Goal: Task Accomplishment & Management: Use online tool/utility

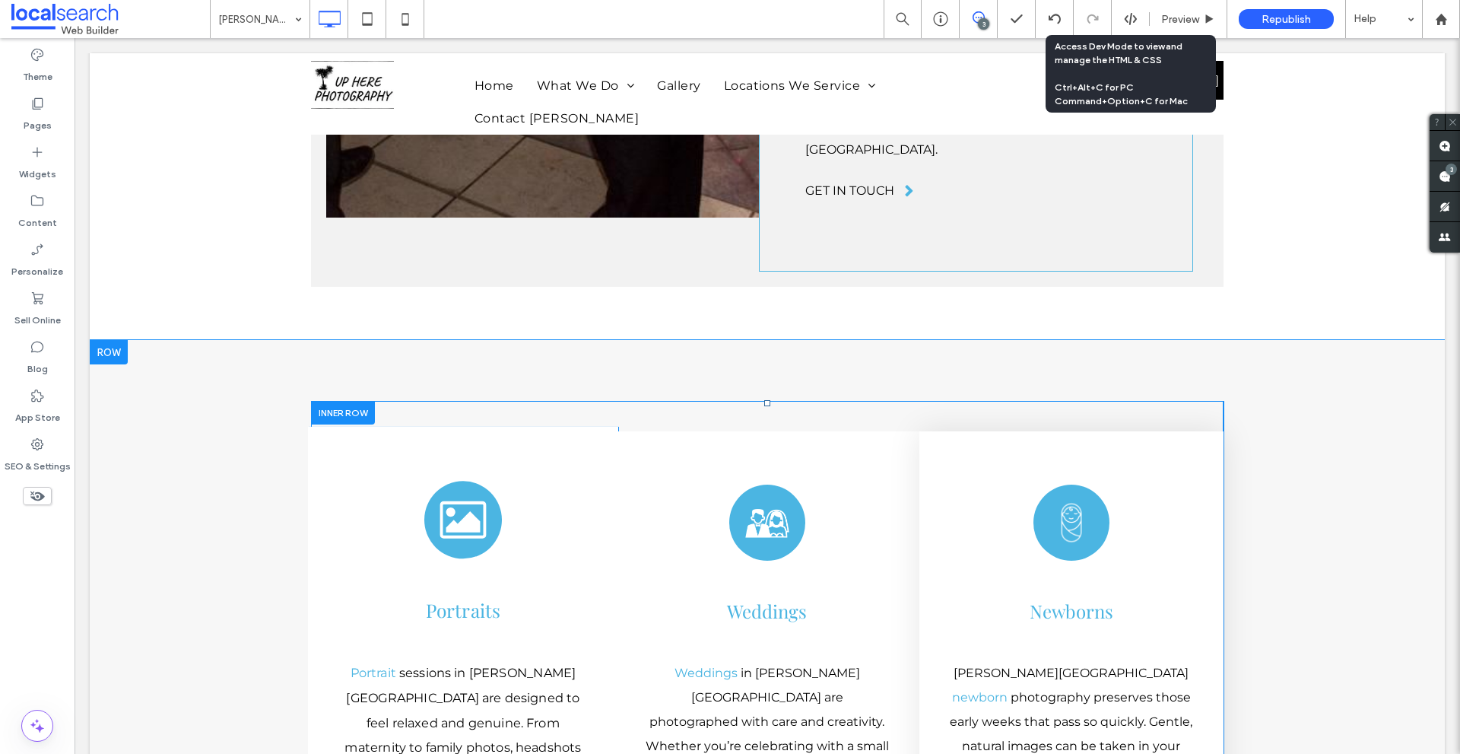
scroll to position [3853, 0]
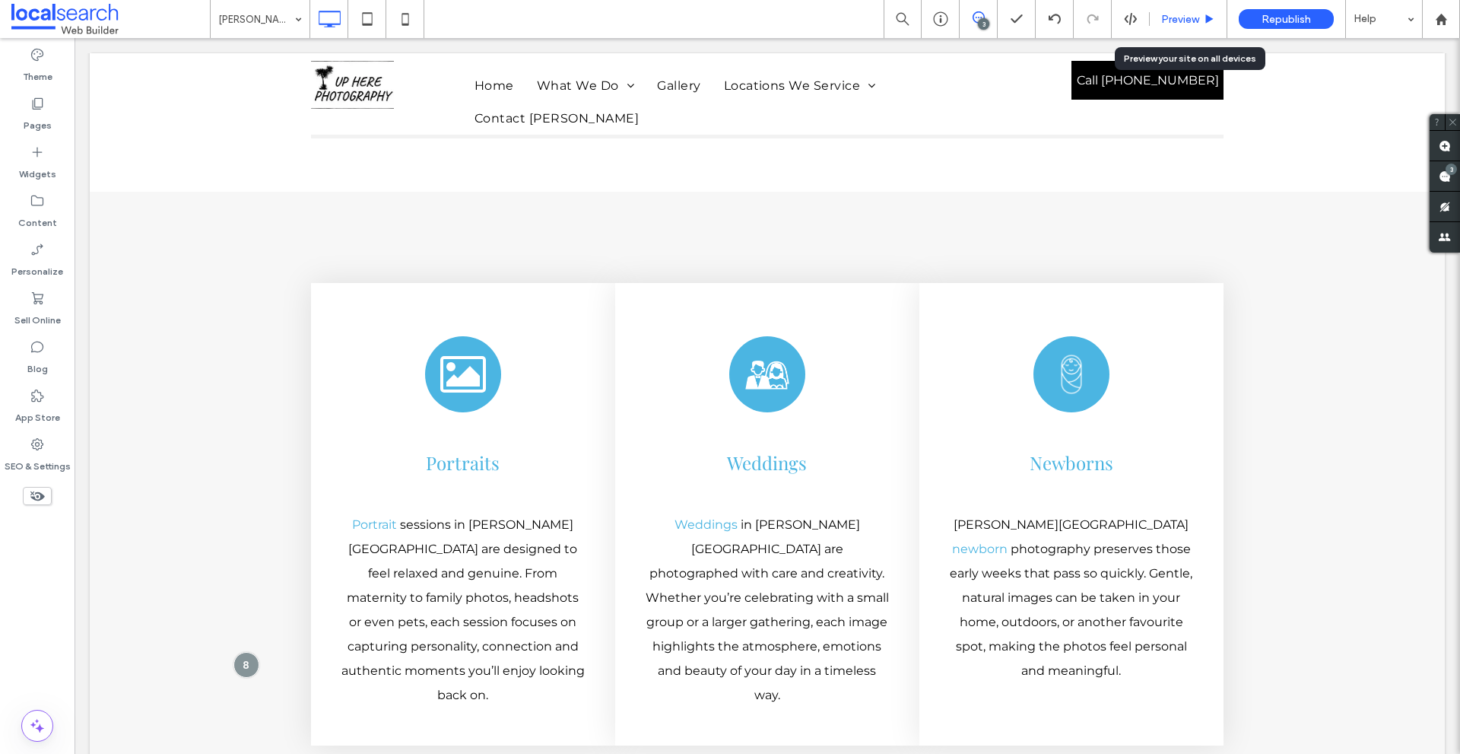
click at [1157, 17] on div "Preview" at bounding box center [1188, 19] width 77 height 13
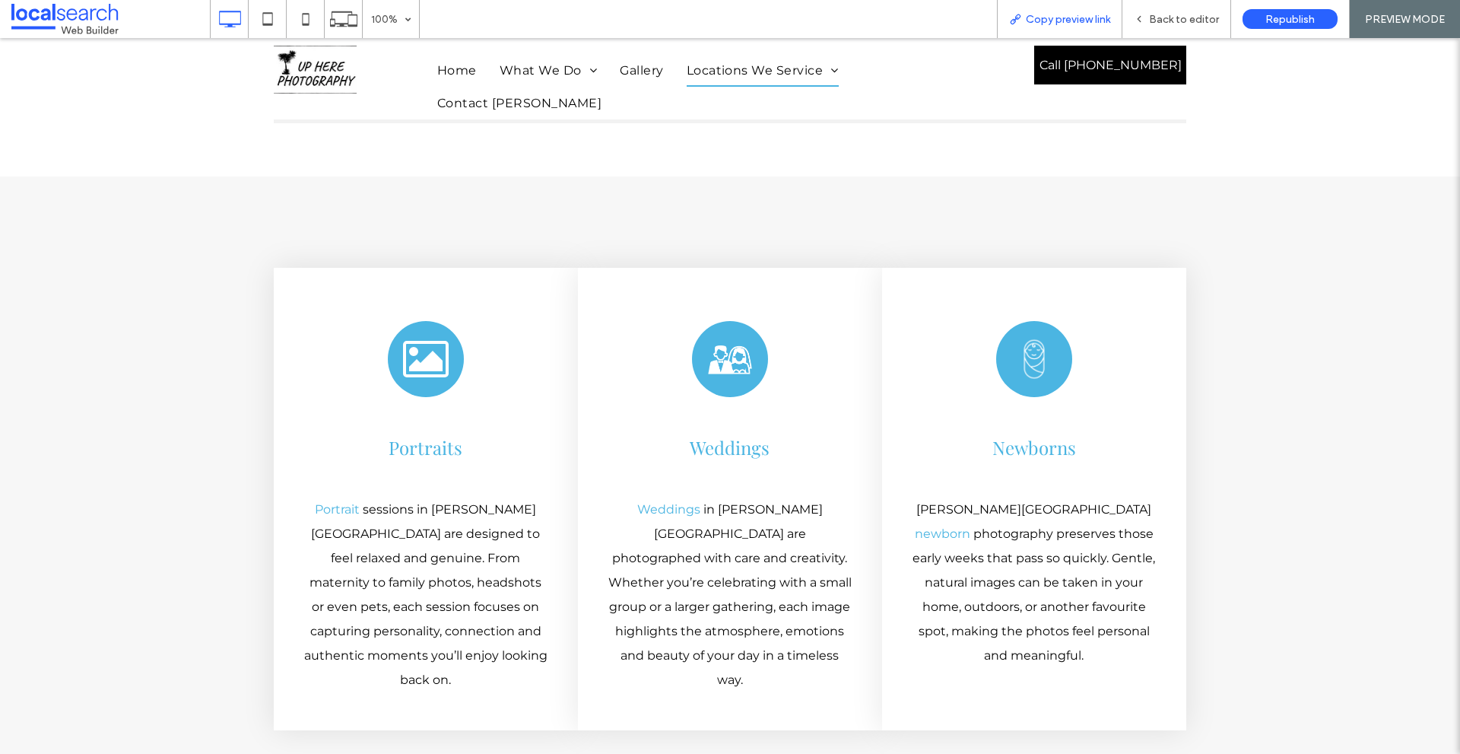
click at [1089, 21] on span "Copy preview link" at bounding box center [1068, 19] width 84 height 13
click at [1153, 19] on span "Back to editor" at bounding box center [1184, 19] width 70 height 13
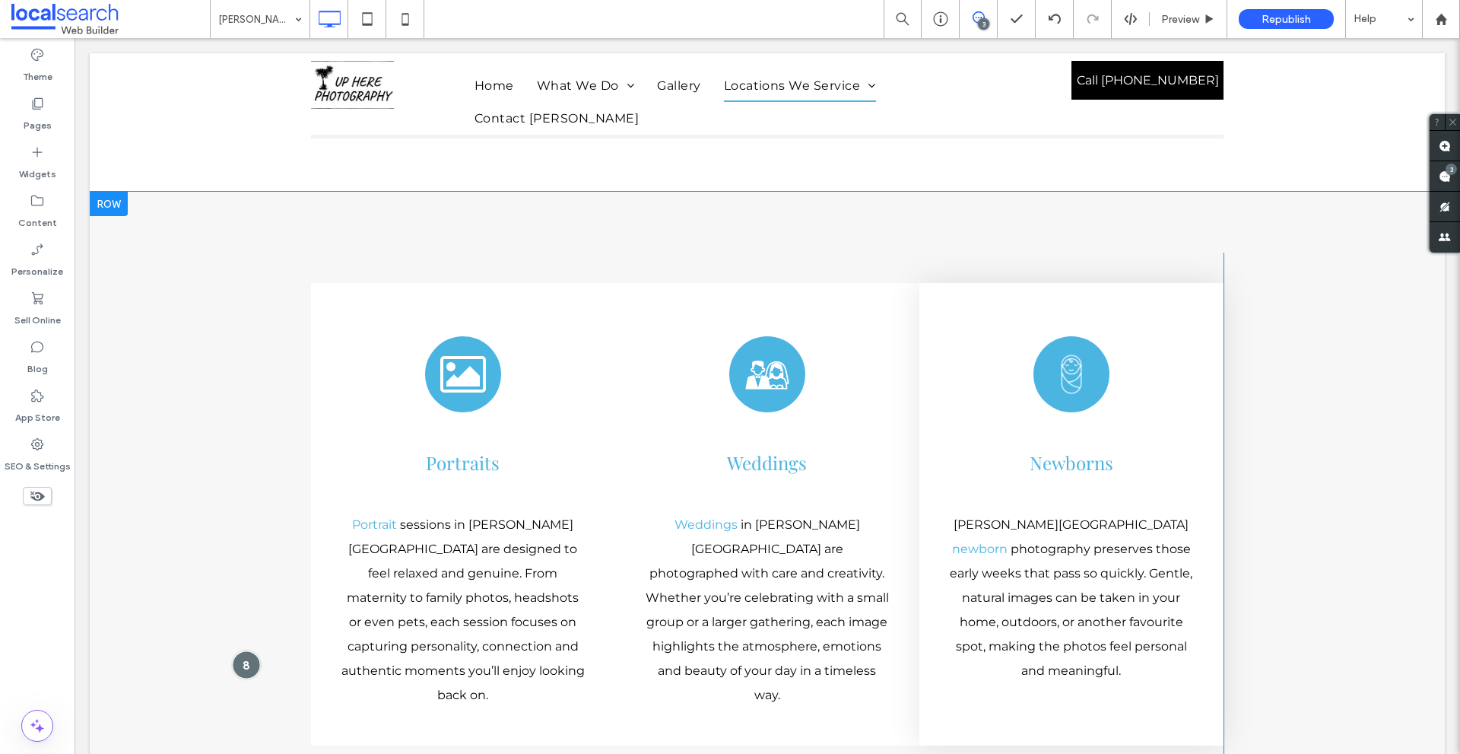
click at [245, 650] on div at bounding box center [246, 664] width 28 height 28
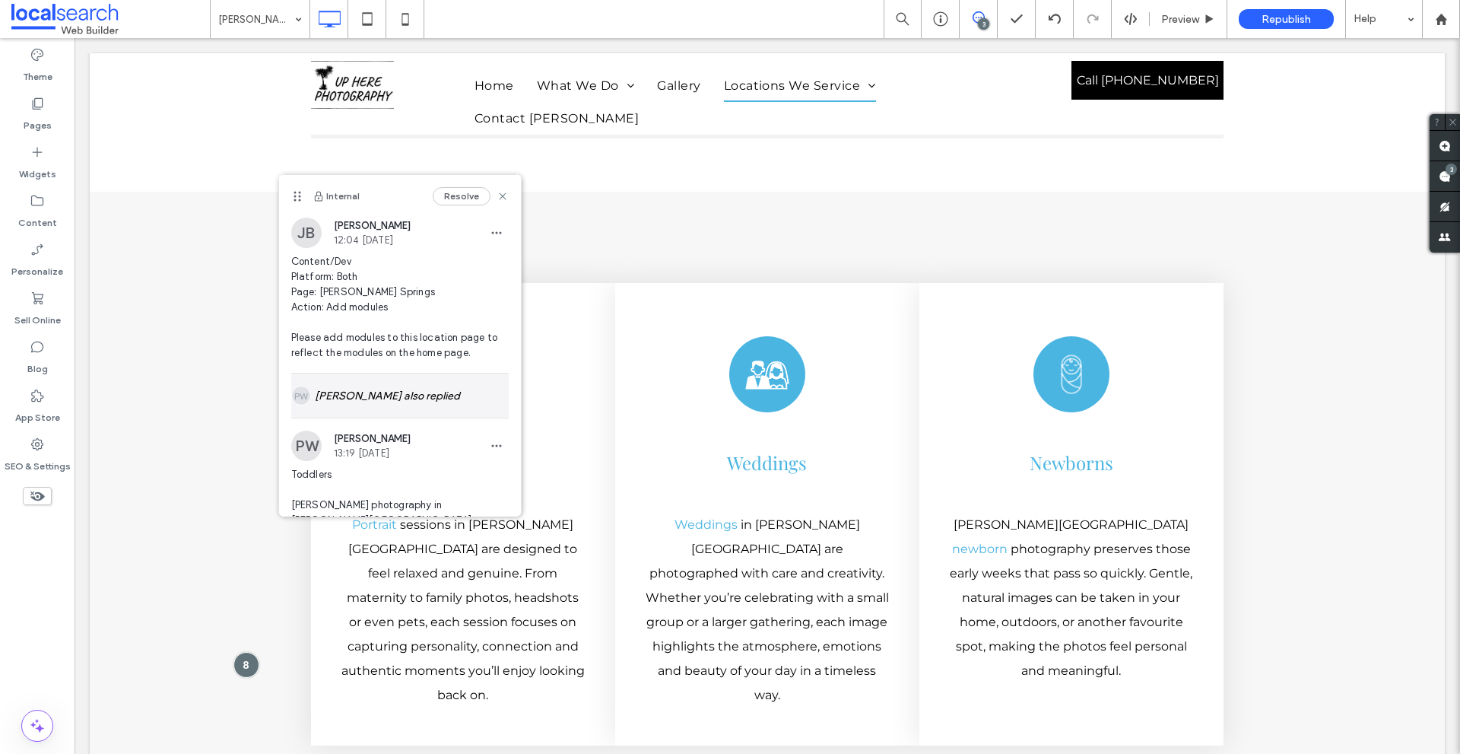
click at [386, 386] on div "[PERSON_NAME] also replied" at bounding box center [399, 395] width 217 height 44
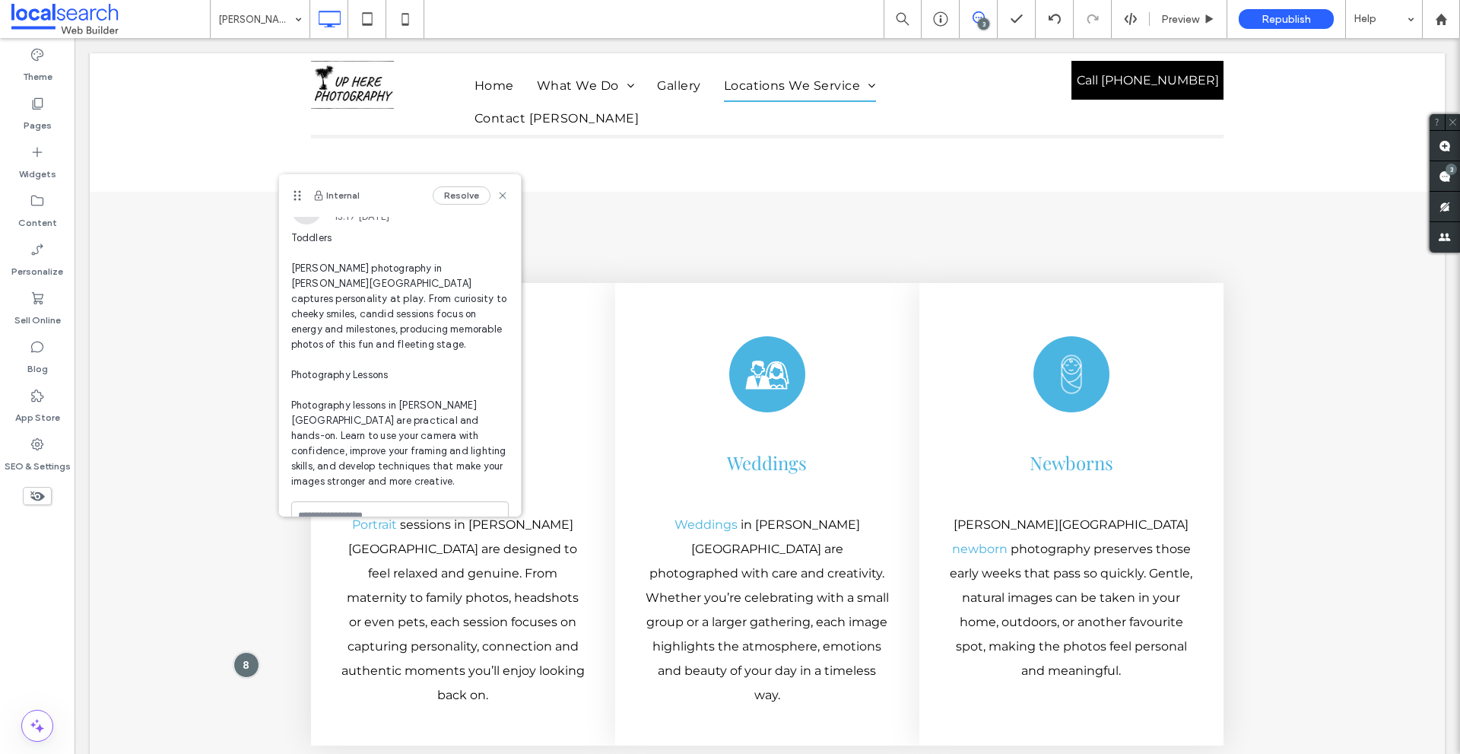
scroll to position [1398, 0]
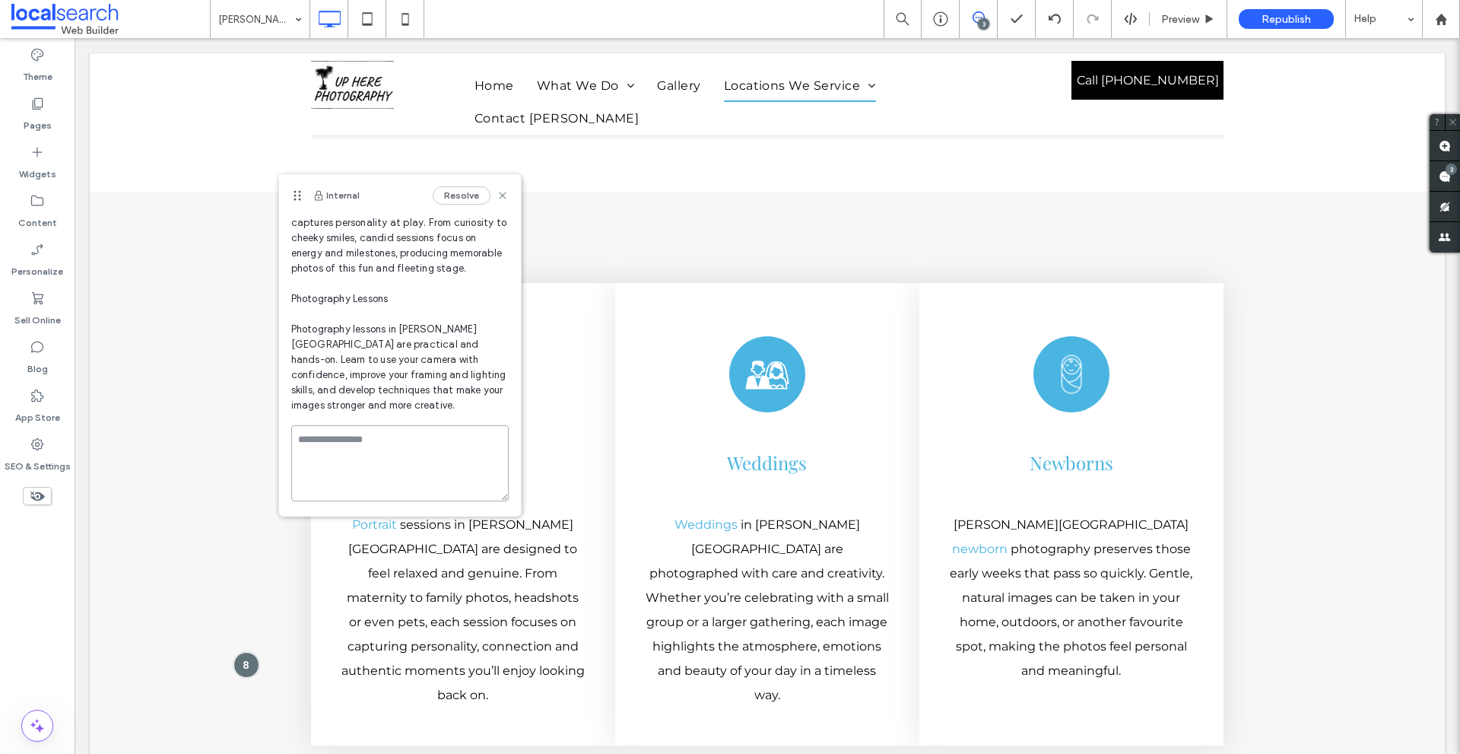
click at [362, 474] on textarea at bounding box center [399, 463] width 217 height 76
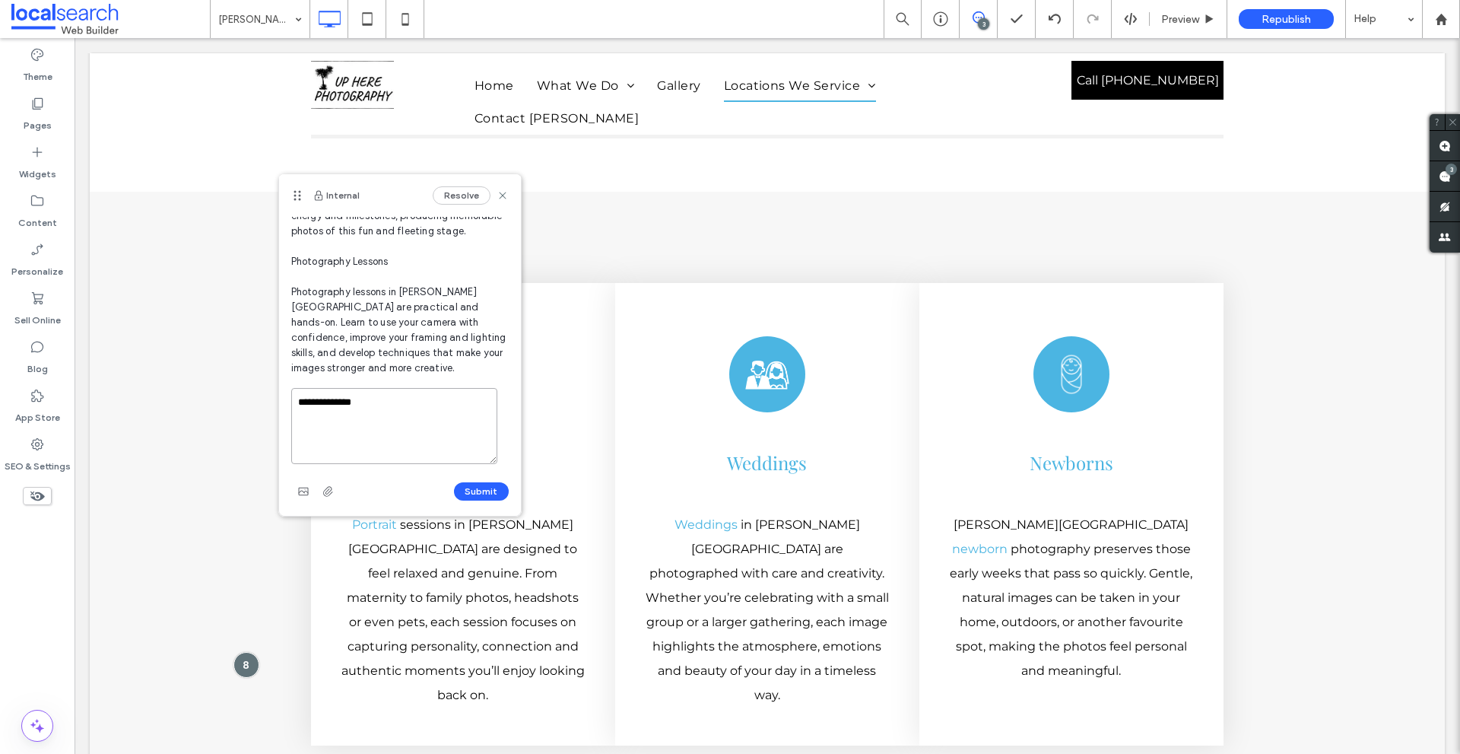
type textarea "**********"
click at [478, 479] on div "Submit" at bounding box center [399, 491] width 217 height 24
click at [478, 487] on button "Submit" at bounding box center [481, 491] width 55 height 18
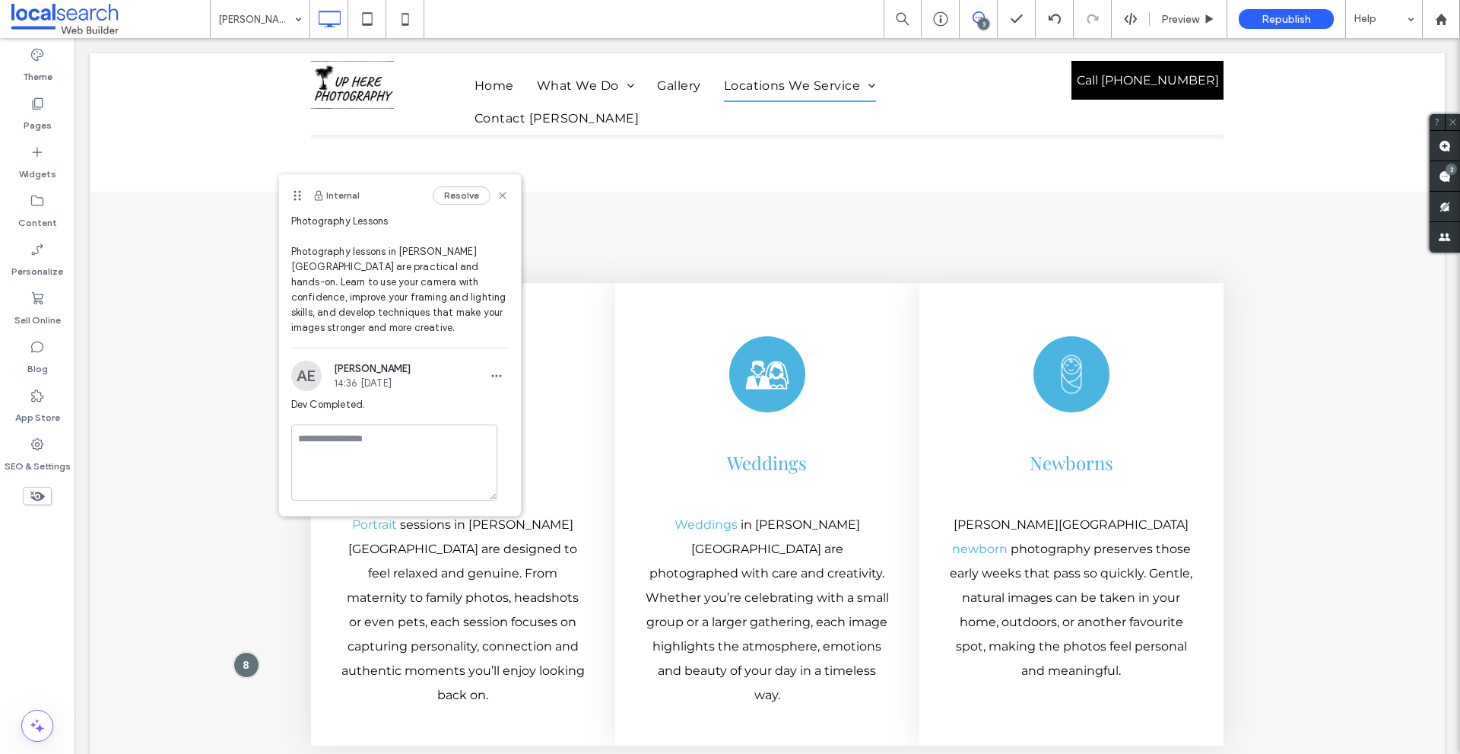
scroll to position [1474, 0]
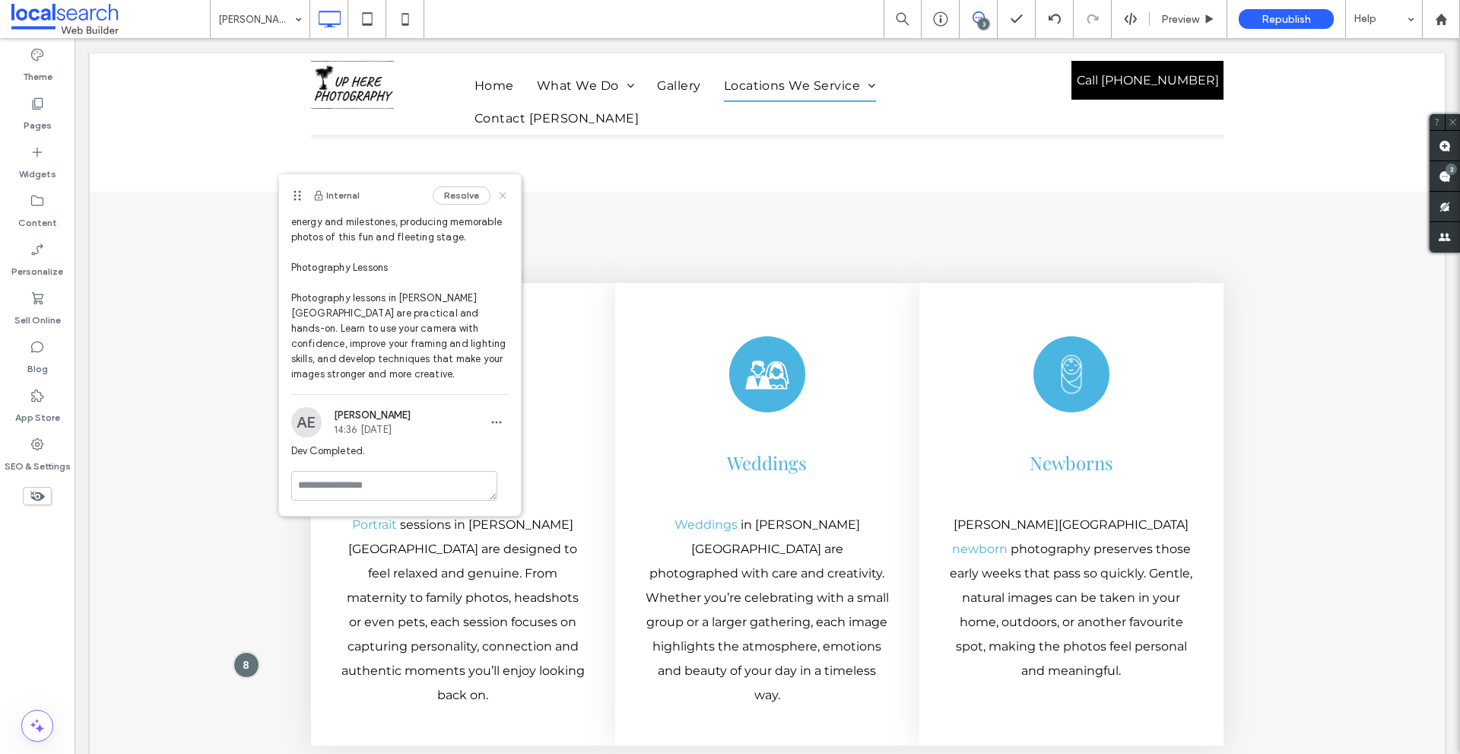
click at [497, 198] on icon at bounding box center [503, 195] width 12 height 12
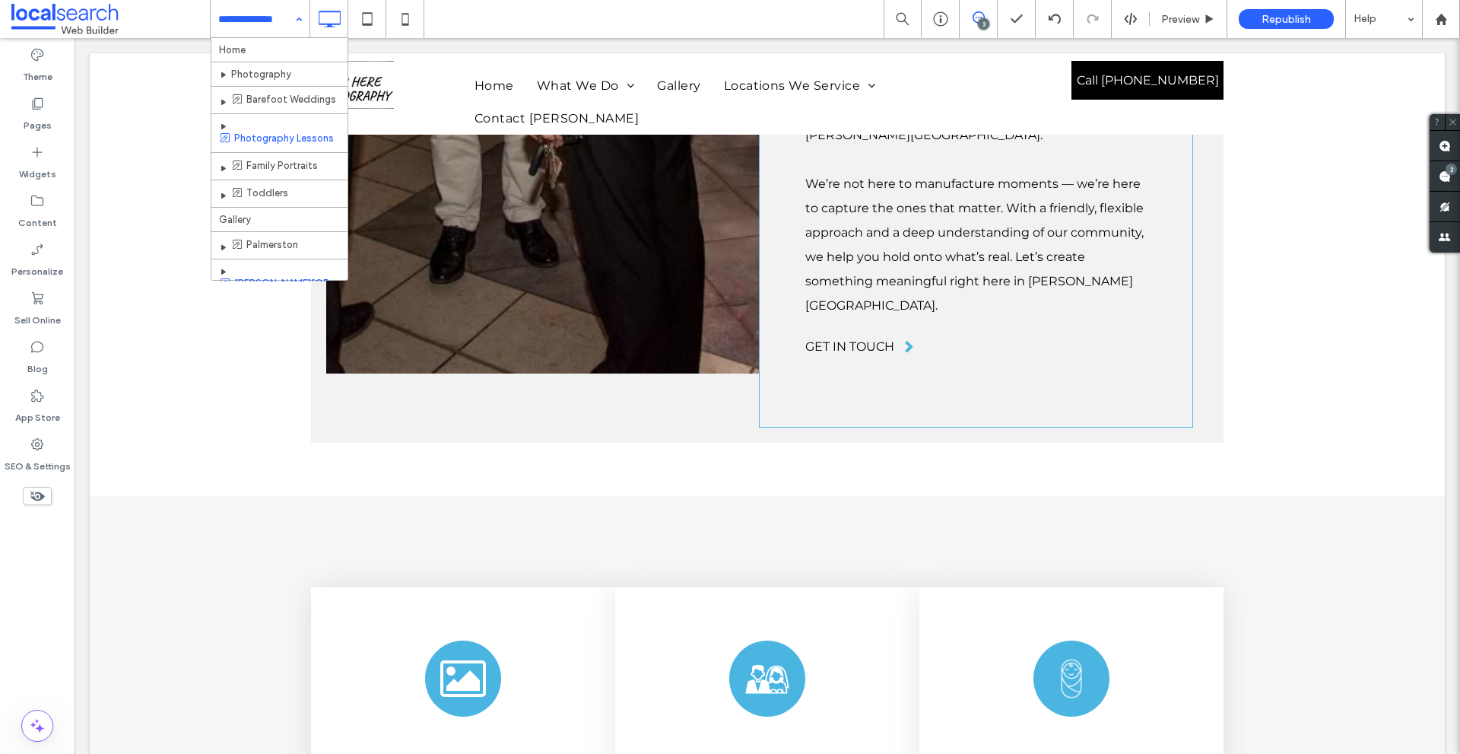
scroll to position [40, 0]
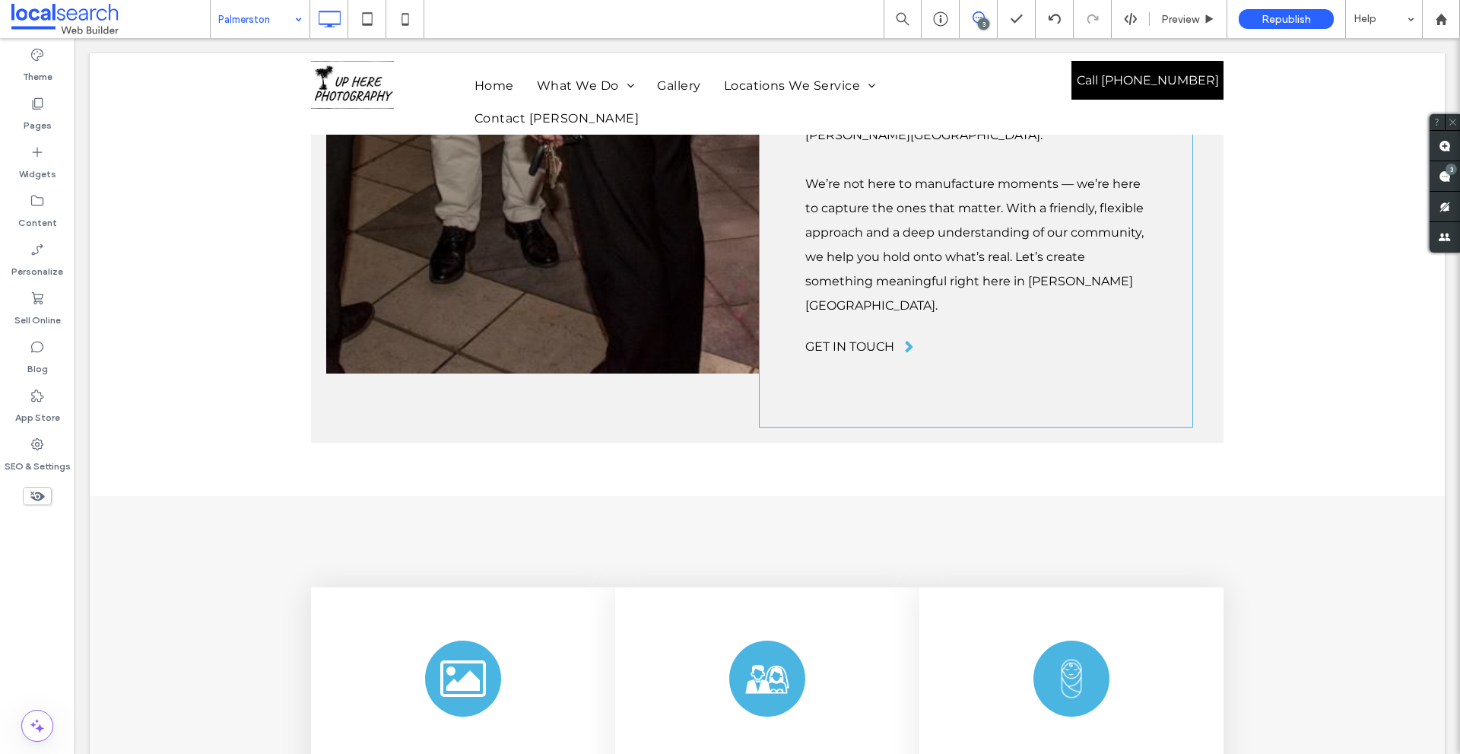
click at [300, 28] on div "Palmerston" at bounding box center [260, 19] width 99 height 38
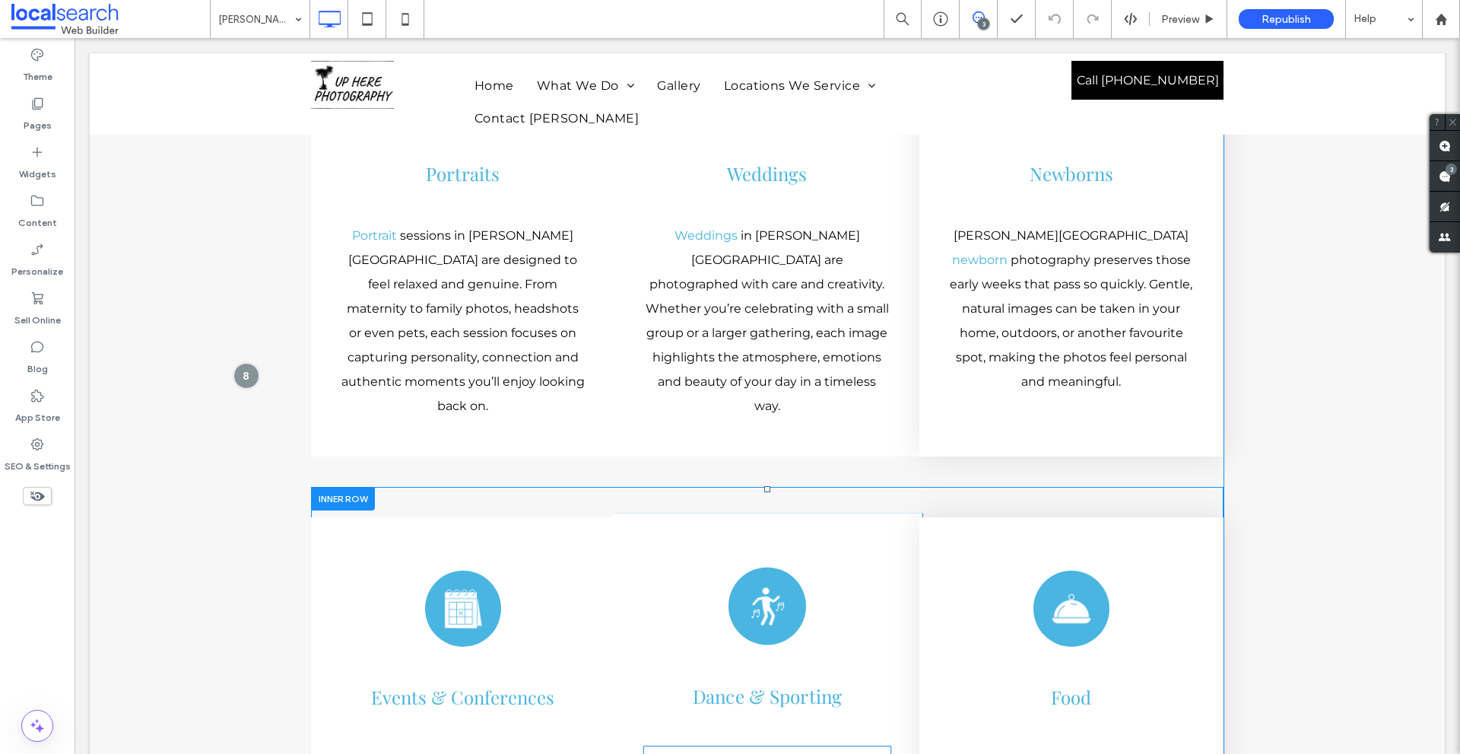
scroll to position [4147, 0]
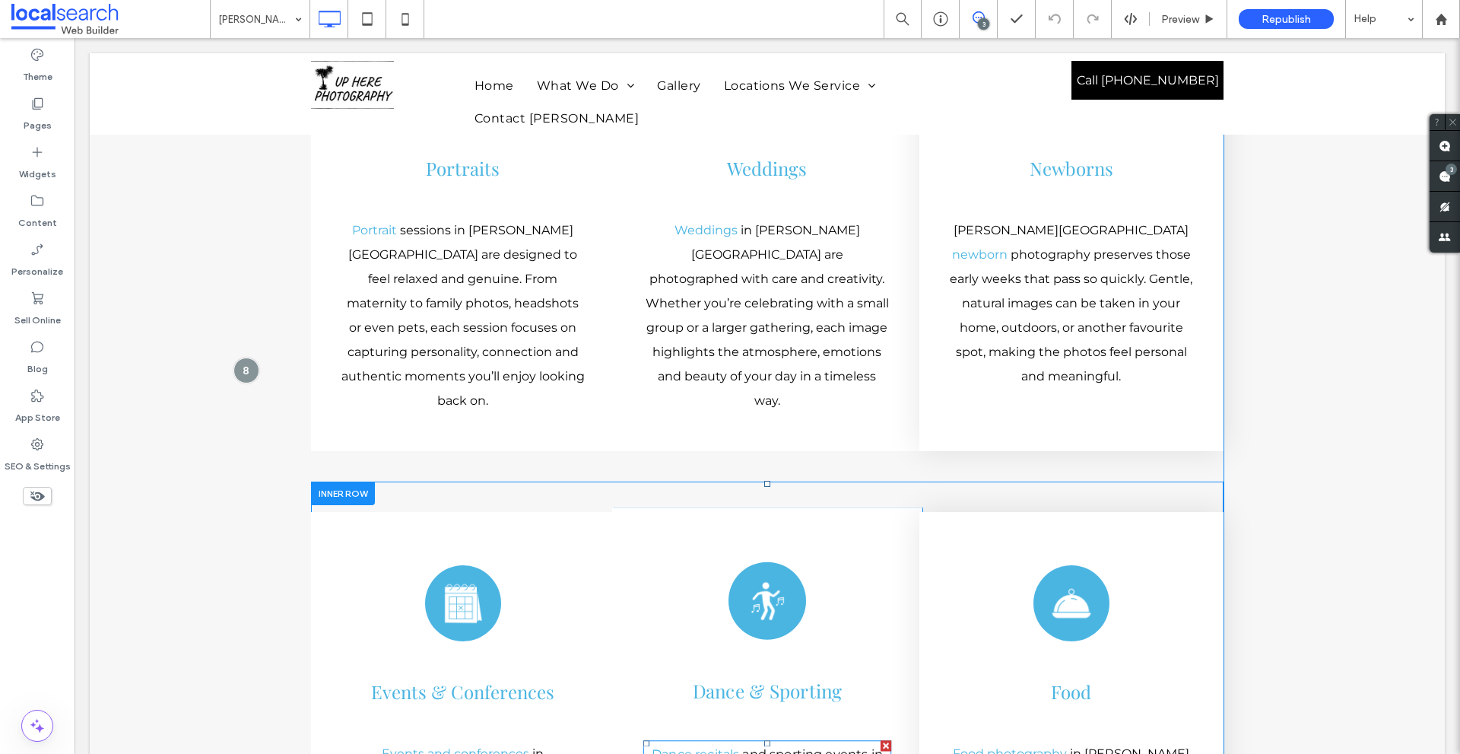
type input "**********"
type input "**"
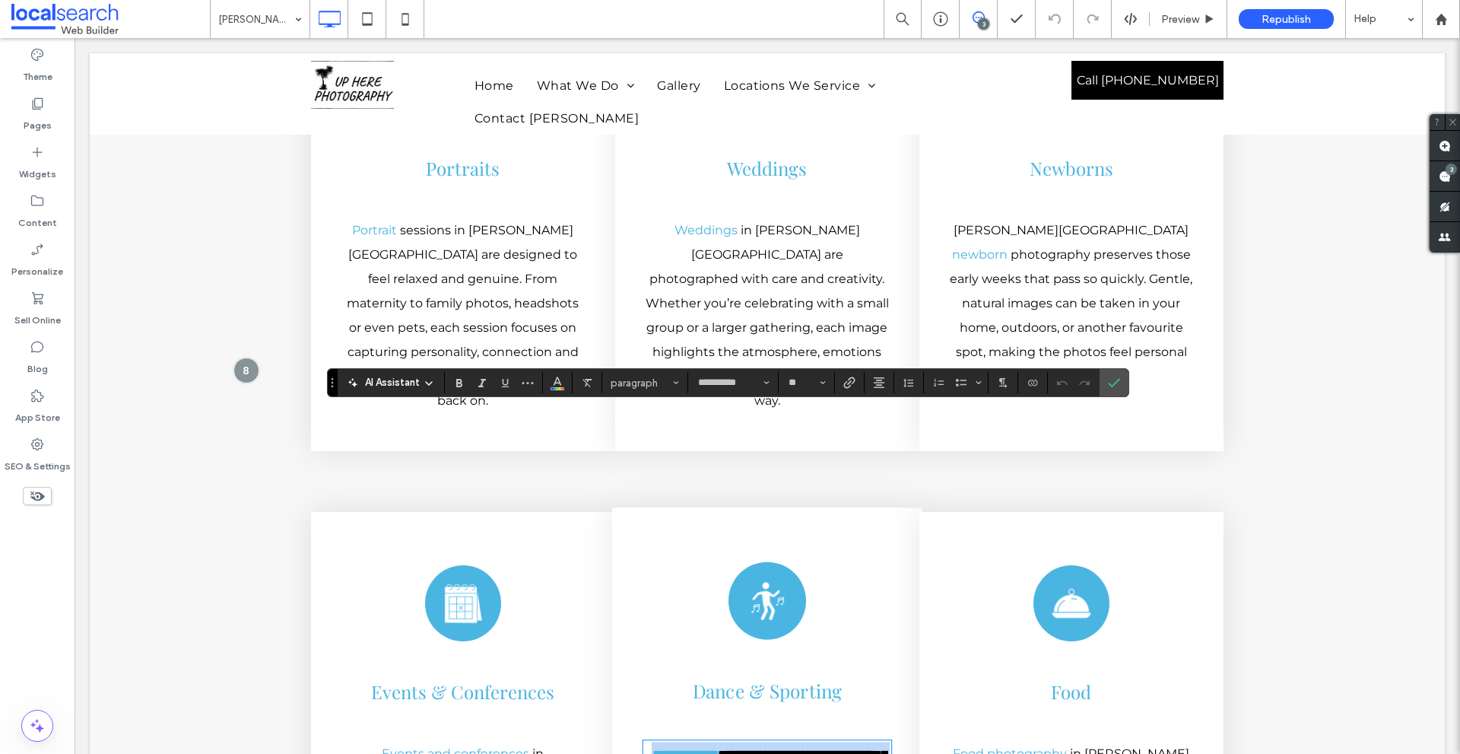
drag, startPoint x: 786, startPoint y: 425, endPoint x: 747, endPoint y: 423, distance: 39.6
click at [680, 747] on link "**********" at bounding box center [685, 752] width 66 height 11
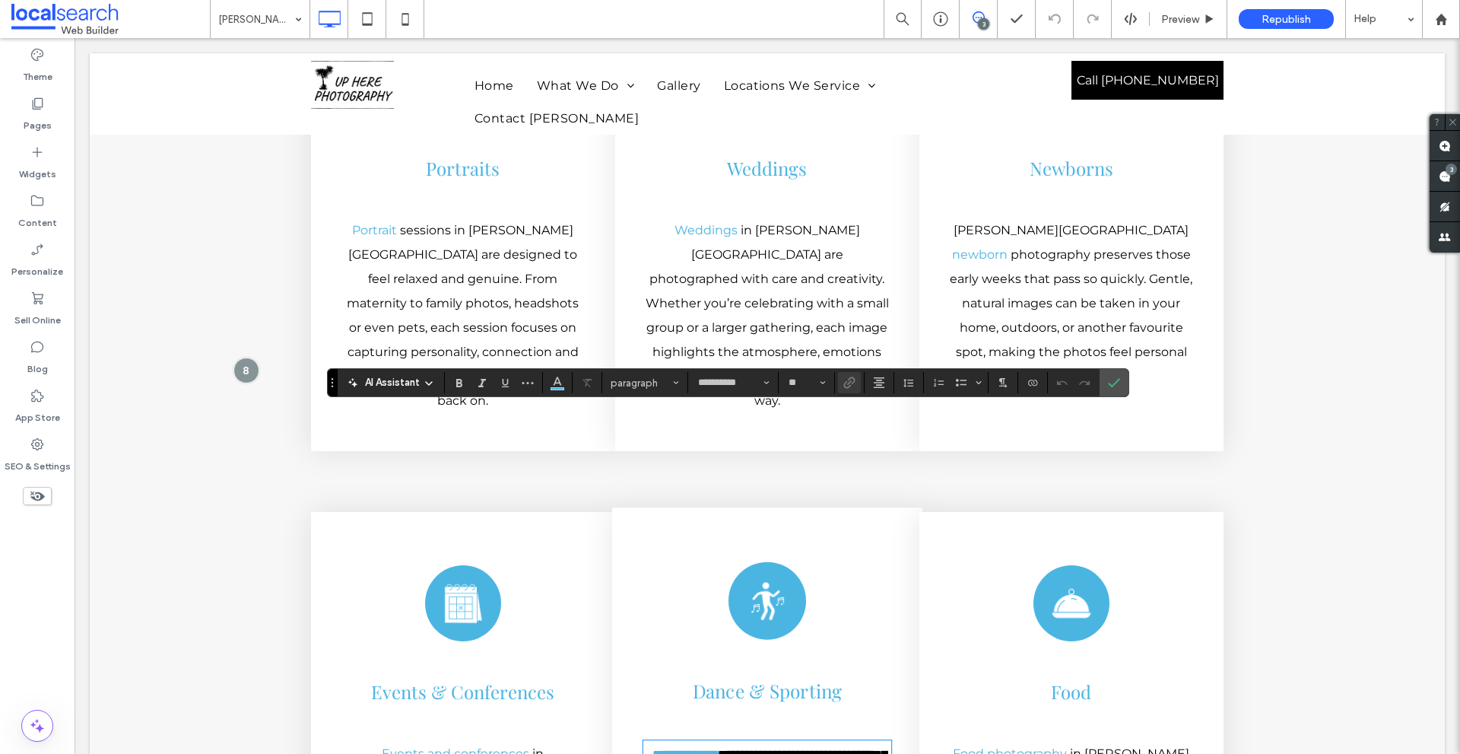
click at [703, 747] on link "**********" at bounding box center [685, 752] width 66 height 11
drag, startPoint x: 703, startPoint y: 424, endPoint x: 667, endPoint y: 423, distance: 36.5
click at [667, 747] on link "**********" at bounding box center [685, 752] width 66 height 11
copy link "**********"
click at [851, 381] on use "Link" at bounding box center [849, 382] width 11 height 11
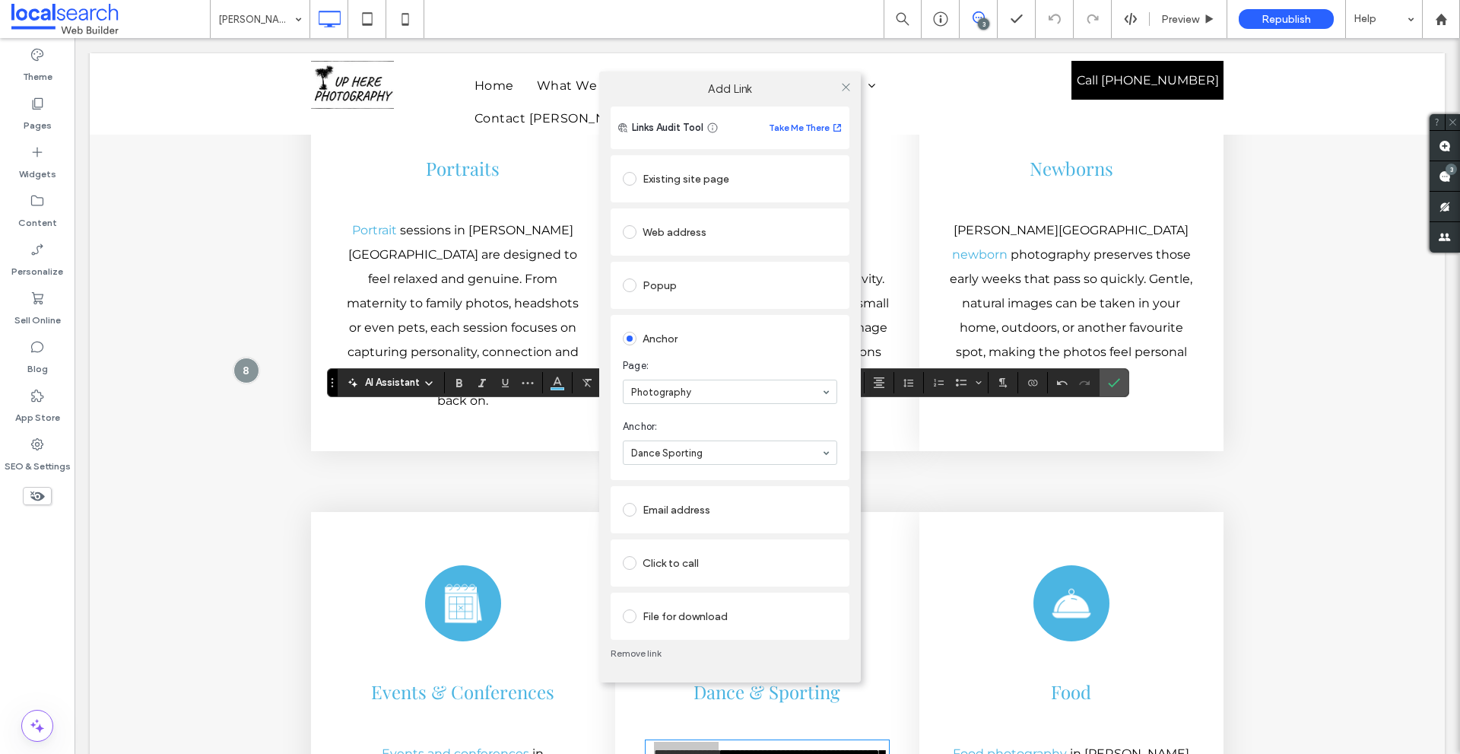
click at [643, 653] on link "Remove link" at bounding box center [730, 653] width 239 height 12
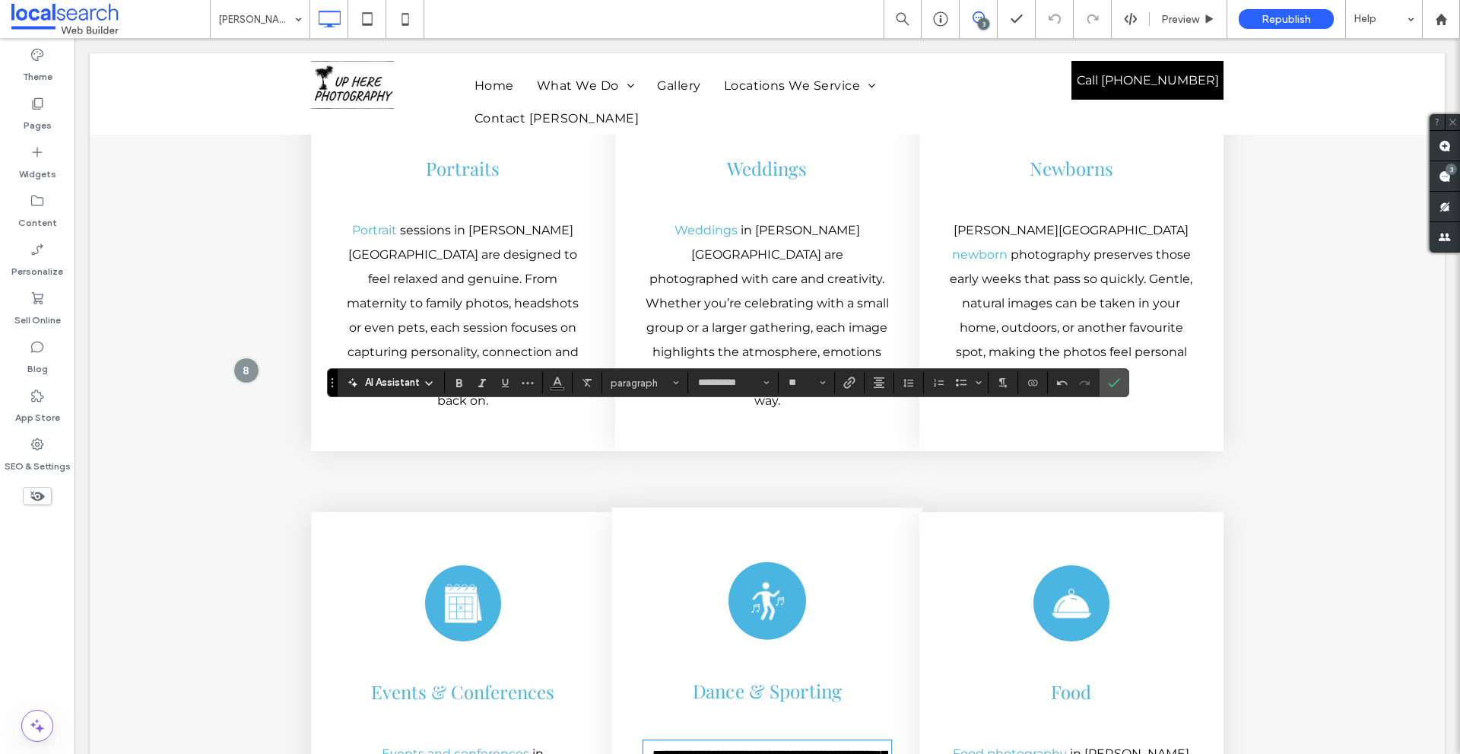
drag, startPoint x: 783, startPoint y: 420, endPoint x: 684, endPoint y: 425, distance: 99.0
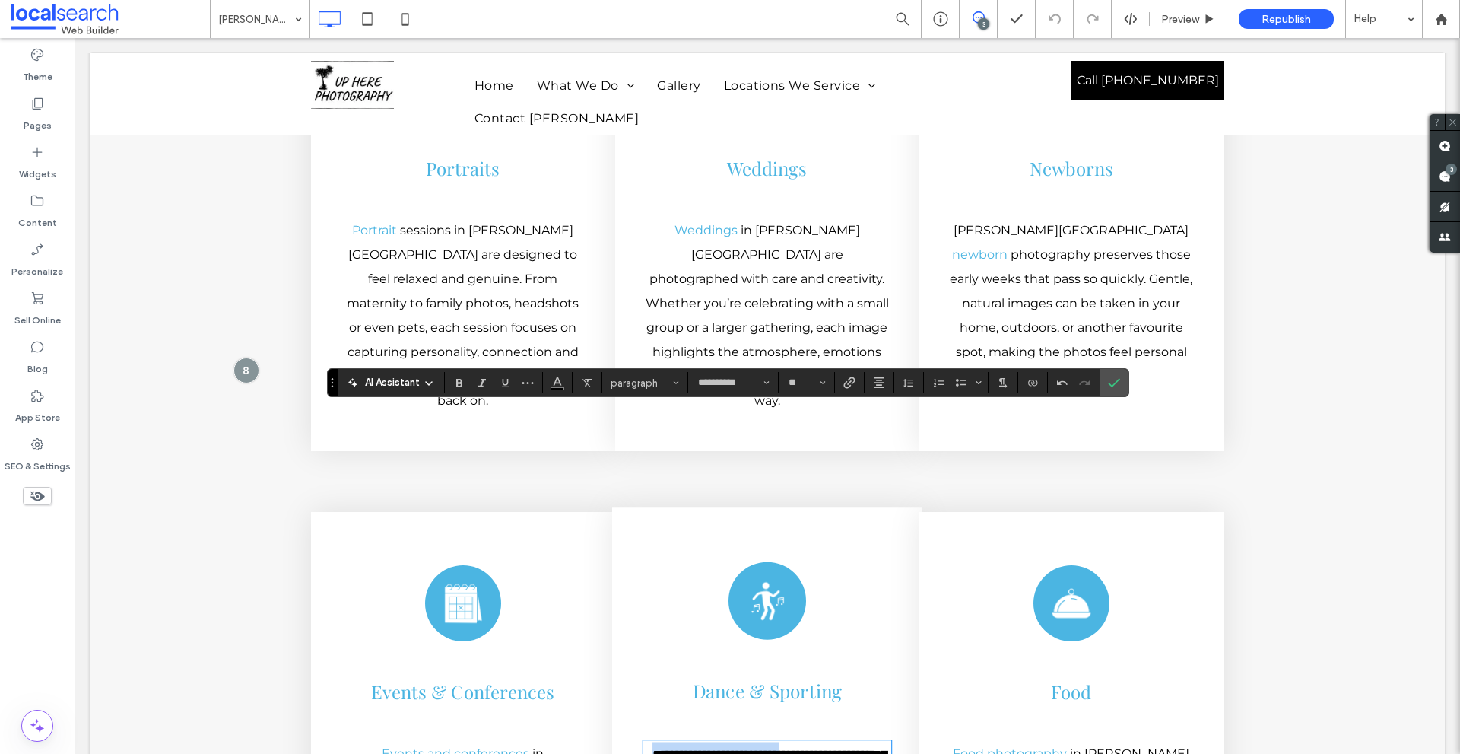
drag, startPoint x: 681, startPoint y: 423, endPoint x: 798, endPoint y: 408, distance: 118.0
click at [854, 382] on use "Link" at bounding box center [849, 382] width 11 height 11
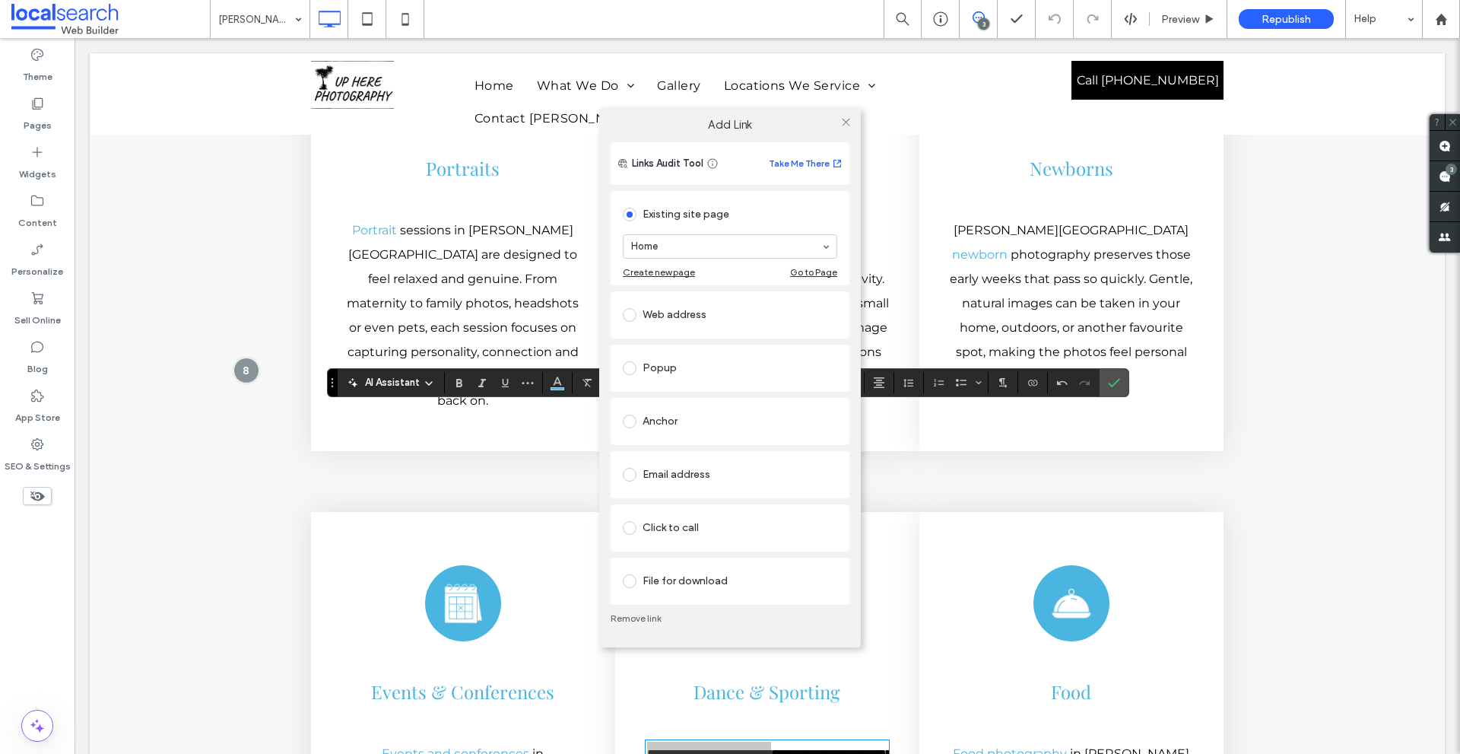
click at [715, 413] on div "Anchor" at bounding box center [730, 421] width 214 height 24
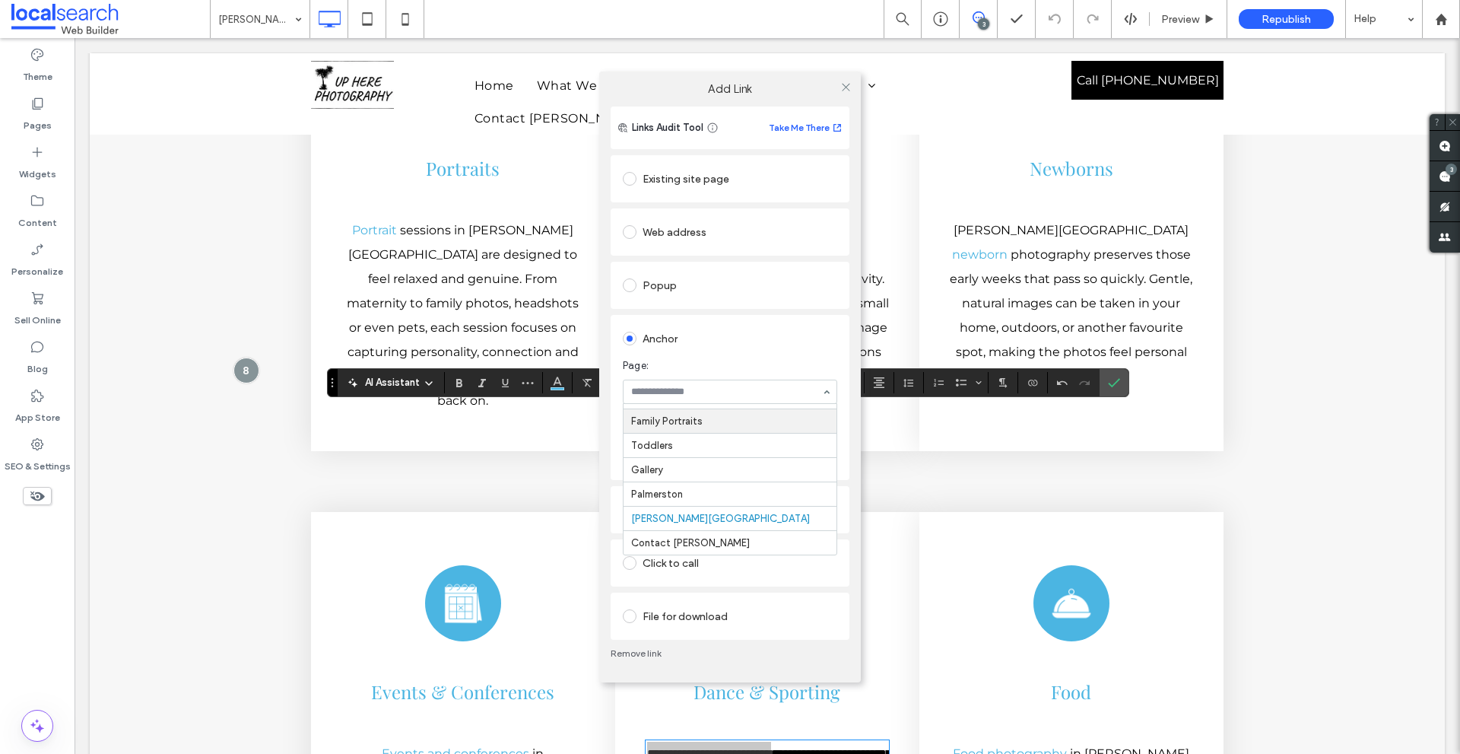
scroll to position [0, 0]
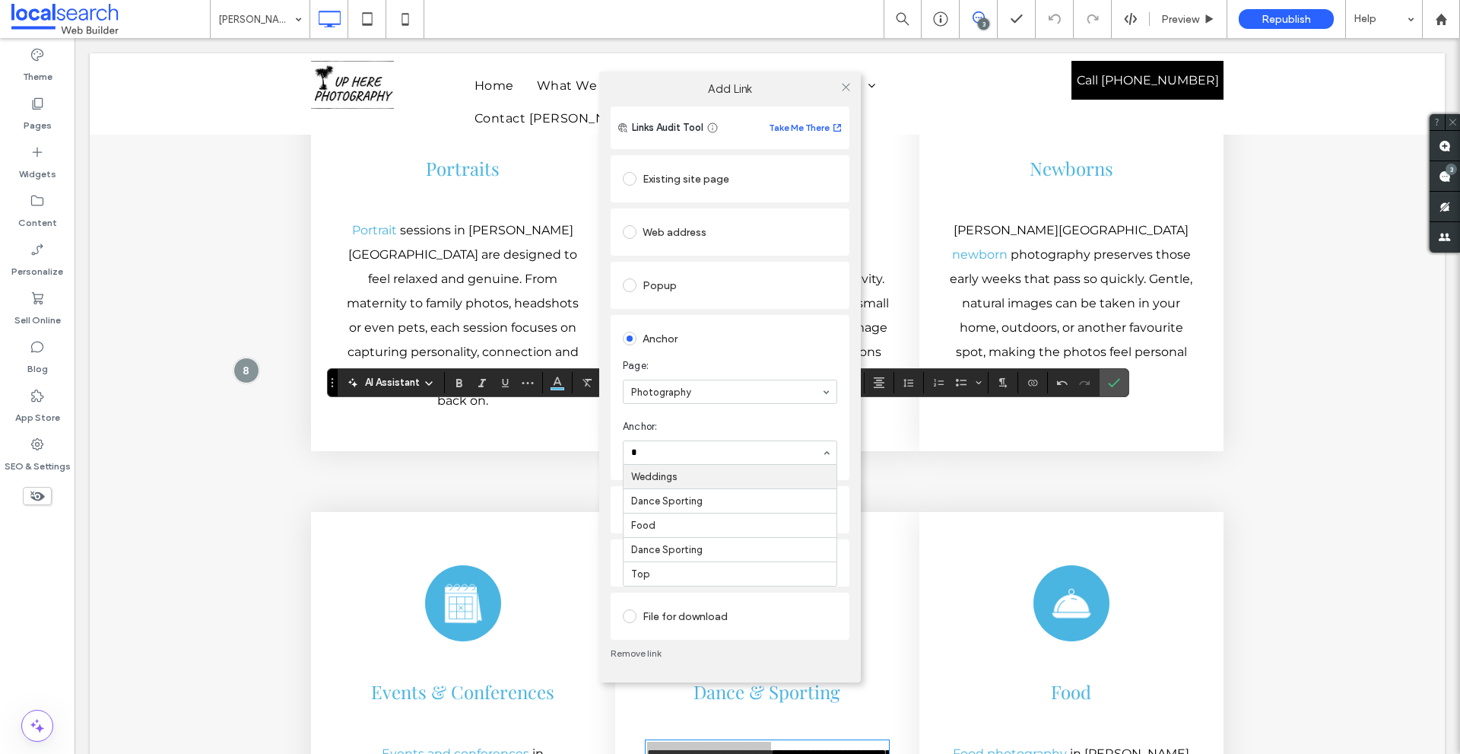
type input "**"
click at [844, 84] on icon at bounding box center [845, 86] width 11 height 11
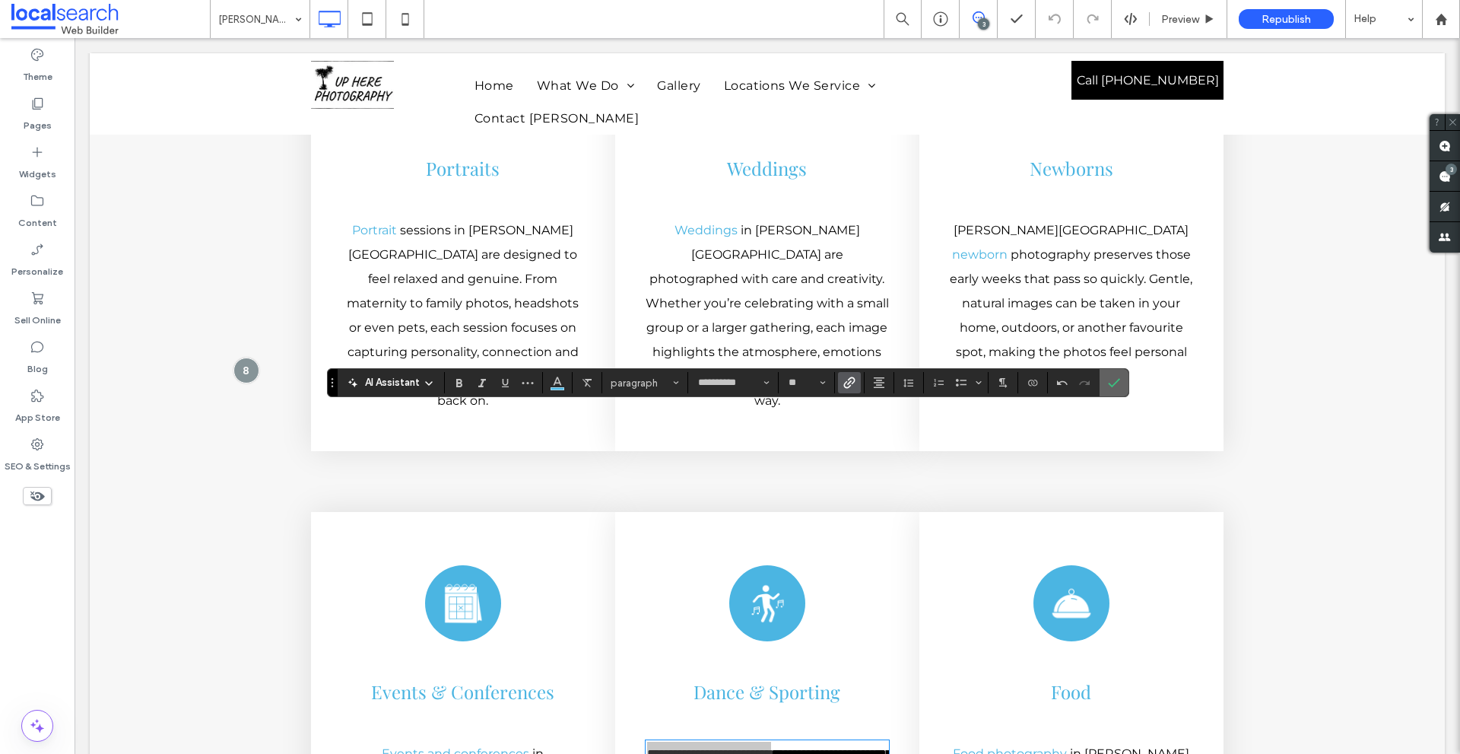
click at [1105, 383] on label "Confirm" at bounding box center [1114, 382] width 23 height 27
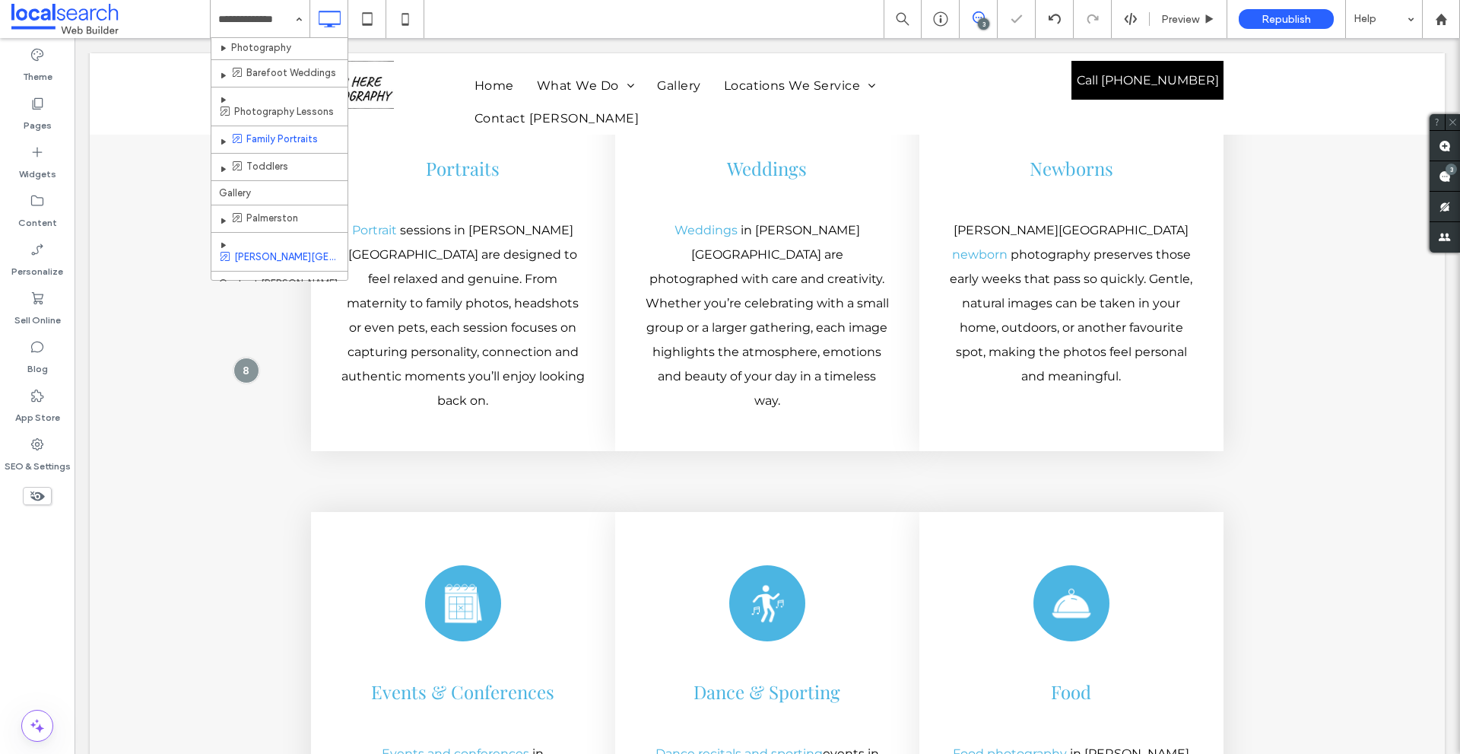
scroll to position [40, 0]
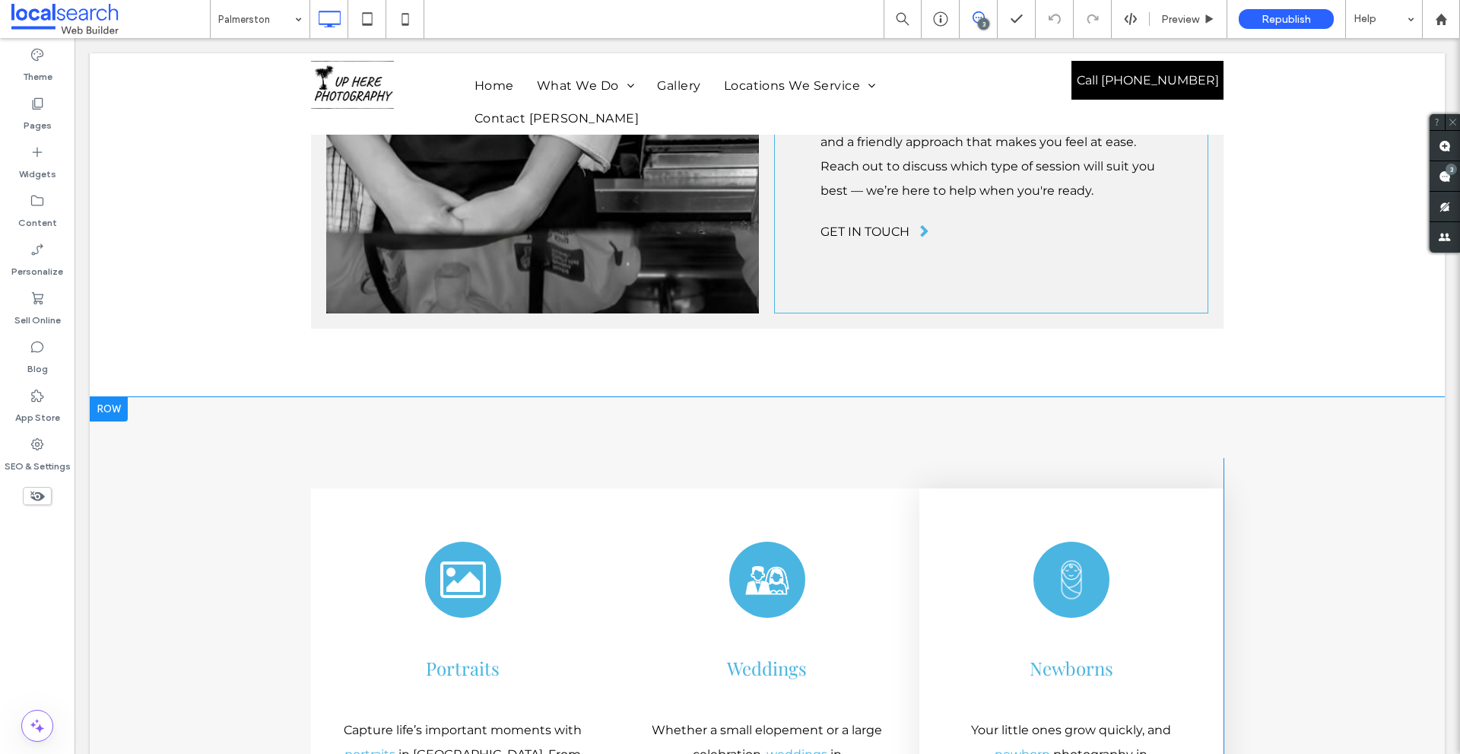
scroll to position [3651, 0]
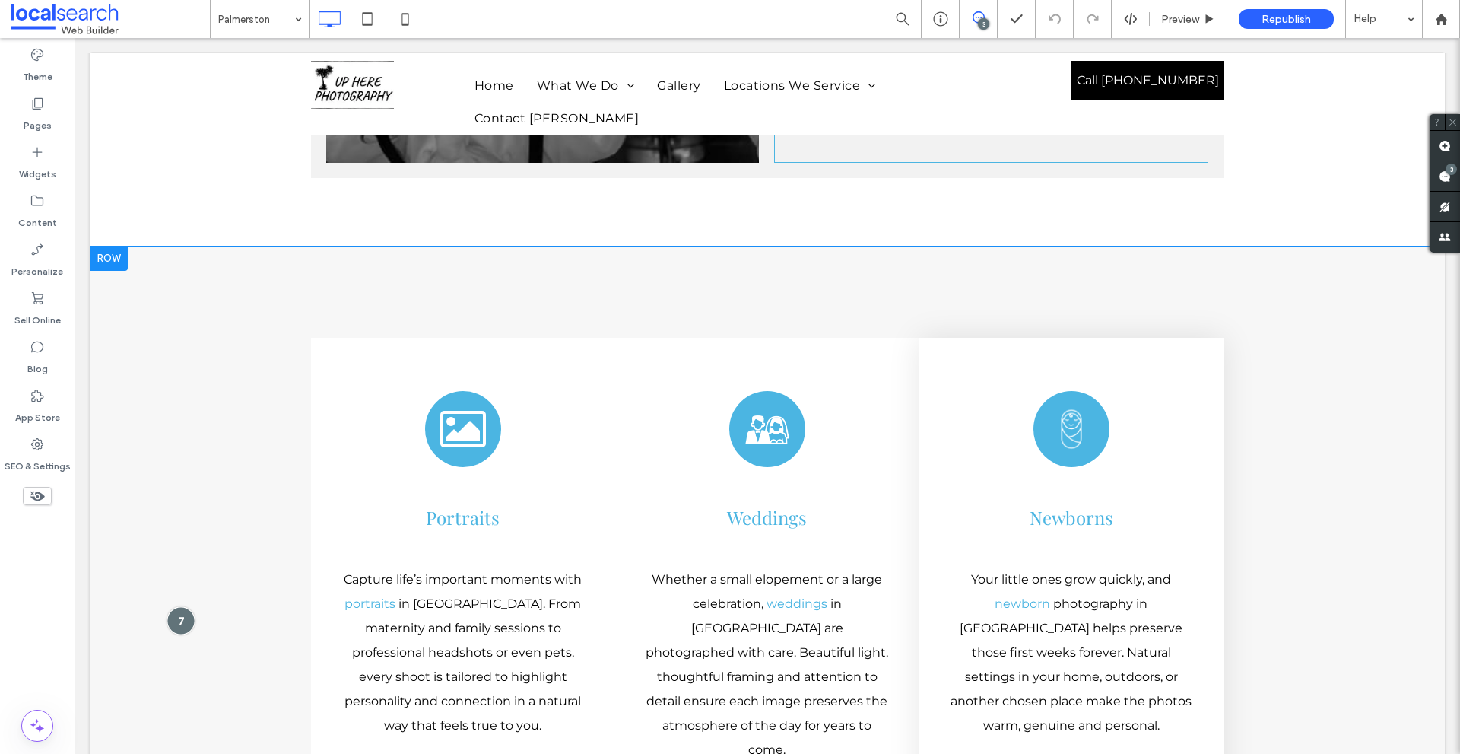
click at [185, 606] on div at bounding box center [181, 620] width 28 height 28
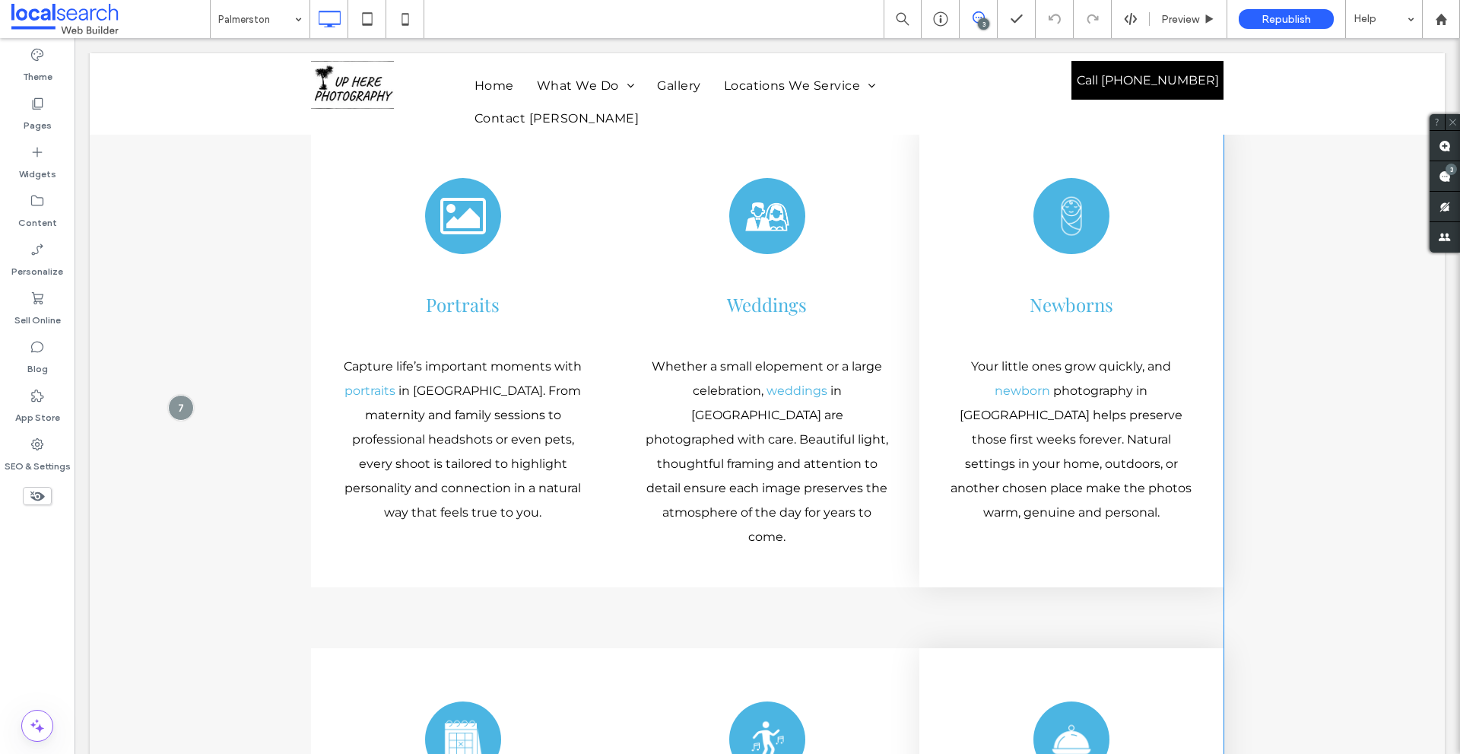
scroll to position [3872, 0]
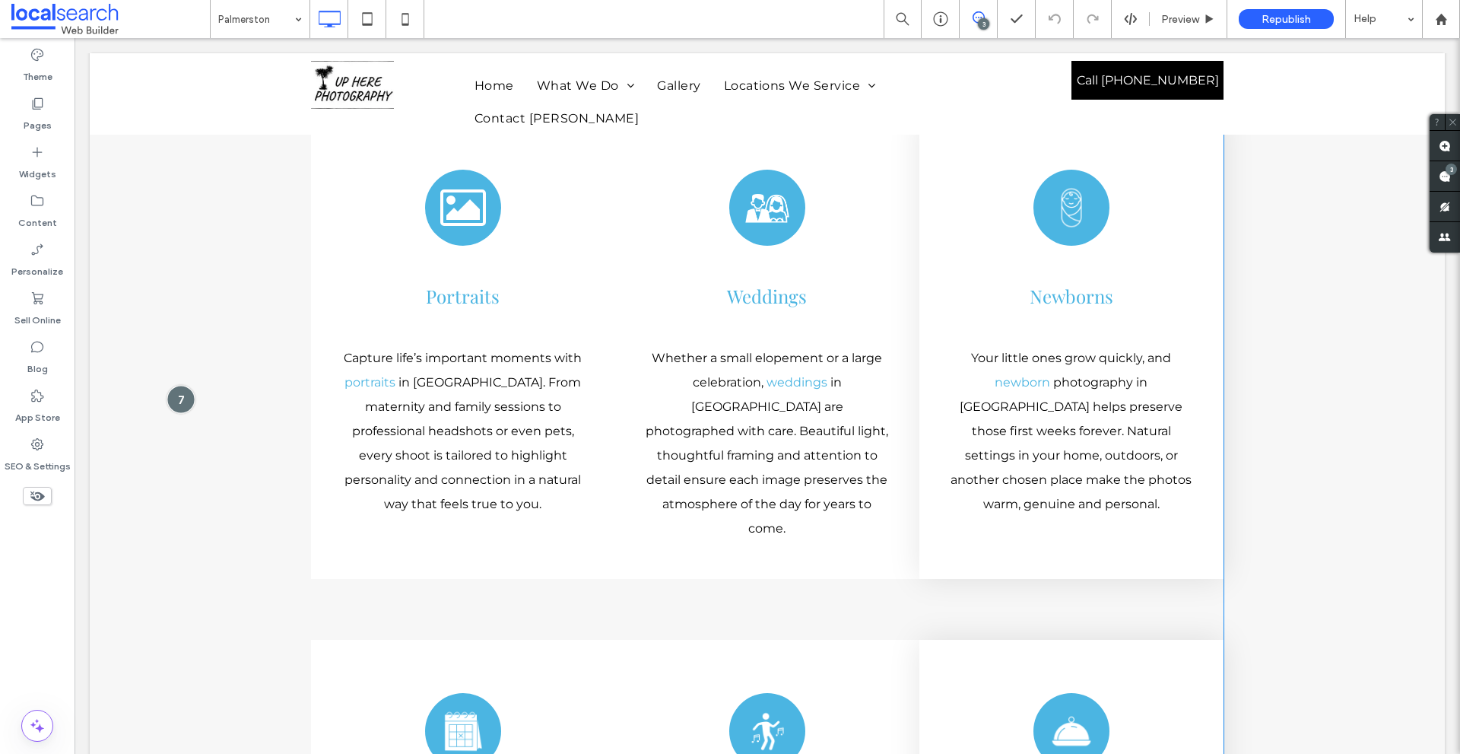
click at [183, 385] on div at bounding box center [181, 399] width 28 height 28
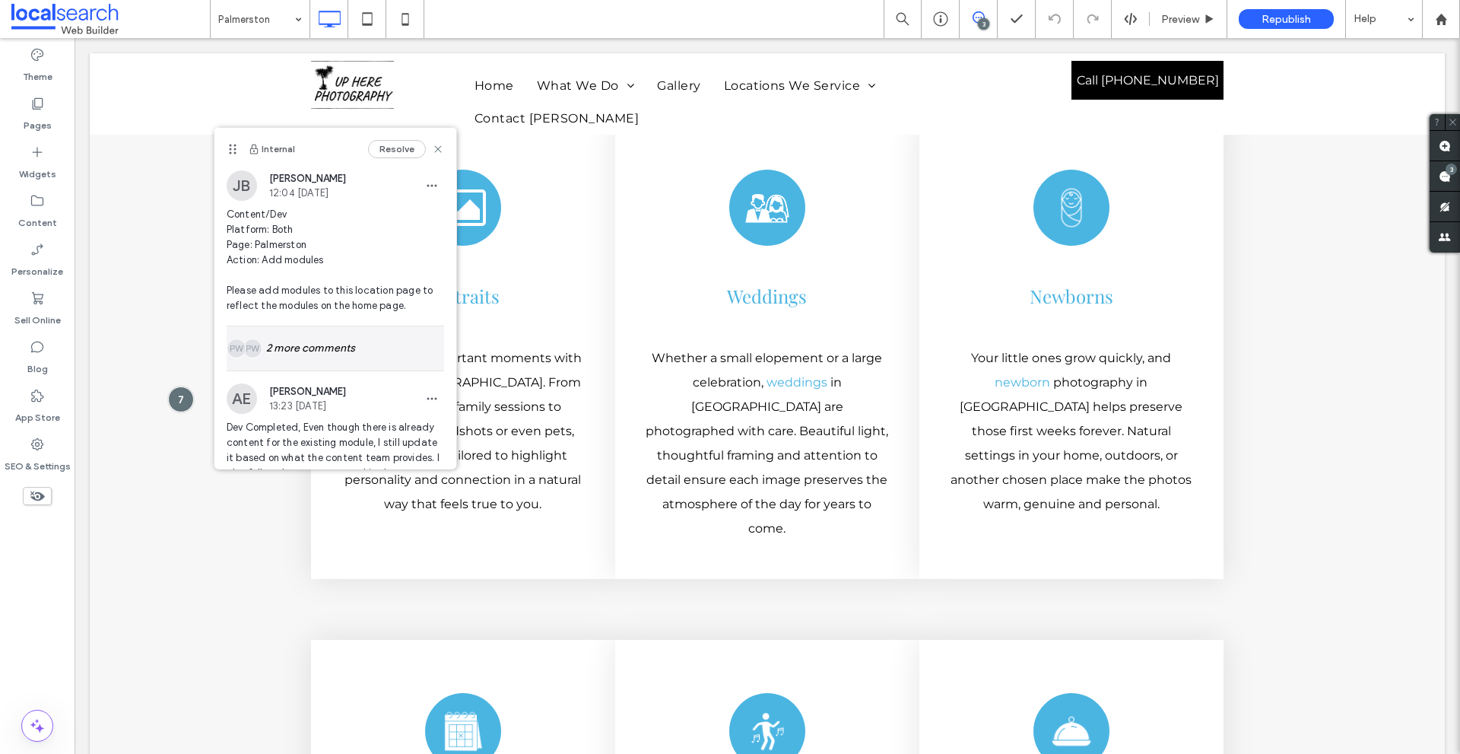
click at [331, 348] on div "PW PW 2 more comments" at bounding box center [335, 348] width 217 height 44
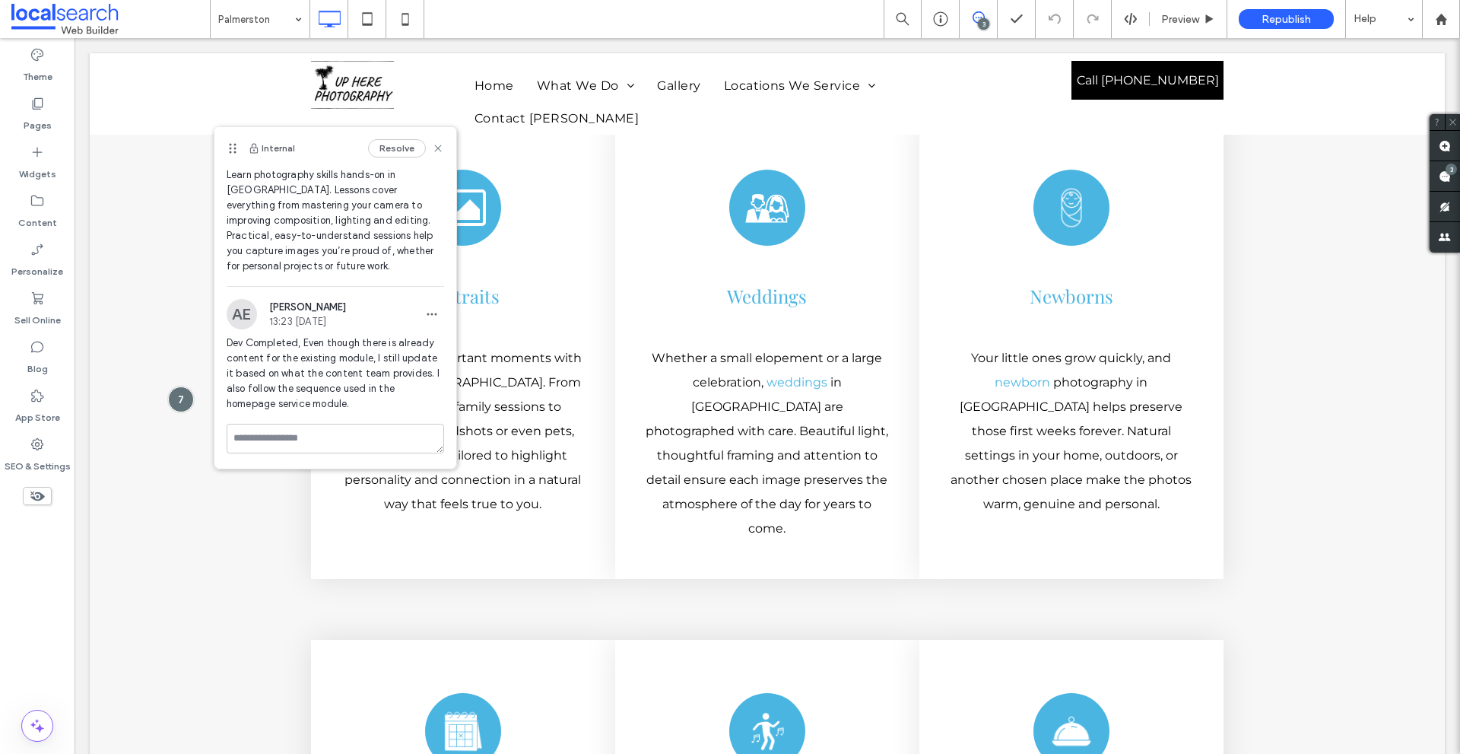
scroll to position [1520, 0]
click at [311, 339] on span "Dev Completed, Even though there is already content for the existing module, I …" at bounding box center [335, 373] width 217 height 76
drag, startPoint x: 311, startPoint y: 339, endPoint x: 402, endPoint y: 402, distance: 109.9
click at [402, 402] on span "Dev Completed, Even though there is already content for the existing module, I …" at bounding box center [335, 373] width 217 height 76
copy span "Even though there is already content for the existing module, I still update it…"
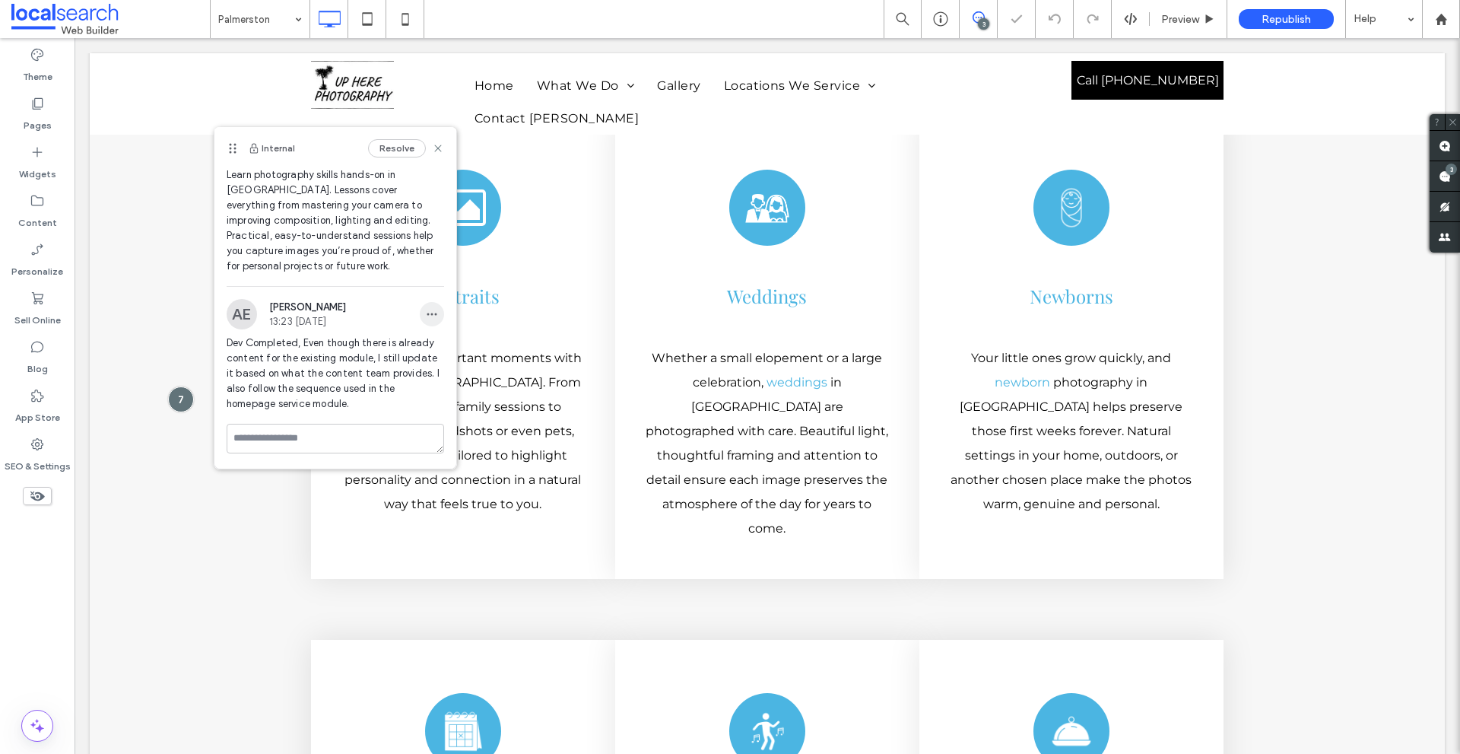
click at [417, 316] on div at bounding box center [730, 377] width 1460 height 754
click at [426, 309] on icon "button" at bounding box center [432, 314] width 12 height 12
click at [422, 344] on div "Edit" at bounding box center [476, 353] width 135 height 29
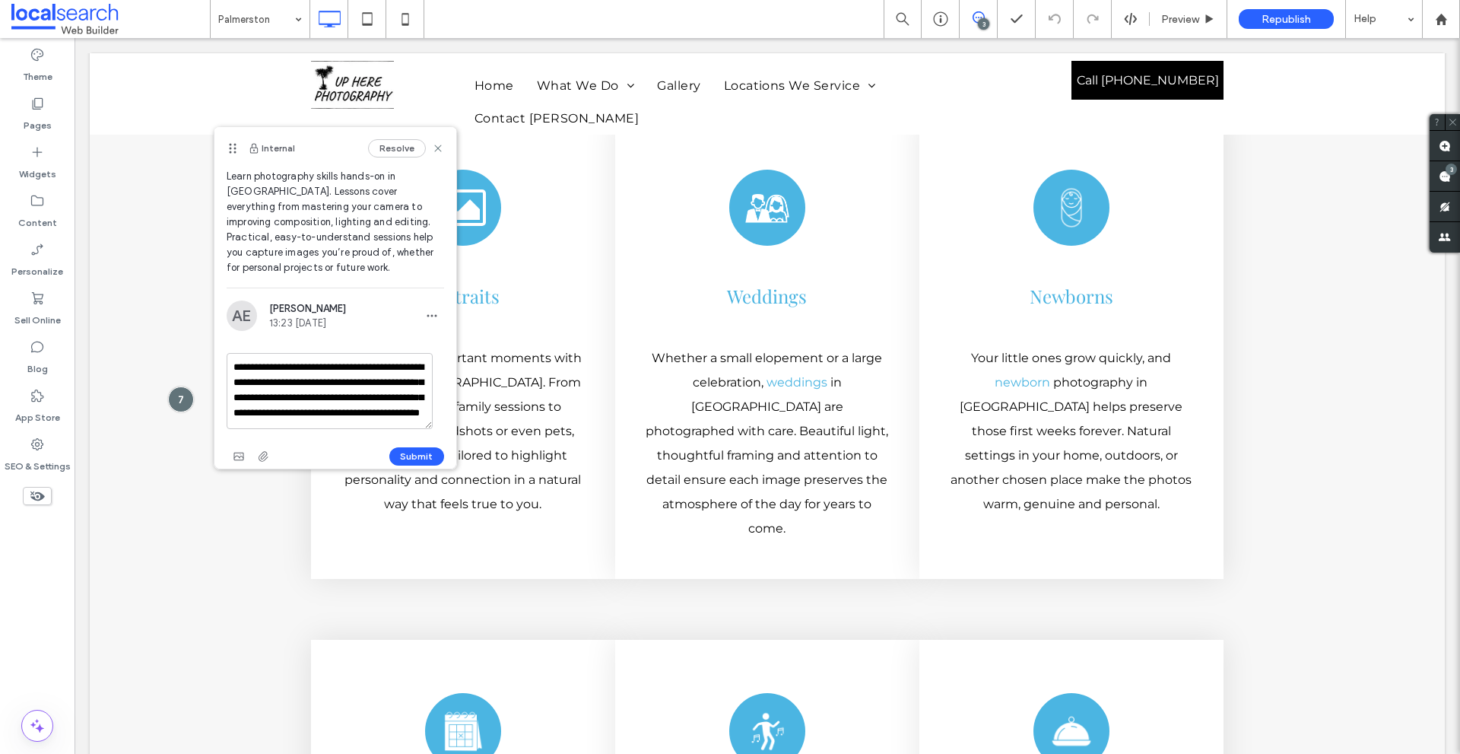
click at [339, 373] on textarea "**********" at bounding box center [330, 391] width 206 height 76
click at [319, 370] on textarea "**********" at bounding box center [330, 391] width 206 height 76
drag, startPoint x: 319, startPoint y: 370, endPoint x: 443, endPoint y: 429, distance: 137.8
click at [443, 429] on div "**********" at bounding box center [335, 384] width 242 height 168
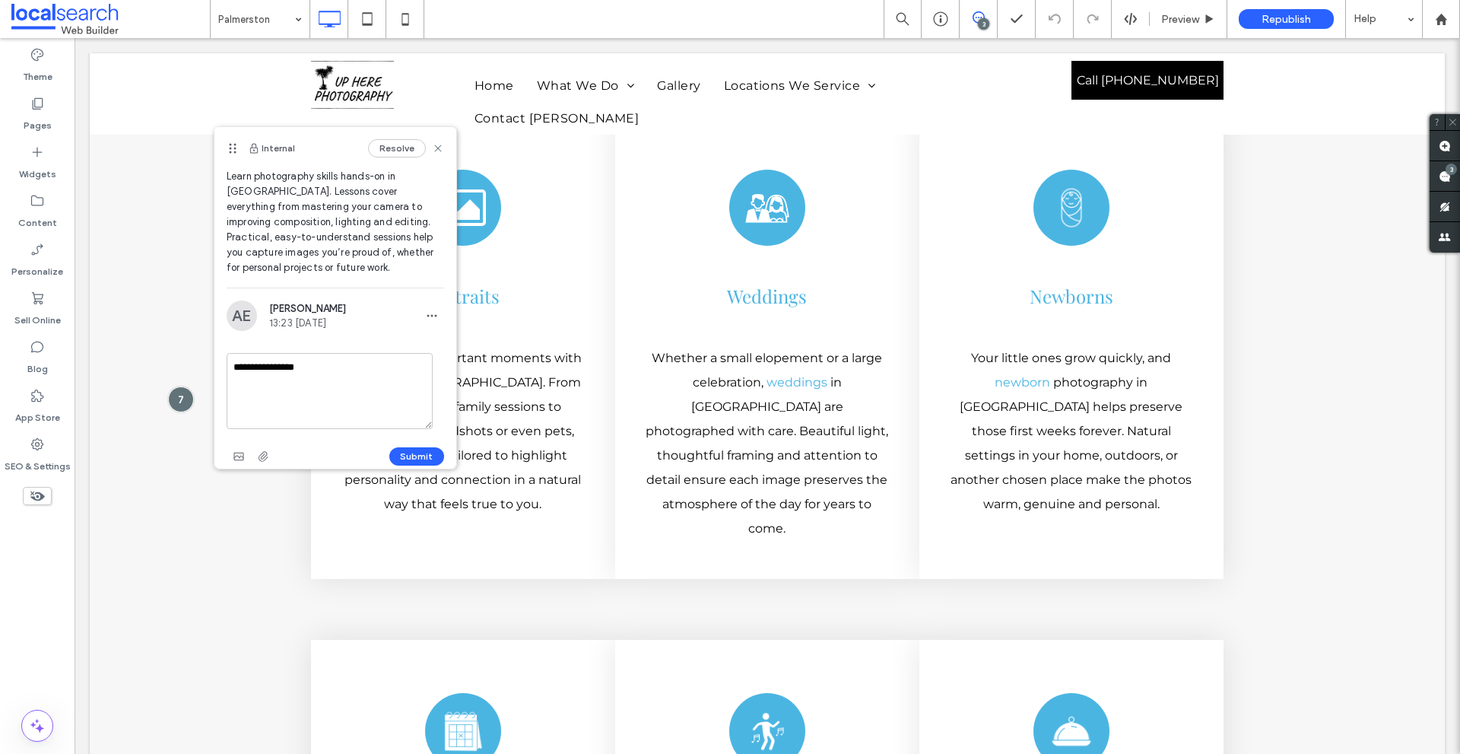
scroll to position [0, 0]
type textarea "**********"
click at [424, 456] on button "Submit" at bounding box center [416, 456] width 55 height 18
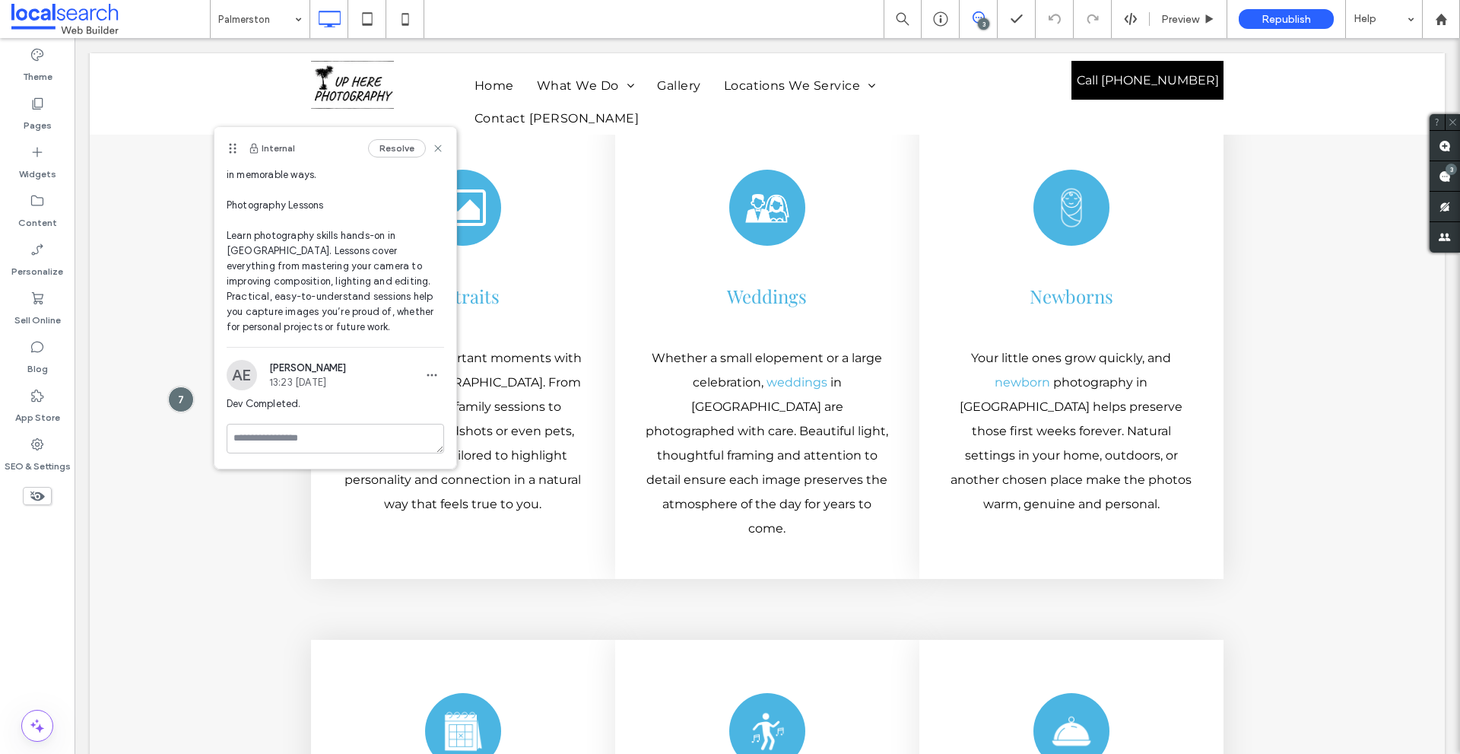
scroll to position [1459, 0]
drag, startPoint x: 428, startPoint y: 151, endPoint x: 801, endPoint y: 139, distance: 373.5
click at [434, 151] on use at bounding box center [437, 147] width 7 height 7
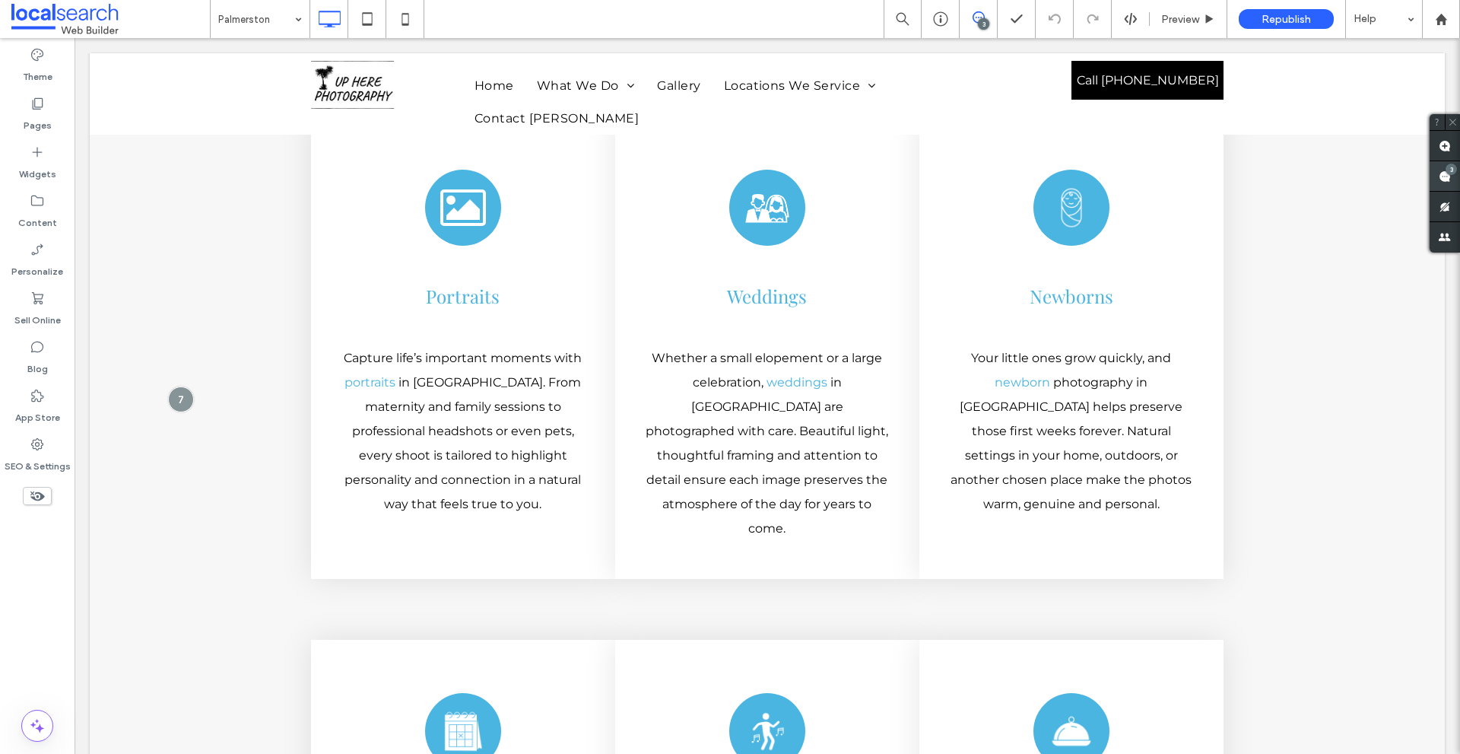
click at [1453, 179] on span at bounding box center [1445, 176] width 30 height 30
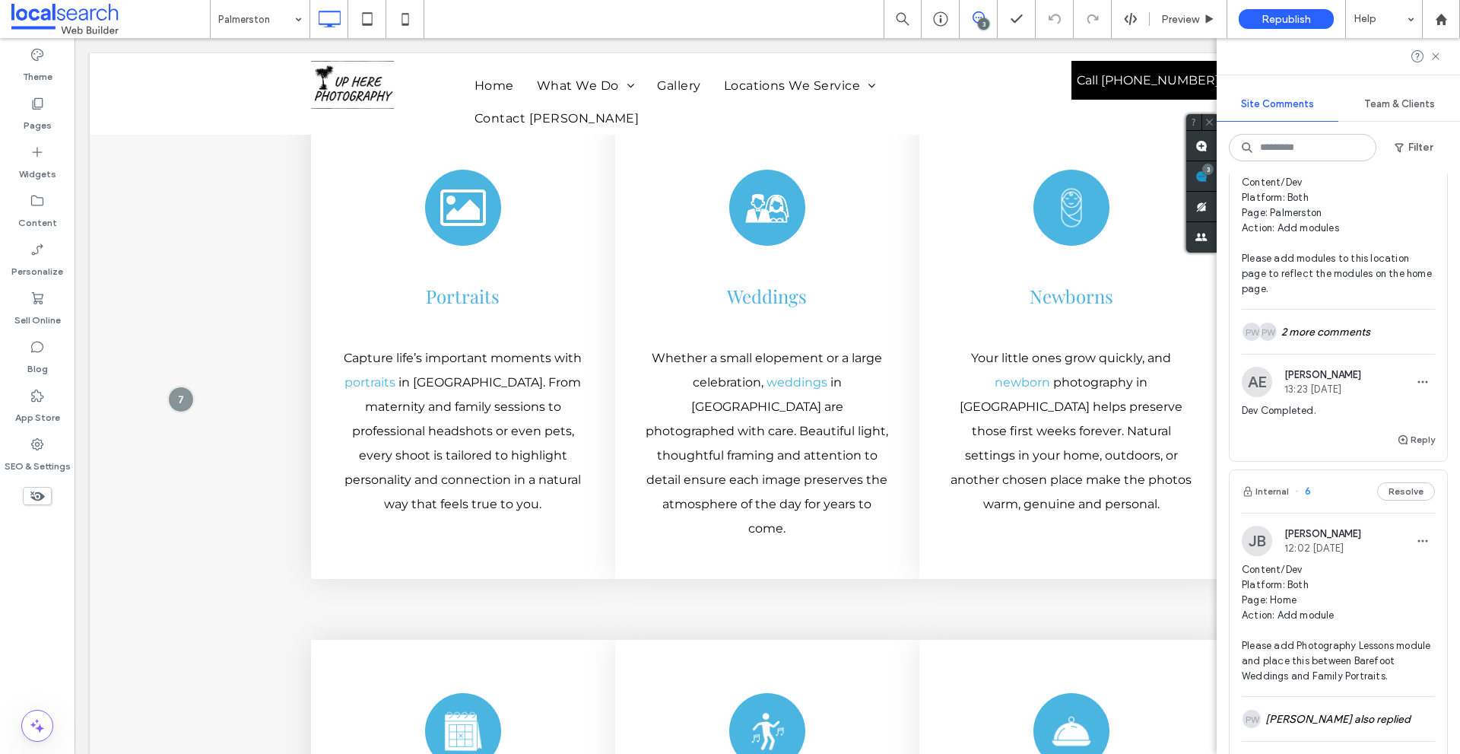
scroll to position [608, 0]
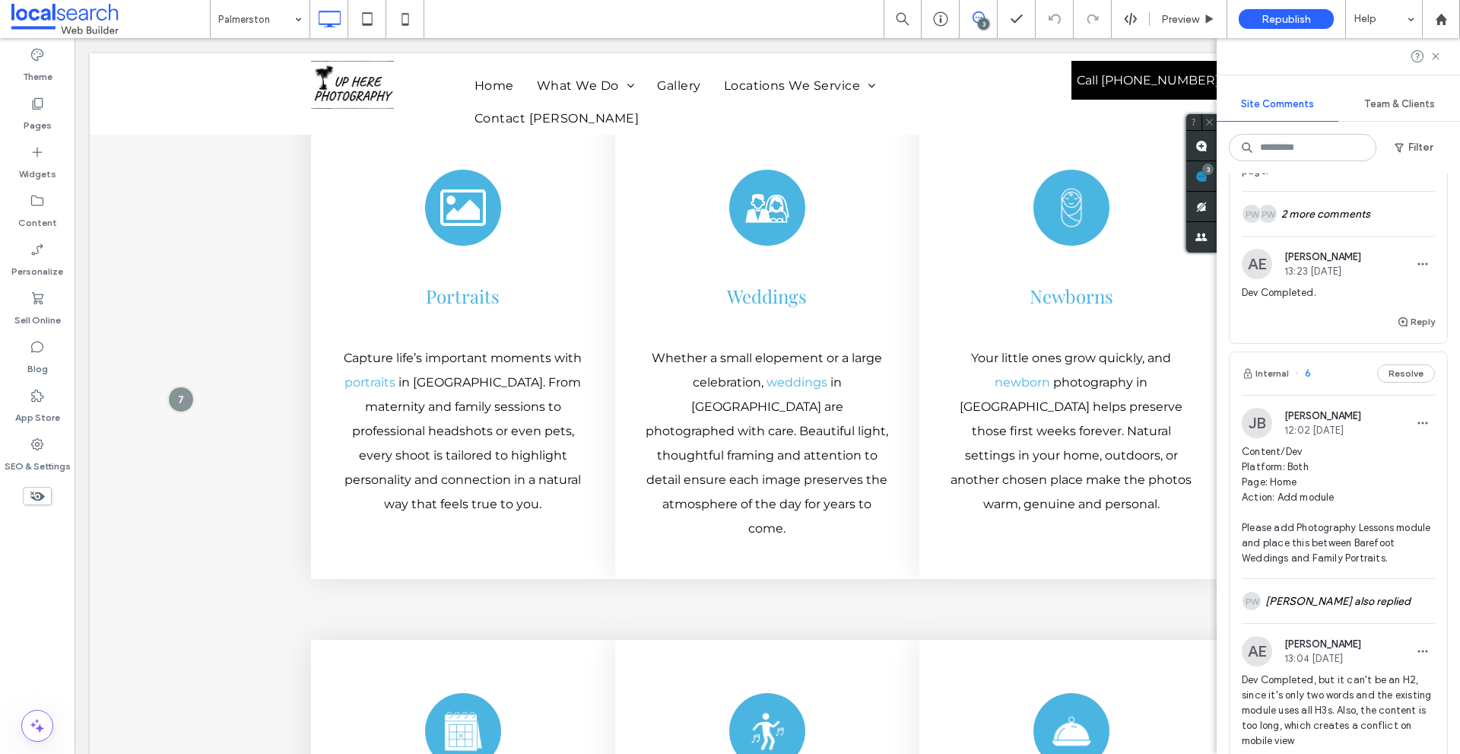
click at [1263, 426] on img at bounding box center [1257, 423] width 30 height 30
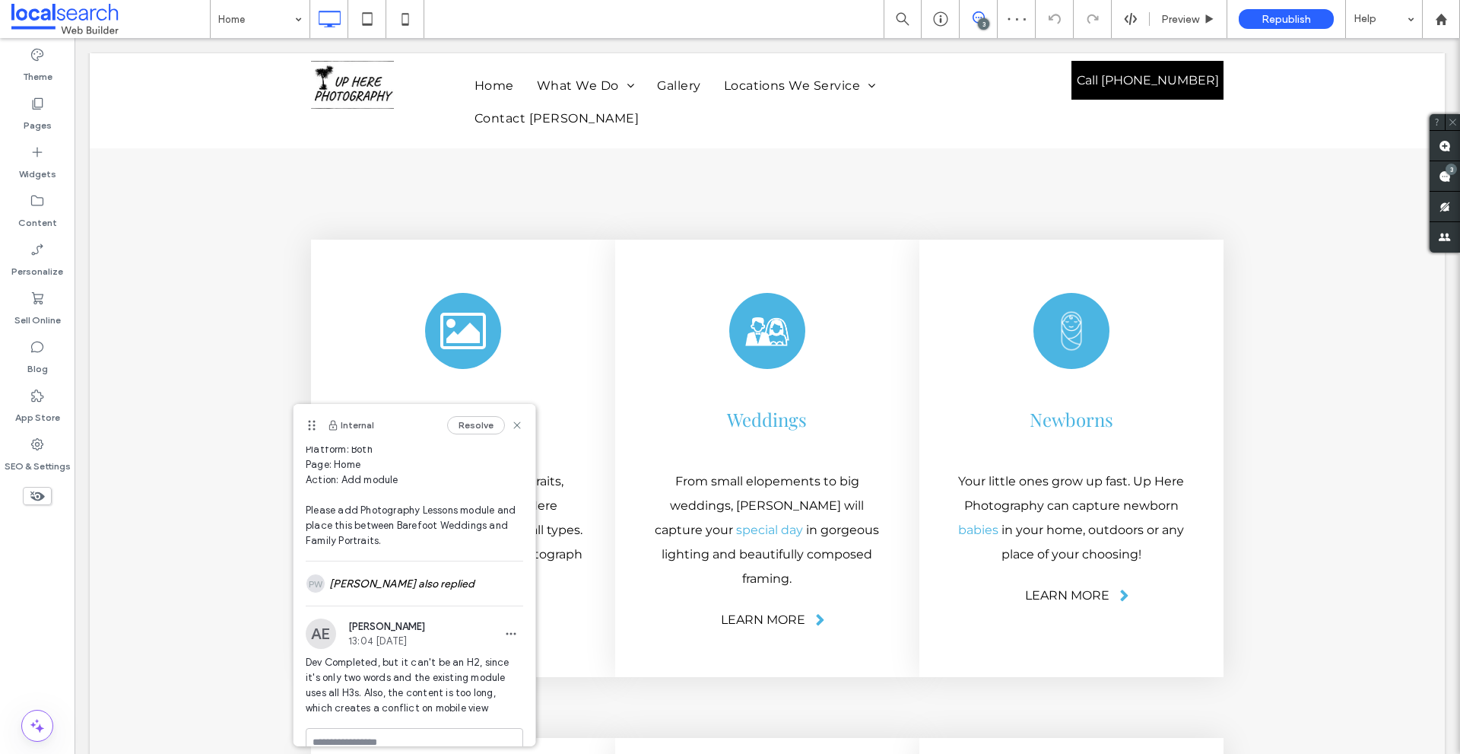
scroll to position [84, 0]
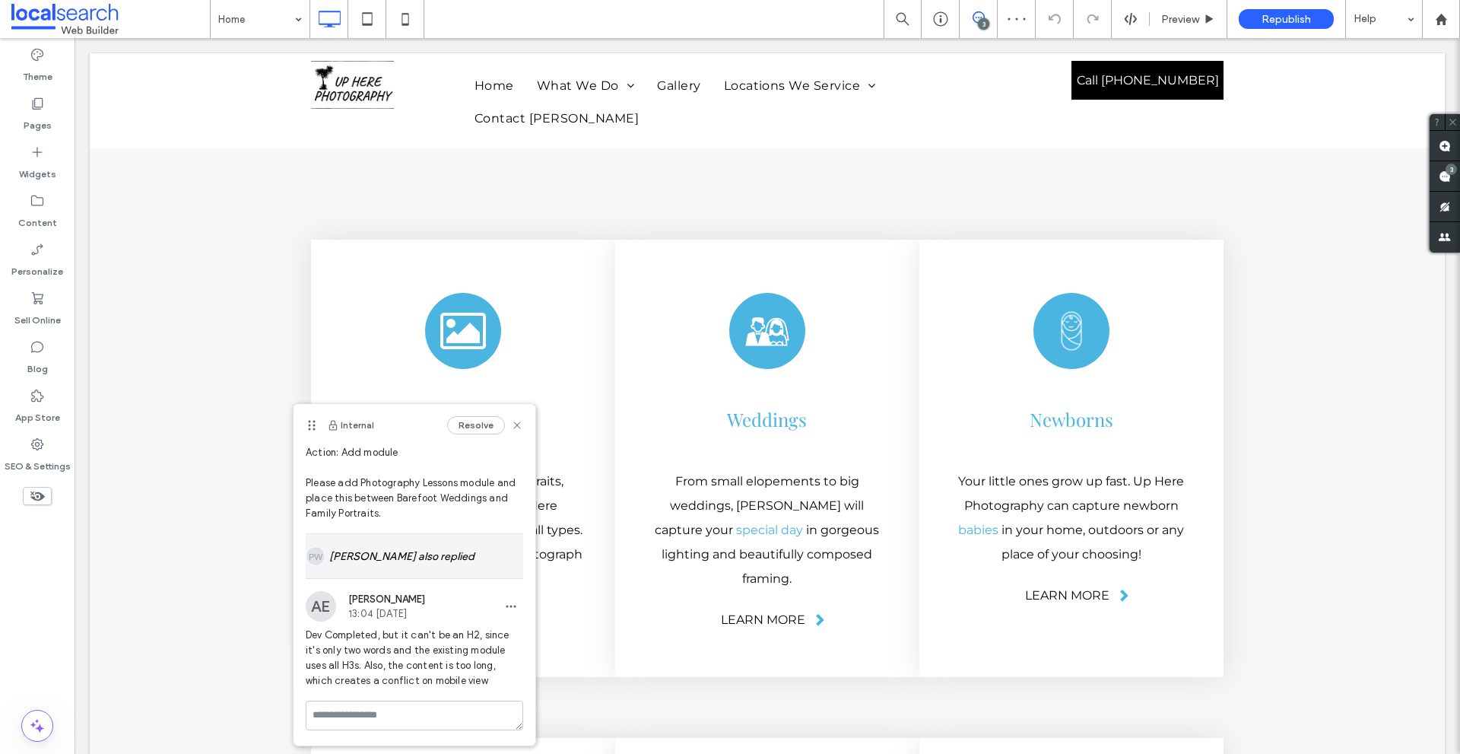
click at [408, 554] on div "[PERSON_NAME] also replied" at bounding box center [414, 556] width 217 height 44
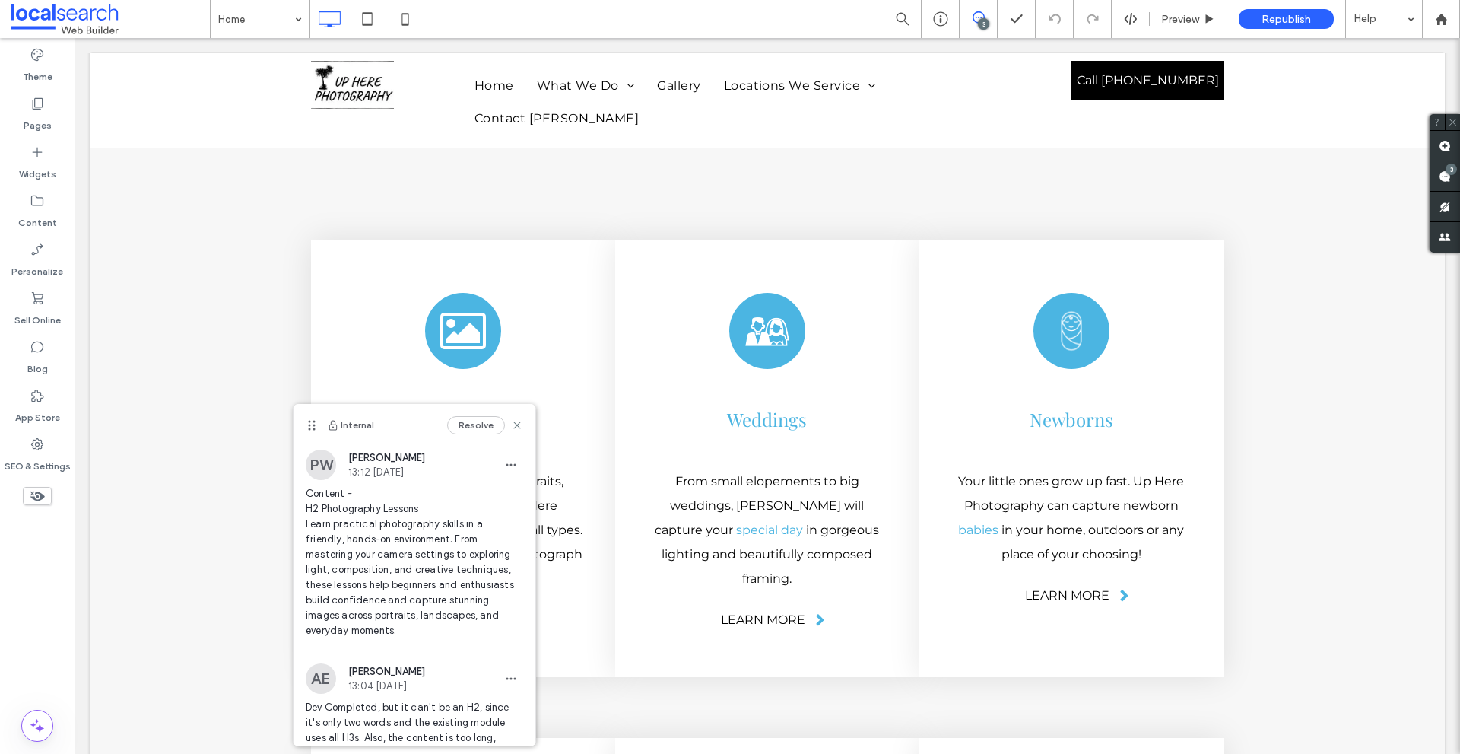
scroll to position [160, 0]
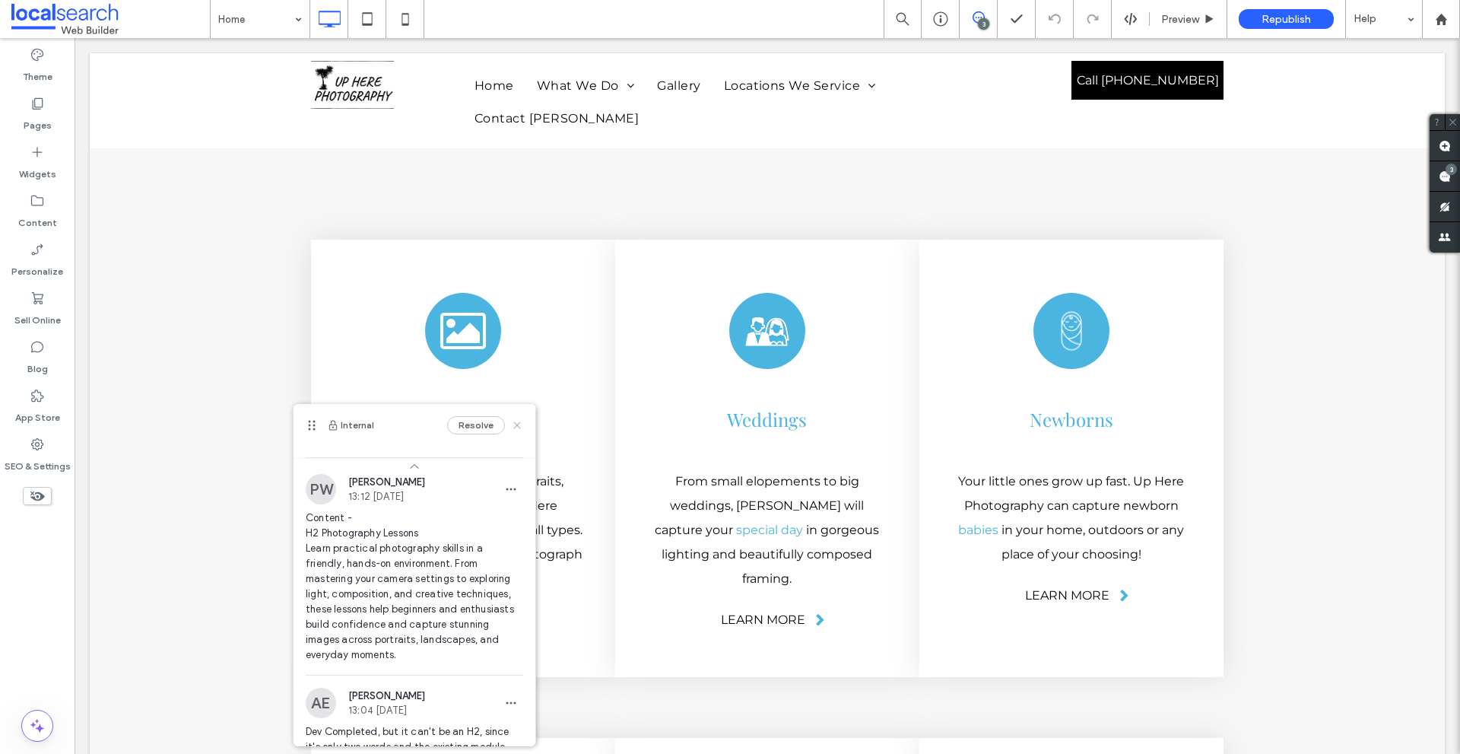
click at [511, 422] on icon at bounding box center [517, 425] width 12 height 12
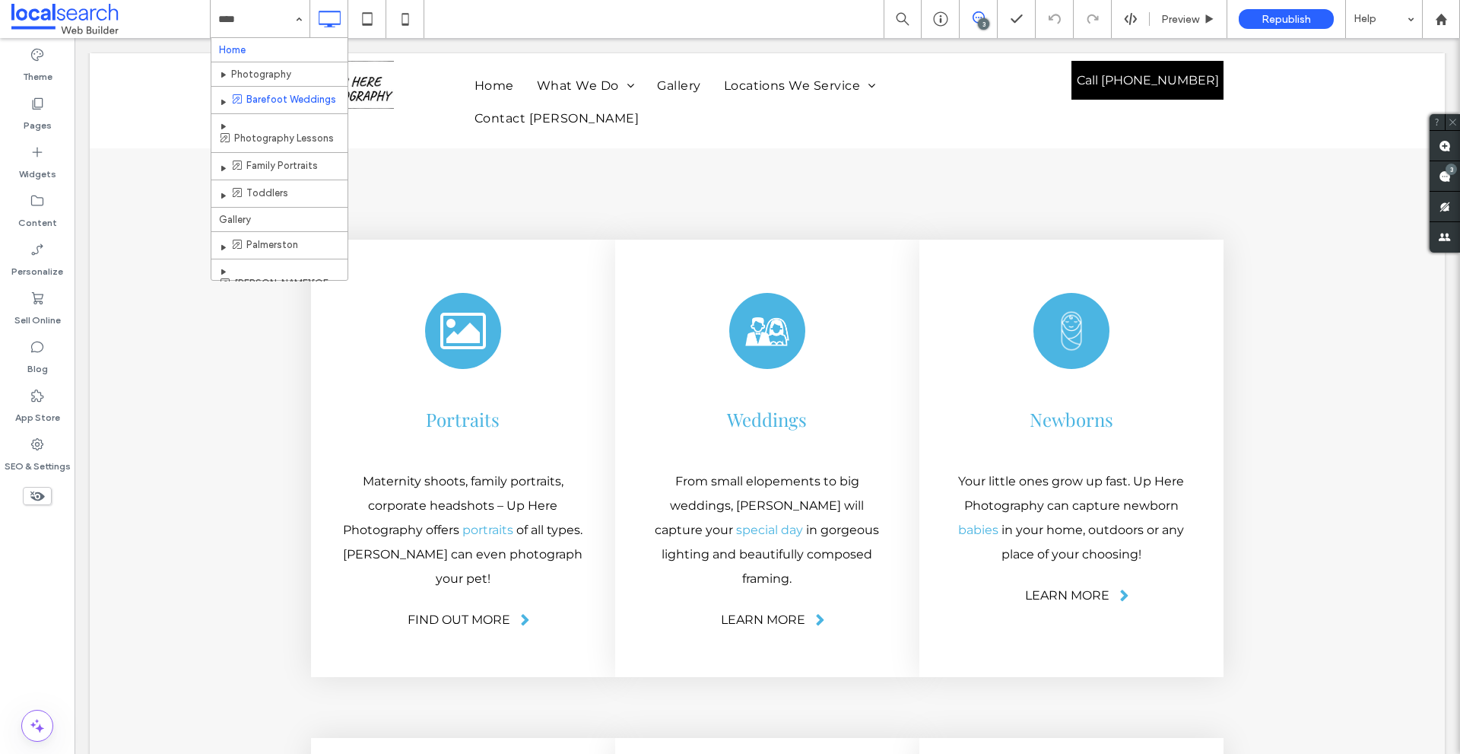
scroll to position [40, 0]
click at [403, 21] on icon at bounding box center [405, 19] width 30 height 30
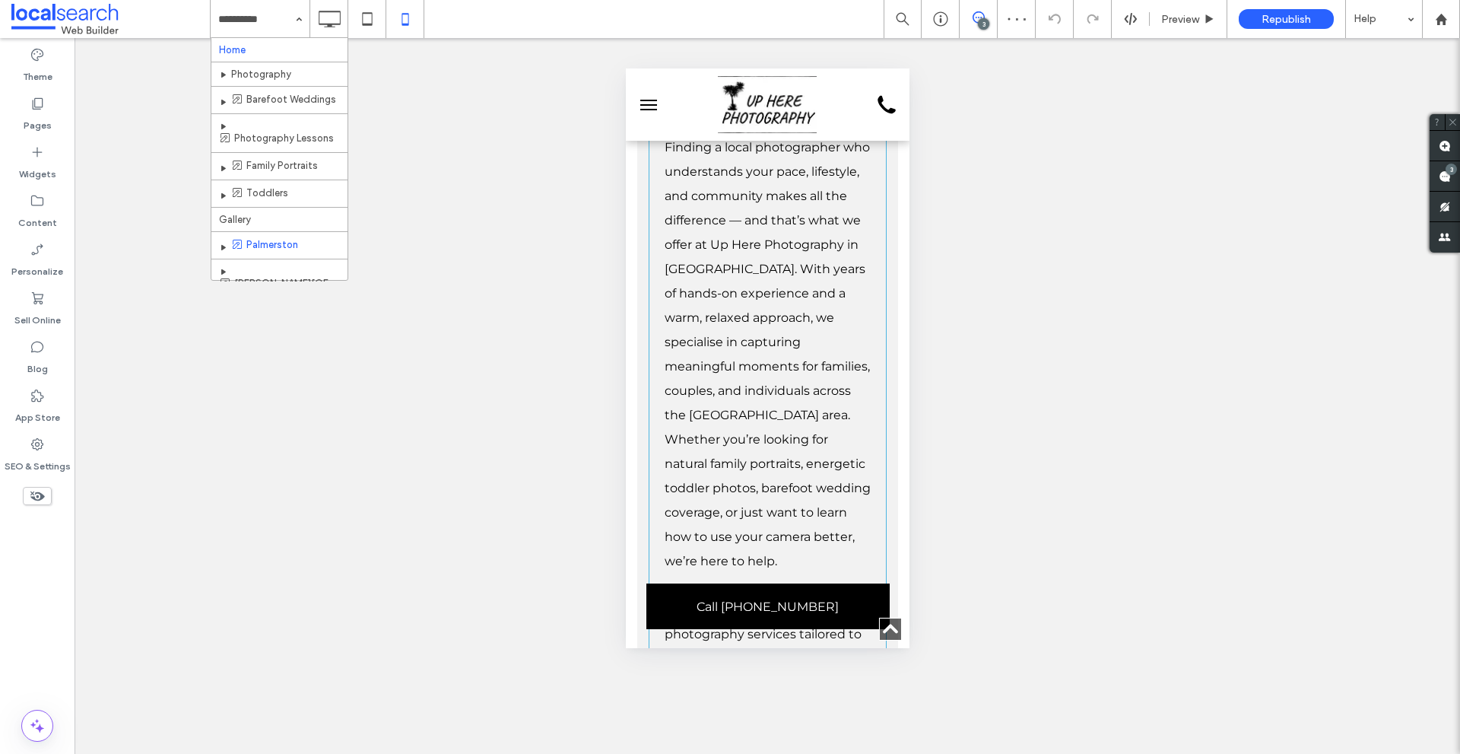
scroll to position [2168, 0]
click at [404, 28] on icon at bounding box center [405, 19] width 30 height 30
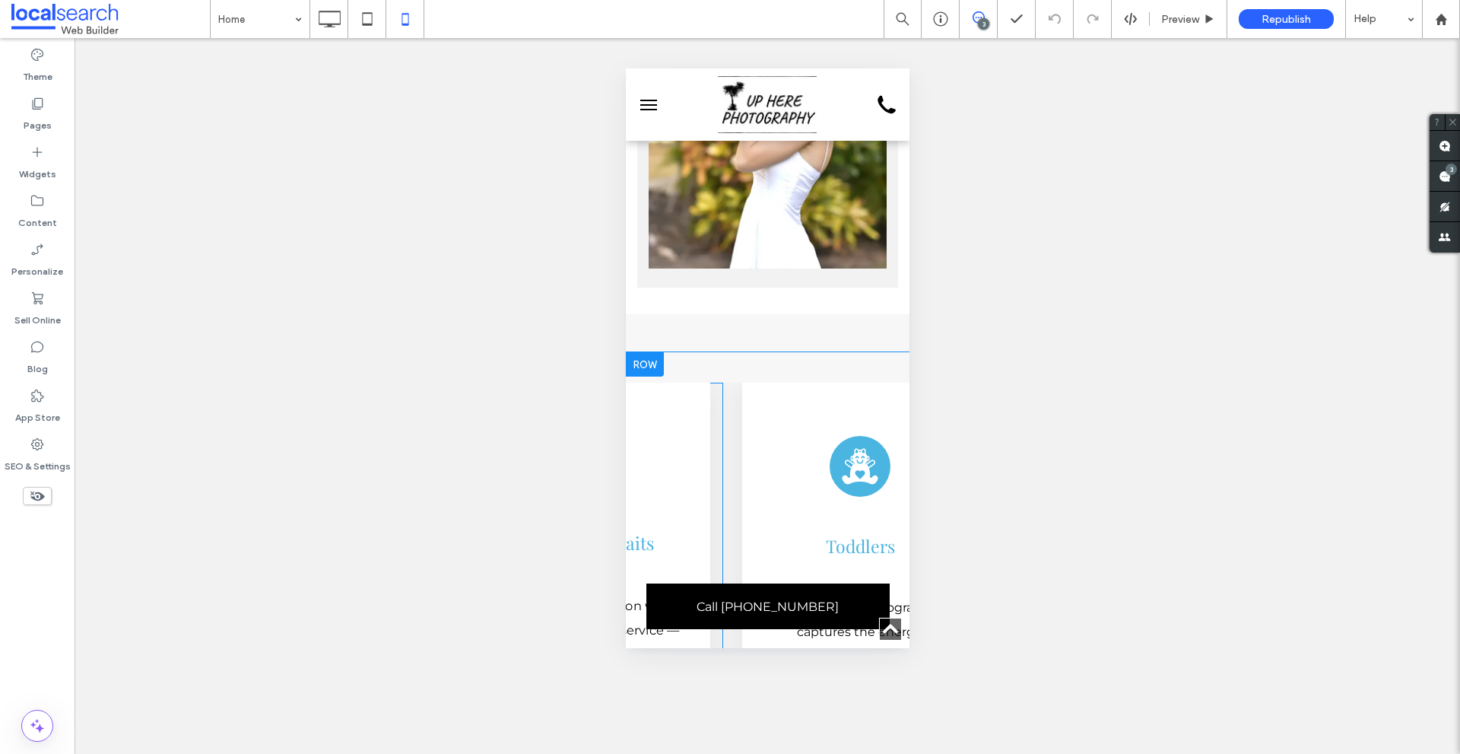
scroll to position [0, 2179]
click at [722, 382] on div "Click To Paste Toddlers Icon Toddlers Our toddler photography captures the ener…" at bounding box center [859, 702] width 281 height 640
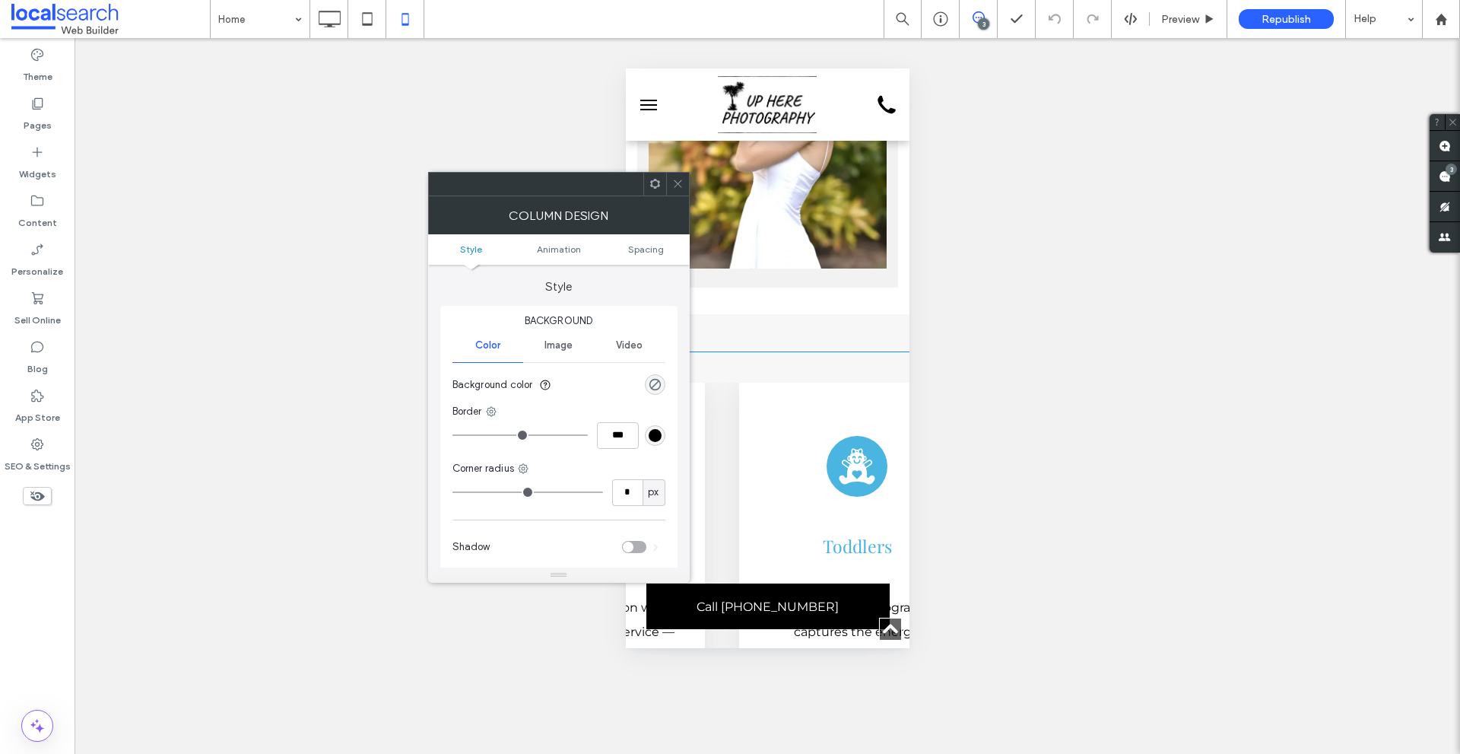
scroll to position [0, 2001]
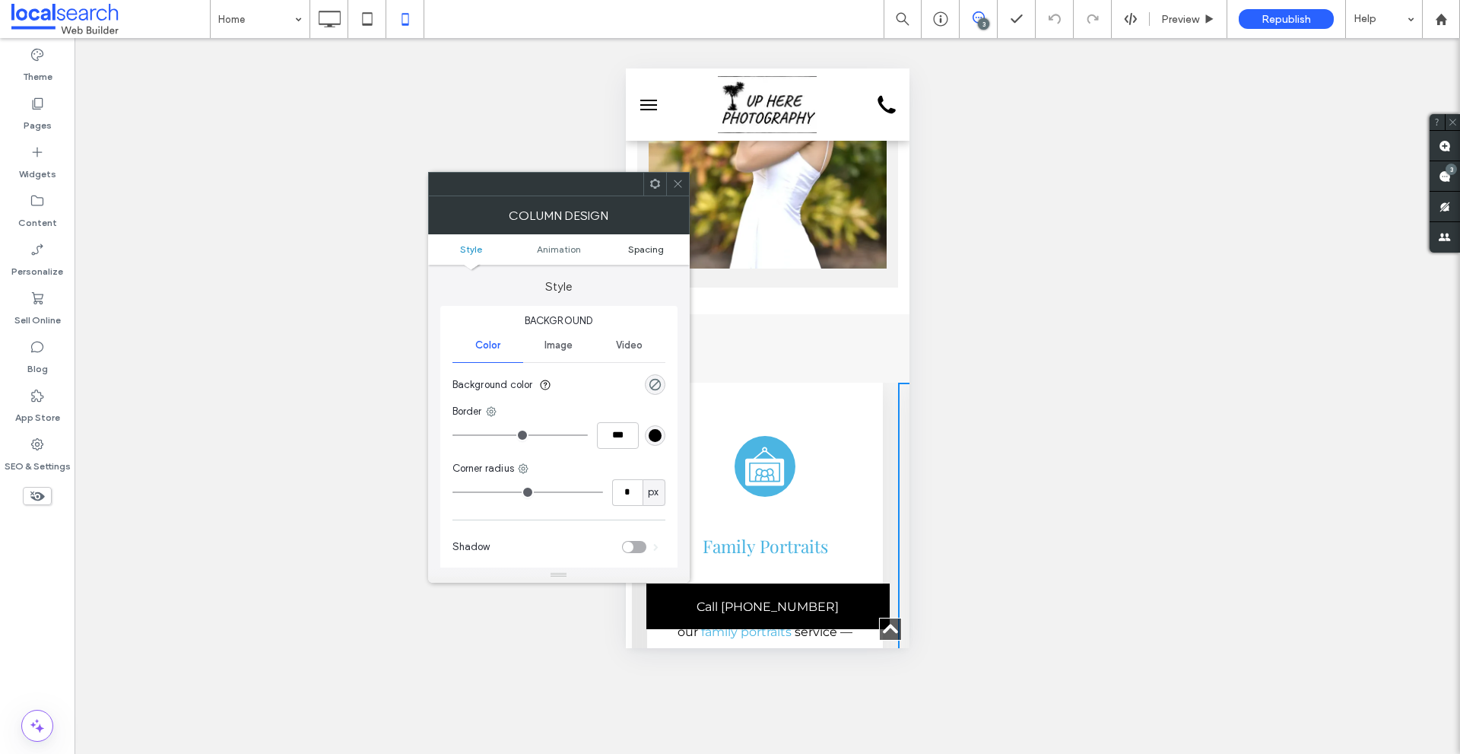
click at [651, 244] on span "Spacing" at bounding box center [646, 248] width 36 height 11
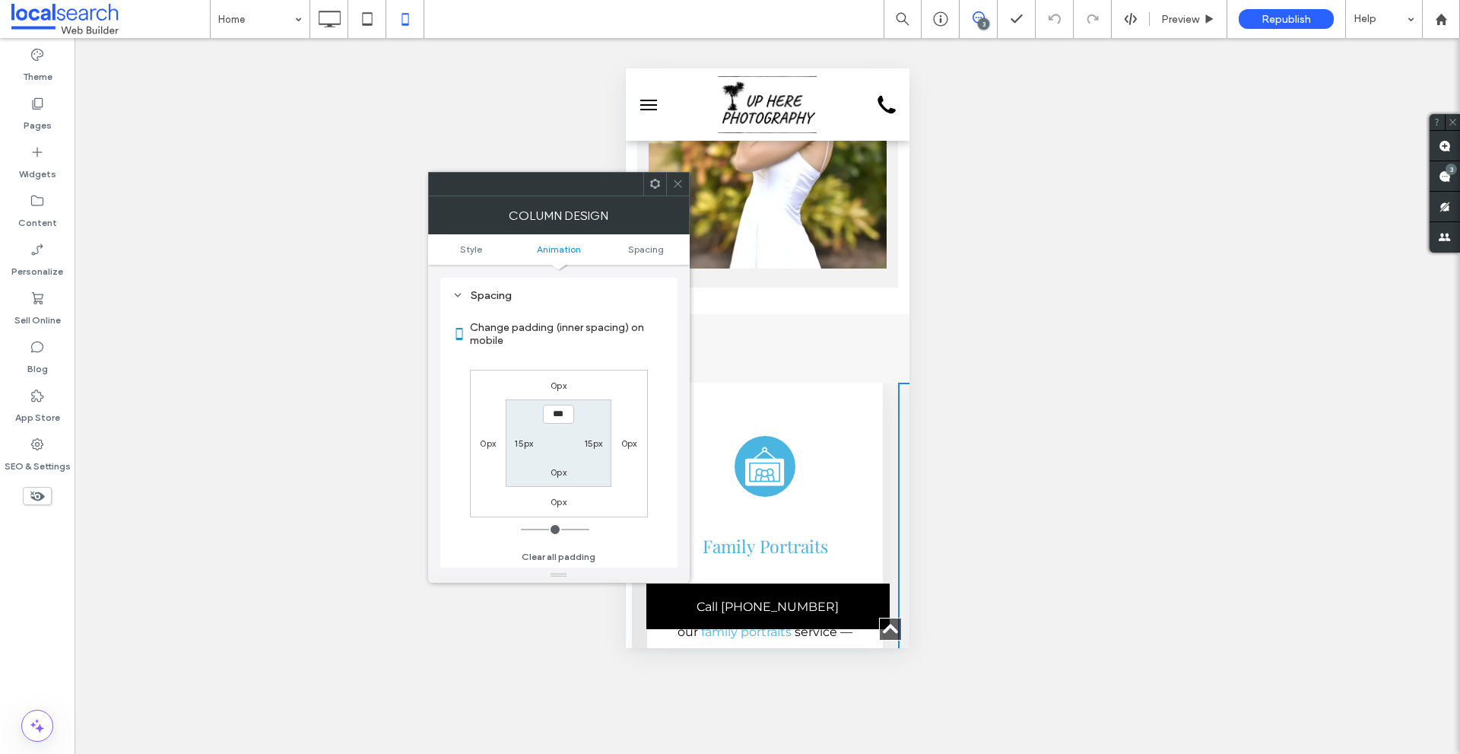
scroll to position [357, 0]
click at [527, 443] on label "15px" at bounding box center [523, 441] width 19 height 11
type input "**"
type input "*"
type input "***"
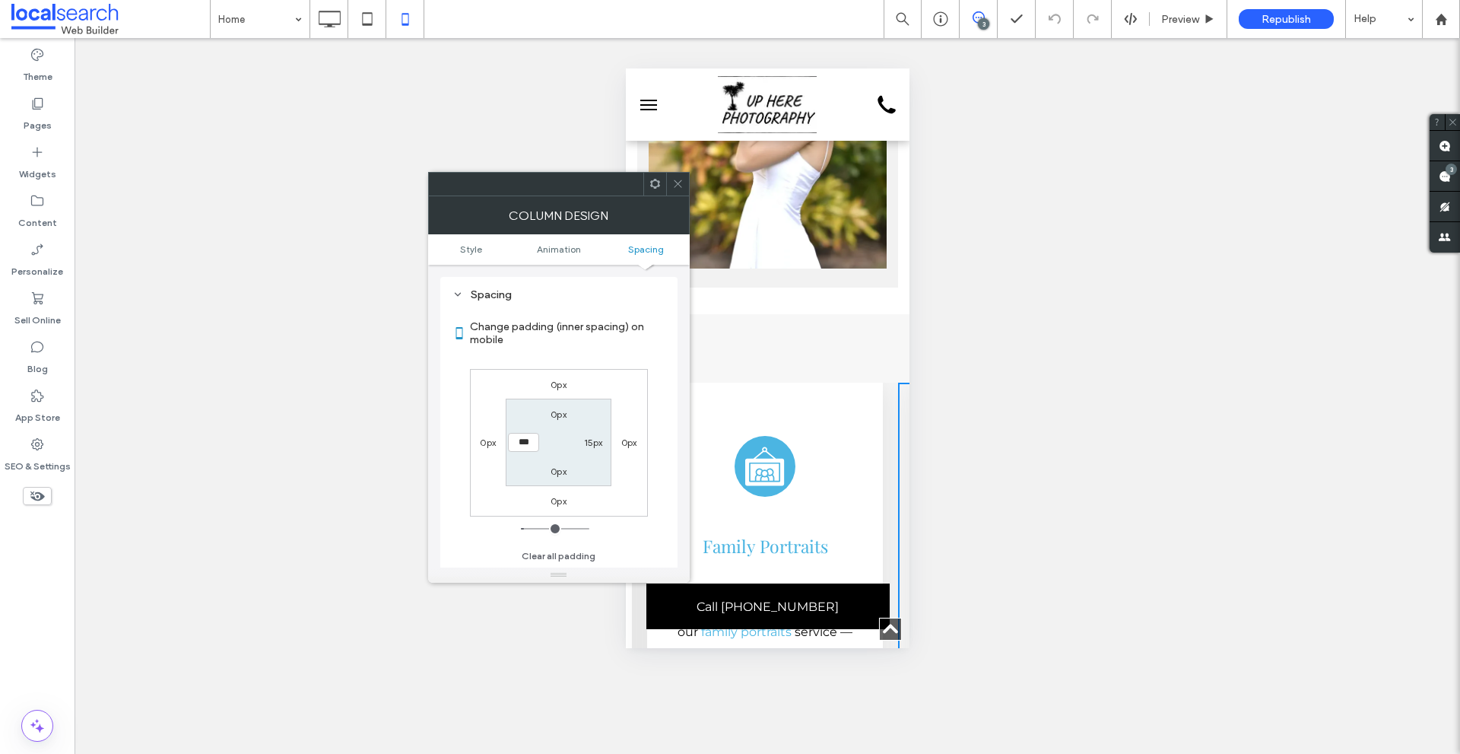
click at [589, 436] on label "15px" at bounding box center [593, 441] width 19 height 11
type input "**"
type input "****"
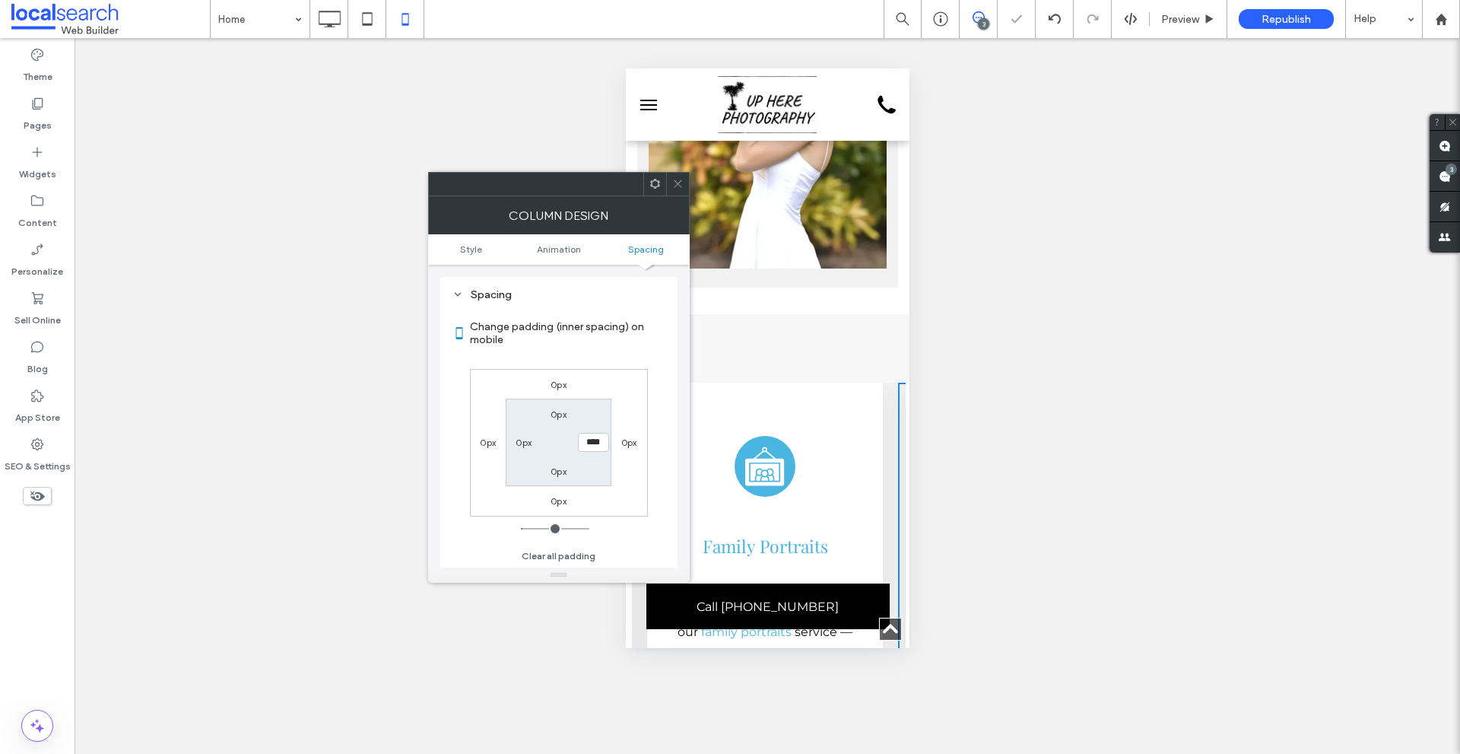
click at [674, 187] on use at bounding box center [678, 184] width 8 height 8
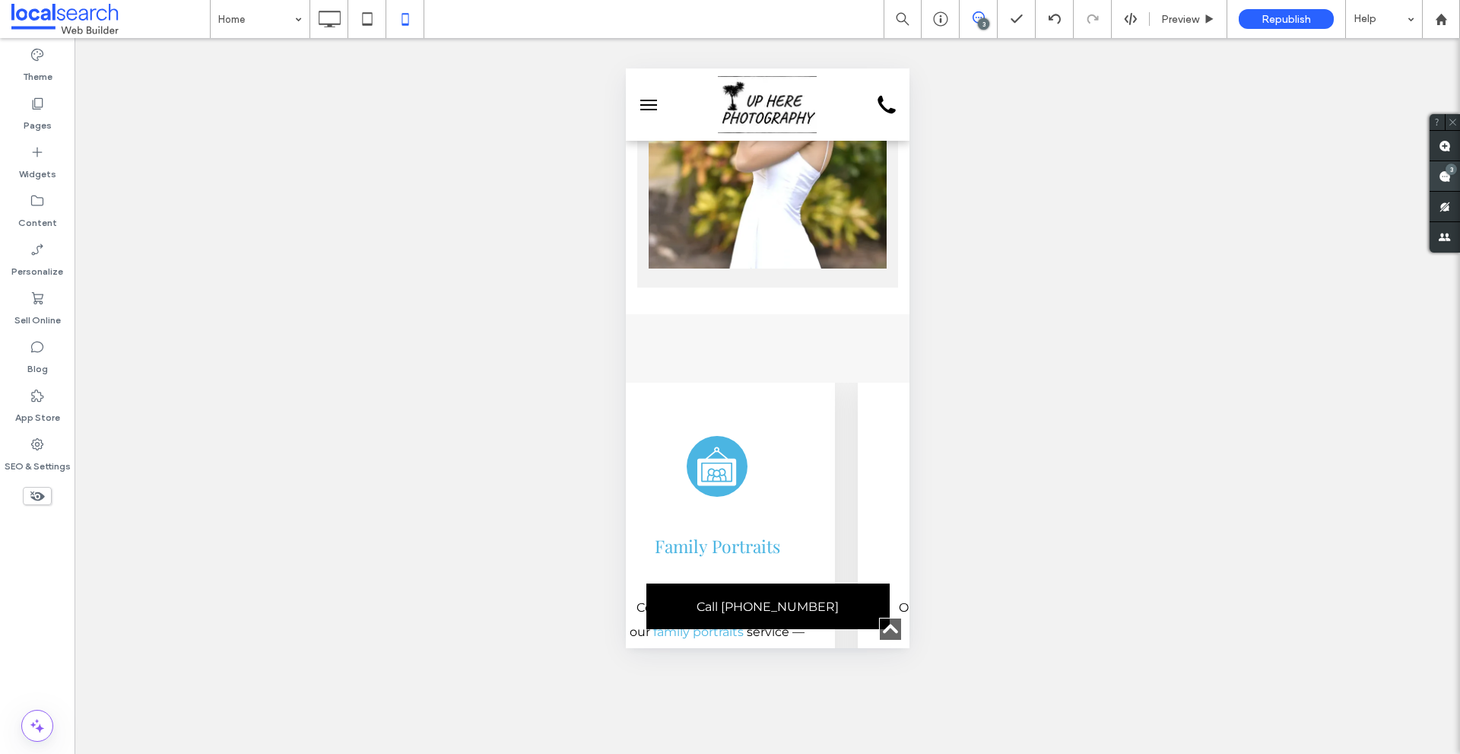
scroll to position [0, 2052]
click at [841, 382] on div "Wedding Icon Barefoot Weddings ﻿ Capture relaxed, natural moments with our bare…" at bounding box center [467, 702] width 760 height 640
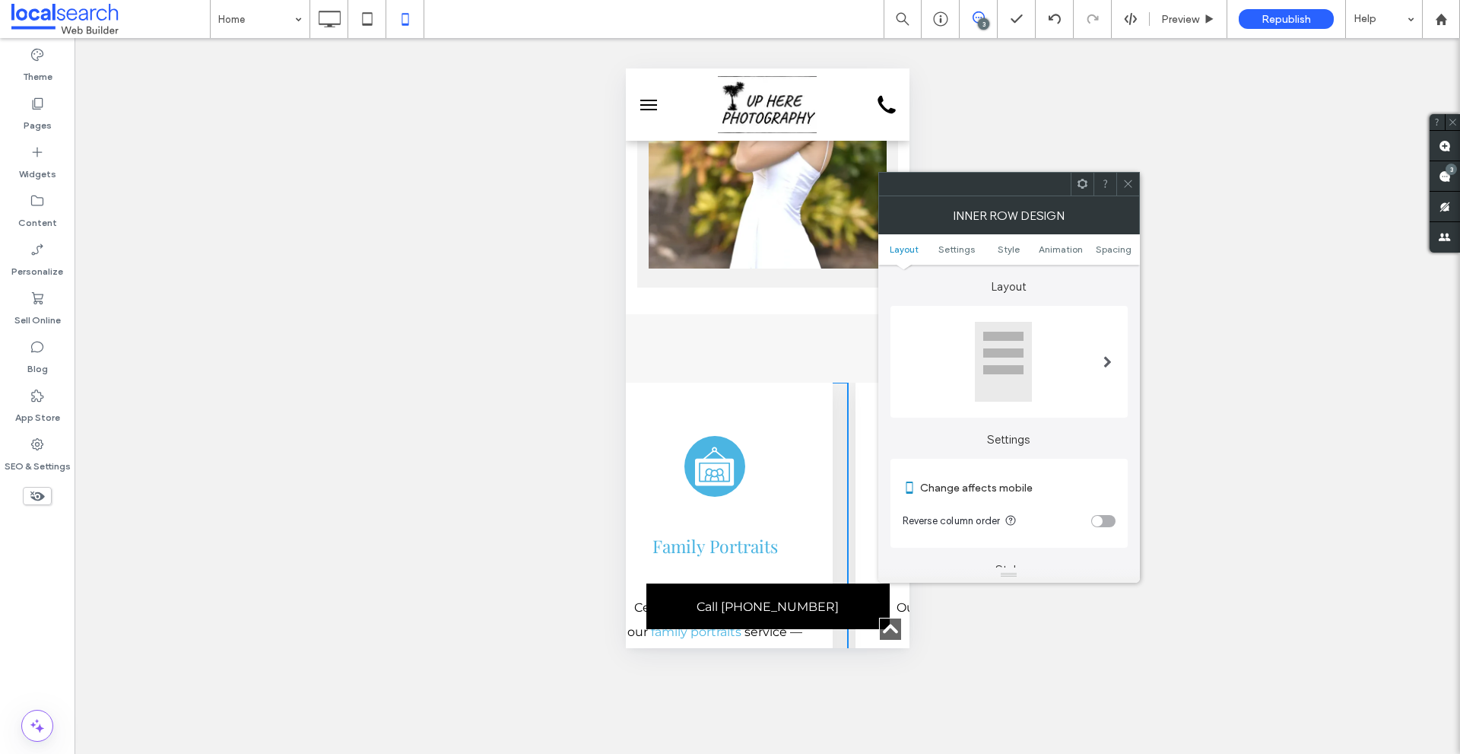
scroll to position [0, 1507]
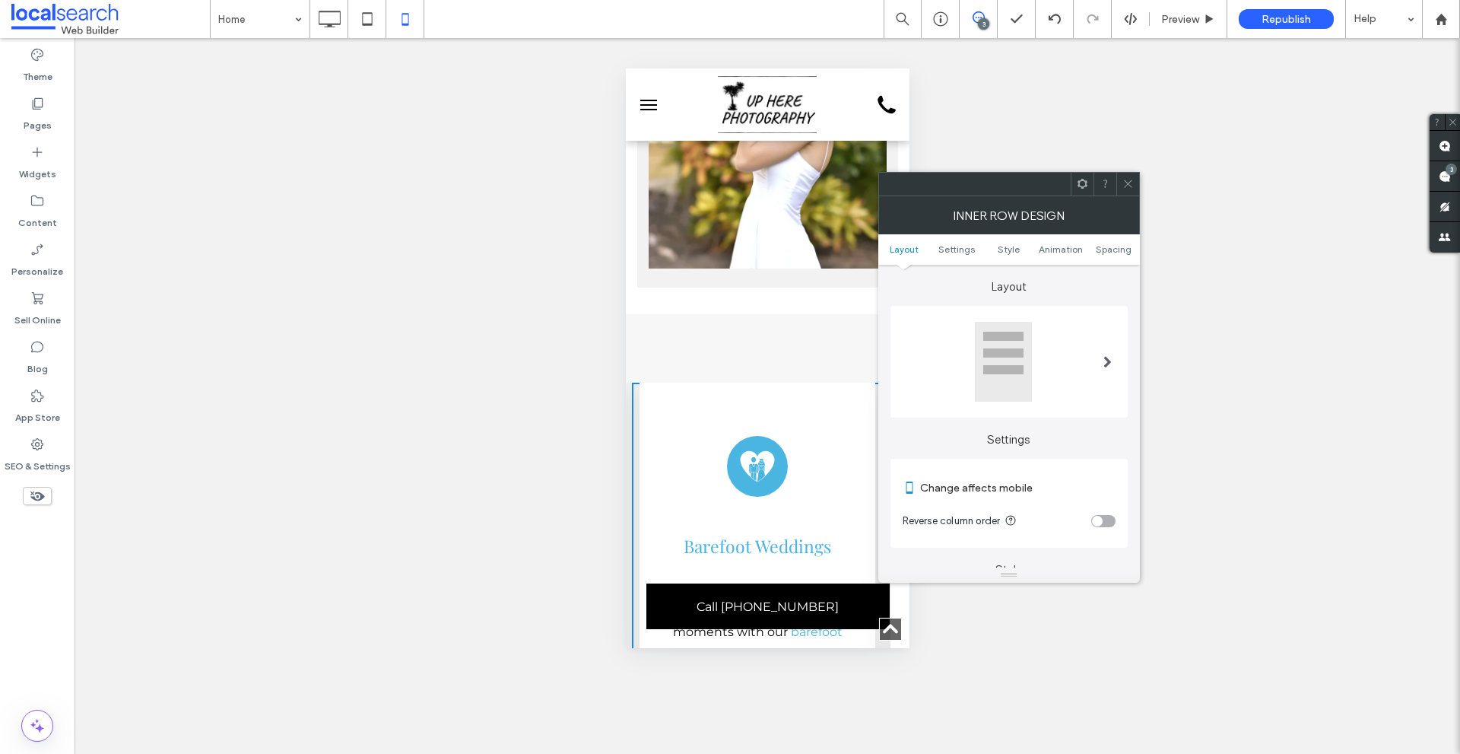
click at [1103, 243] on ul "Layout Settings Style Animation Spacing" at bounding box center [1009, 249] width 262 height 30
click at [1101, 251] on span "Spacing" at bounding box center [1114, 248] width 36 height 11
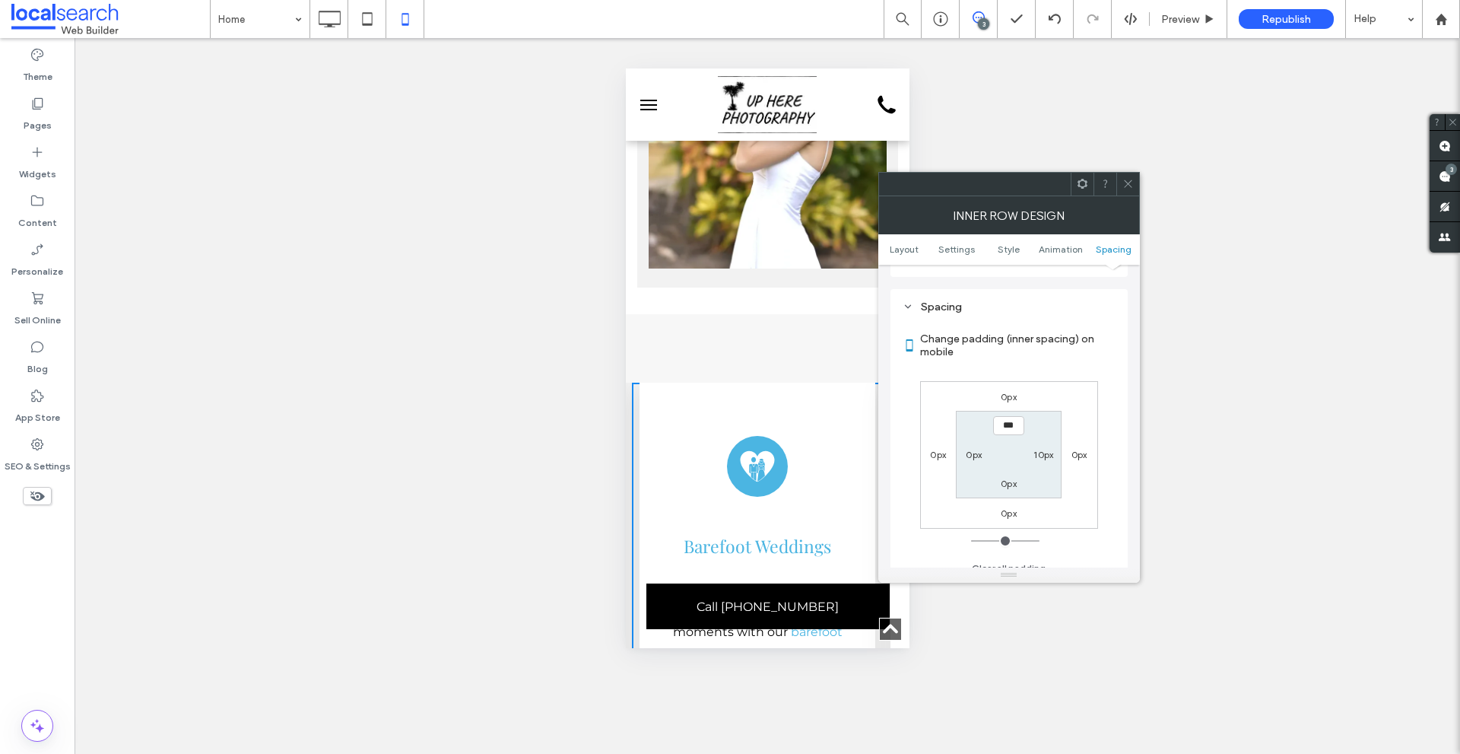
scroll to position [640, 0]
click at [1046, 447] on label "10px" at bounding box center [1043, 441] width 20 height 11
type input "**"
type input "*"
type input "***"
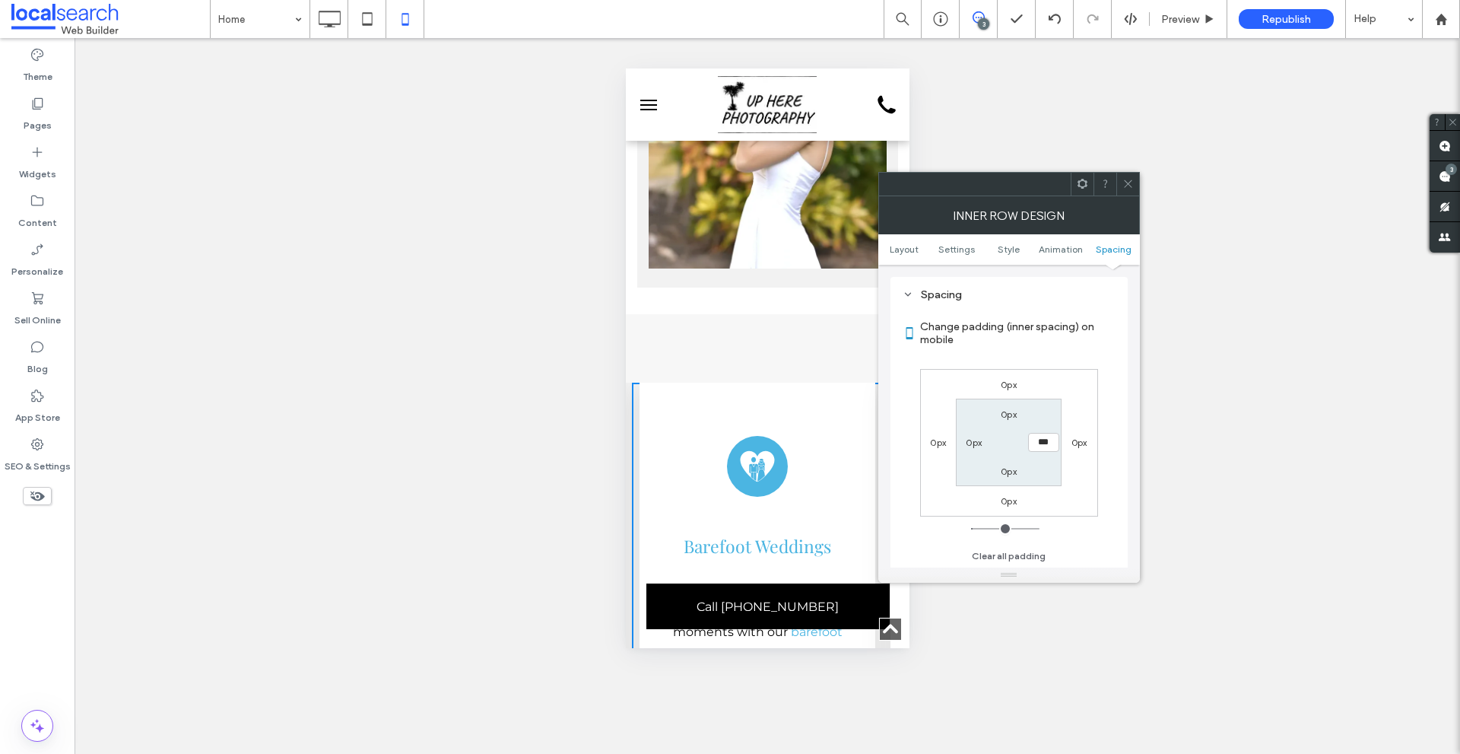
click at [1071, 389] on div "0px 0px 0px 0px 0px *** 0px 0px" at bounding box center [1009, 443] width 178 height 148
click at [1126, 183] on icon at bounding box center [1127, 183] width 11 height 11
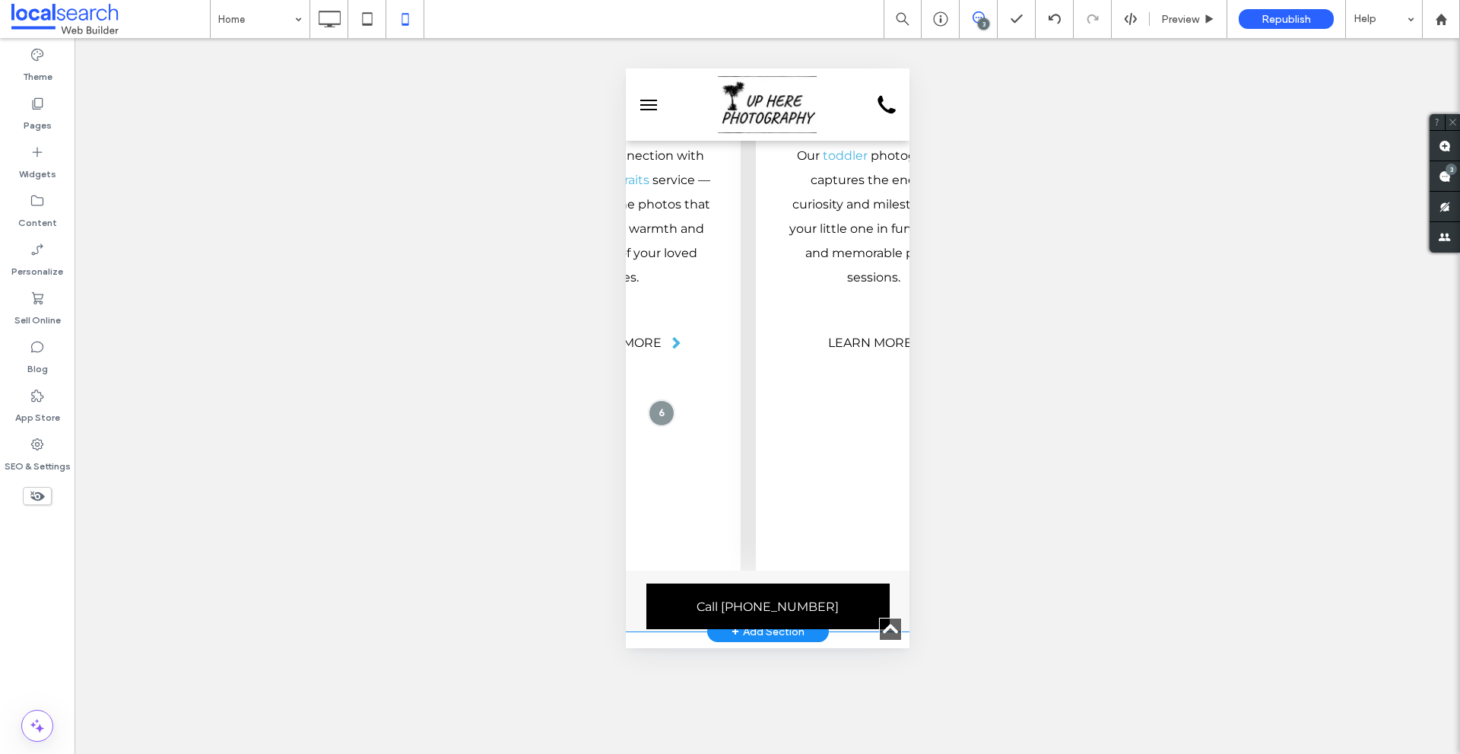
scroll to position [0, 2260]
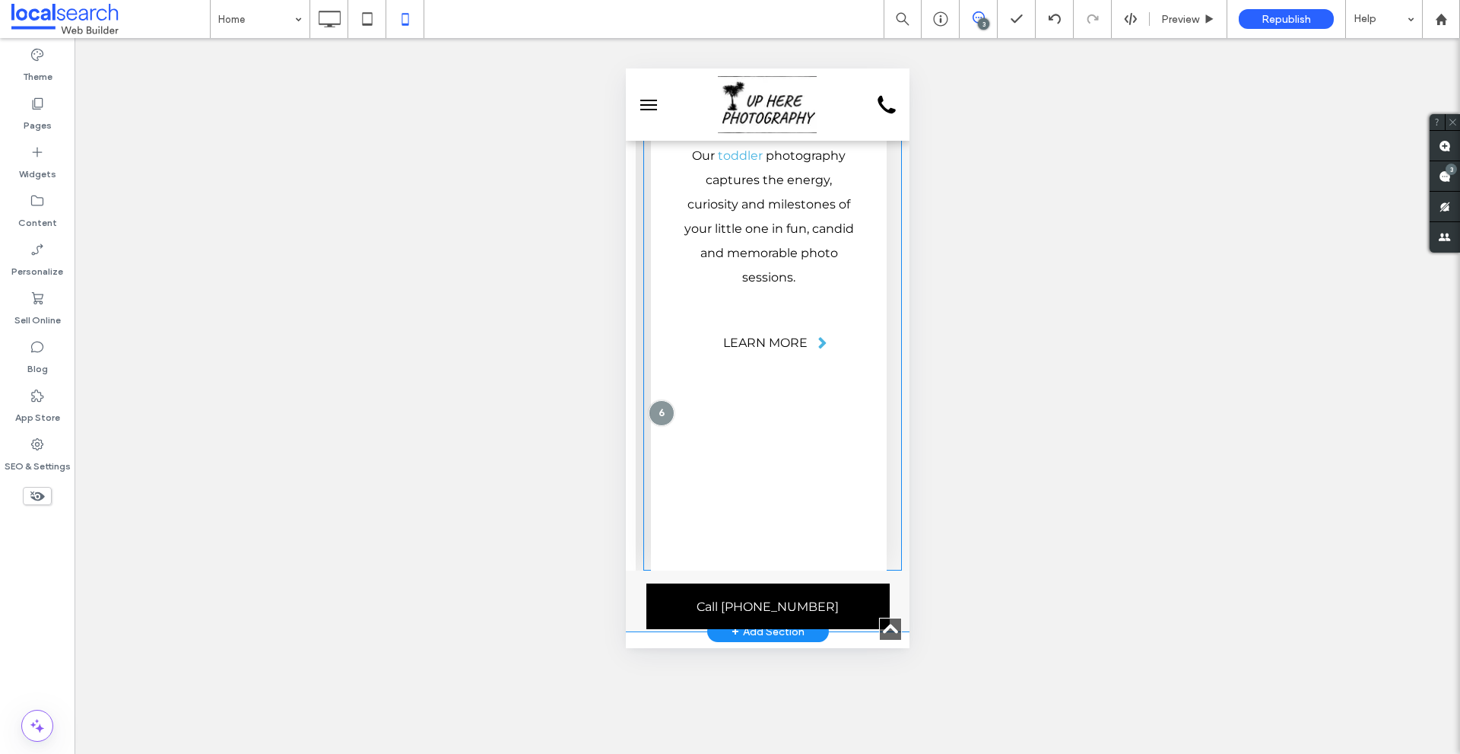
click at [884, 392] on div "Click To Paste Toddlers Icon Toddlers Our toddler photography captures the ener…" at bounding box center [772, 251] width 259 height 640
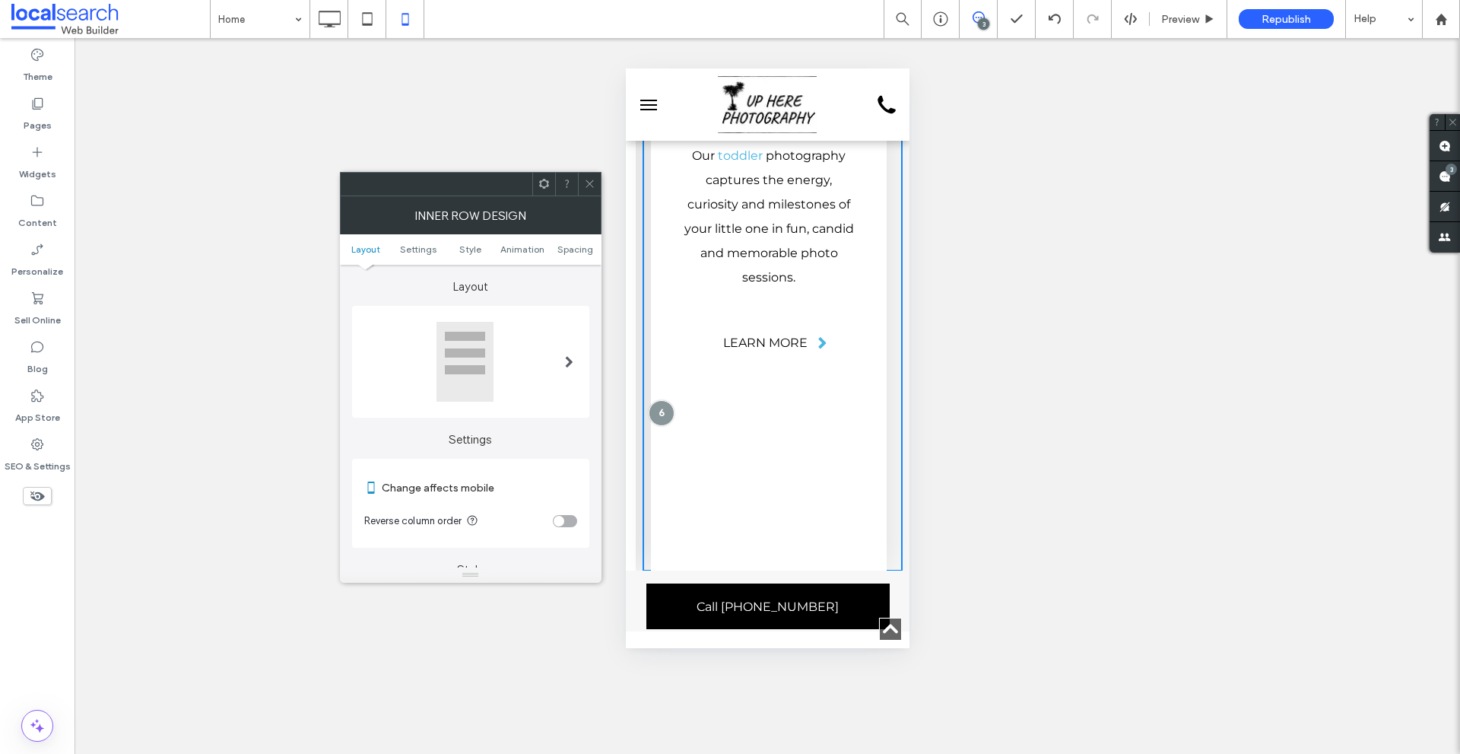
scroll to position [0, 2001]
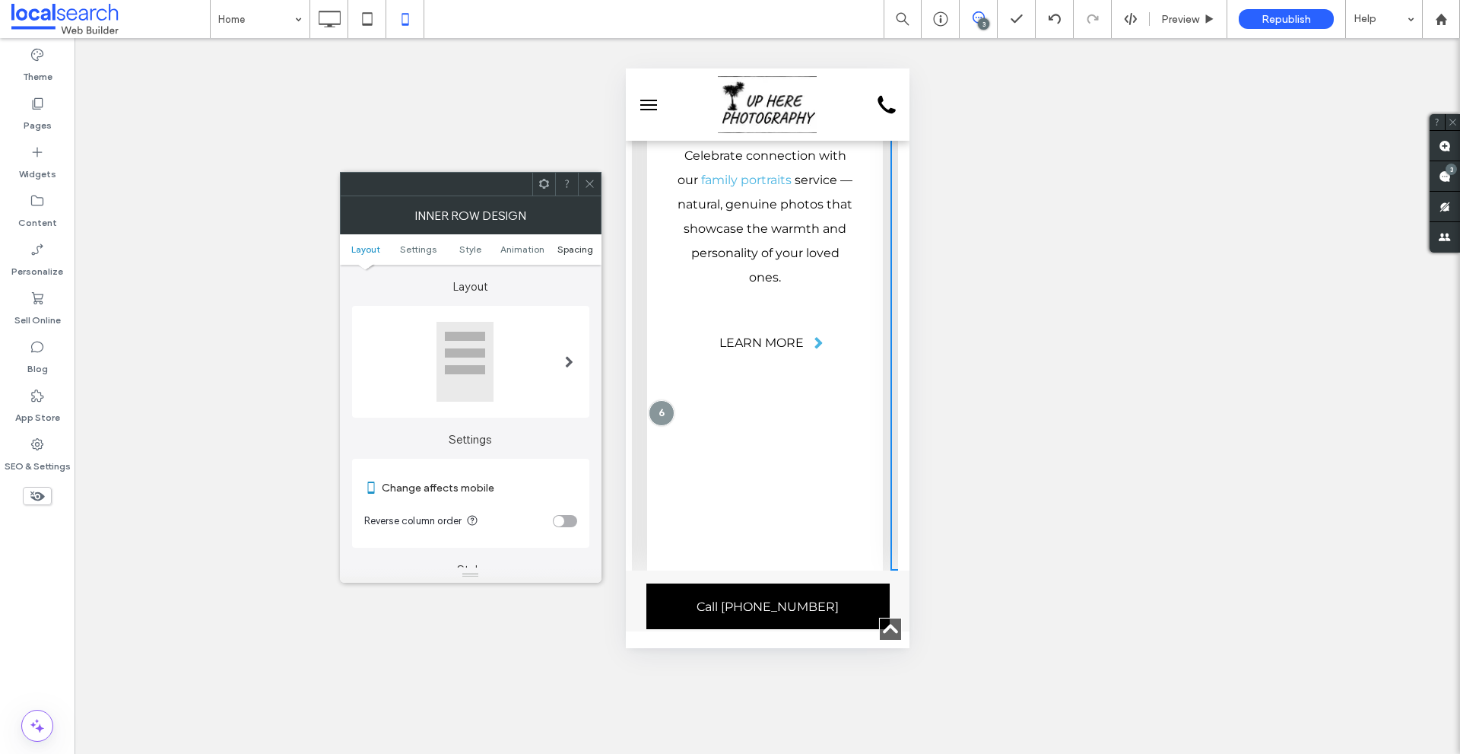
click at [563, 250] on span "Spacing" at bounding box center [575, 248] width 36 height 11
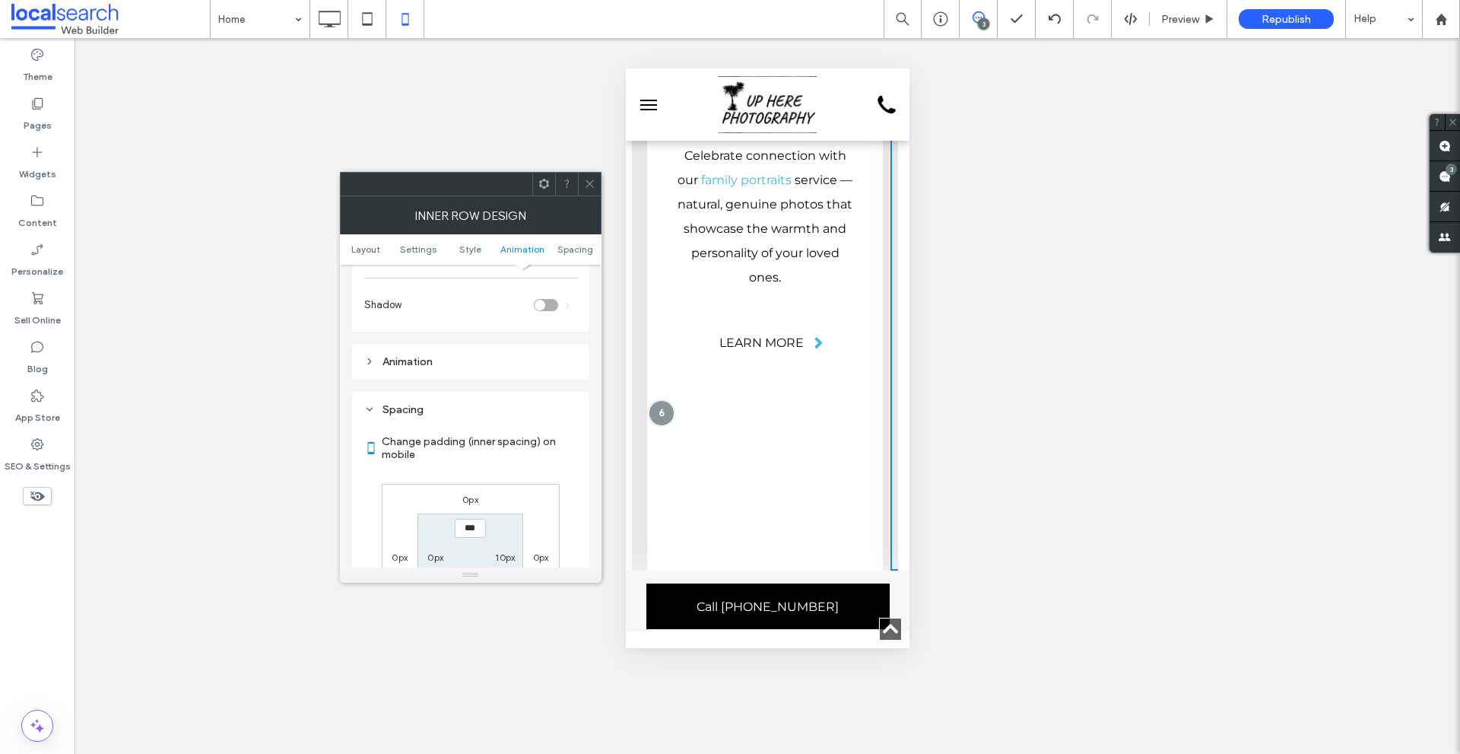
scroll to position [640, 0]
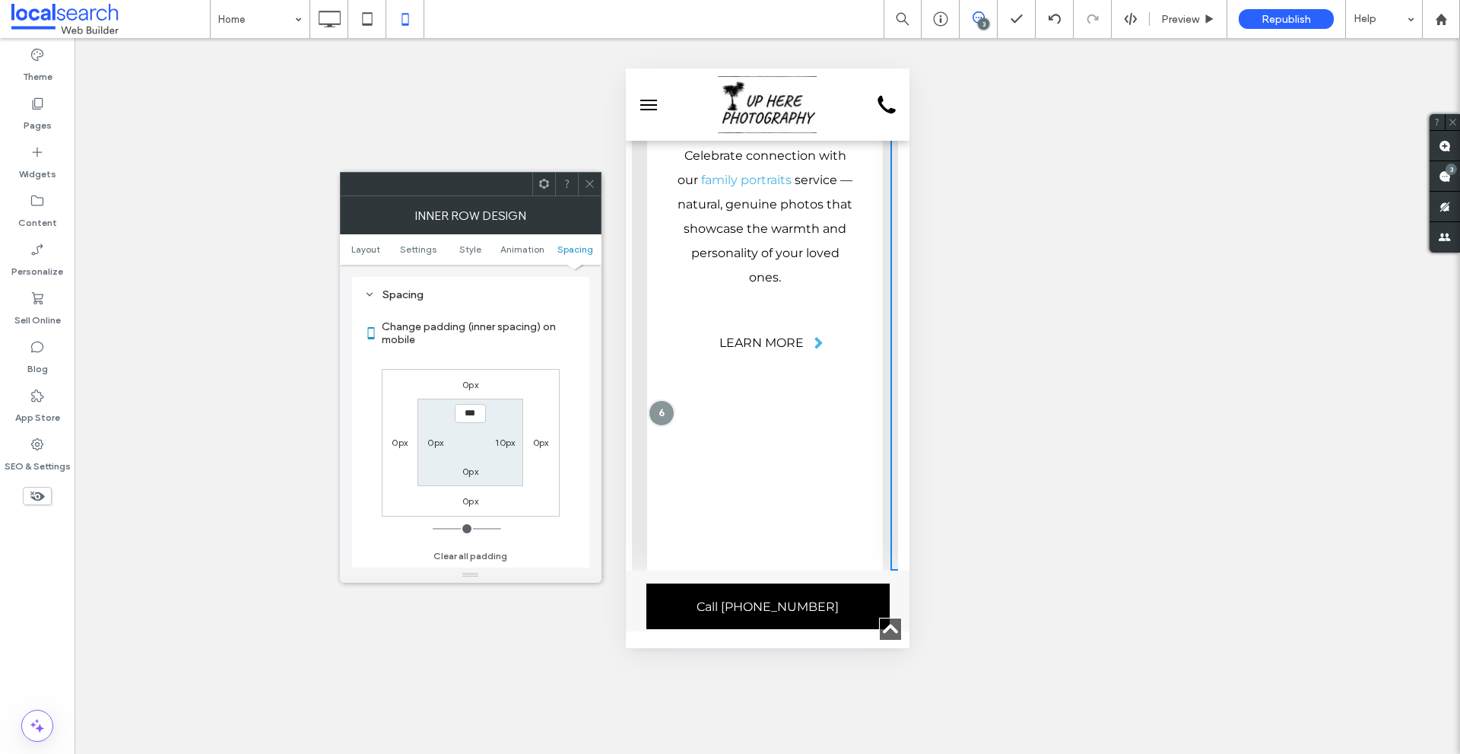
click at [499, 442] on label "10px" at bounding box center [505, 441] width 20 height 11
type input "**"
type input "*"
type input "***"
click at [532, 387] on div "0px 0px 0px 0px 0px *** 0px 0px" at bounding box center [471, 443] width 178 height 148
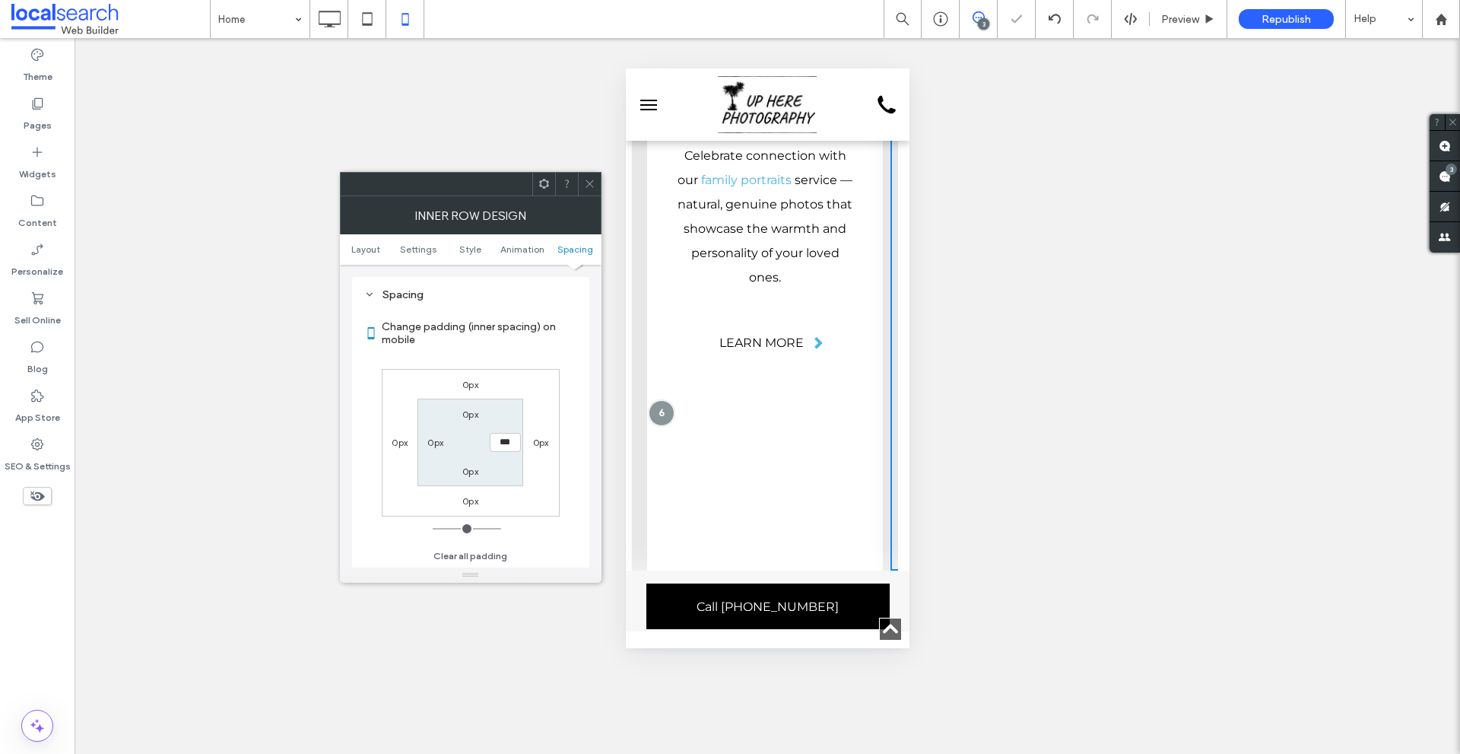
click at [586, 182] on icon at bounding box center [589, 183] width 11 height 11
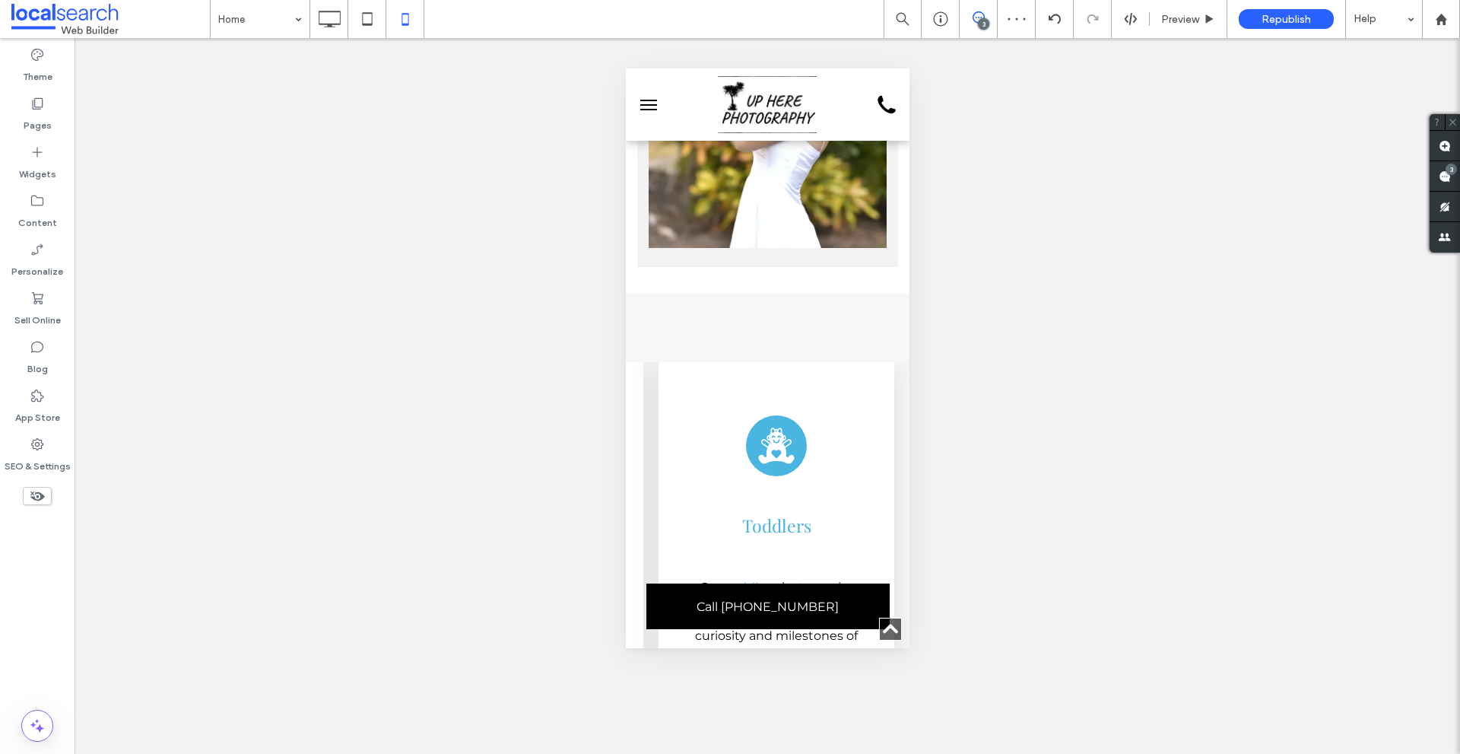
scroll to position [2984, 0]
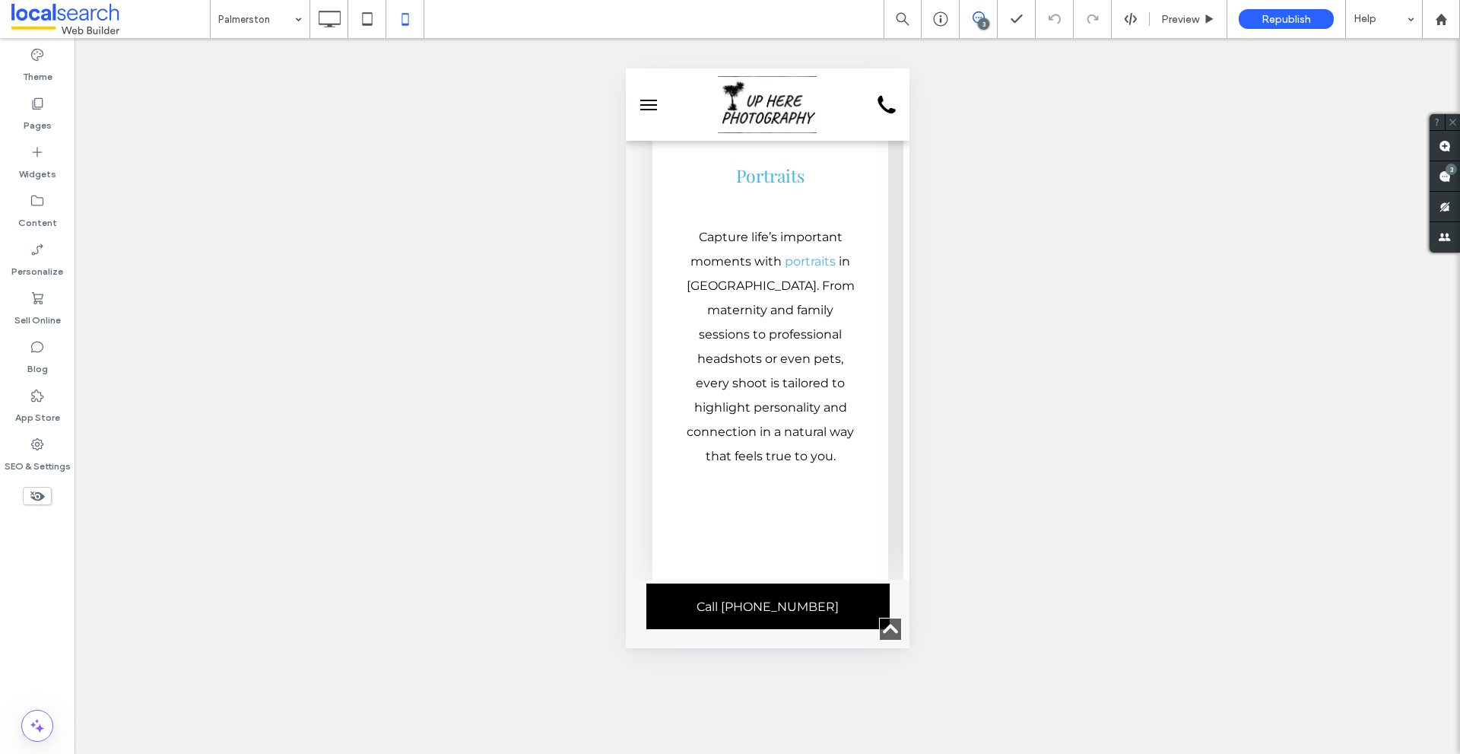
scroll to position [5327, 0]
click at [640, 37] on div at bounding box center [668, 25] width 64 height 24
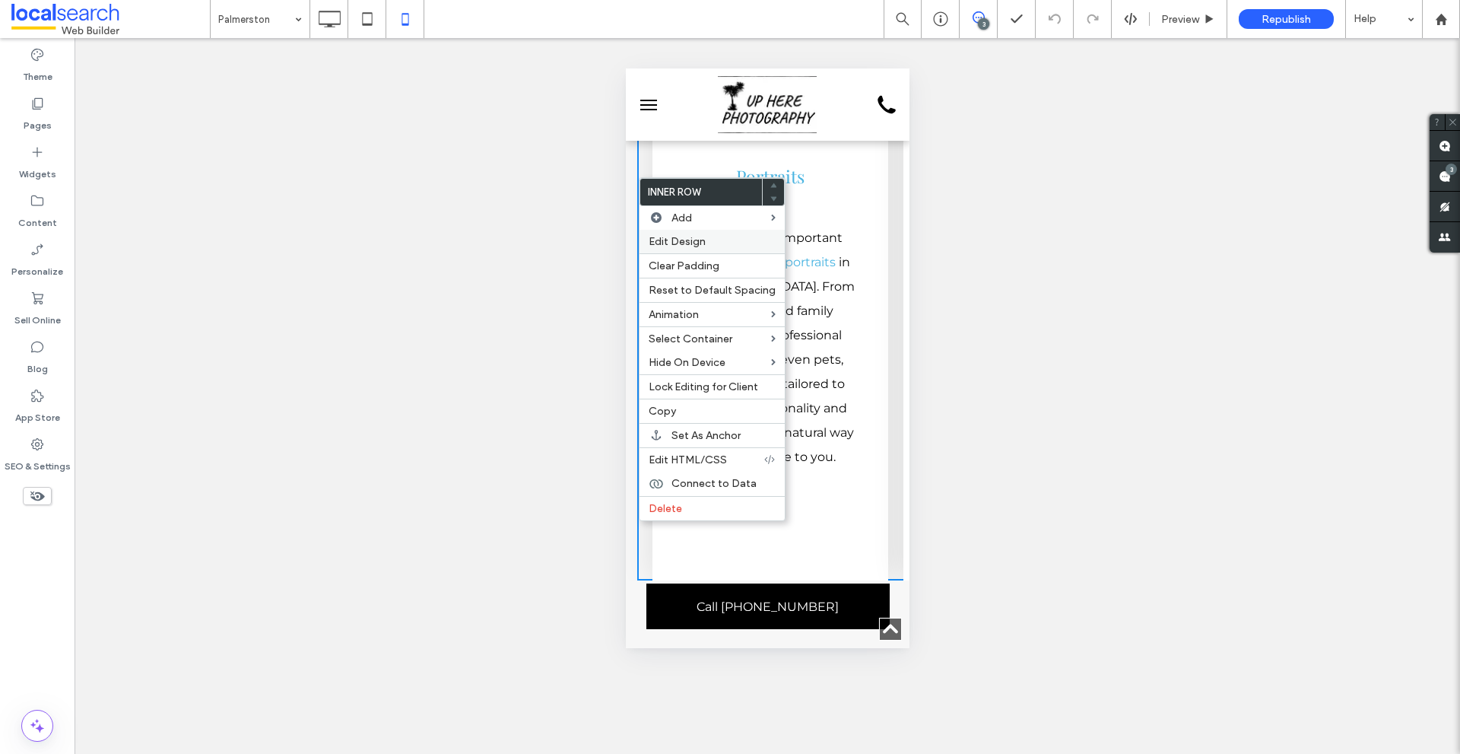
click at [655, 241] on span "Edit Design" at bounding box center [677, 241] width 57 height 13
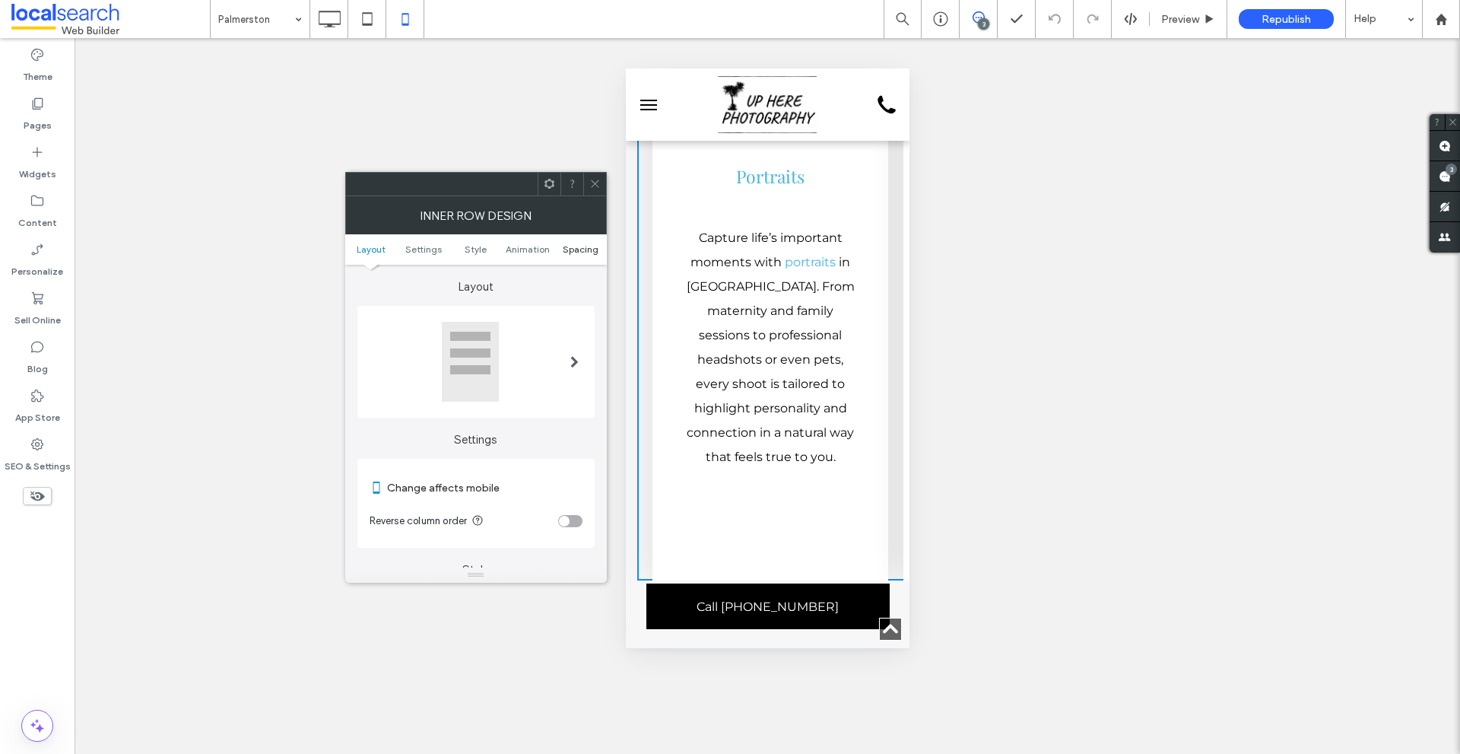
click at [573, 249] on span "Spacing" at bounding box center [581, 248] width 36 height 11
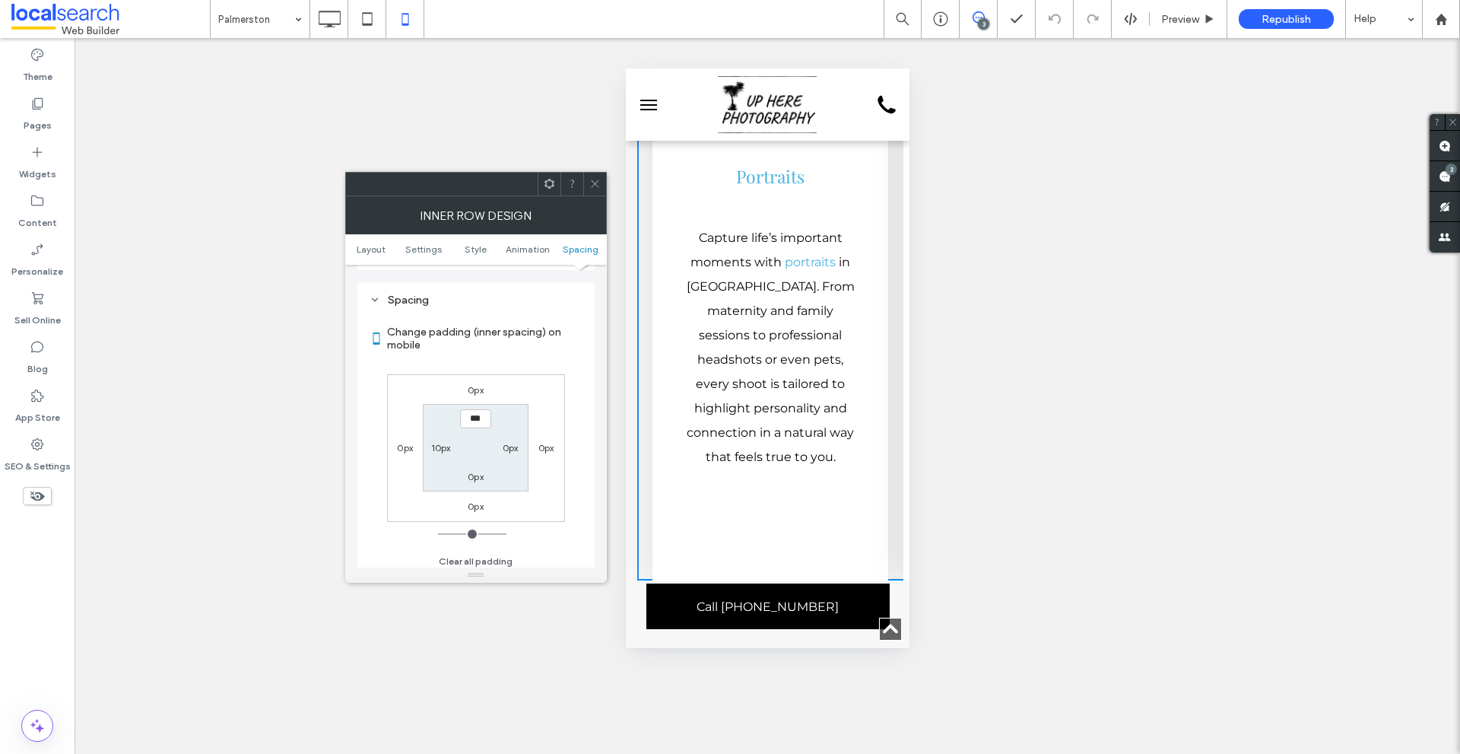
scroll to position [640, 0]
click at [595, 185] on use at bounding box center [595, 184] width 8 height 8
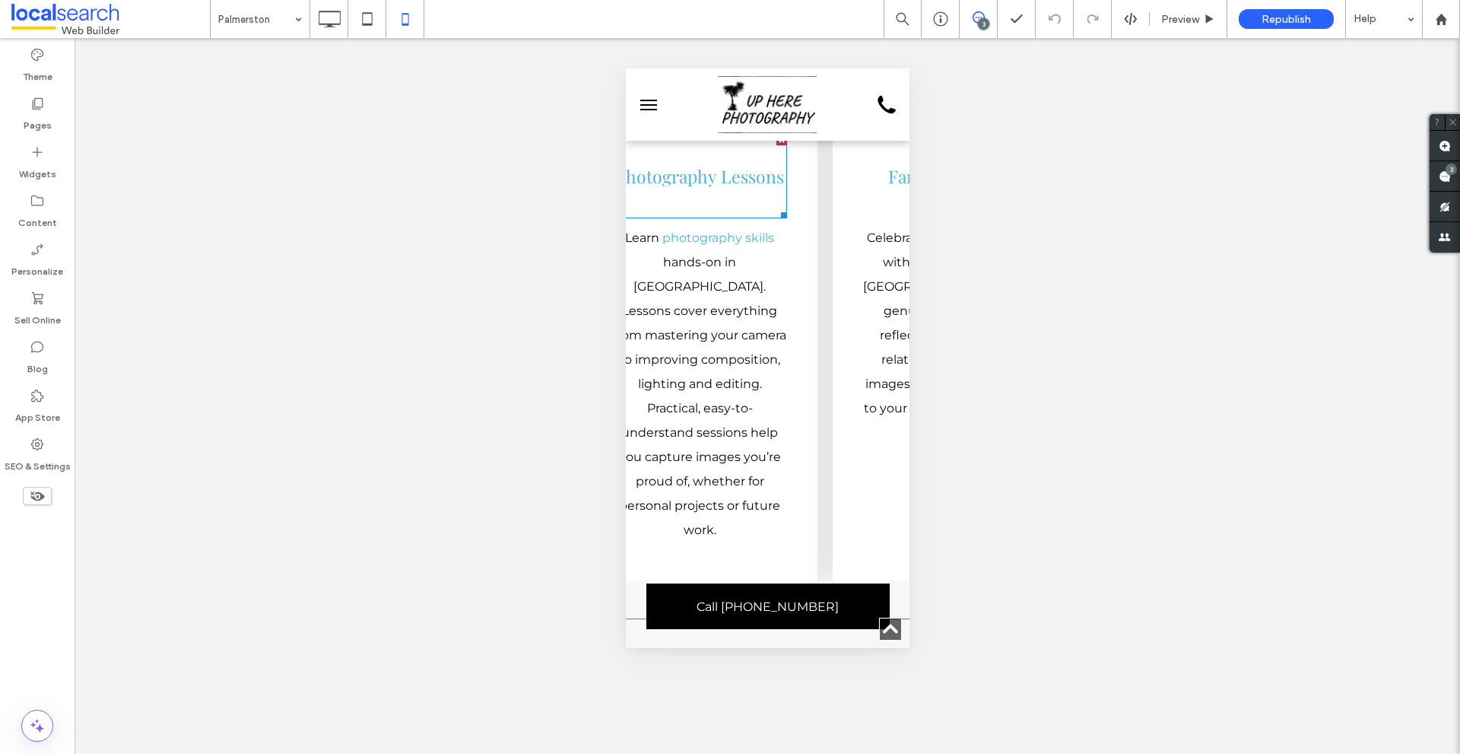
scroll to position [0, 2317]
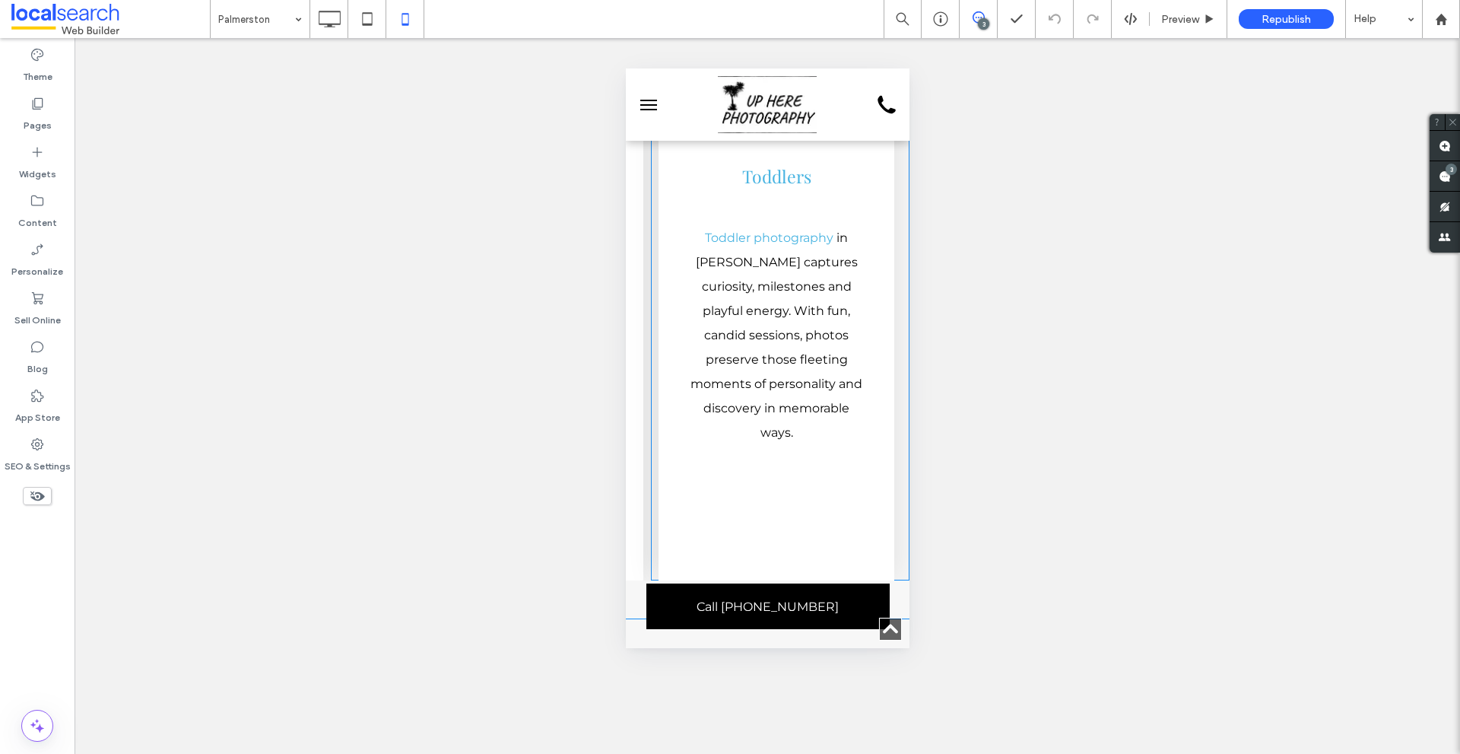
click at [876, 192] on div "Baby Icon Toddlers Toddler photography in Palmerston captures curiosity, milest…" at bounding box center [776, 296] width 236 height 567
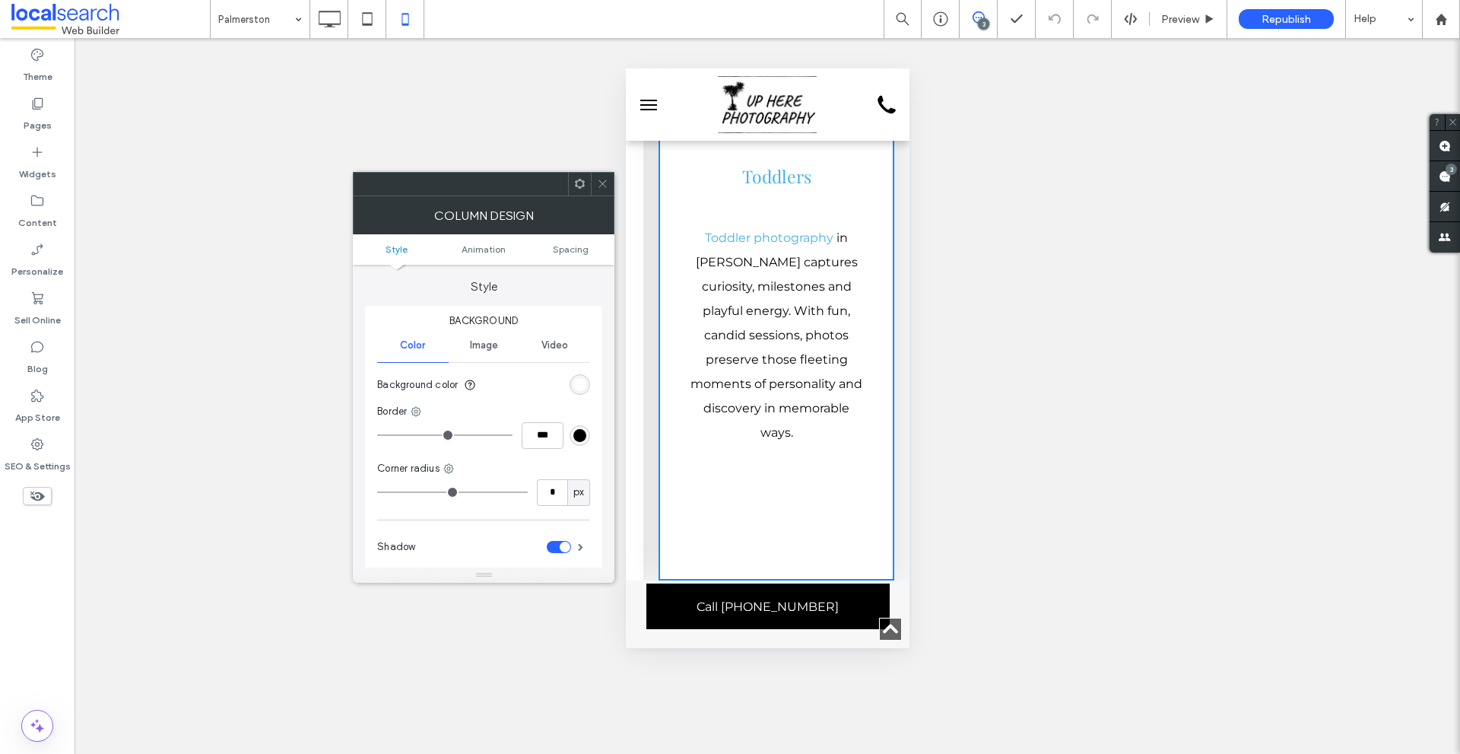
scroll to position [0, 2089]
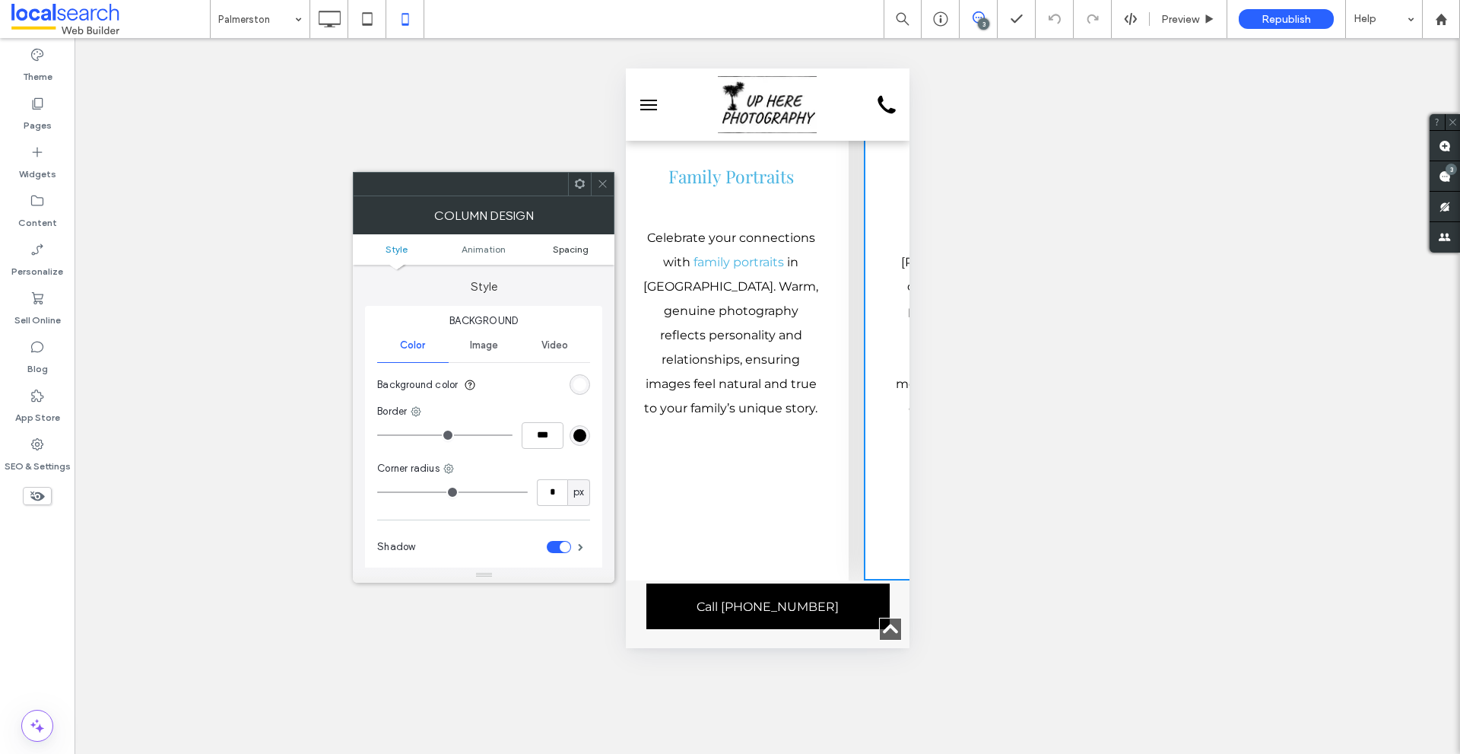
click at [582, 253] on span "Spacing" at bounding box center [571, 248] width 36 height 11
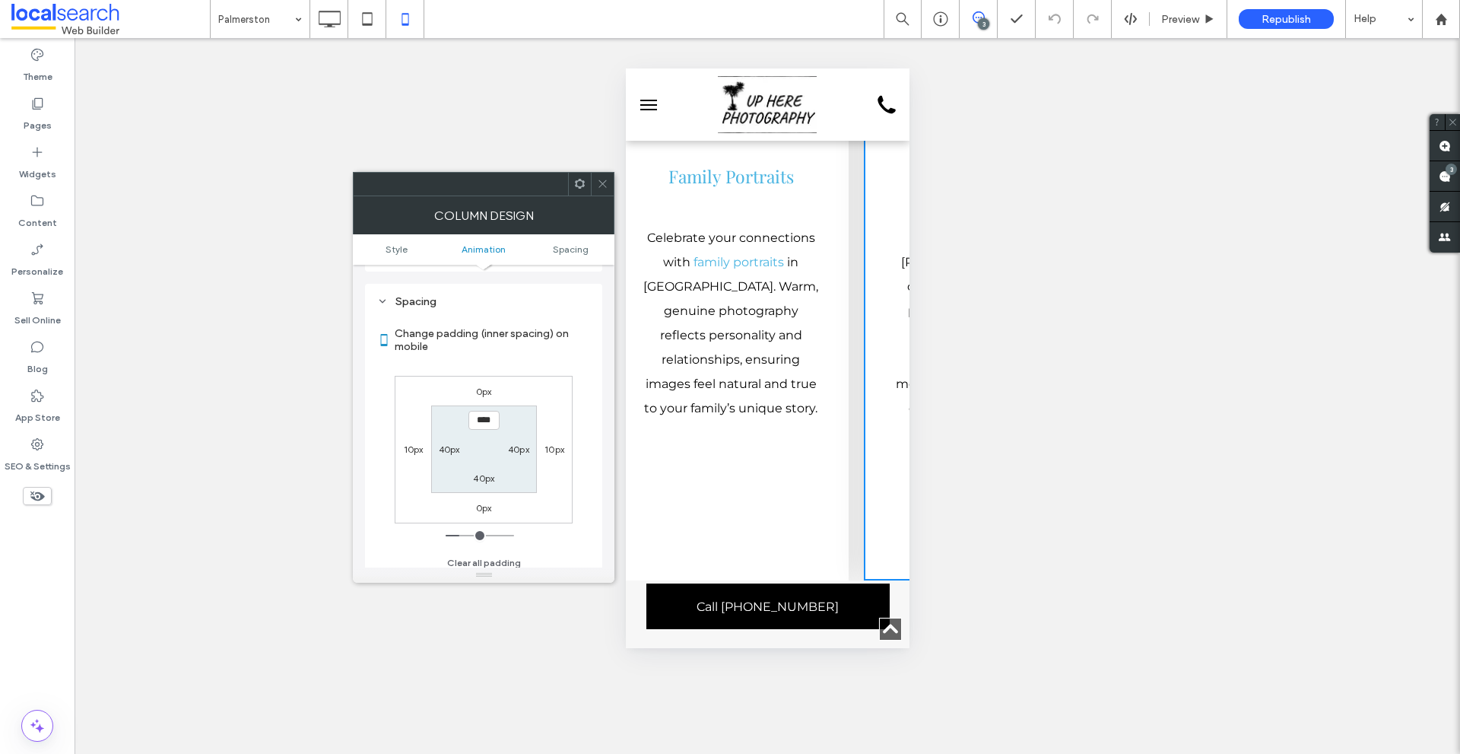
scroll to position [357, 0]
click at [600, 186] on icon at bounding box center [602, 183] width 11 height 11
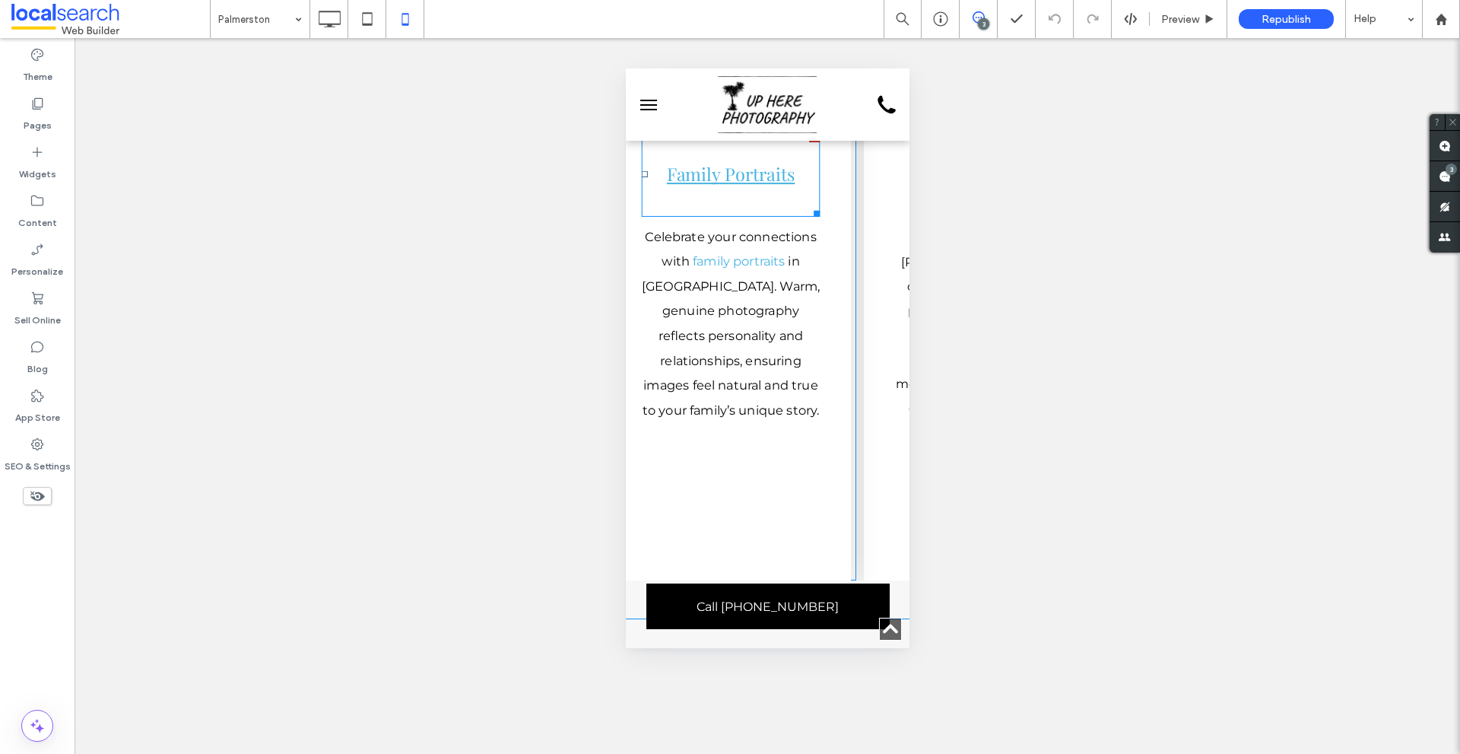
scroll to position [0, 2317]
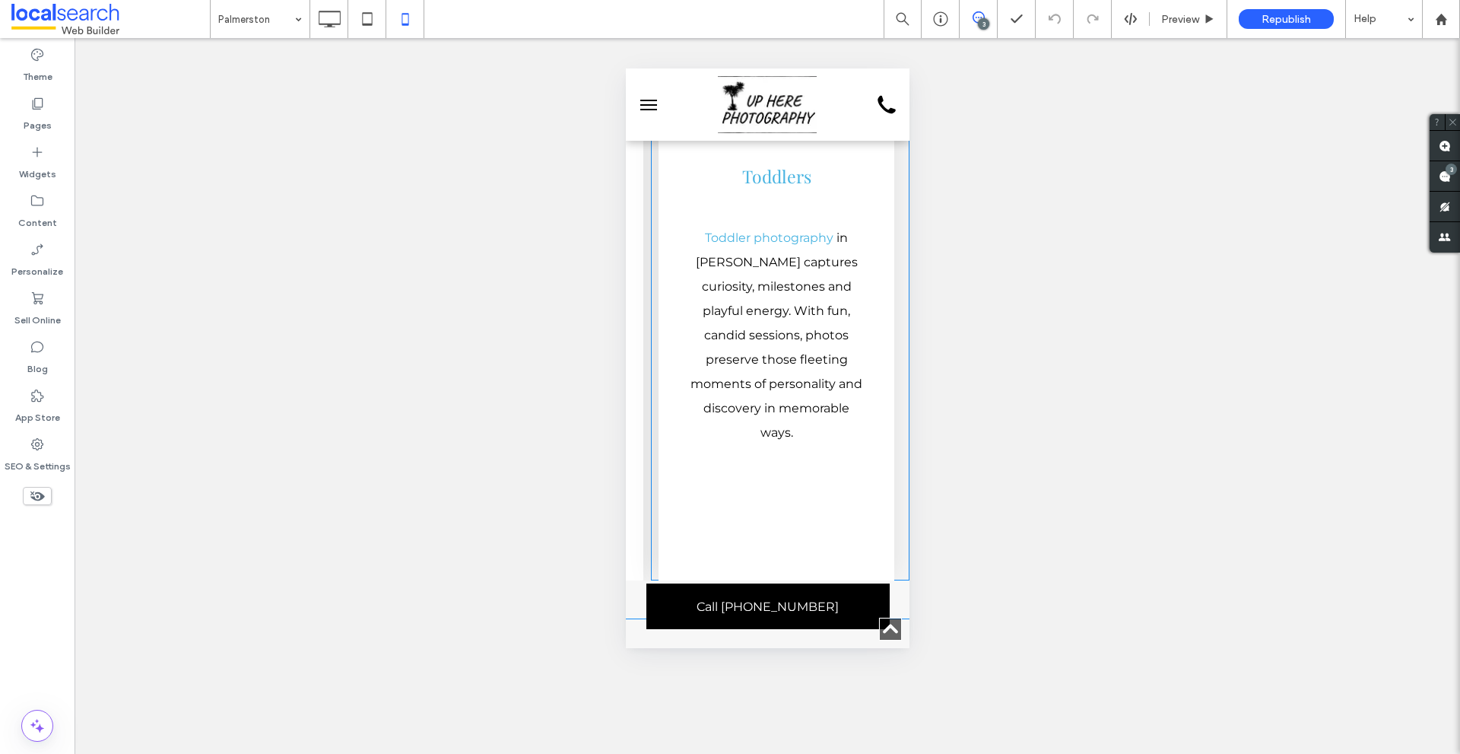
click at [882, 268] on div "Click To Paste Baby Icon Toddlers Toddler photography in Palmerston captures cu…" at bounding box center [775, 296] width 251 height 567
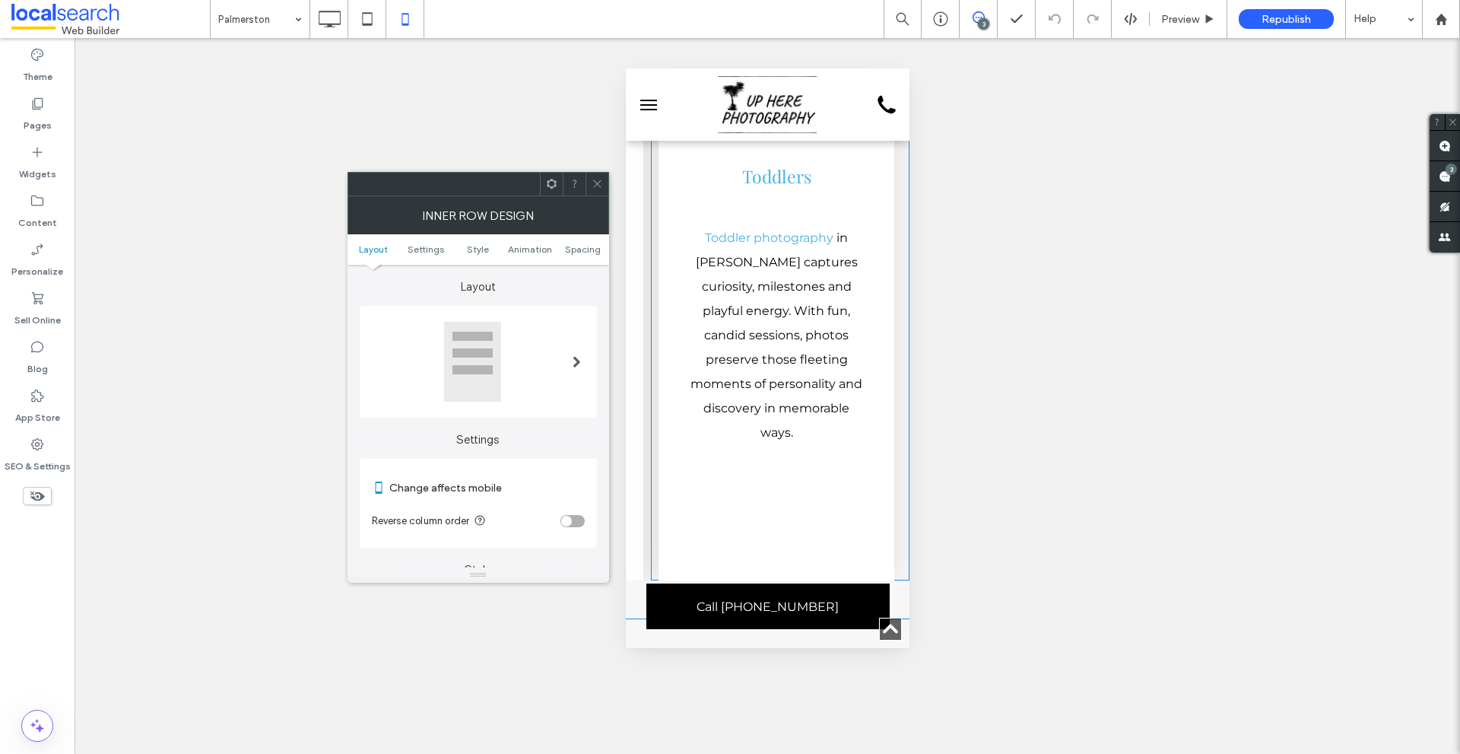
scroll to position [0, 2047]
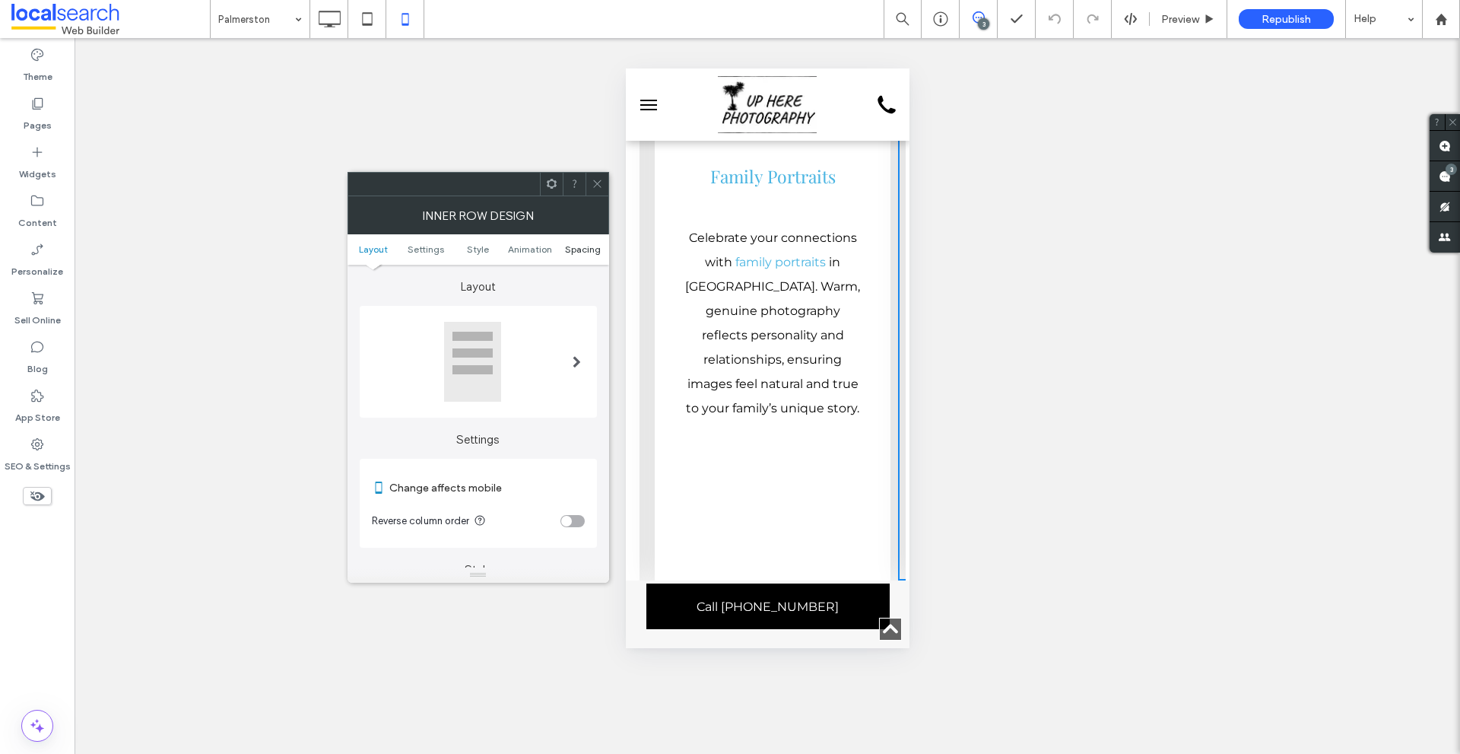
click at [598, 249] on span "Spacing" at bounding box center [583, 248] width 36 height 11
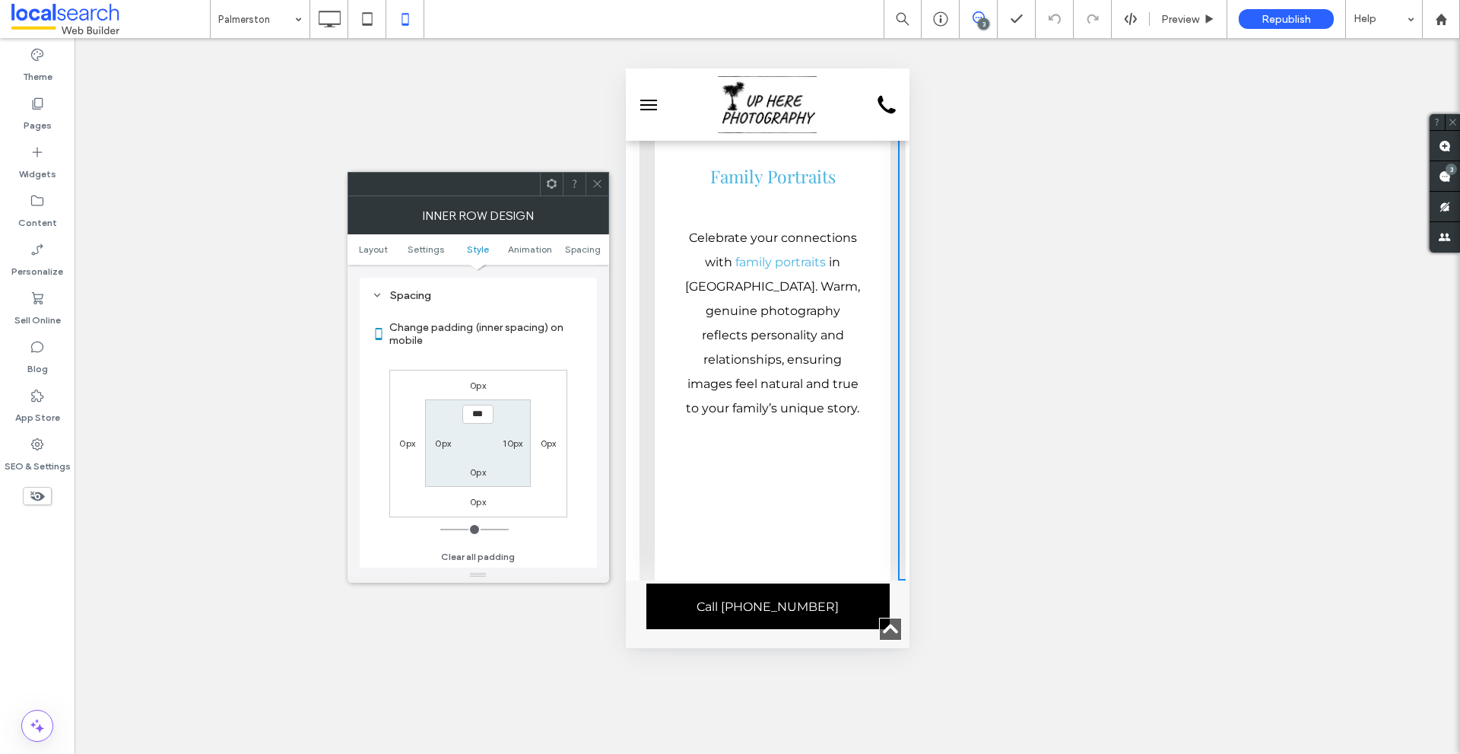
scroll to position [640, 0]
click at [600, 177] on span at bounding box center [597, 184] width 11 height 23
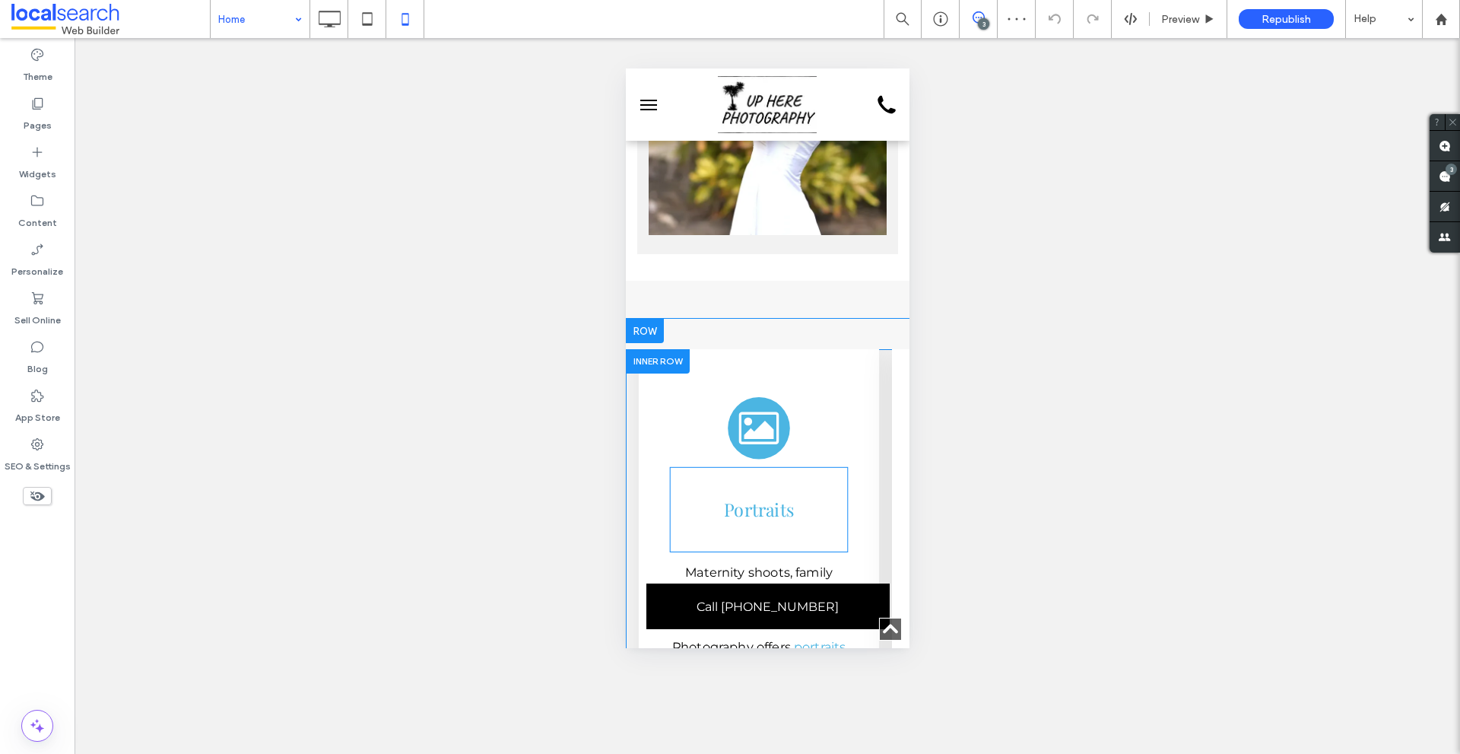
scroll to position [2993, 0]
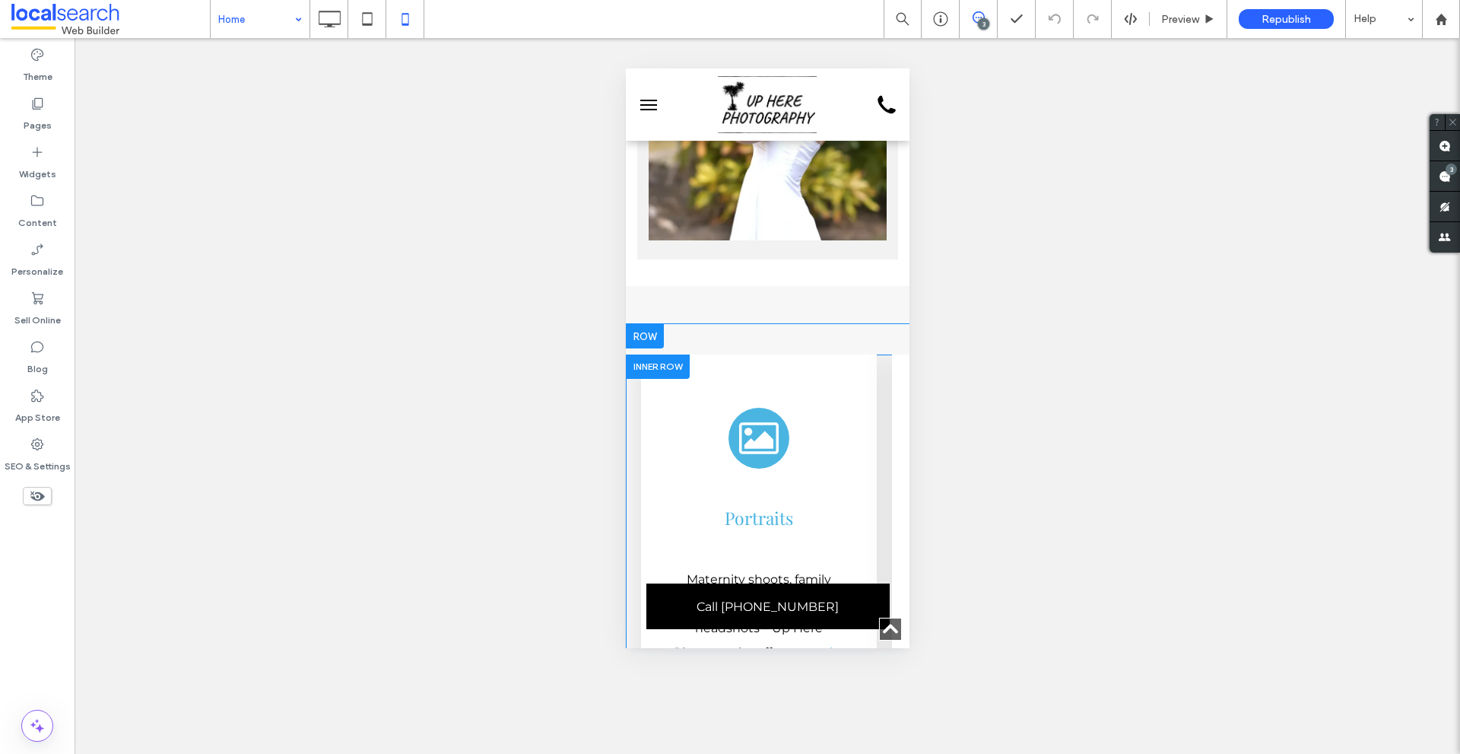
click at [644, 354] on div at bounding box center [657, 366] width 64 height 24
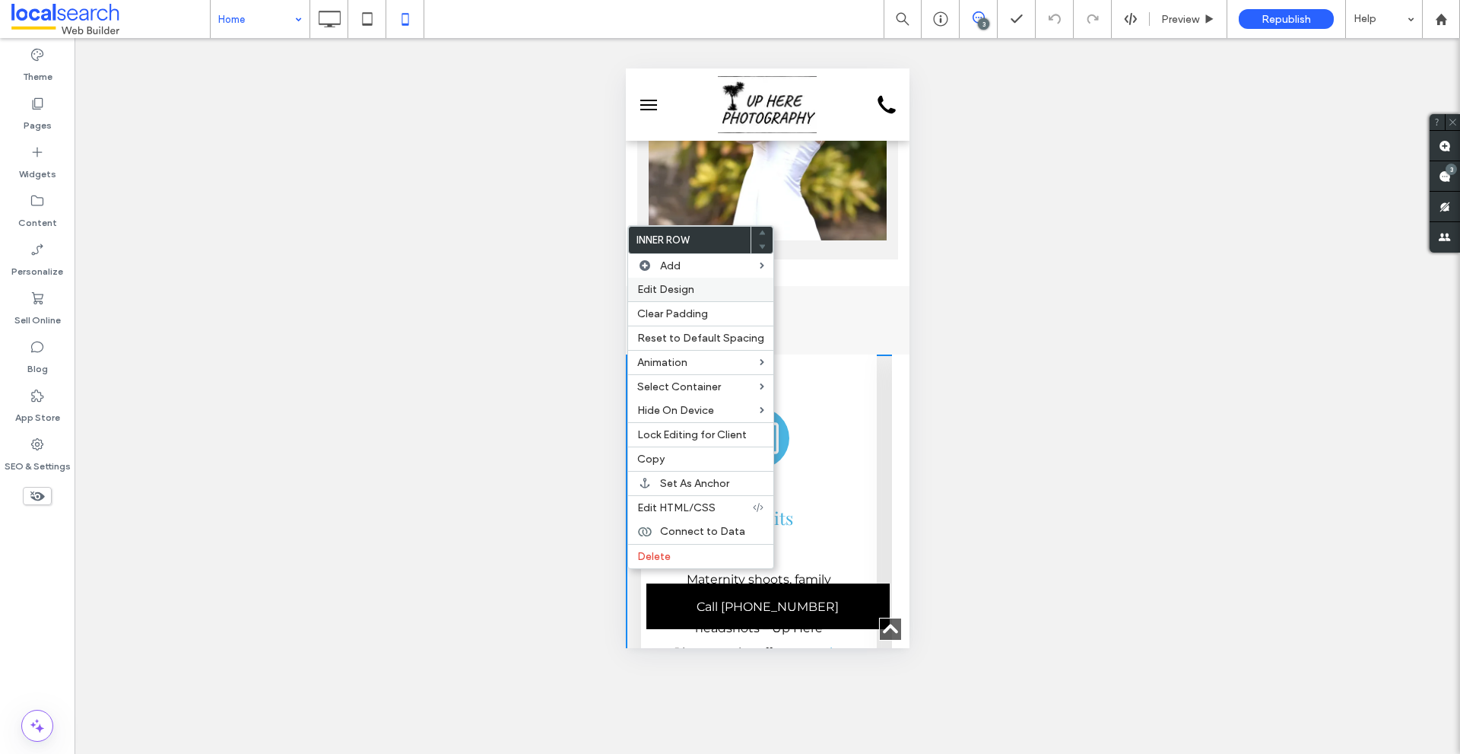
click at [662, 285] on span "Edit Design" at bounding box center [665, 289] width 57 height 13
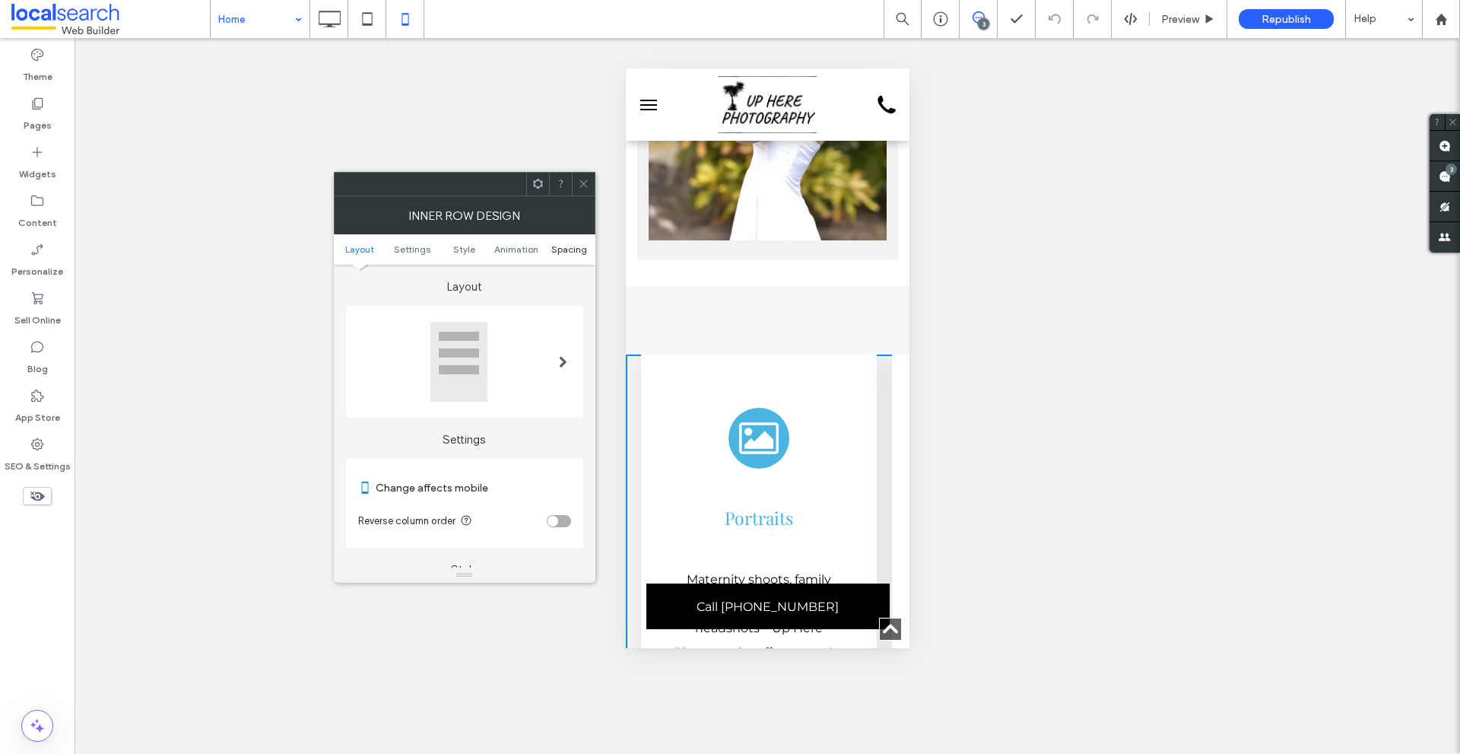
click at [563, 249] on span "Spacing" at bounding box center [569, 248] width 36 height 11
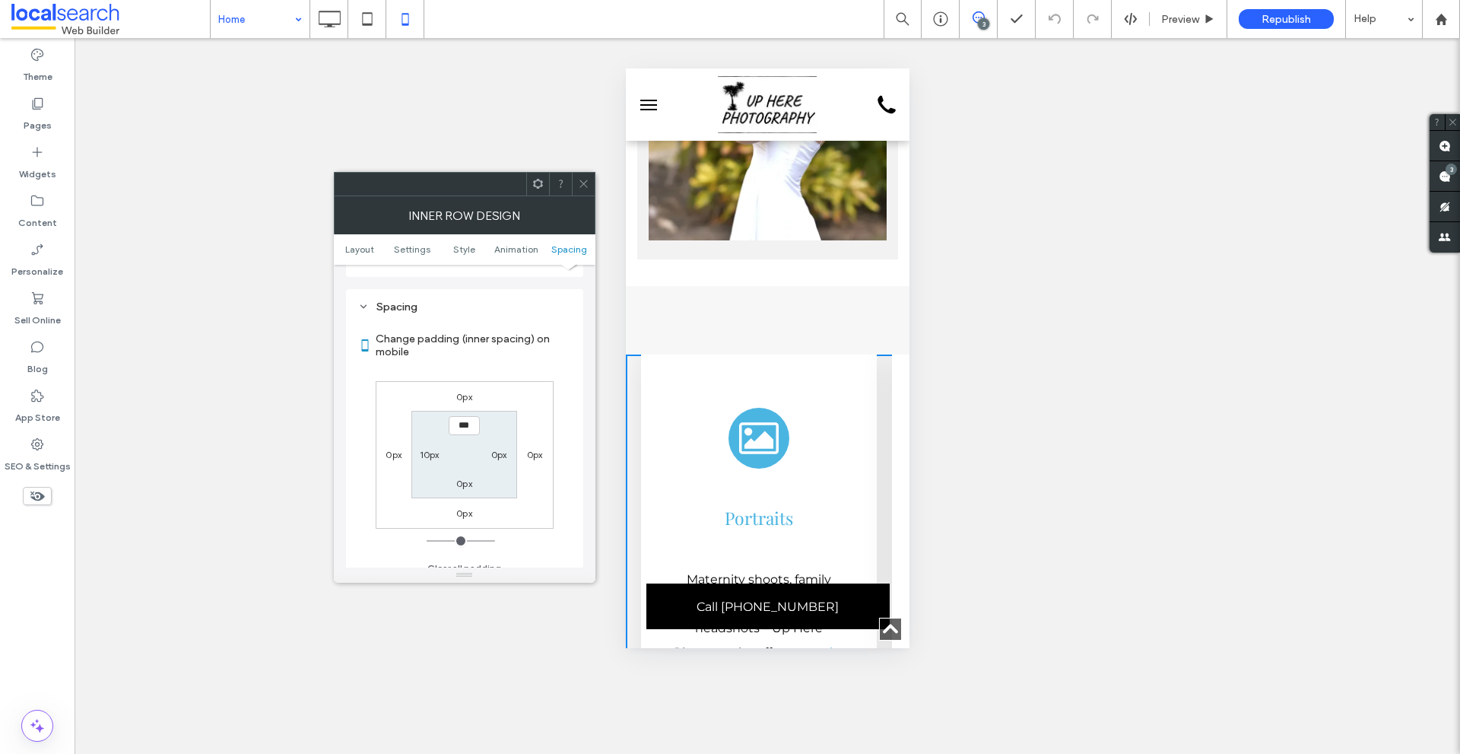
scroll to position [640, 0]
click at [582, 184] on icon at bounding box center [583, 183] width 11 height 11
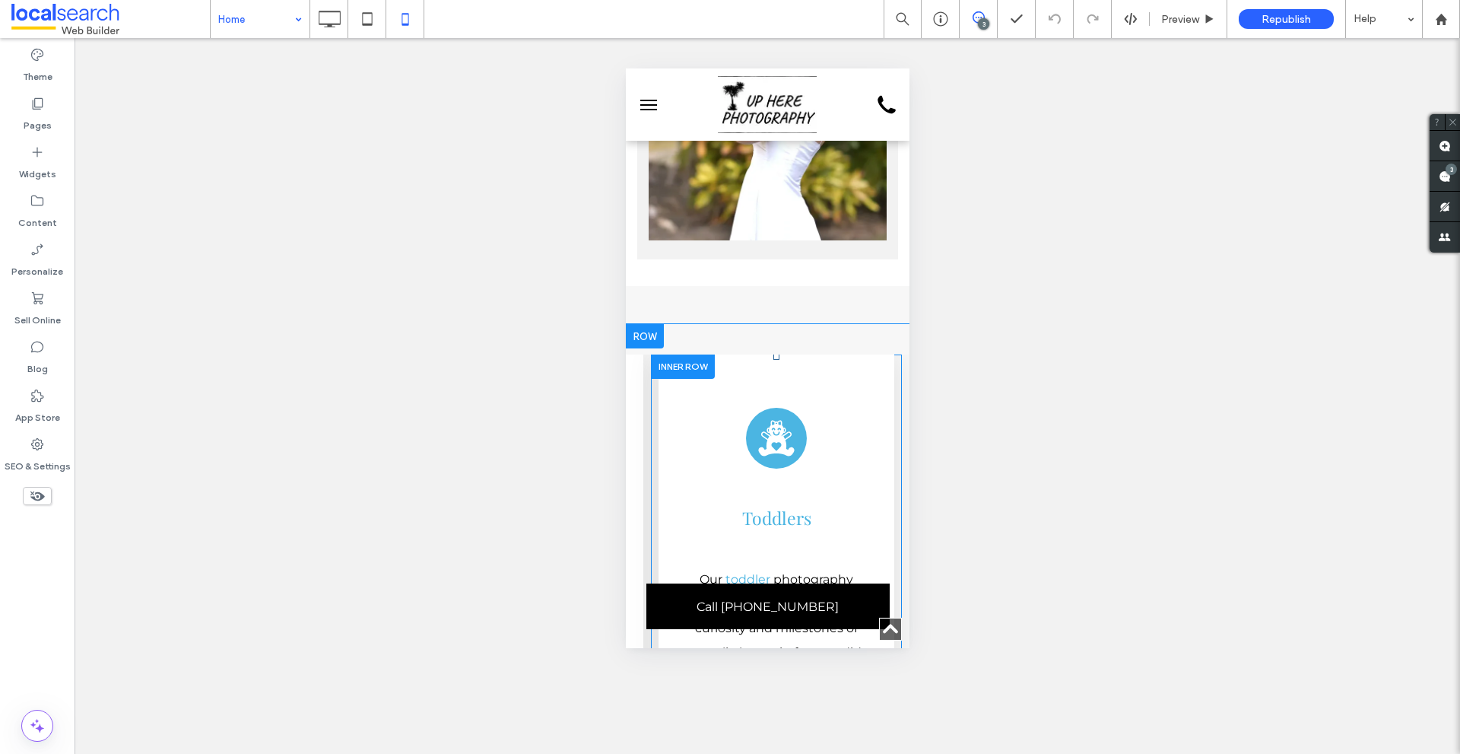
scroll to position [0, 2252]
click at [659, 354] on div at bounding box center [682, 366] width 64 height 24
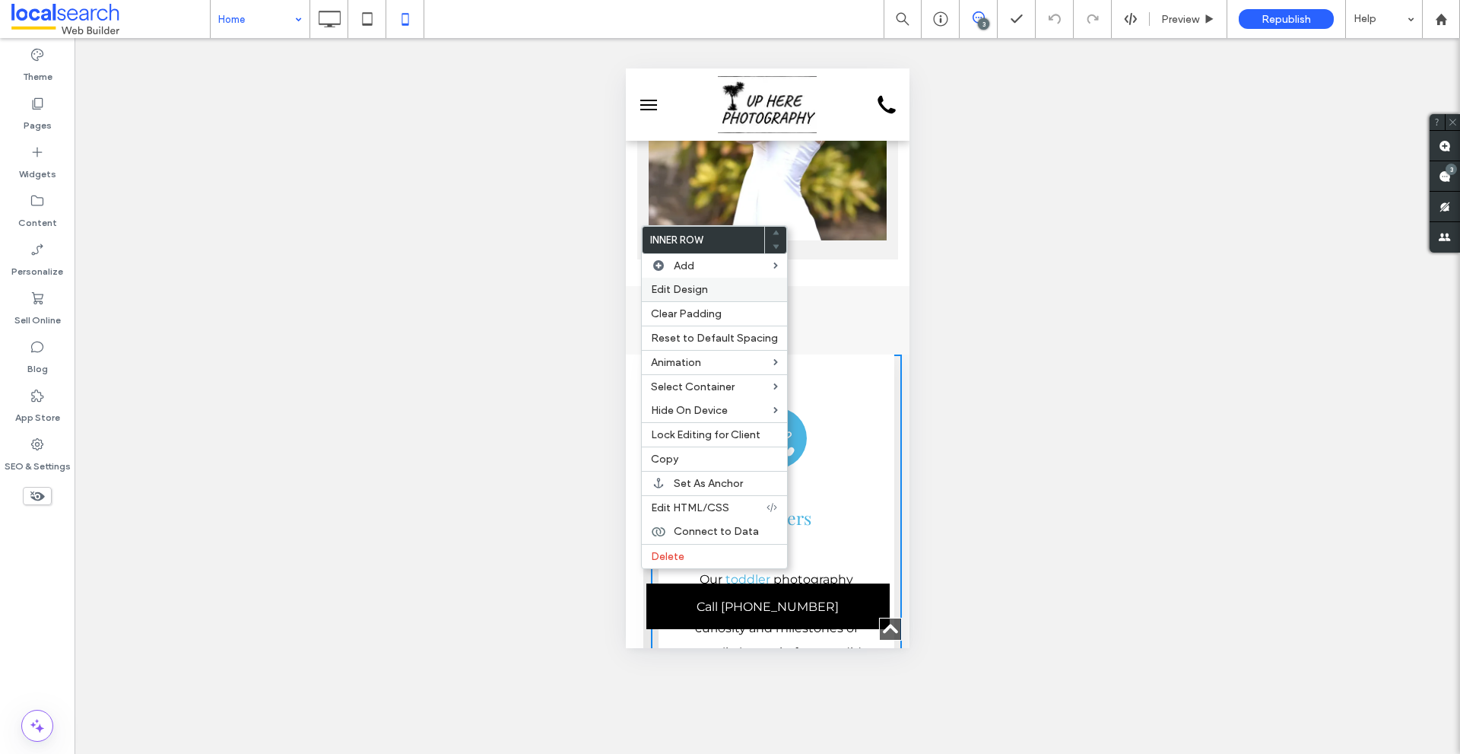
click at [675, 283] on span "Edit Design" at bounding box center [679, 289] width 57 height 13
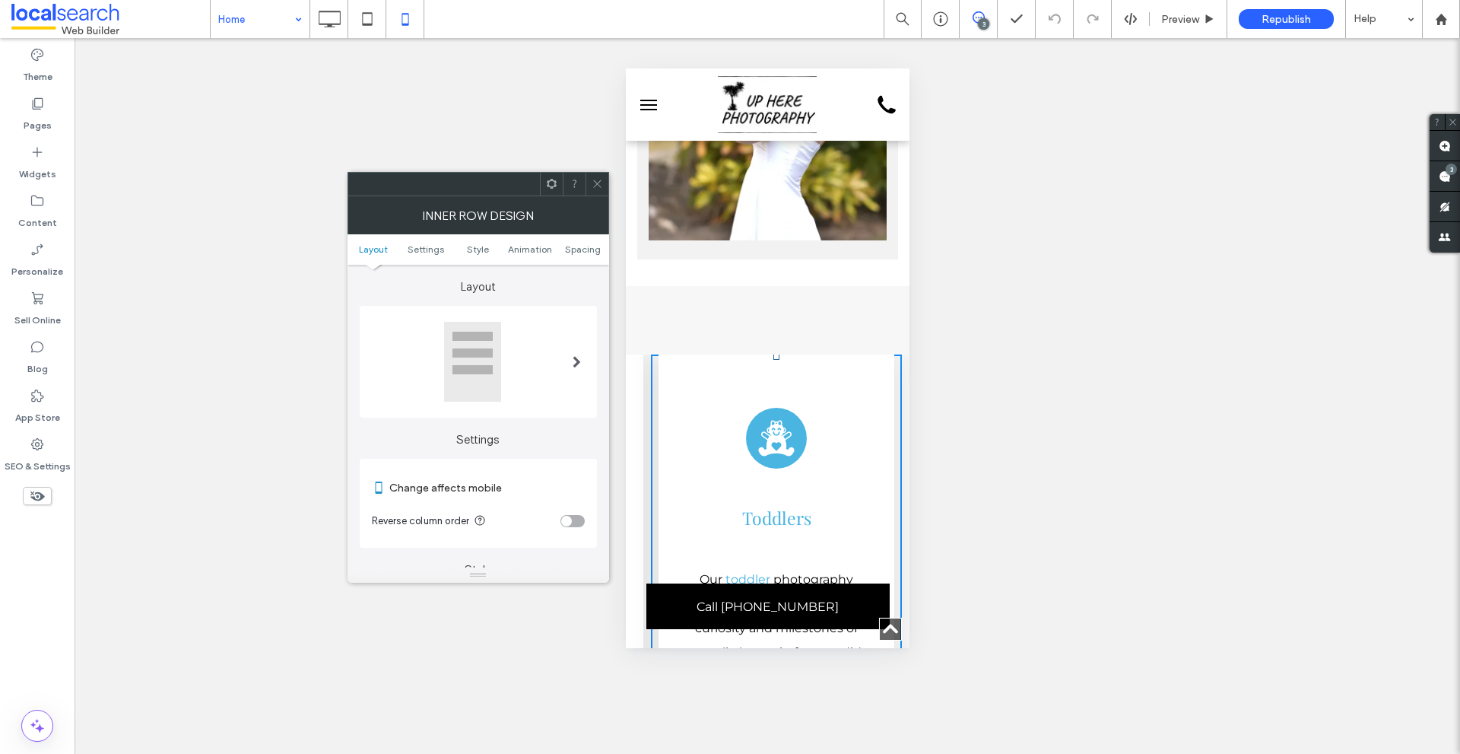
scroll to position [0, 2001]
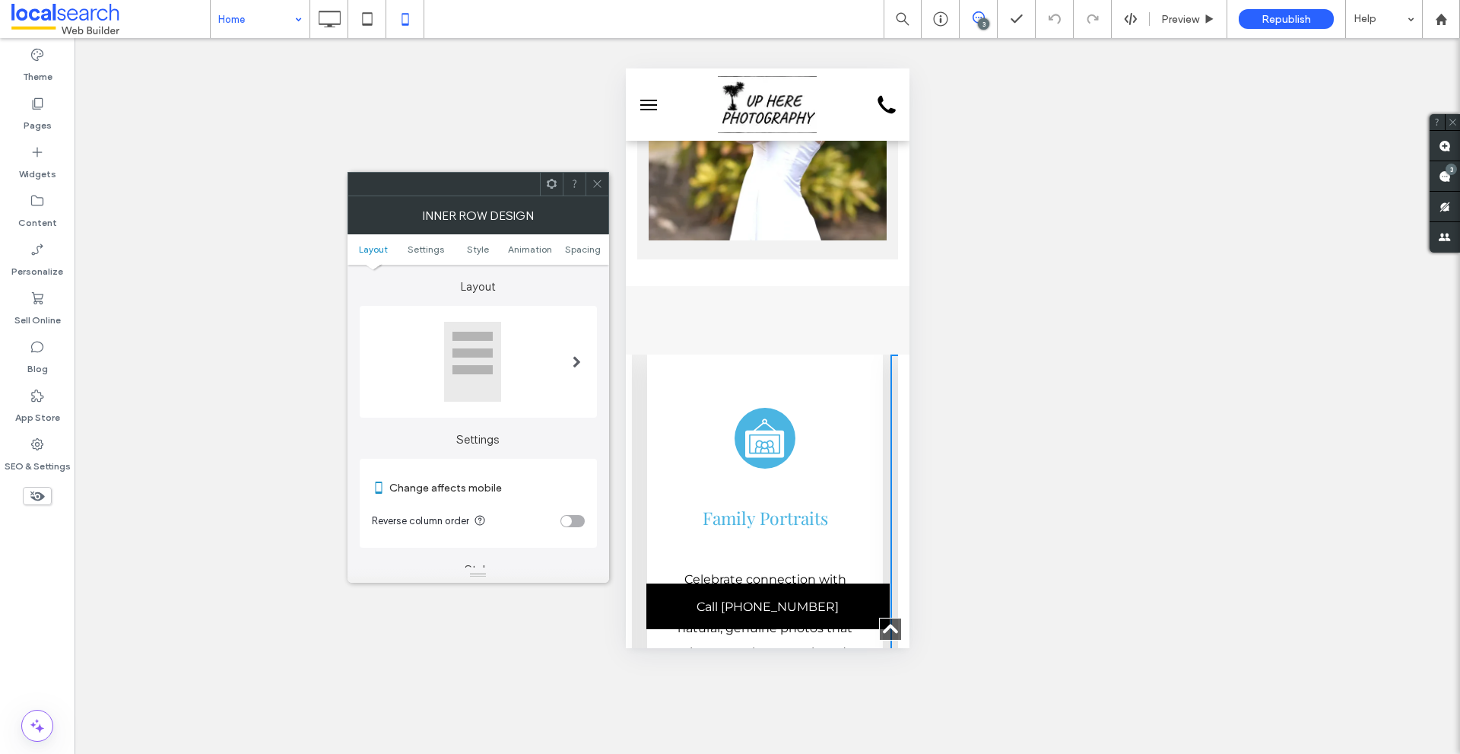
click at [589, 256] on ul "Layout Settings Style Animation Spacing" at bounding box center [479, 249] width 262 height 30
click at [589, 252] on span "Spacing" at bounding box center [583, 248] width 36 height 11
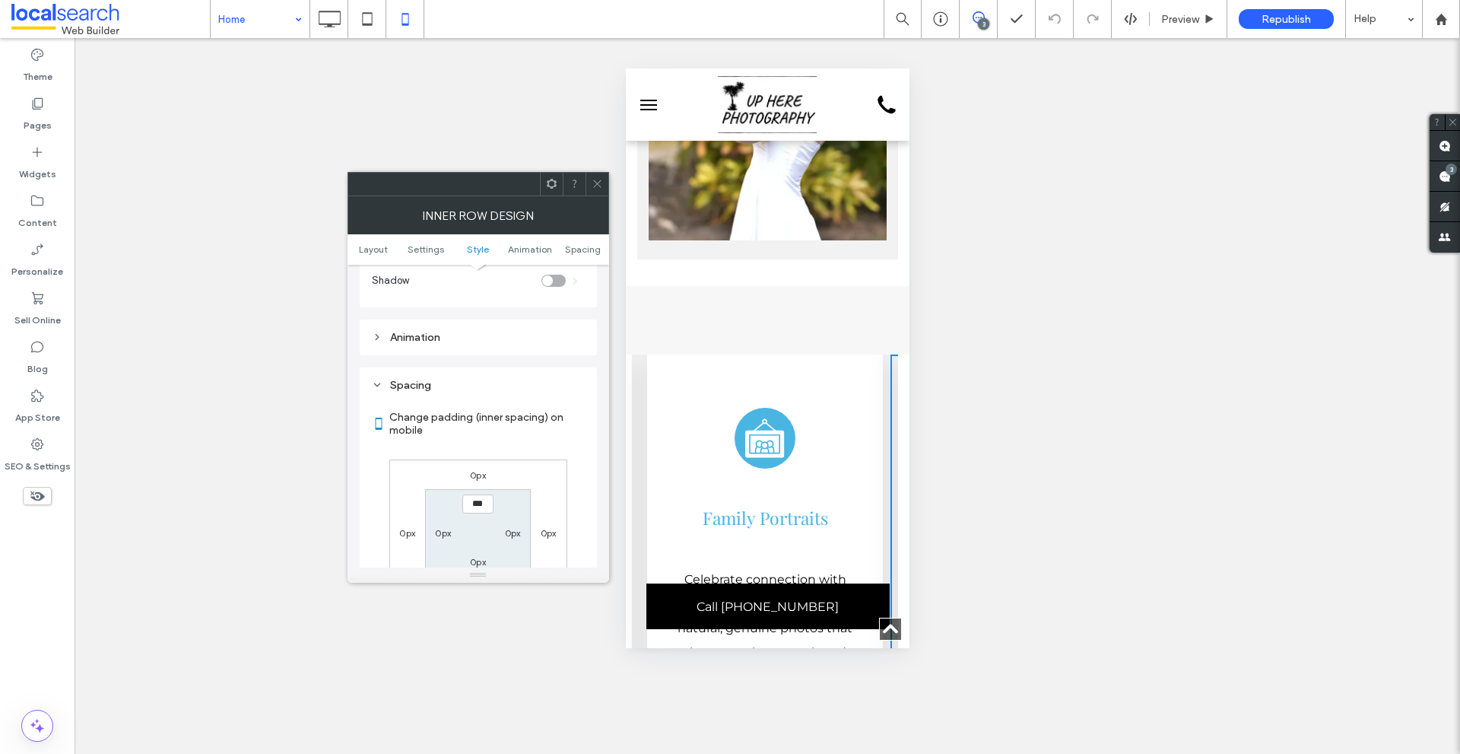
scroll to position [640, 0]
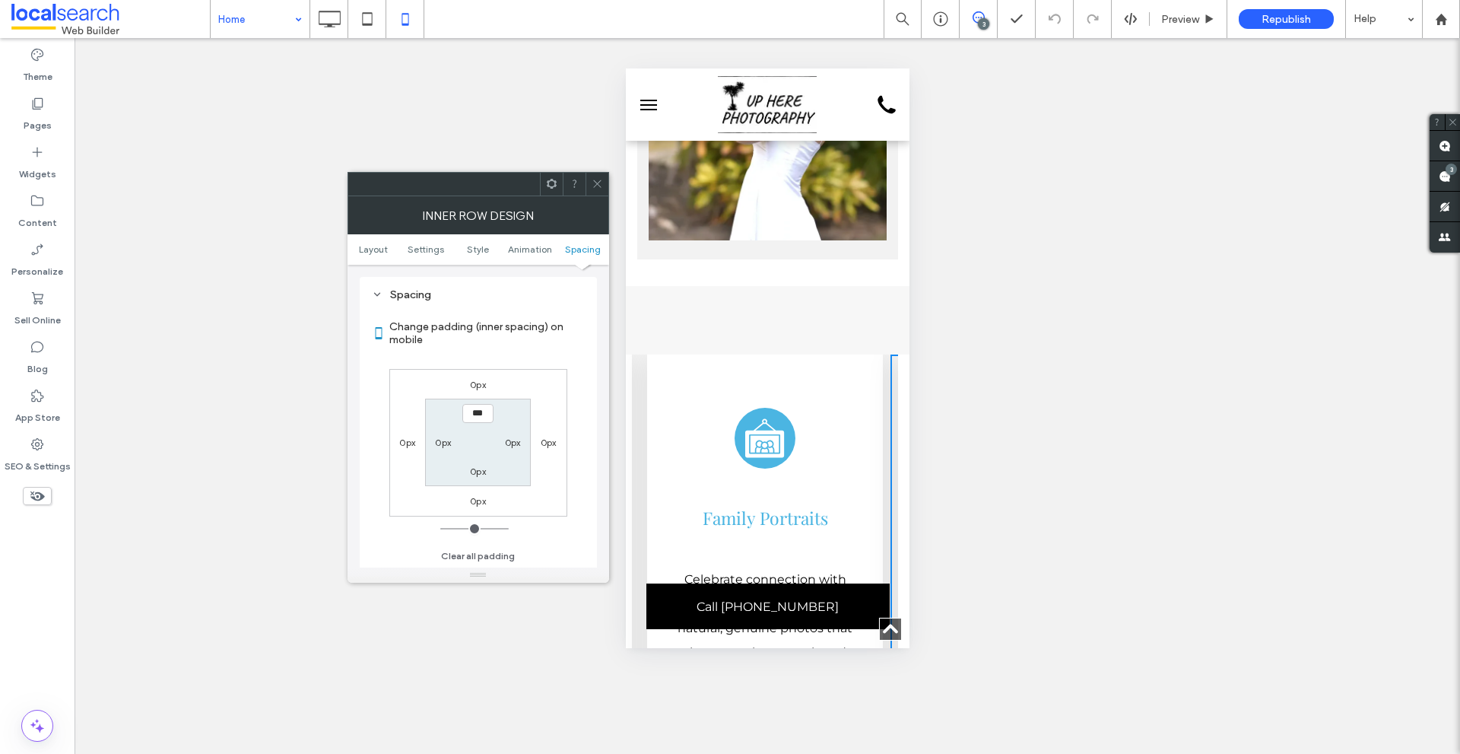
click at [517, 437] on label "0px" at bounding box center [513, 441] width 16 height 11
type input "**"
type input "****"
click at [598, 184] on icon at bounding box center [597, 183] width 11 height 11
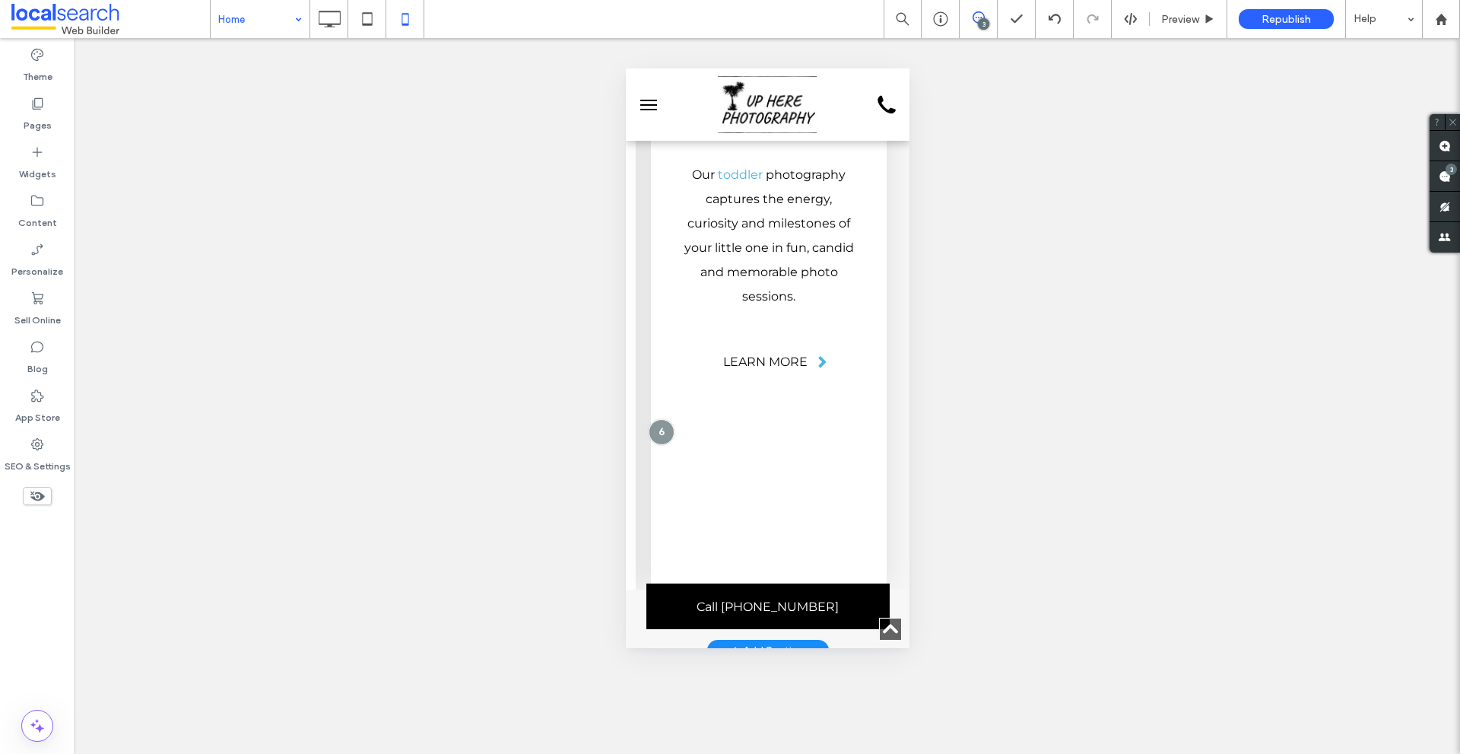
scroll to position [0, 2260]
click at [891, 373] on div "Click To Paste Toddlers Icon Toddlers Our toddler photography captures the ener…" at bounding box center [776, 270] width 266 height 640
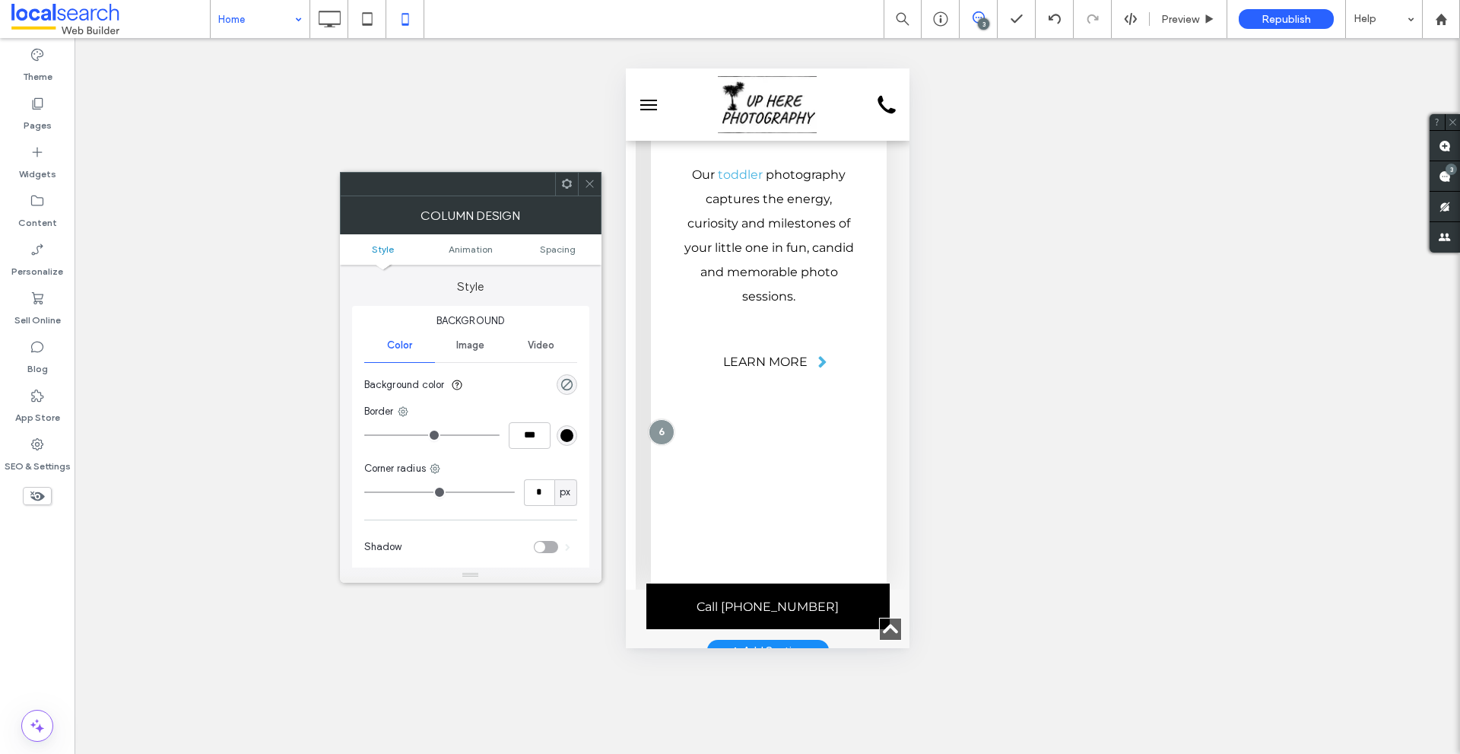
scroll to position [0, 1994]
click at [551, 245] on span "Spacing" at bounding box center [558, 248] width 36 height 11
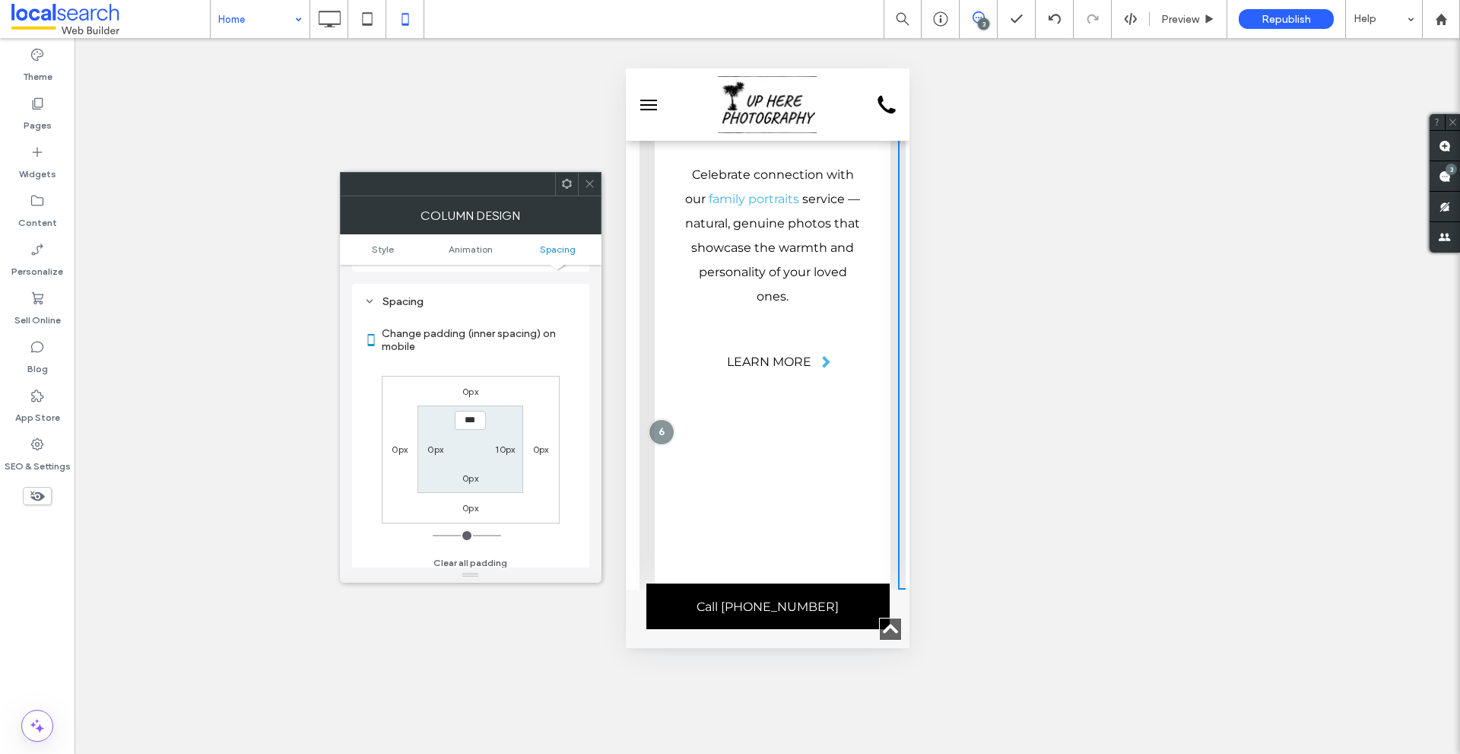
scroll to position [357, 0]
click at [508, 443] on label "10px" at bounding box center [505, 441] width 20 height 11
type input "**"
click at [554, 395] on div "0px 0px 0px 0px 0px **** 0px 0px" at bounding box center [471, 443] width 178 height 148
click at [506, 438] on input "****" at bounding box center [505, 442] width 31 height 19
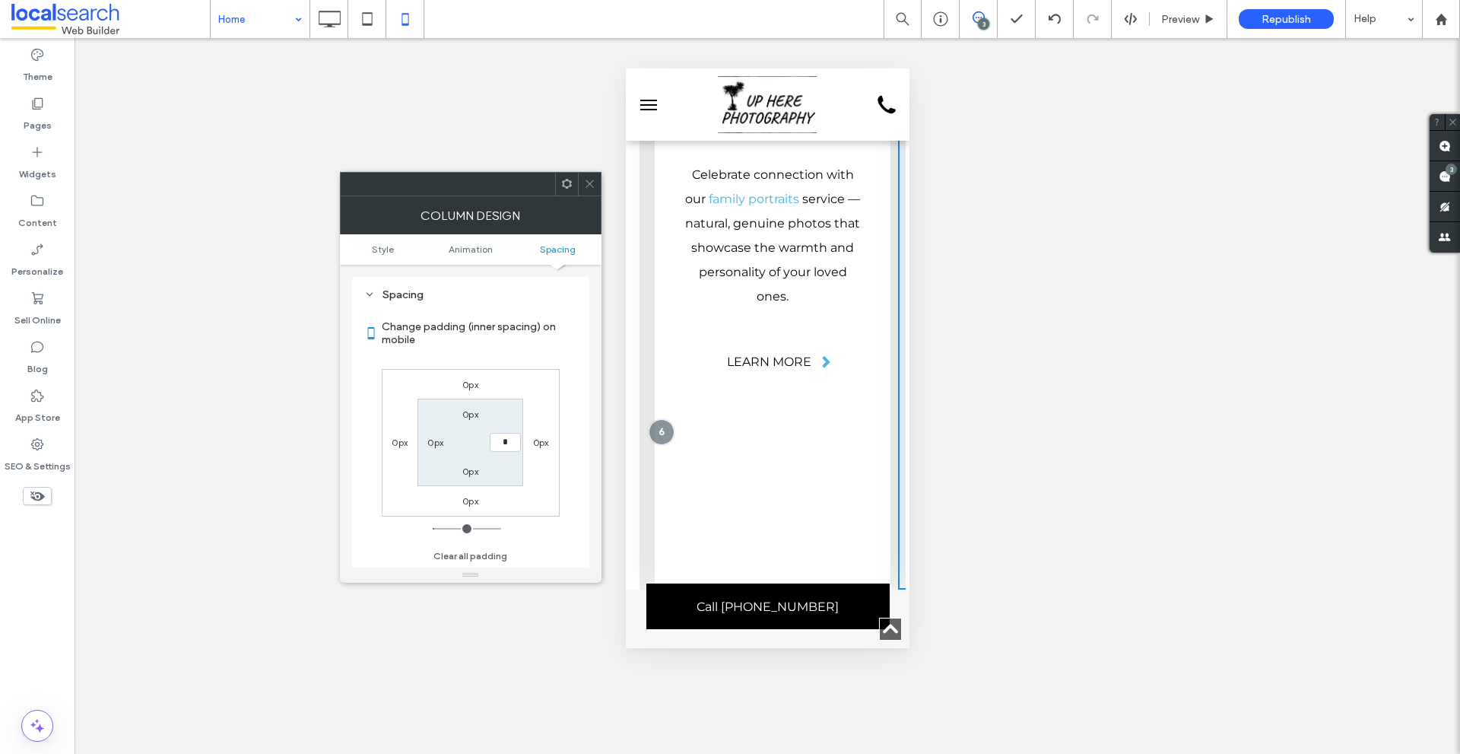
type input "*"
type input "***"
click at [540, 378] on div "0px 0px 0px 0px 0px *** 0px 0px" at bounding box center [471, 443] width 178 height 148
click at [586, 187] on use at bounding box center [590, 184] width 8 height 8
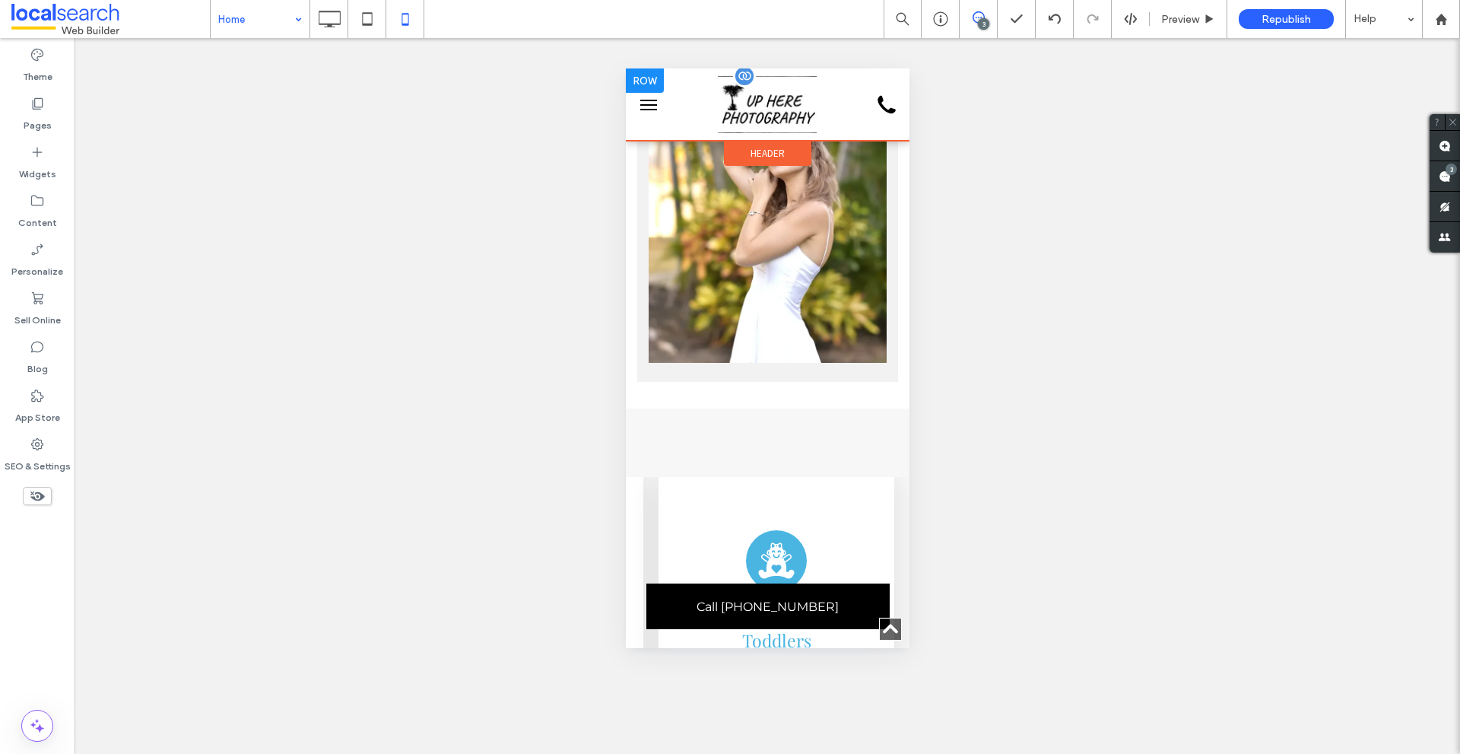
scroll to position [2870, 0]
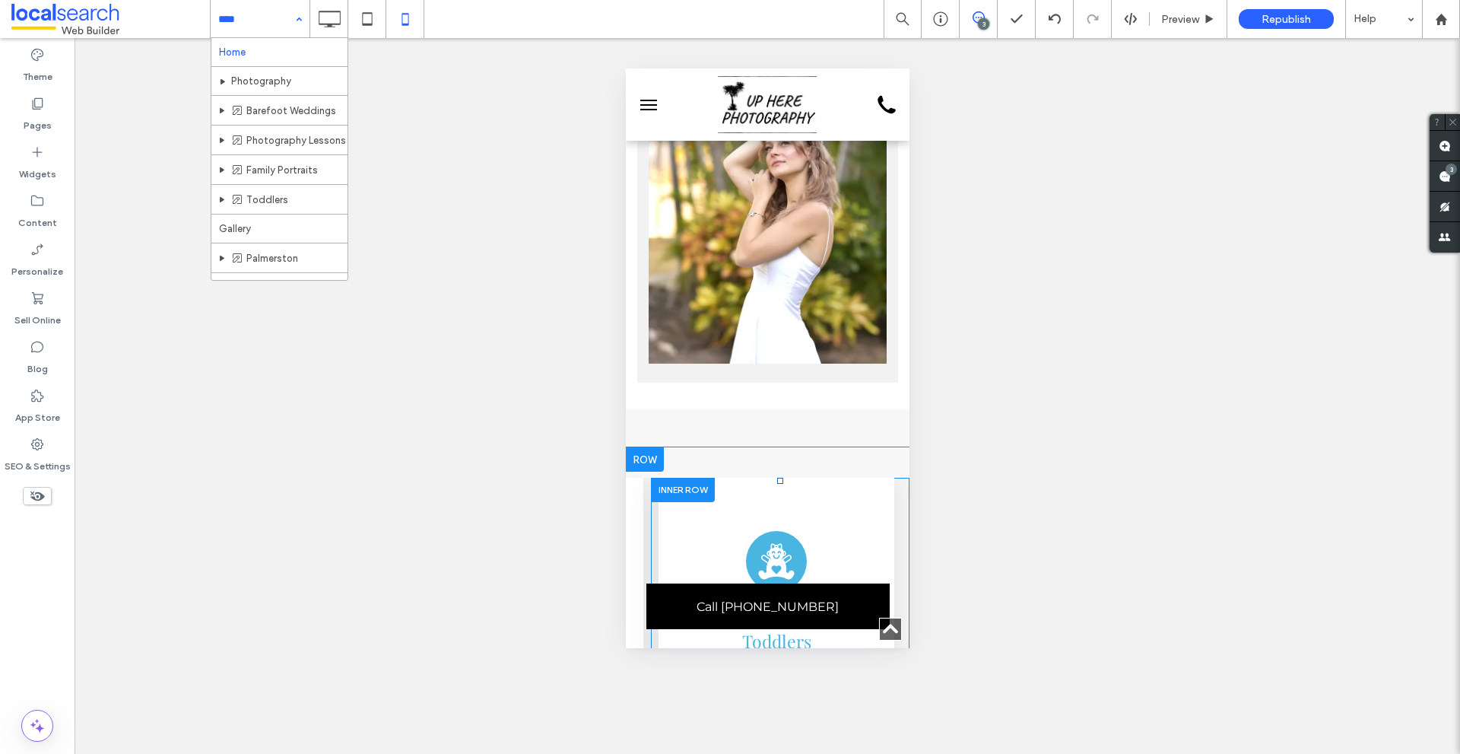
click at [650, 478] on div at bounding box center [682, 490] width 64 height 24
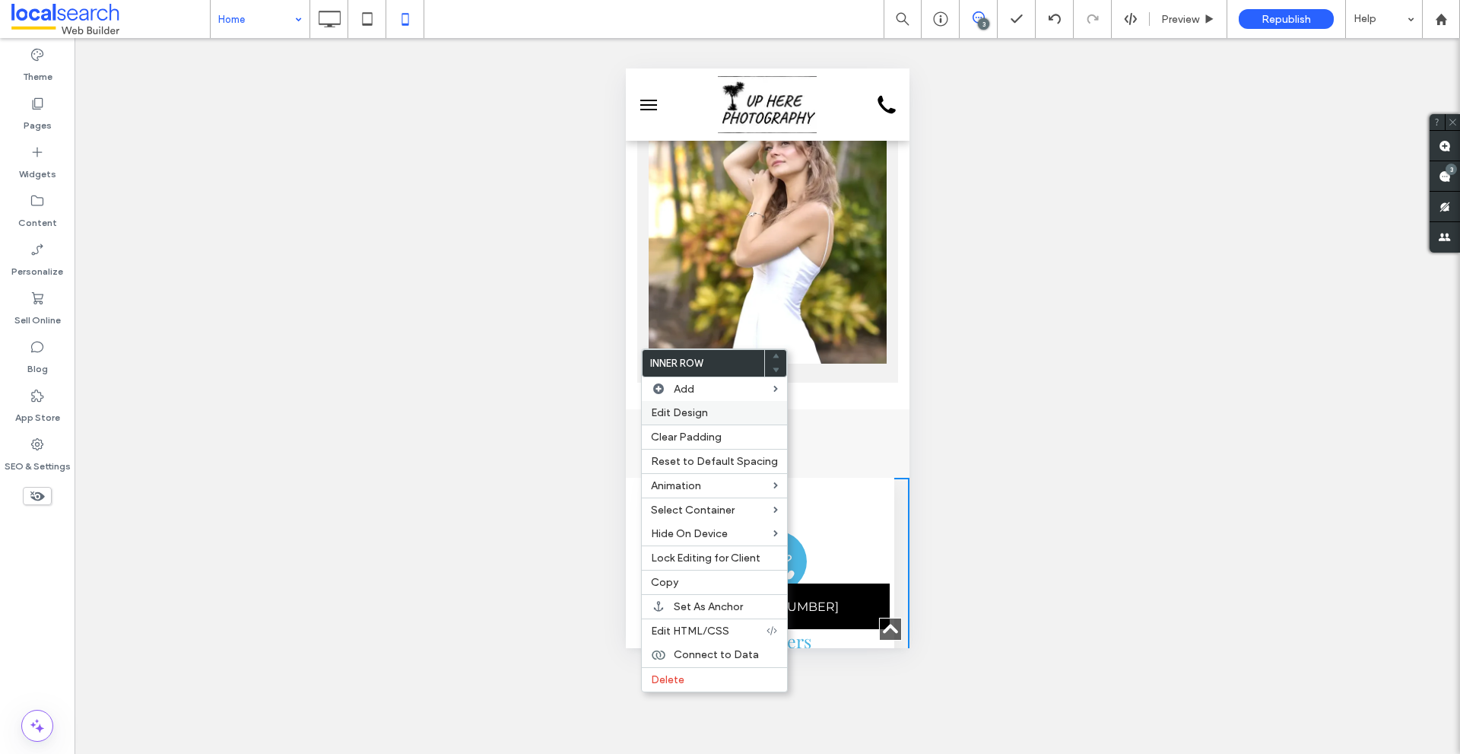
click at [675, 413] on span "Edit Design" at bounding box center [679, 412] width 57 height 13
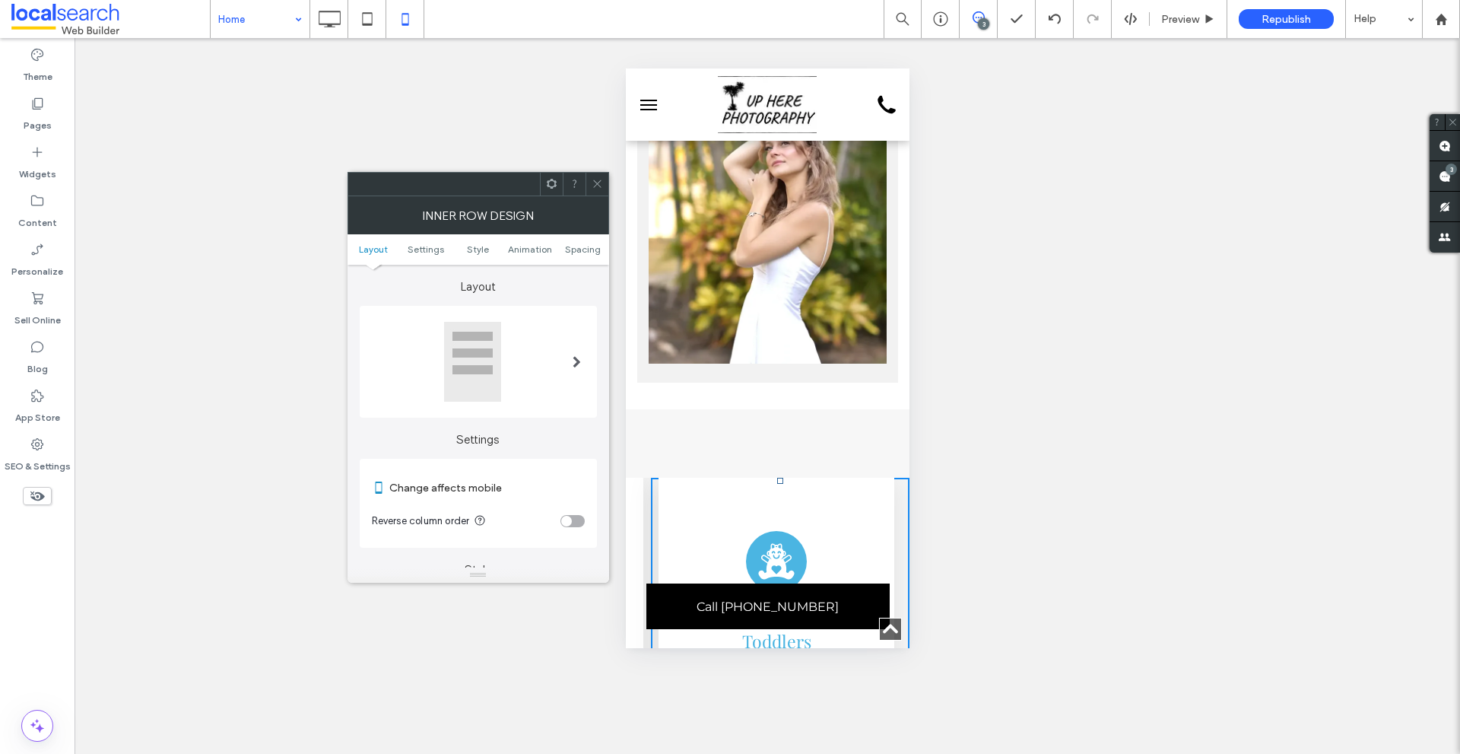
scroll to position [0, 1994]
click at [568, 252] on span "Spacing" at bounding box center [583, 248] width 36 height 11
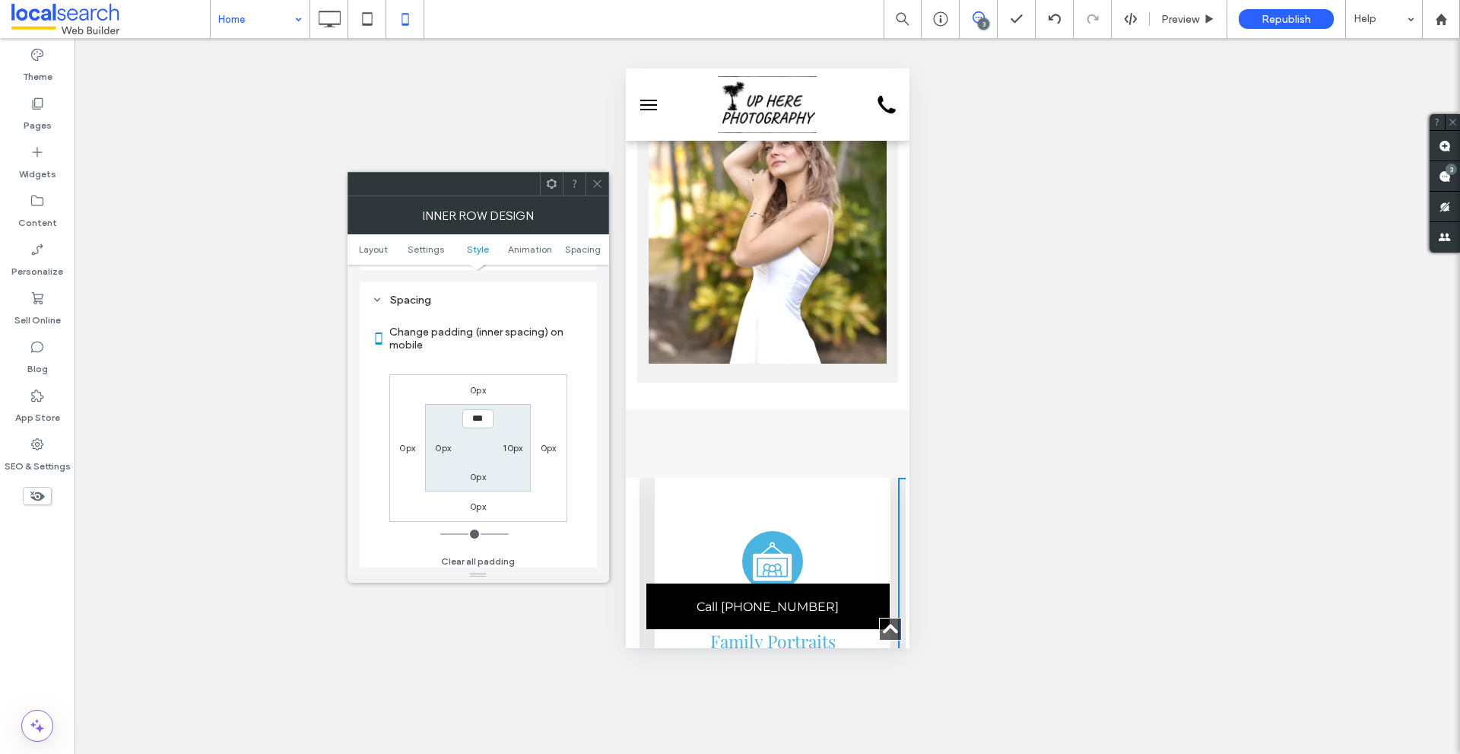
scroll to position [640, 0]
click at [598, 166] on div "Unhide? Yes Unhide? Yes Unhide? Yes Unhide? Yes Unhide? Yes Unhide? Yes" at bounding box center [767, 396] width 1385 height 716
click at [601, 179] on icon at bounding box center [597, 183] width 11 height 11
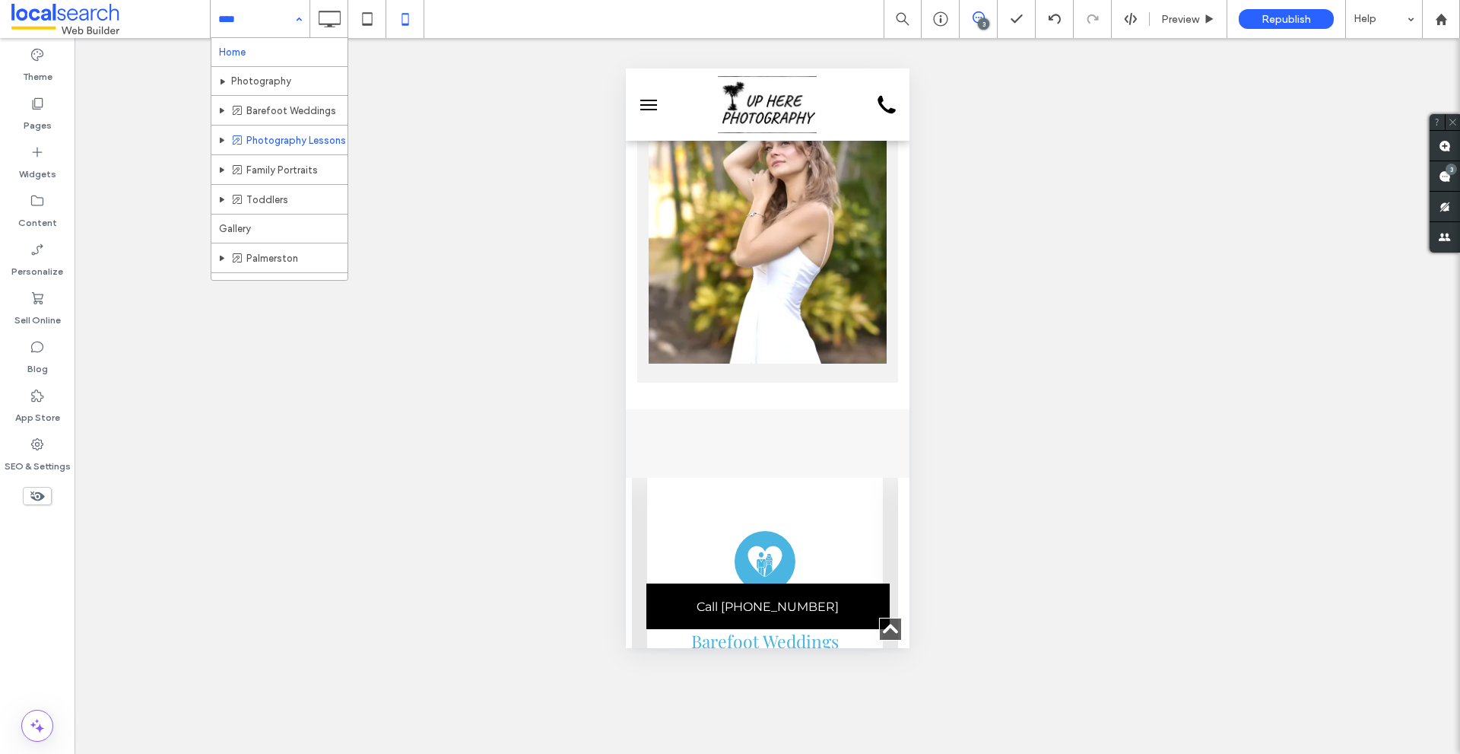
scroll to position [49, 0]
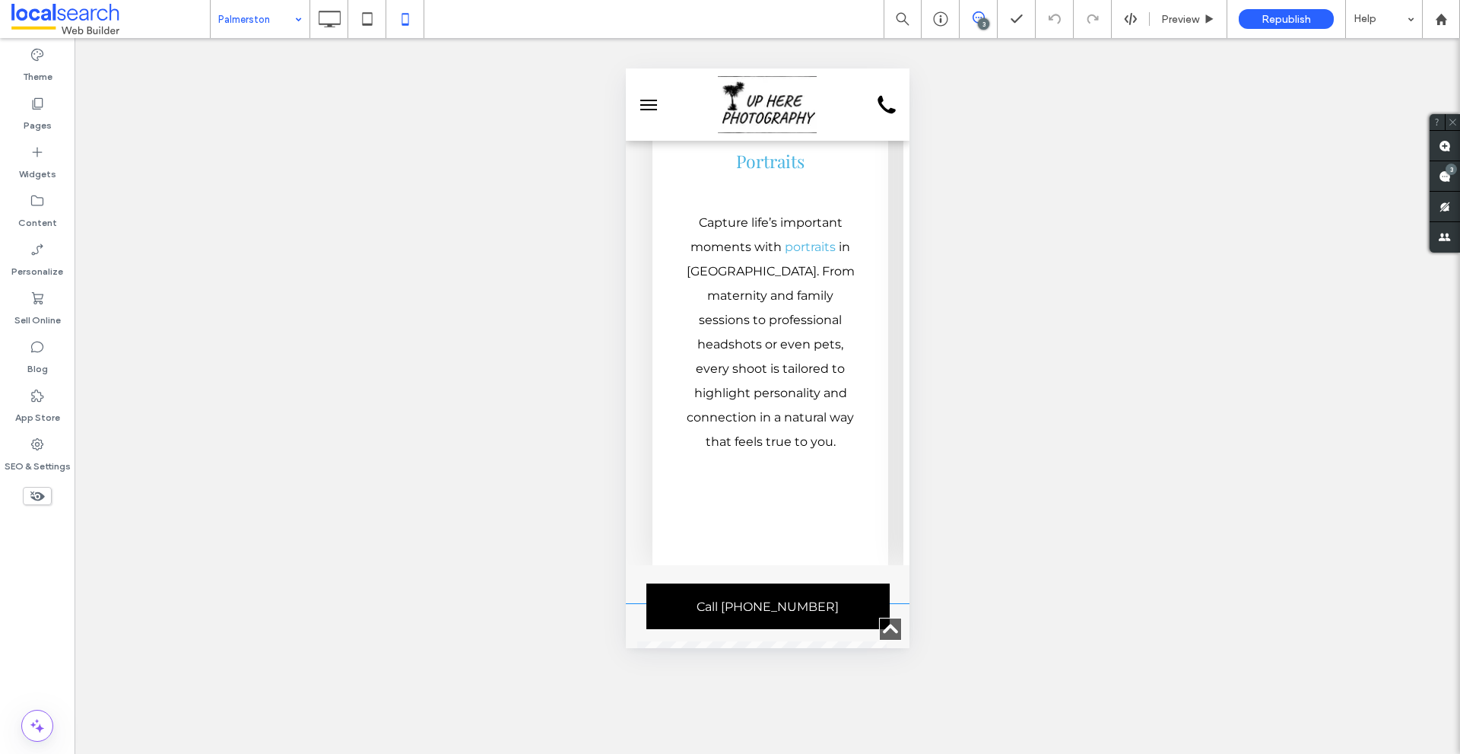
click at [629, 179] on div "Portrait Icon Portraits Capture life’s important moments with portraits in Palm…" at bounding box center [1016, 281] width 783 height 567
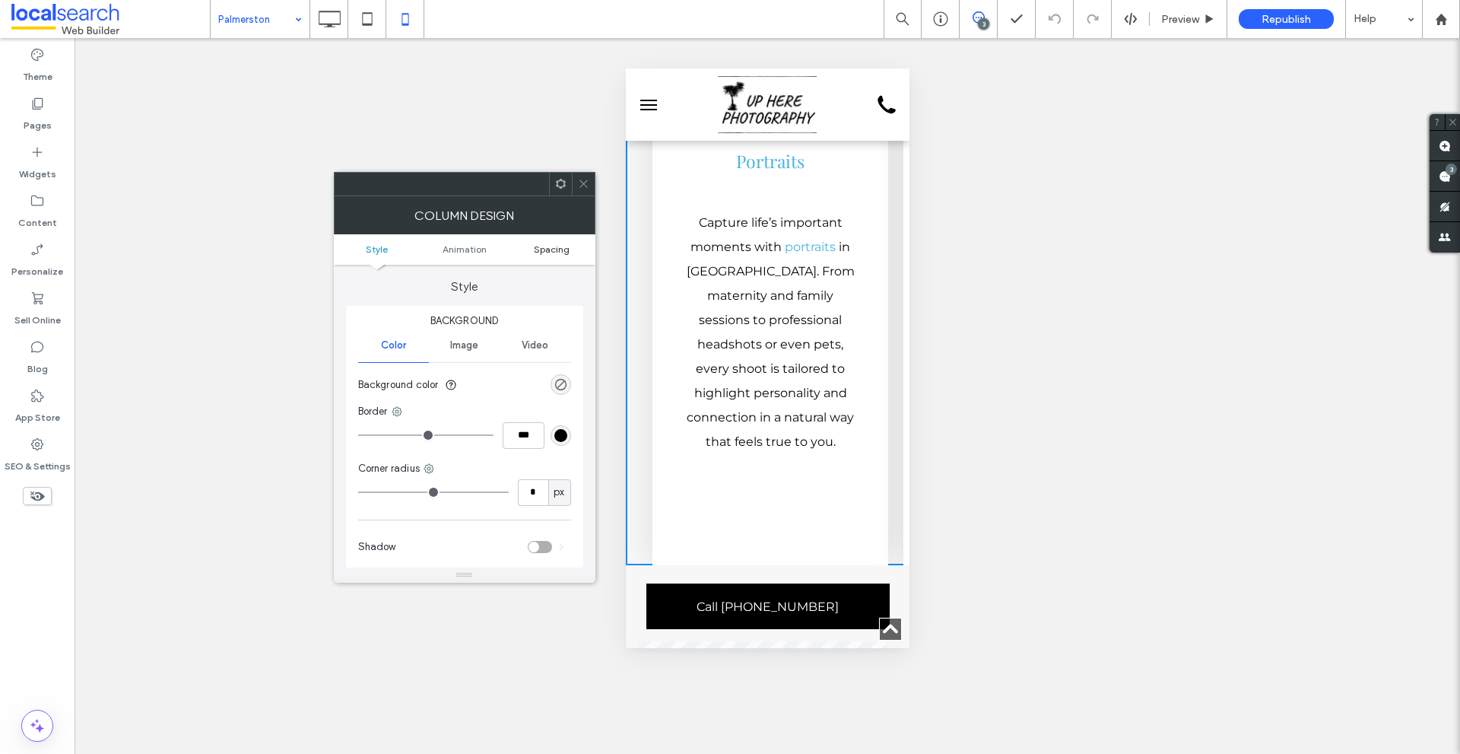
click at [554, 253] on span "Spacing" at bounding box center [552, 248] width 36 height 11
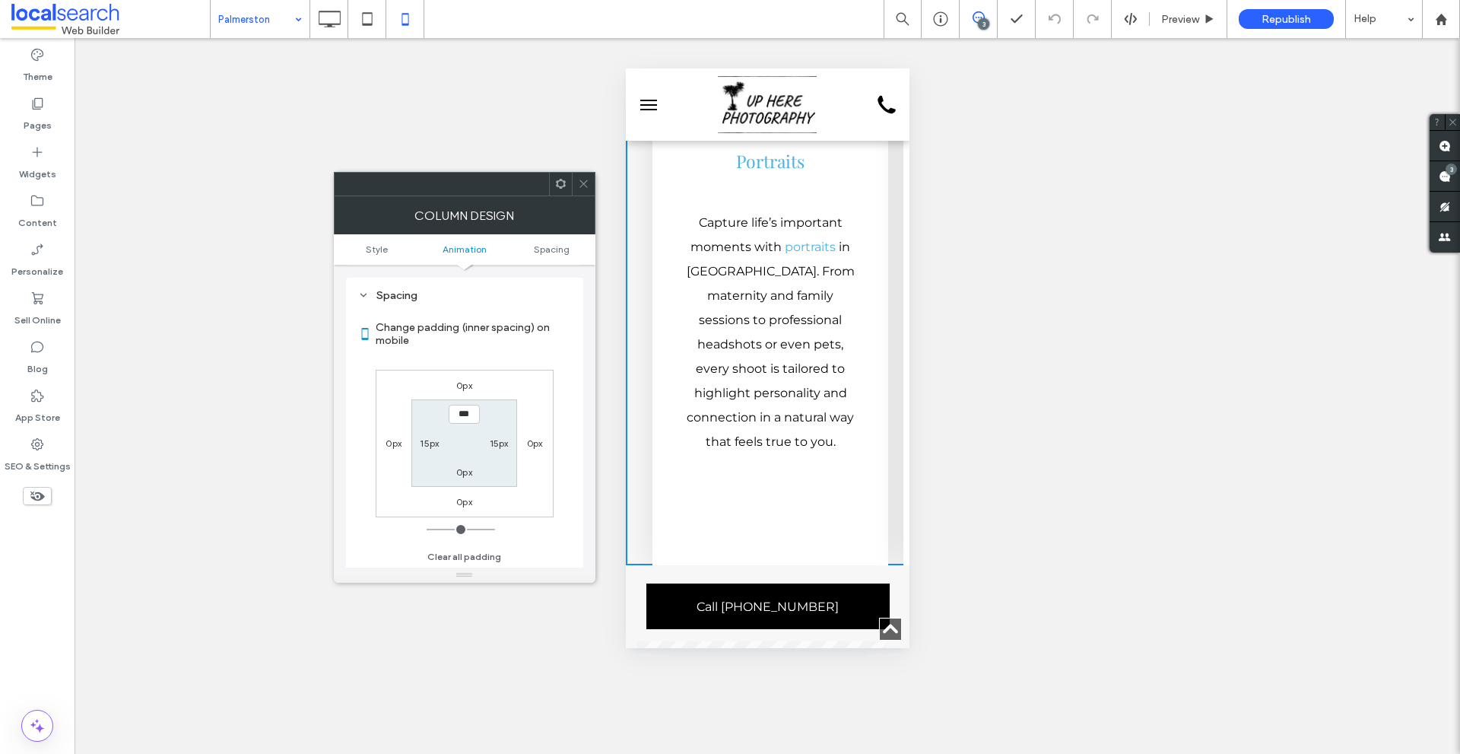
scroll to position [357, 0]
click at [425, 447] on label "15px" at bounding box center [429, 441] width 19 height 11
type input "**"
type input "*"
type input "***"
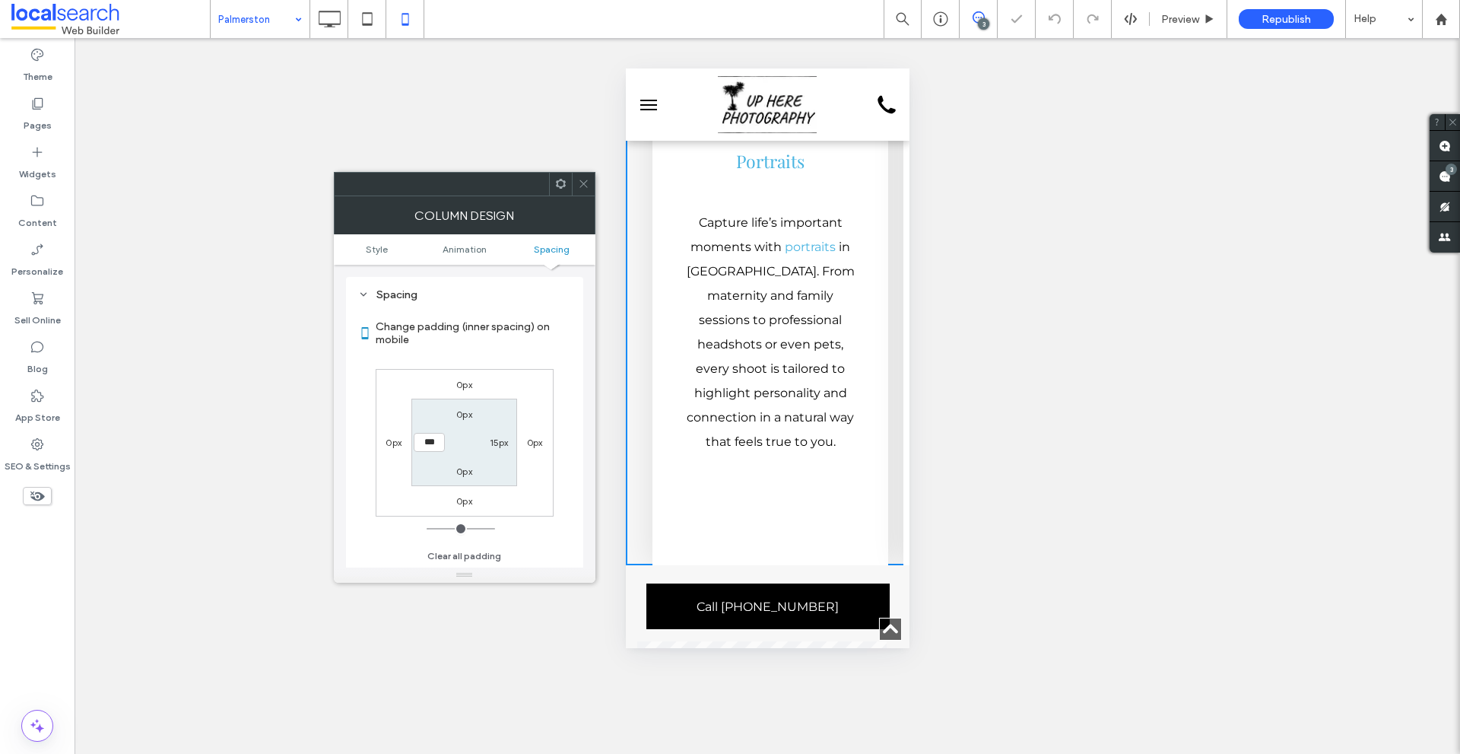
click at [490, 441] on label "15px" at bounding box center [499, 441] width 19 height 11
type input "**"
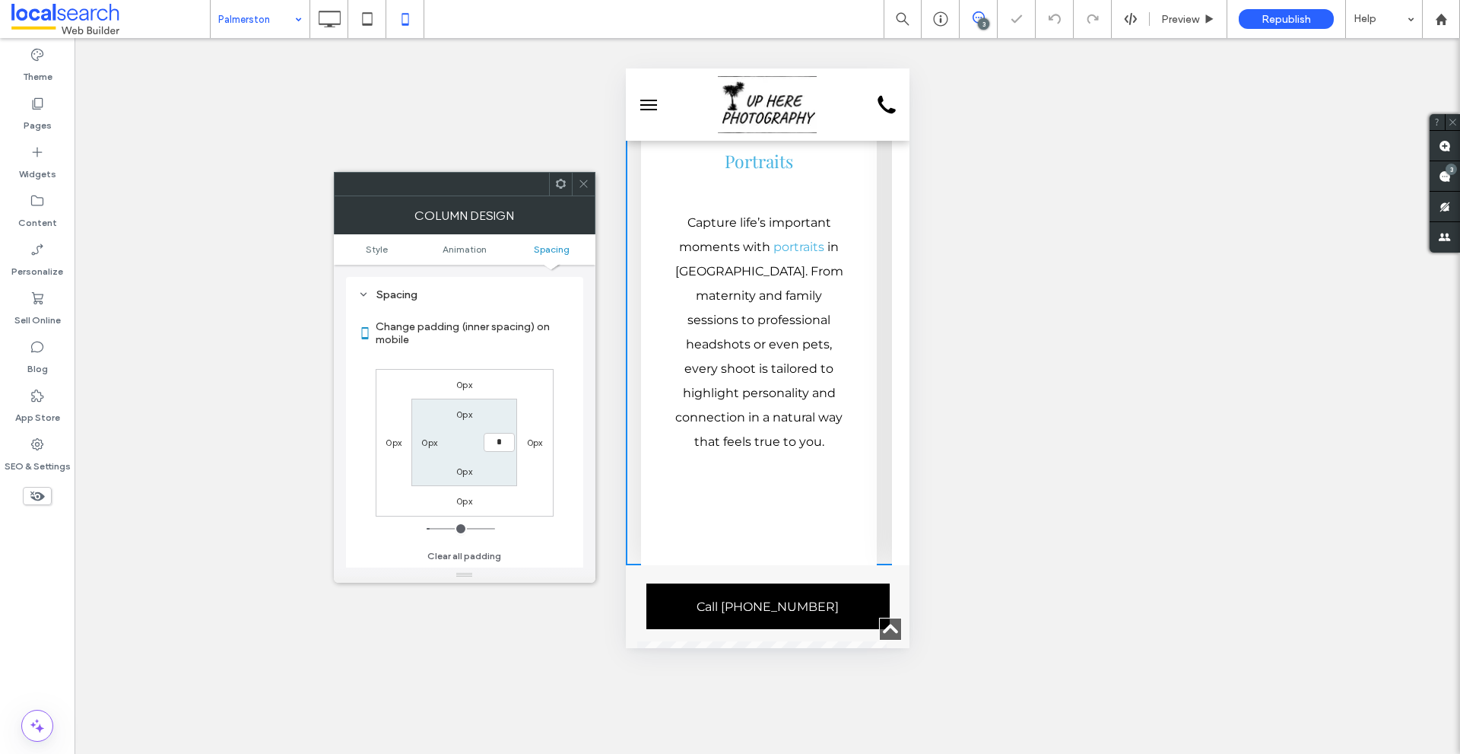
type input "*"
type input "***"
click at [514, 374] on div "0px 0px 0px 0px 0px *** 0px 0px" at bounding box center [465, 443] width 178 height 148
click at [579, 178] on icon at bounding box center [583, 183] width 11 height 11
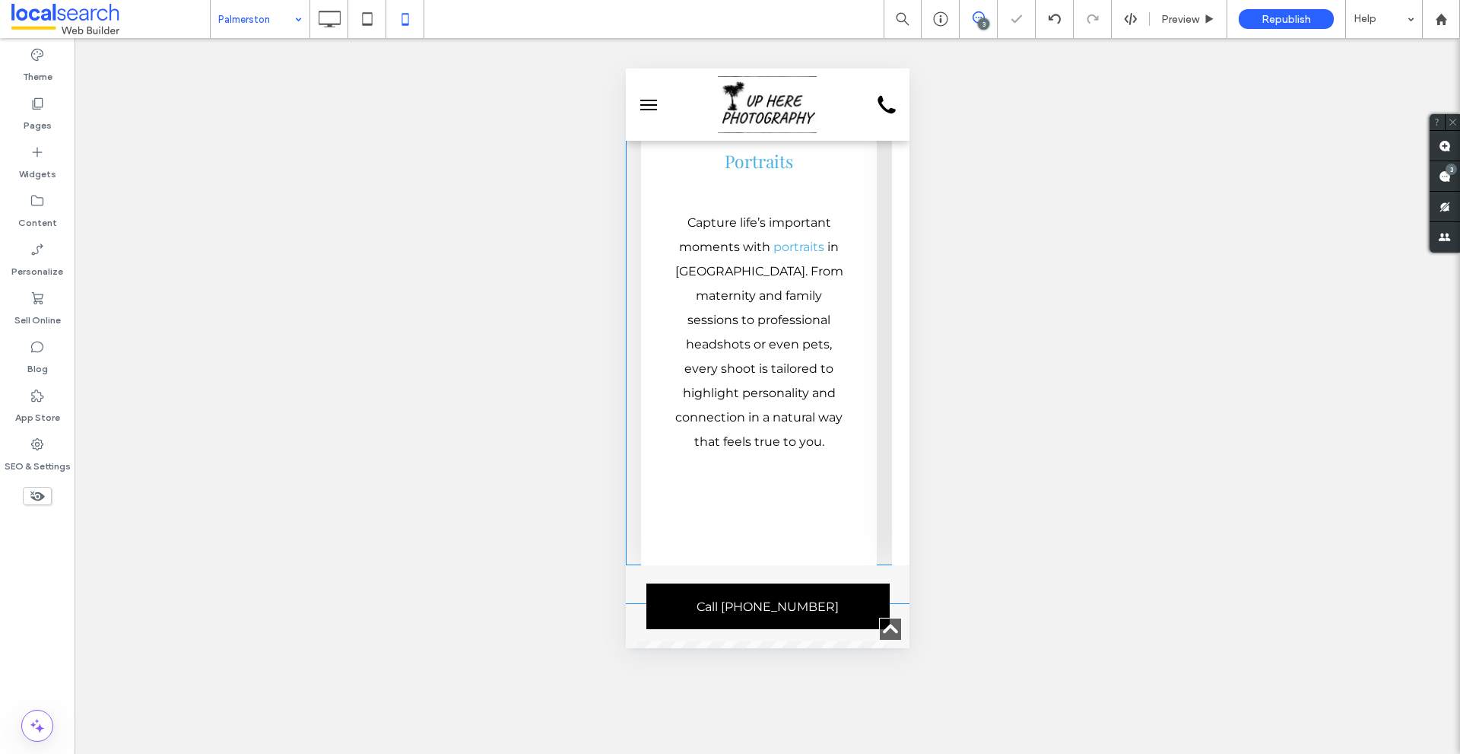
click at [646, 21] on div at bounding box center [657, 10] width 64 height 24
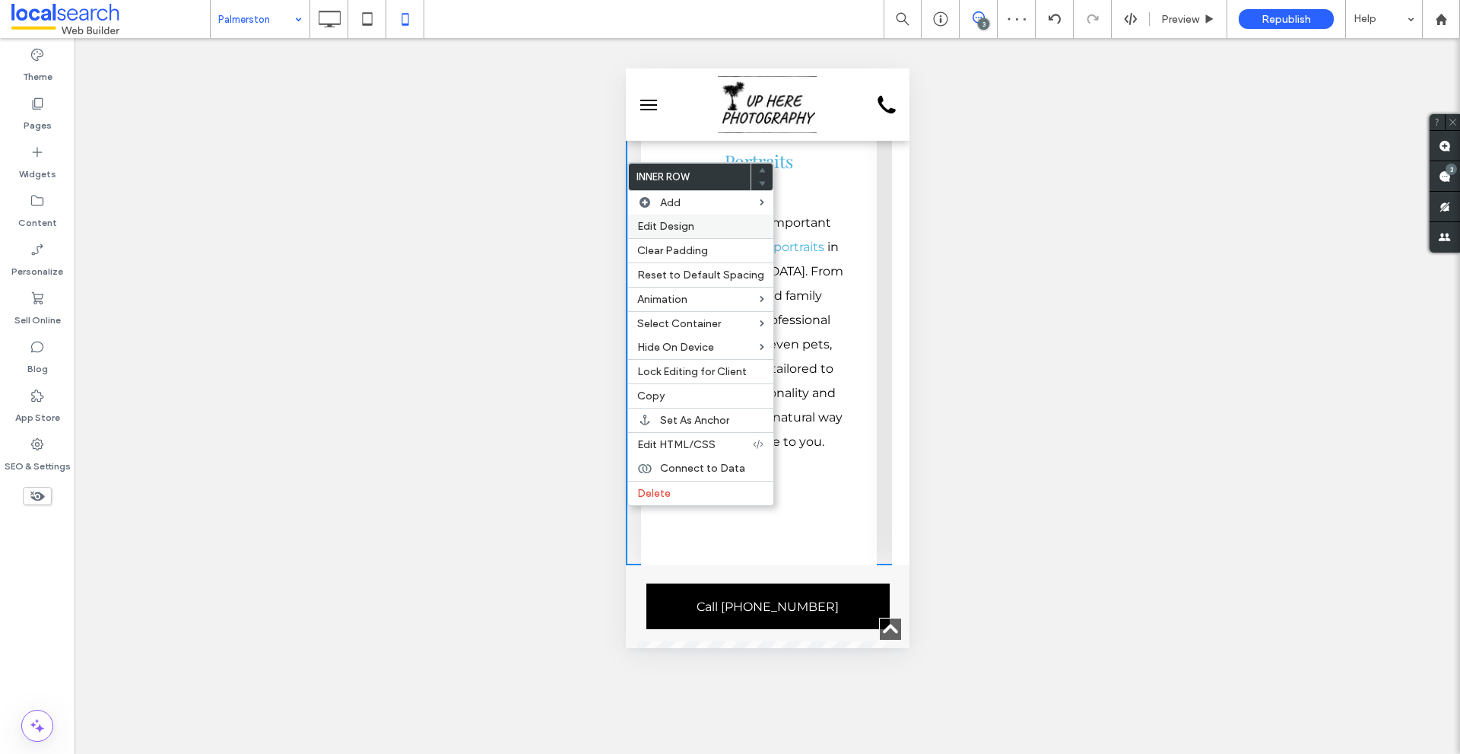
click at [671, 231] on span "Edit Design" at bounding box center [665, 226] width 57 height 13
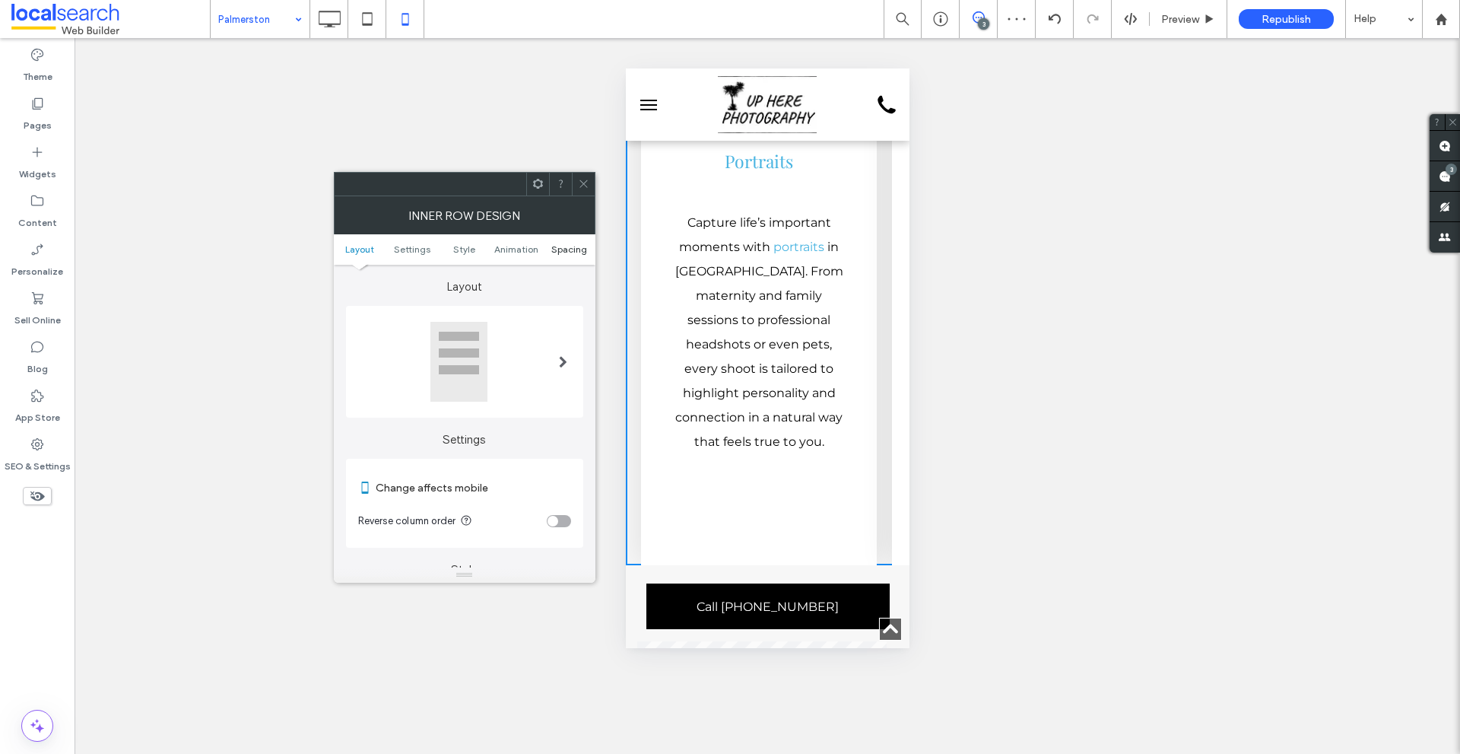
click at [554, 252] on span "Spacing" at bounding box center [569, 248] width 36 height 11
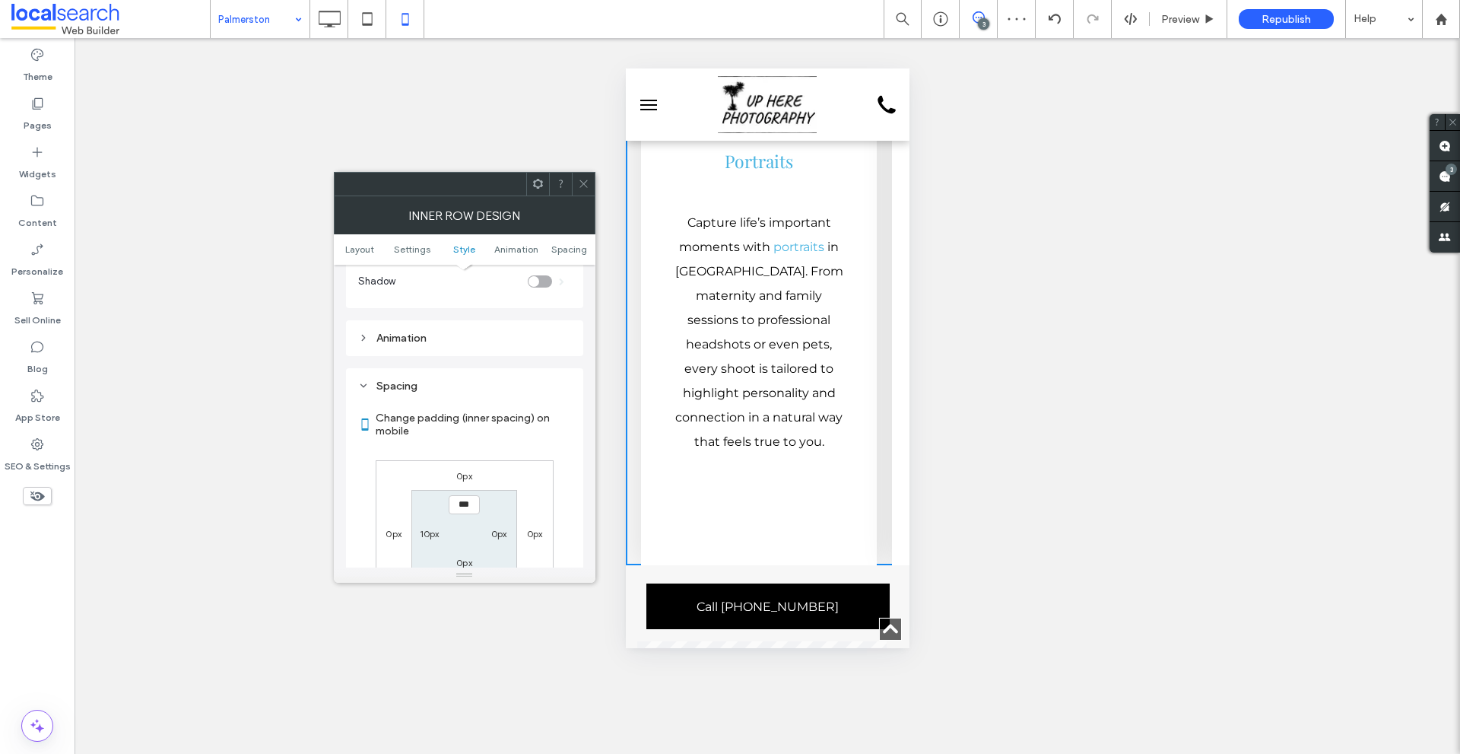
scroll to position [640, 0]
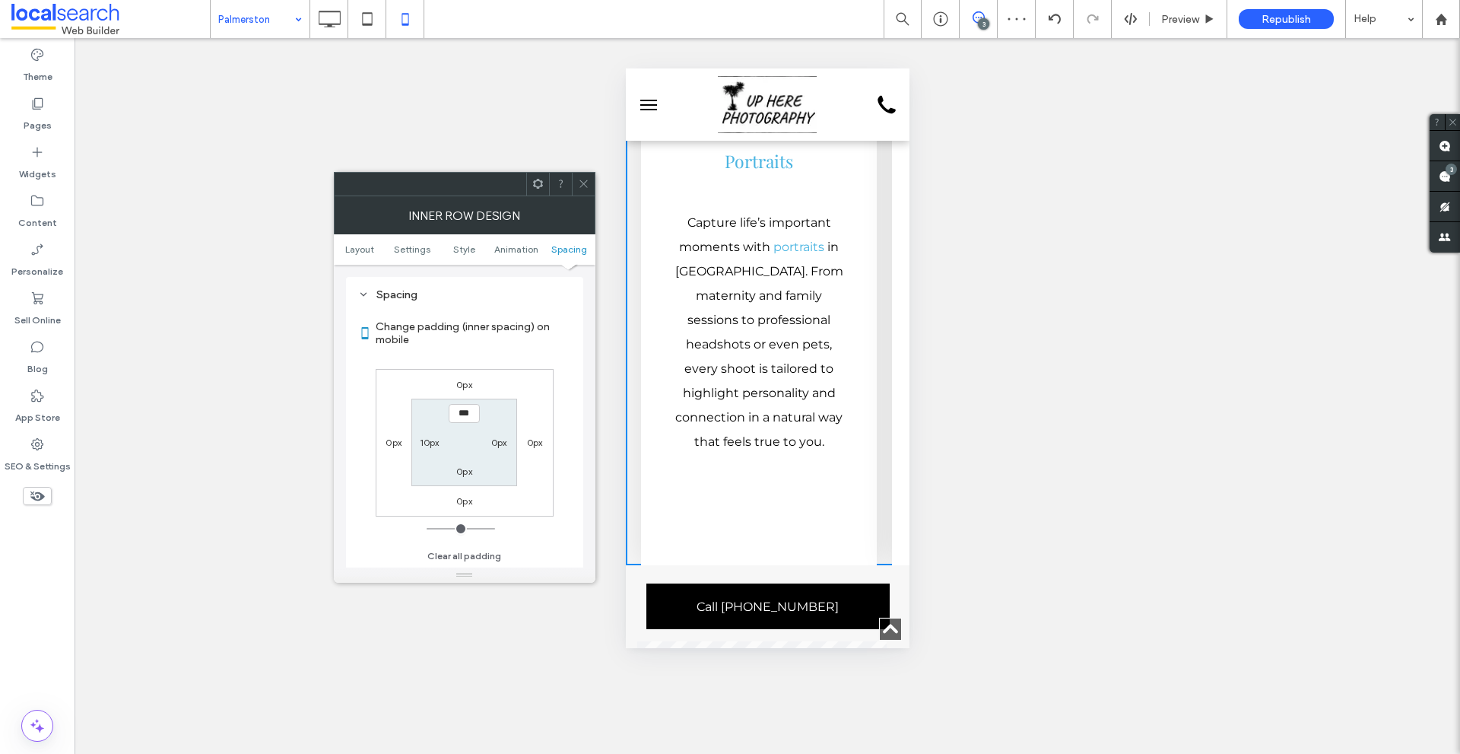
click at [426, 446] on label "10px" at bounding box center [430, 441] width 20 height 11
type input "**"
click at [583, 174] on span at bounding box center [583, 184] width 11 height 23
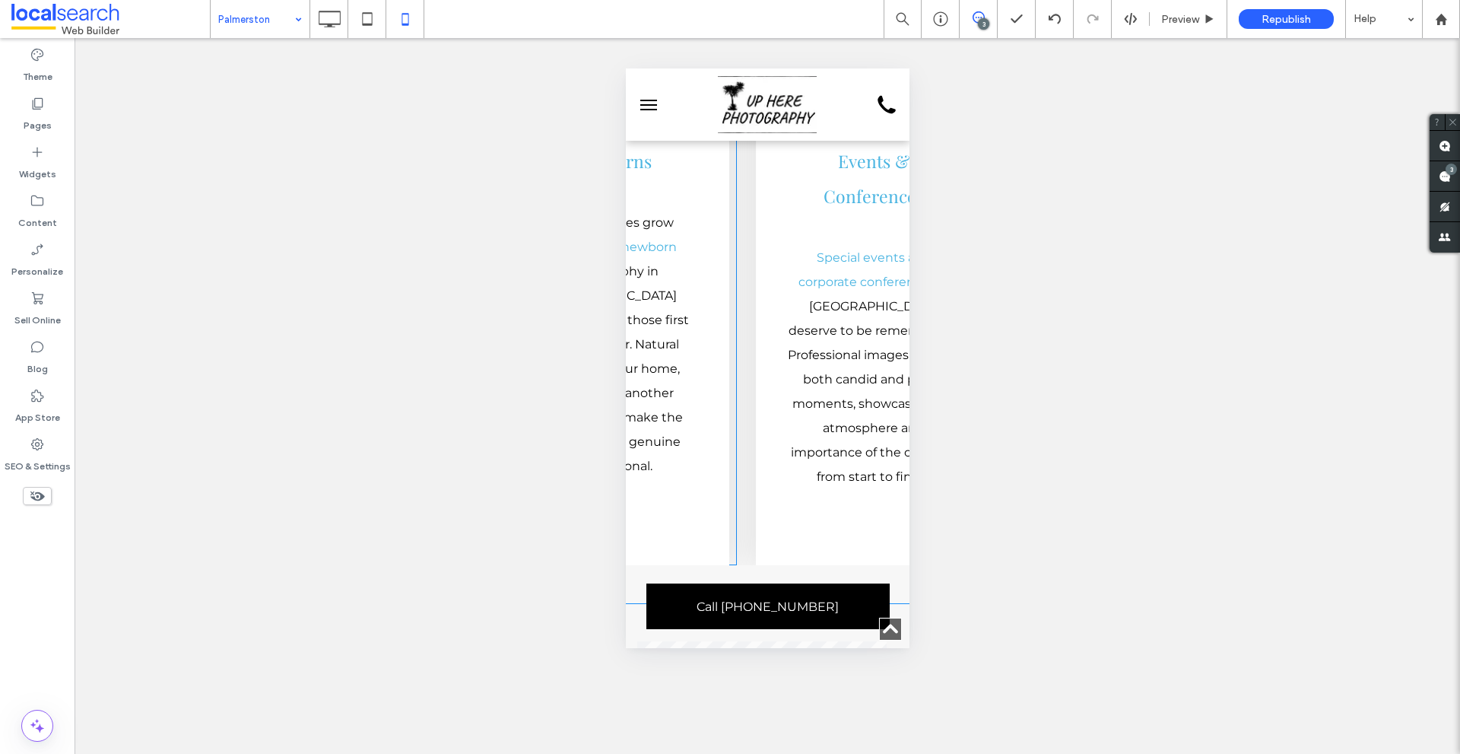
scroll to position [0, 654]
click at [735, 210] on div "Calendar Icon Events & Conferences Special events and corporate conferences in …" at bounding box center [1120, 281] width 776 height 567
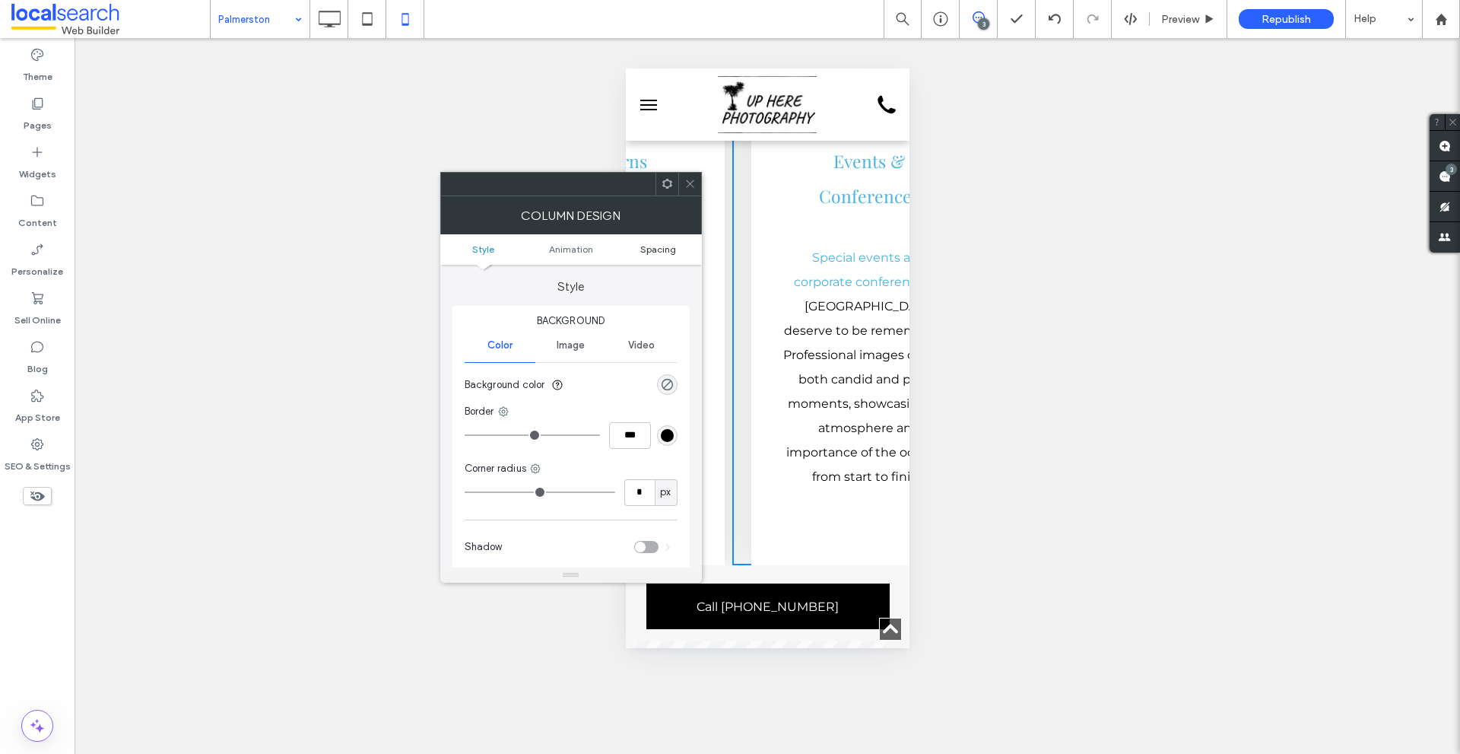
click at [675, 249] on span "Spacing" at bounding box center [658, 248] width 36 height 11
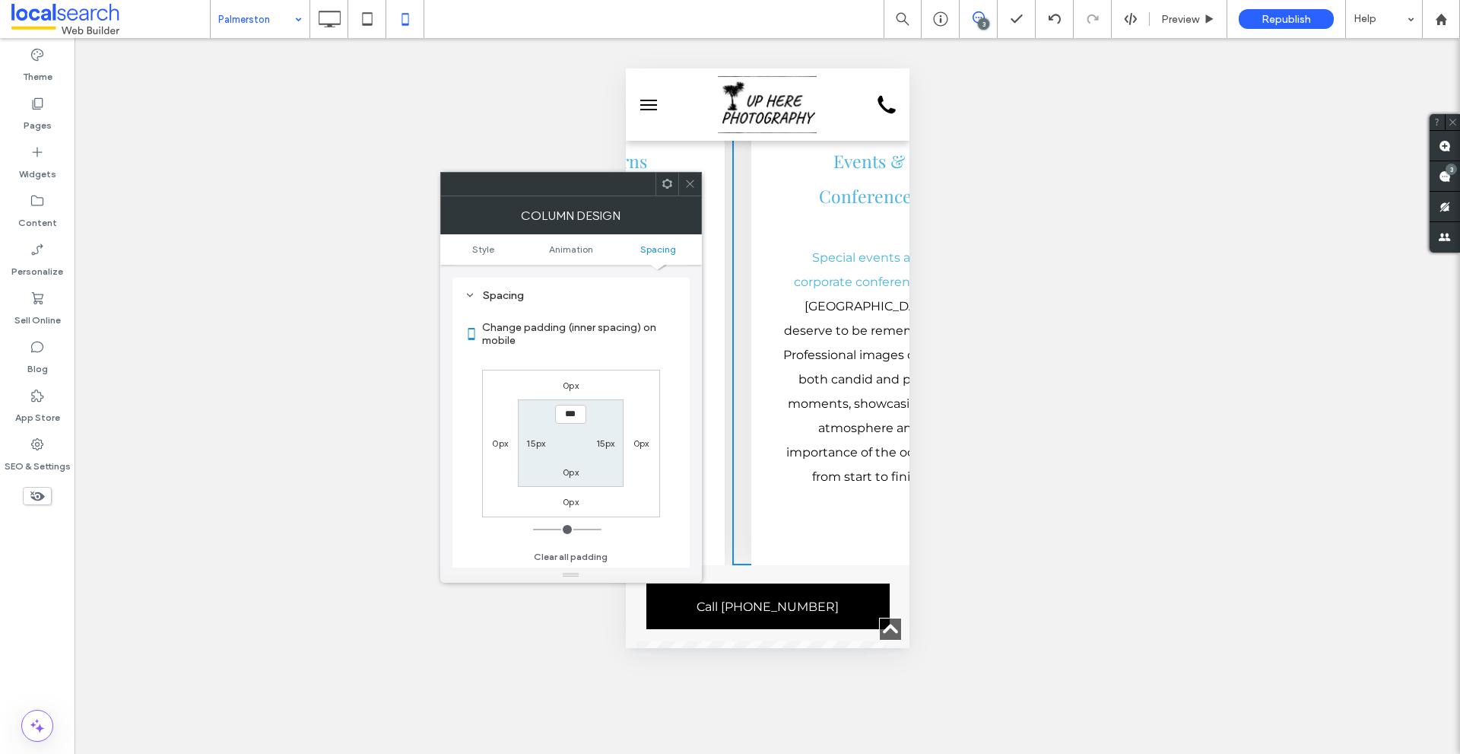
scroll to position [357, 0]
click at [535, 449] on div "15px" at bounding box center [535, 441] width 19 height 15
click at [539, 443] on label "15px" at bounding box center [535, 441] width 19 height 11
type input "**"
type input "*"
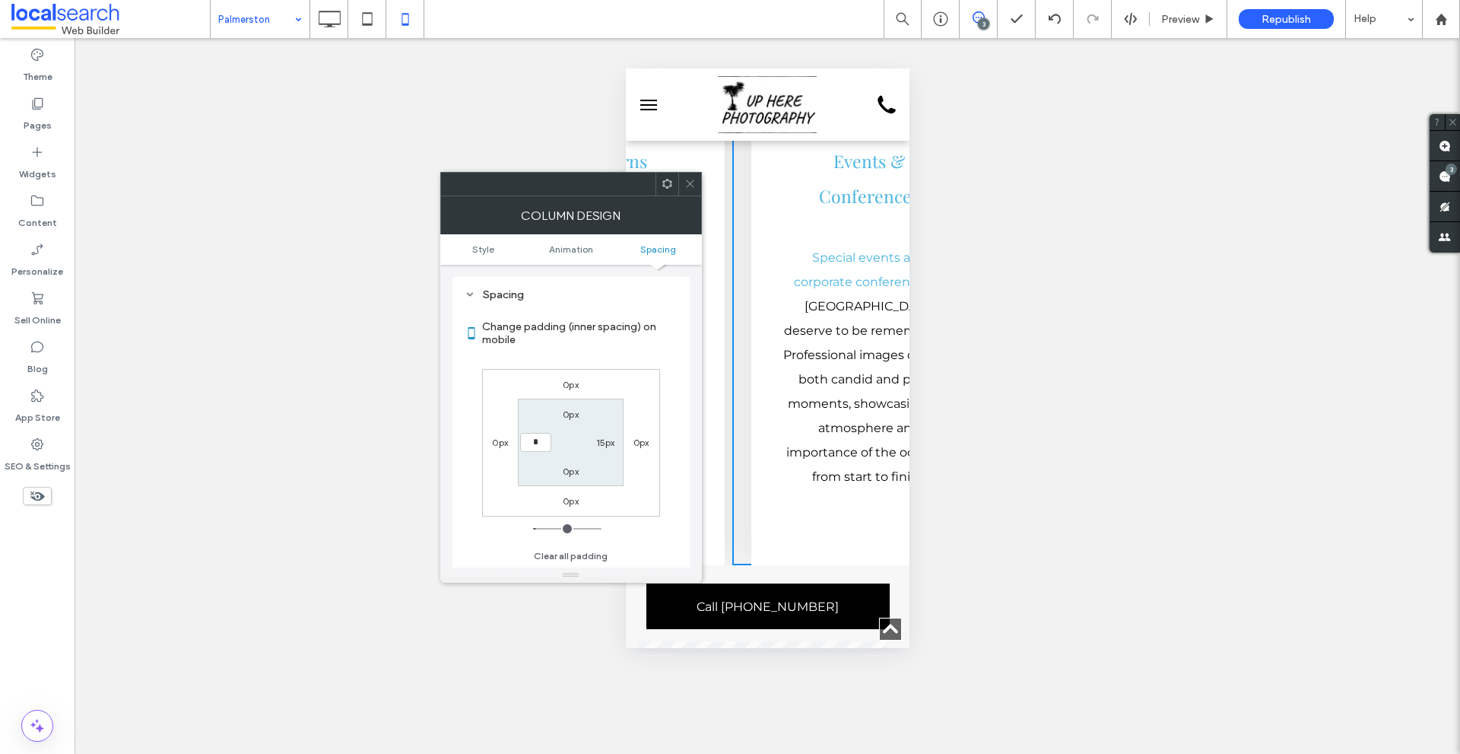
type input "***"
click at [604, 449] on div "15px" at bounding box center [605, 441] width 19 height 15
click at [612, 436] on div "15px" at bounding box center [605, 441] width 19 height 15
click at [608, 440] on label "15px" at bounding box center [605, 441] width 19 height 11
type input "**"
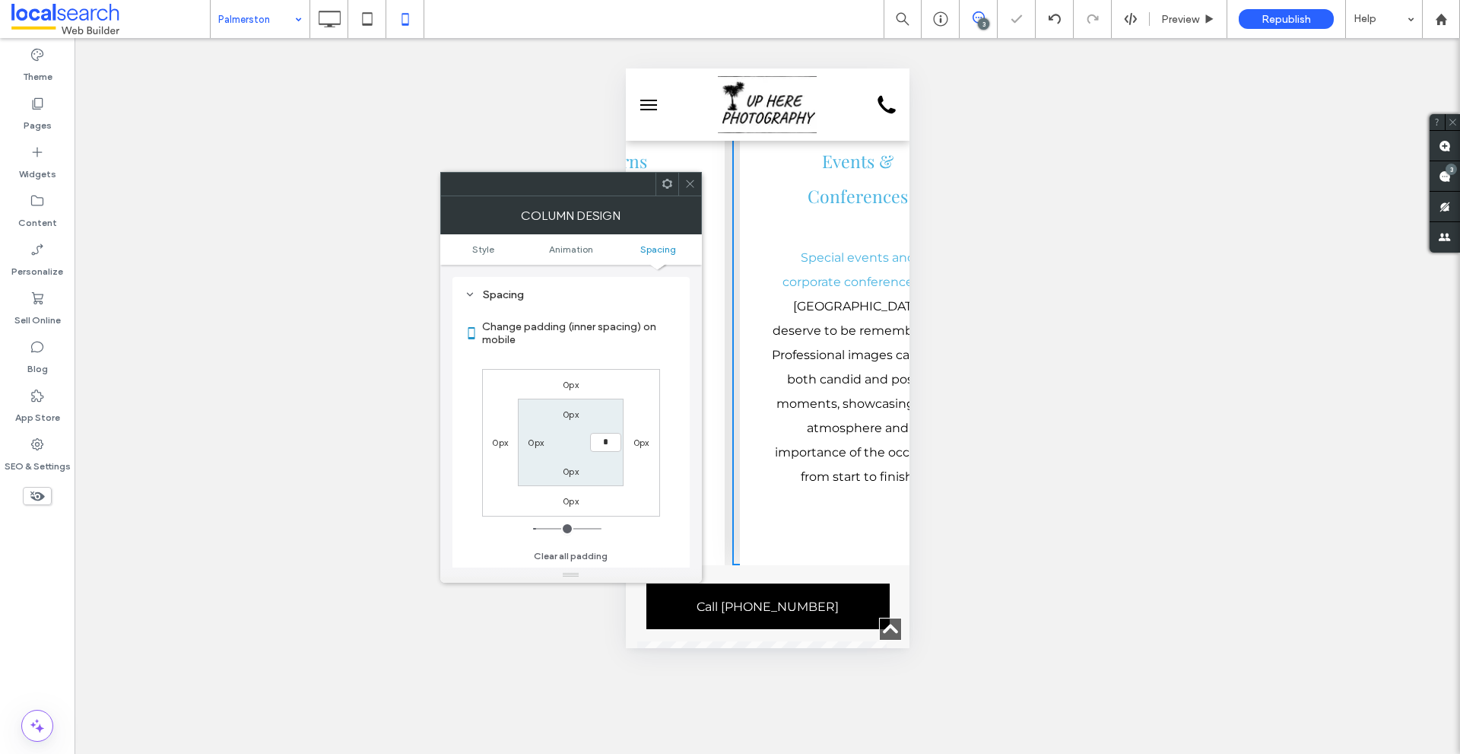
type input "*"
type input "***"
click at [624, 370] on div "0px 0px 0px 0px 0px *** 0px 0px" at bounding box center [571, 443] width 178 height 148
click at [687, 179] on icon at bounding box center [689, 183] width 11 height 11
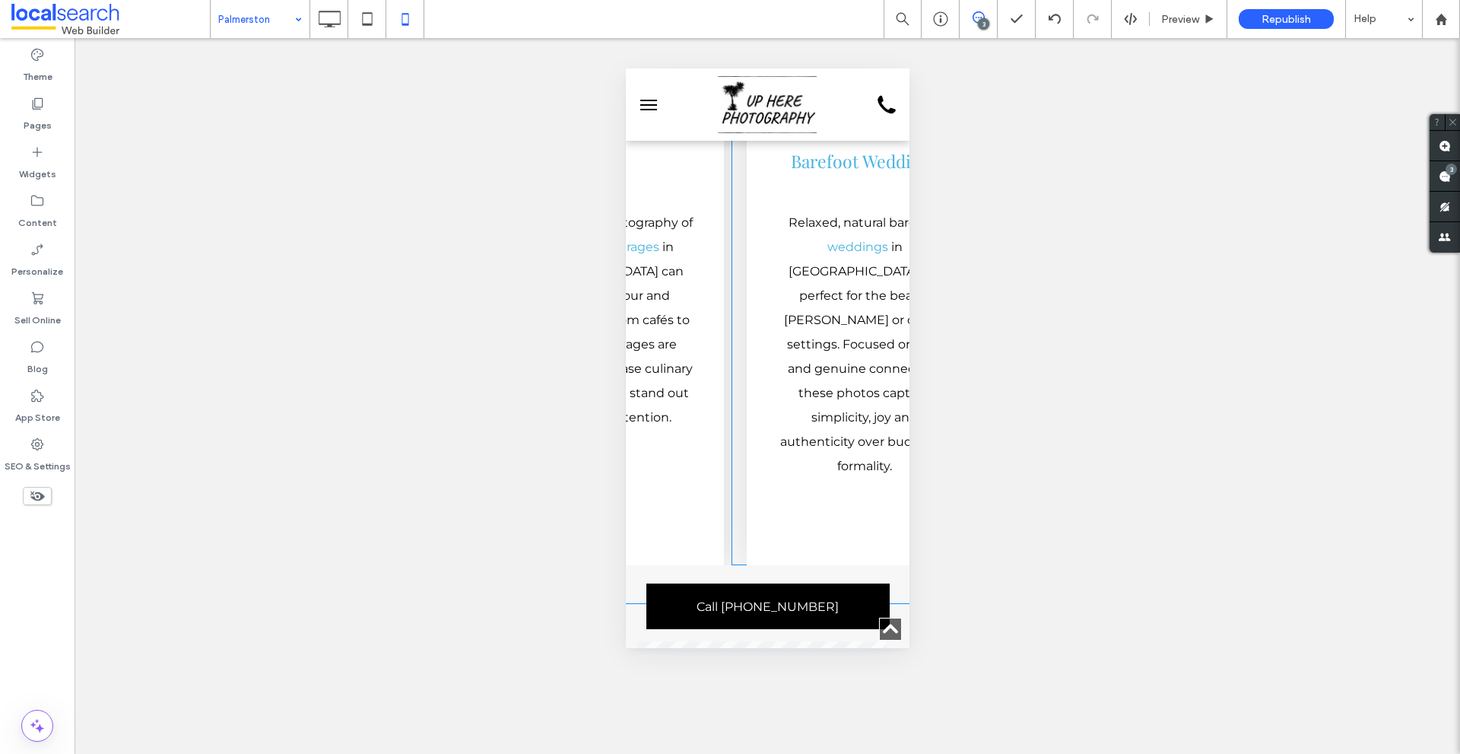
scroll to position [0, 1408]
click at [732, 21] on div at bounding box center [762, 10] width 64 height 24
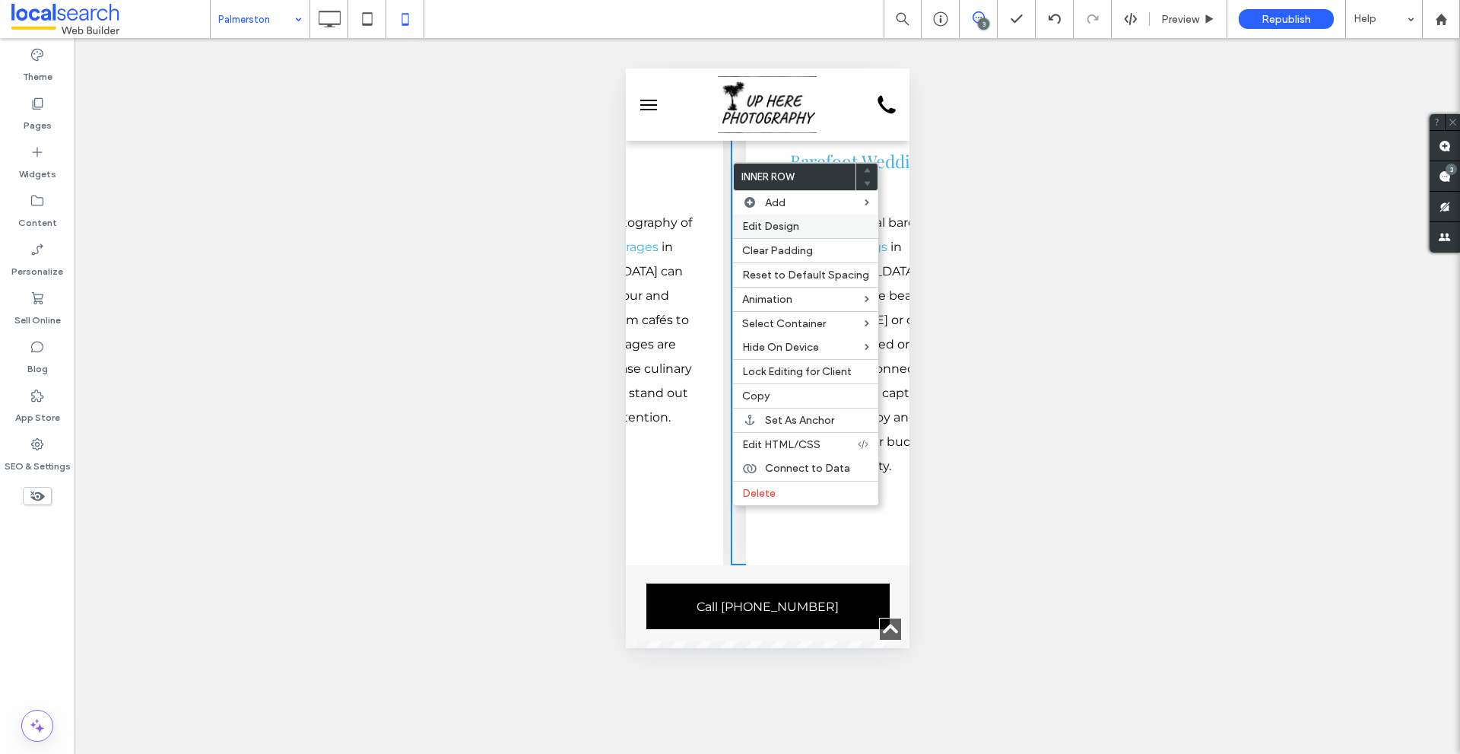
click at [763, 225] on span "Edit Design" at bounding box center [770, 226] width 57 height 13
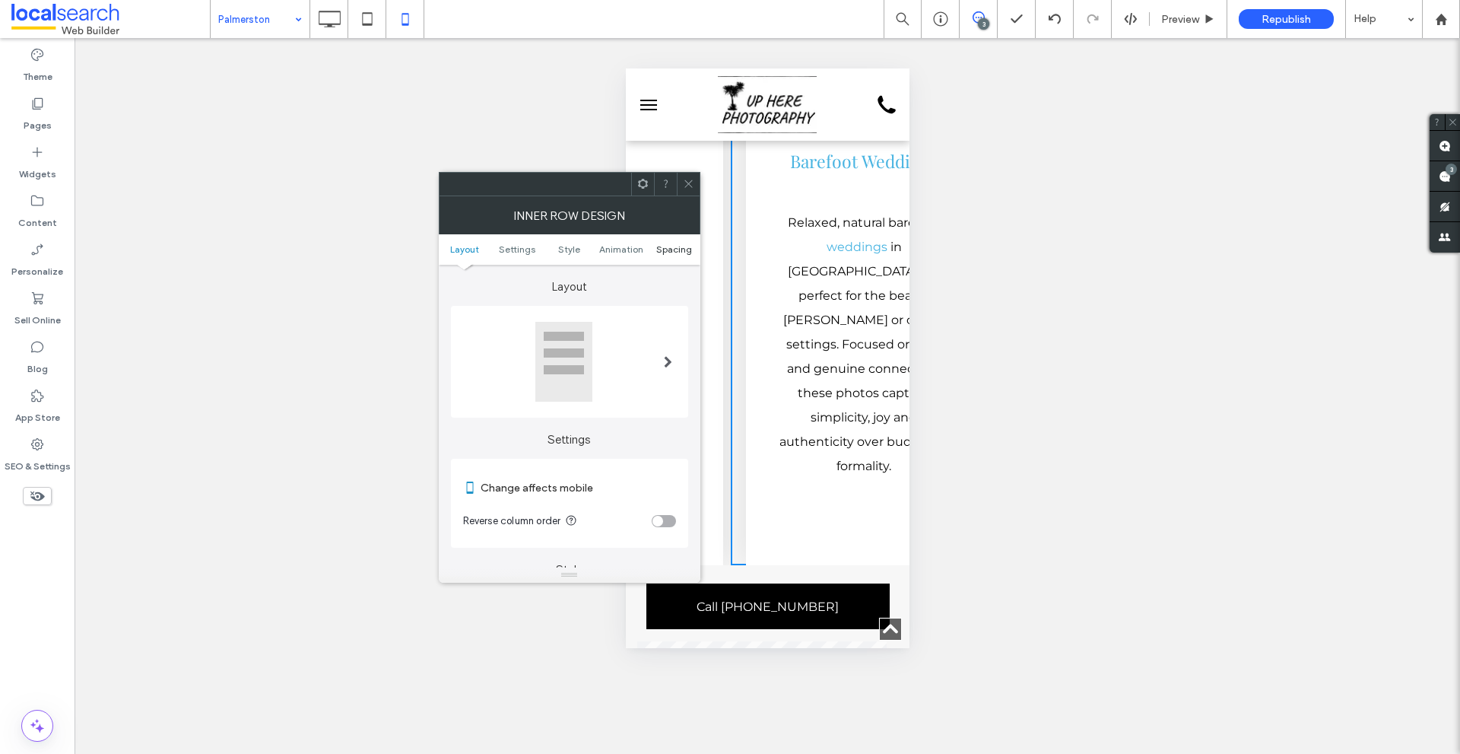
click at [662, 247] on span "Spacing" at bounding box center [674, 248] width 36 height 11
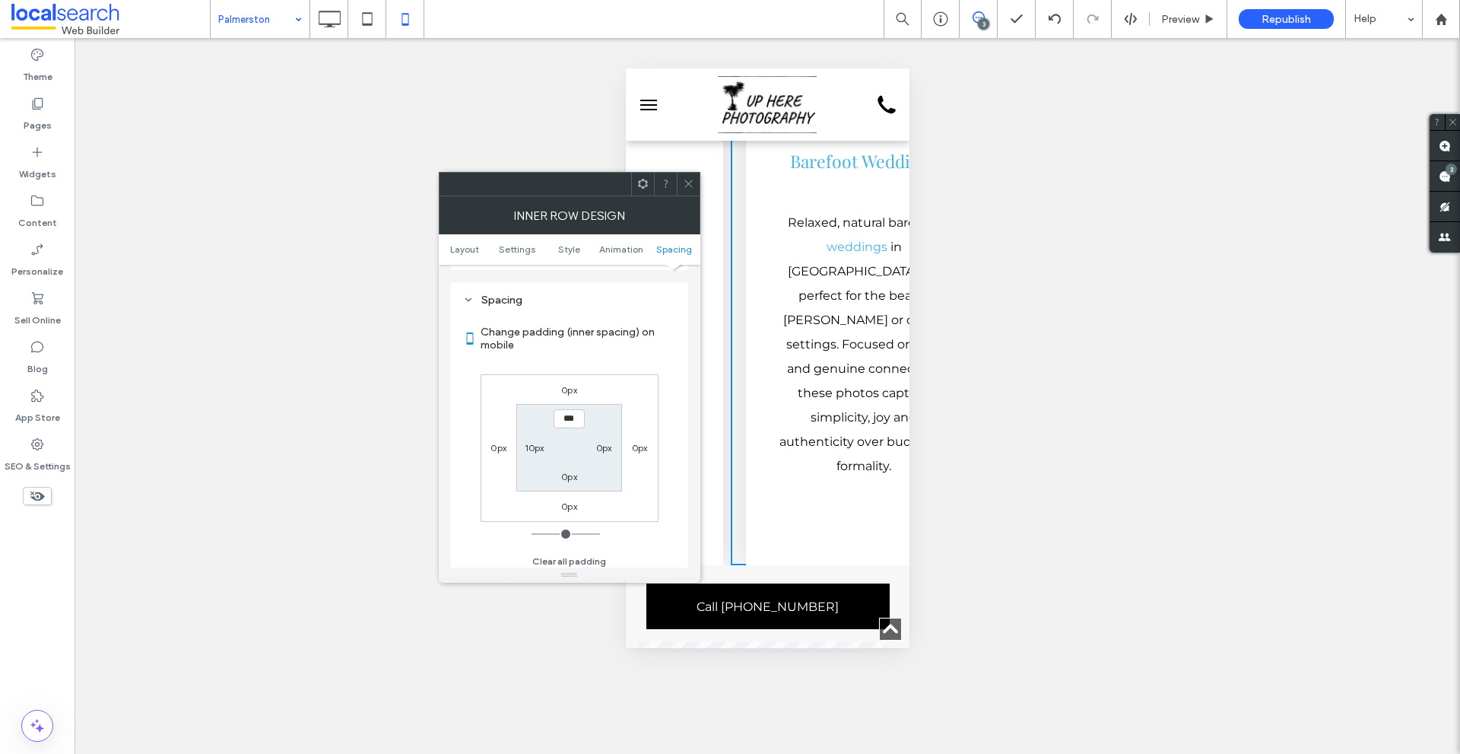
scroll to position [640, 0]
click at [528, 440] on label "10px" at bounding box center [535, 441] width 20 height 11
type input "**"
type input "*"
type input "***"
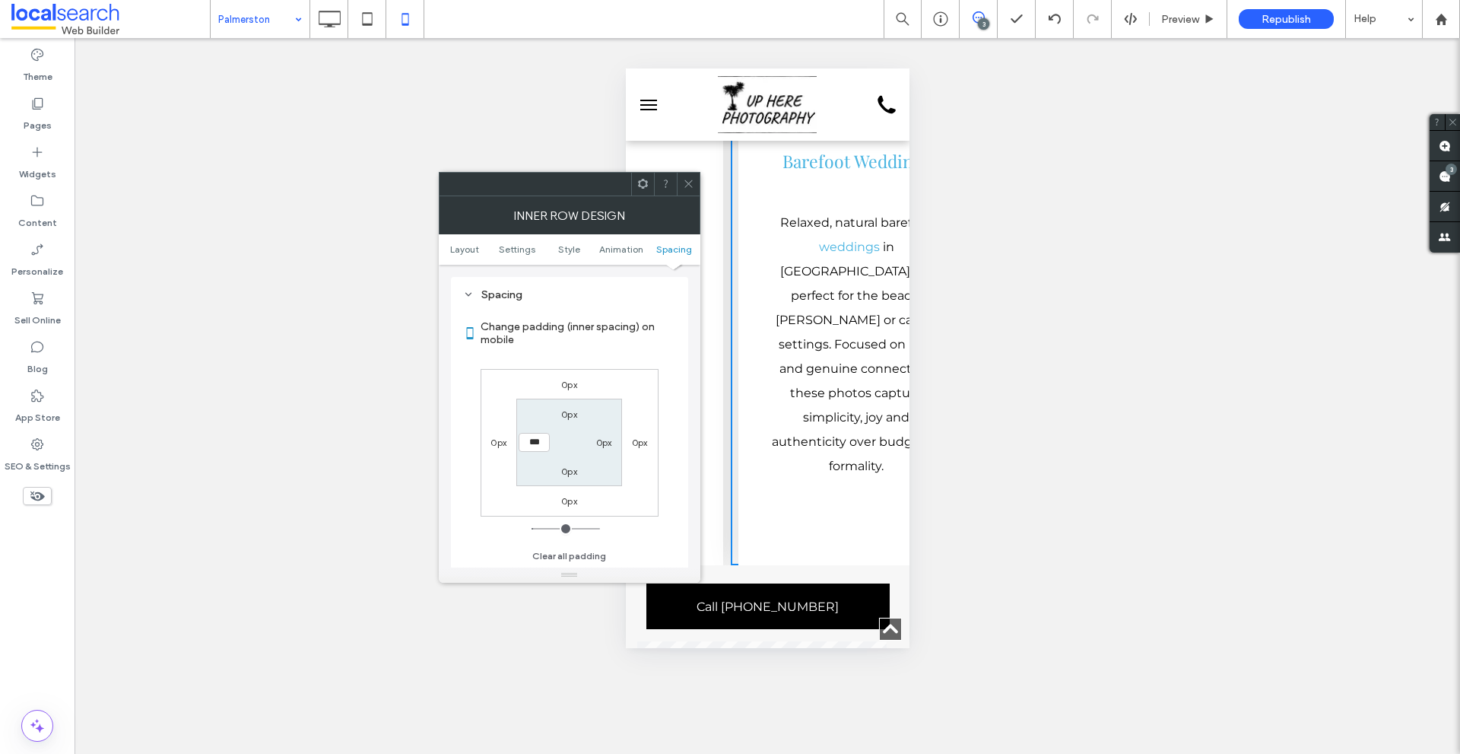
click at [628, 374] on div "0px 0px 0px 0px 0px 0px 0px ***" at bounding box center [570, 443] width 178 height 148
click at [687, 180] on icon at bounding box center [688, 183] width 11 height 11
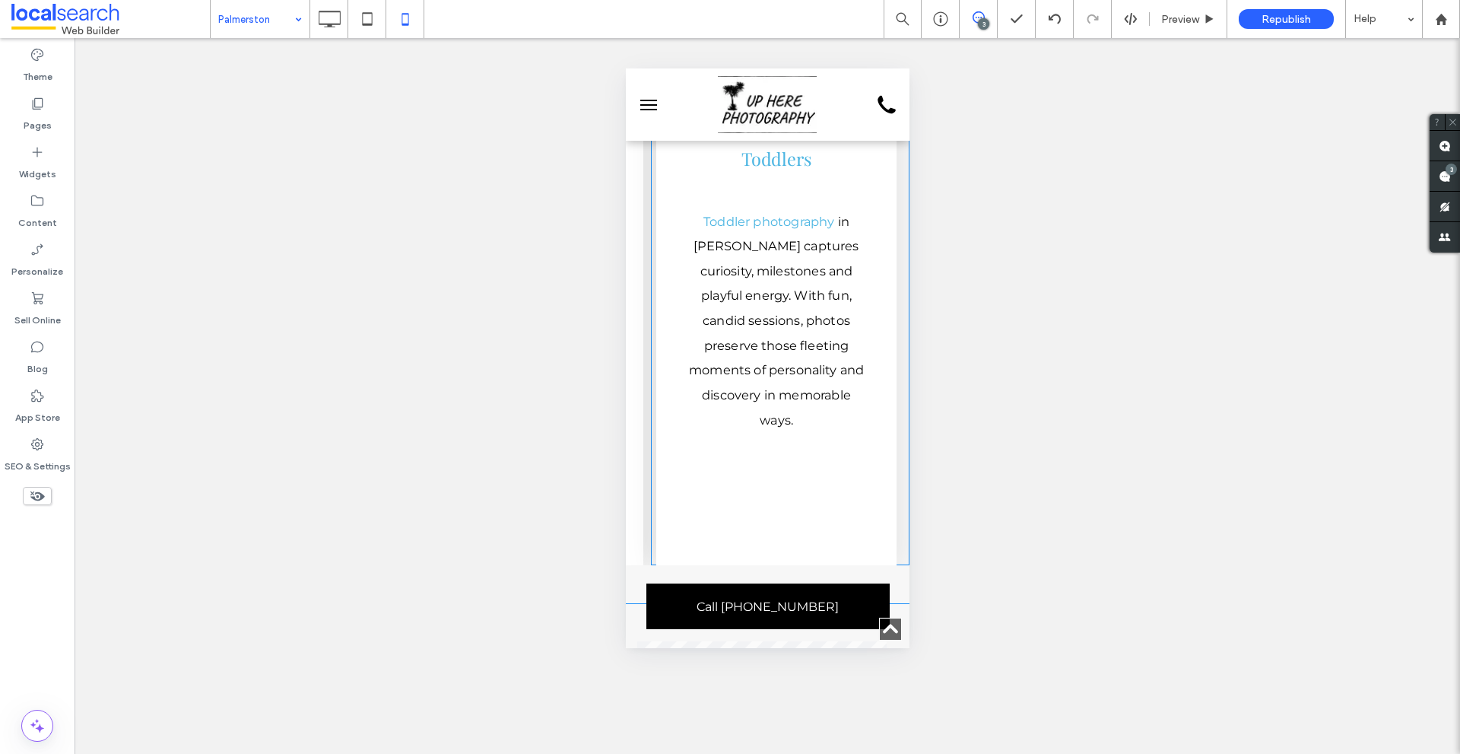
scroll to position [0, 2252]
click at [674, 21] on div at bounding box center [682, 10] width 64 height 24
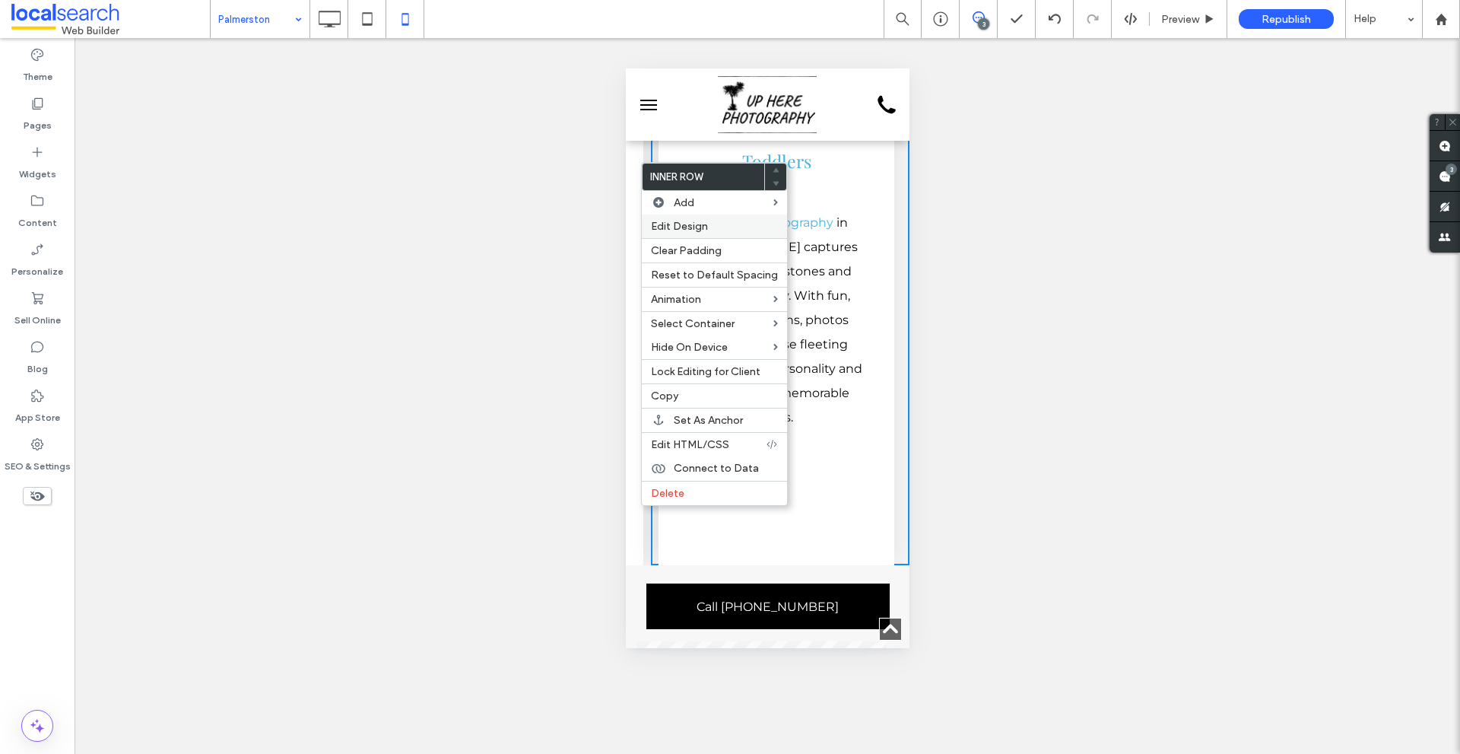
click at [681, 223] on span "Edit Design" at bounding box center [679, 226] width 57 height 13
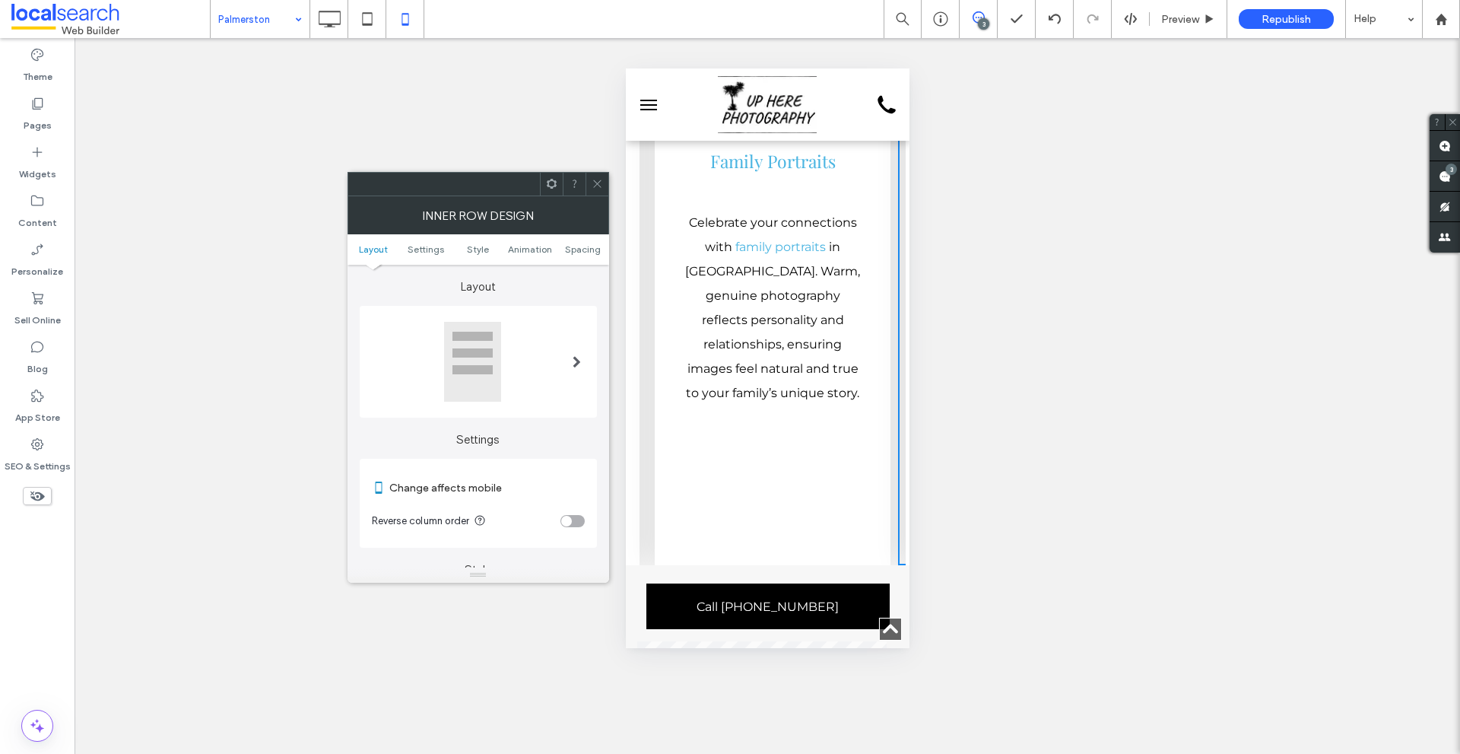
click at [589, 255] on ul "Layout Settings Style Animation Spacing" at bounding box center [479, 249] width 262 height 30
click at [589, 252] on span "Spacing" at bounding box center [583, 248] width 36 height 11
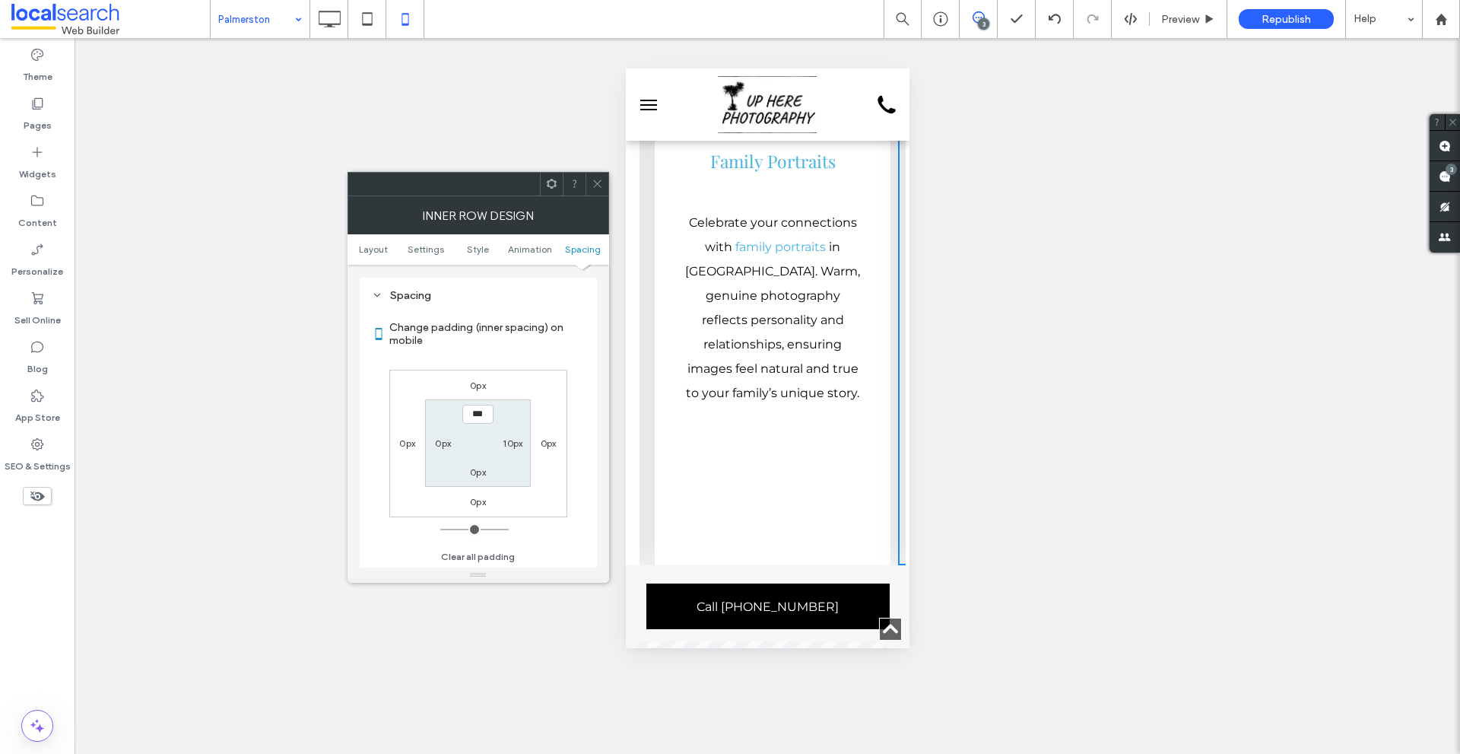
scroll to position [640, 0]
click at [596, 184] on icon at bounding box center [597, 183] width 11 height 11
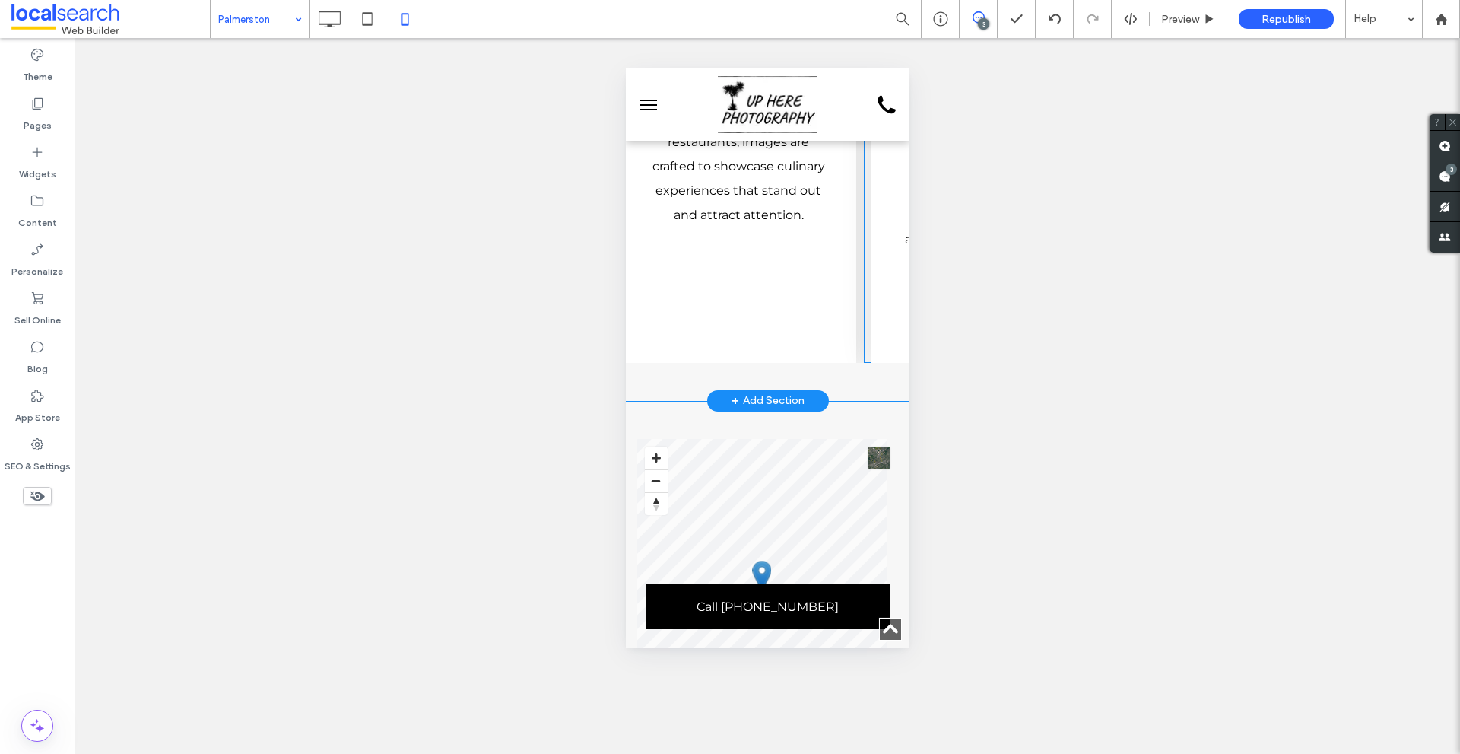
scroll to position [0, 1276]
click at [866, 316] on div "Wedding Icon Barefoot Weddings Relaxed, natural barefoot weddings in Palmerston…" at bounding box center [1238, 78] width 753 height 567
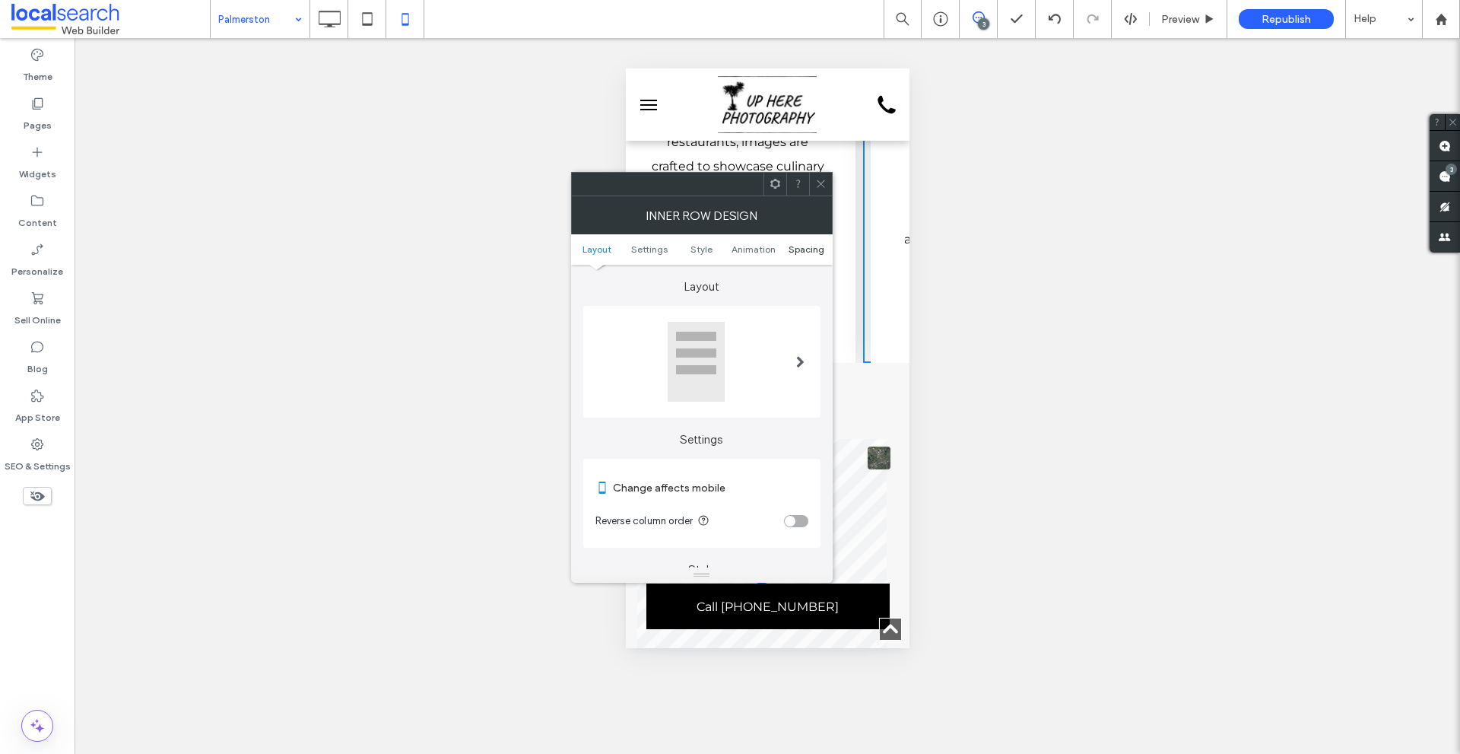
click at [782, 249] on link "Spacing" at bounding box center [806, 248] width 52 height 11
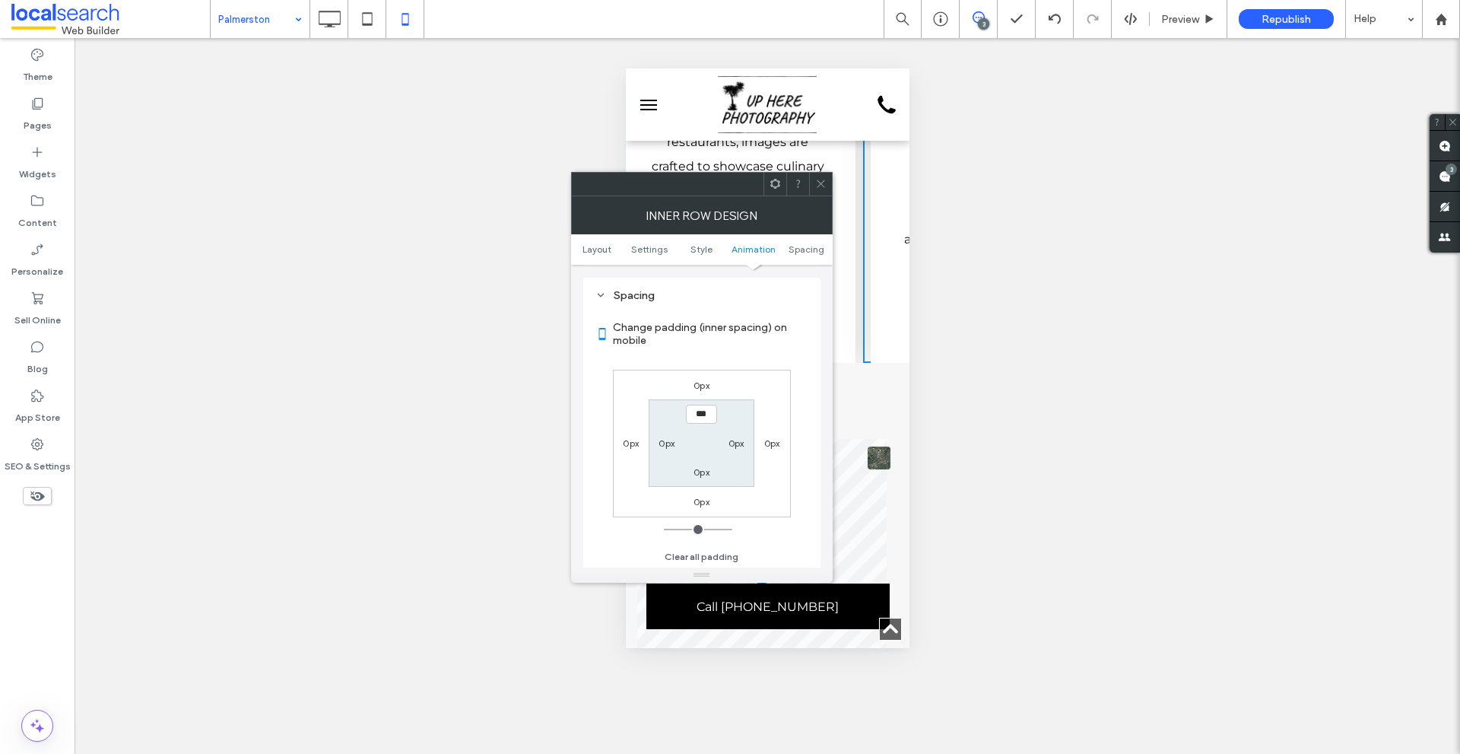
scroll to position [640, 0]
click at [817, 179] on icon at bounding box center [820, 183] width 11 height 11
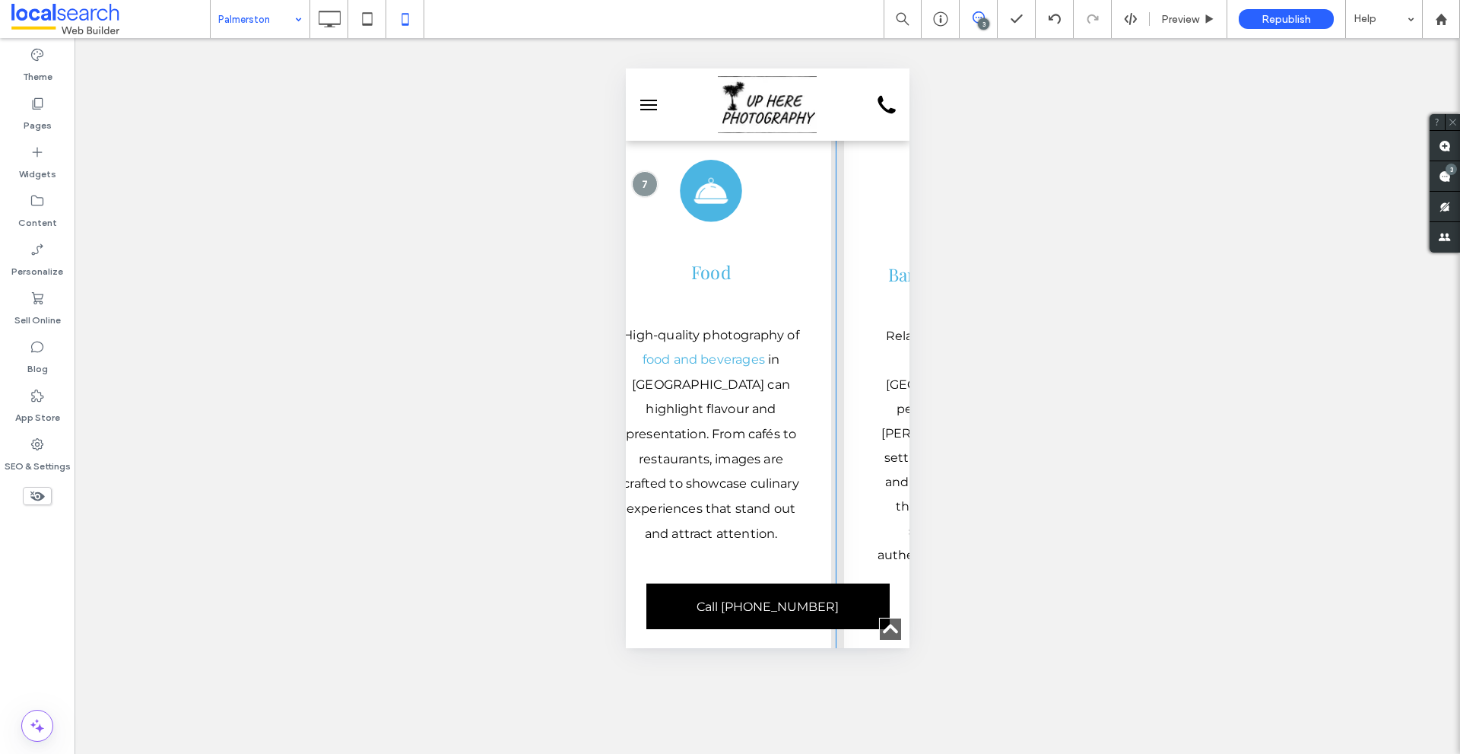
scroll to position [0, 1303]
click at [838, 135] on div at bounding box center [867, 123] width 64 height 24
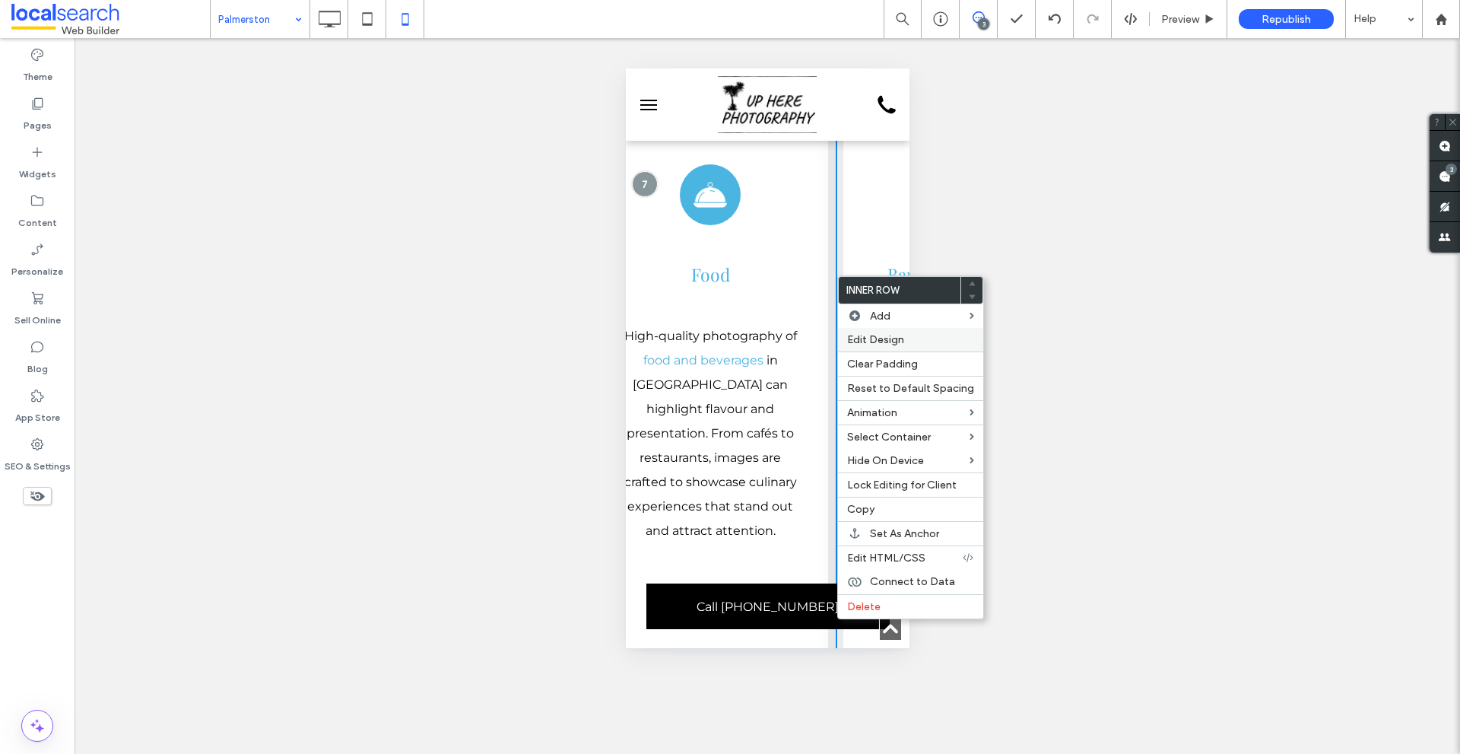
click at [853, 340] on span "Edit Design" at bounding box center [875, 339] width 57 height 13
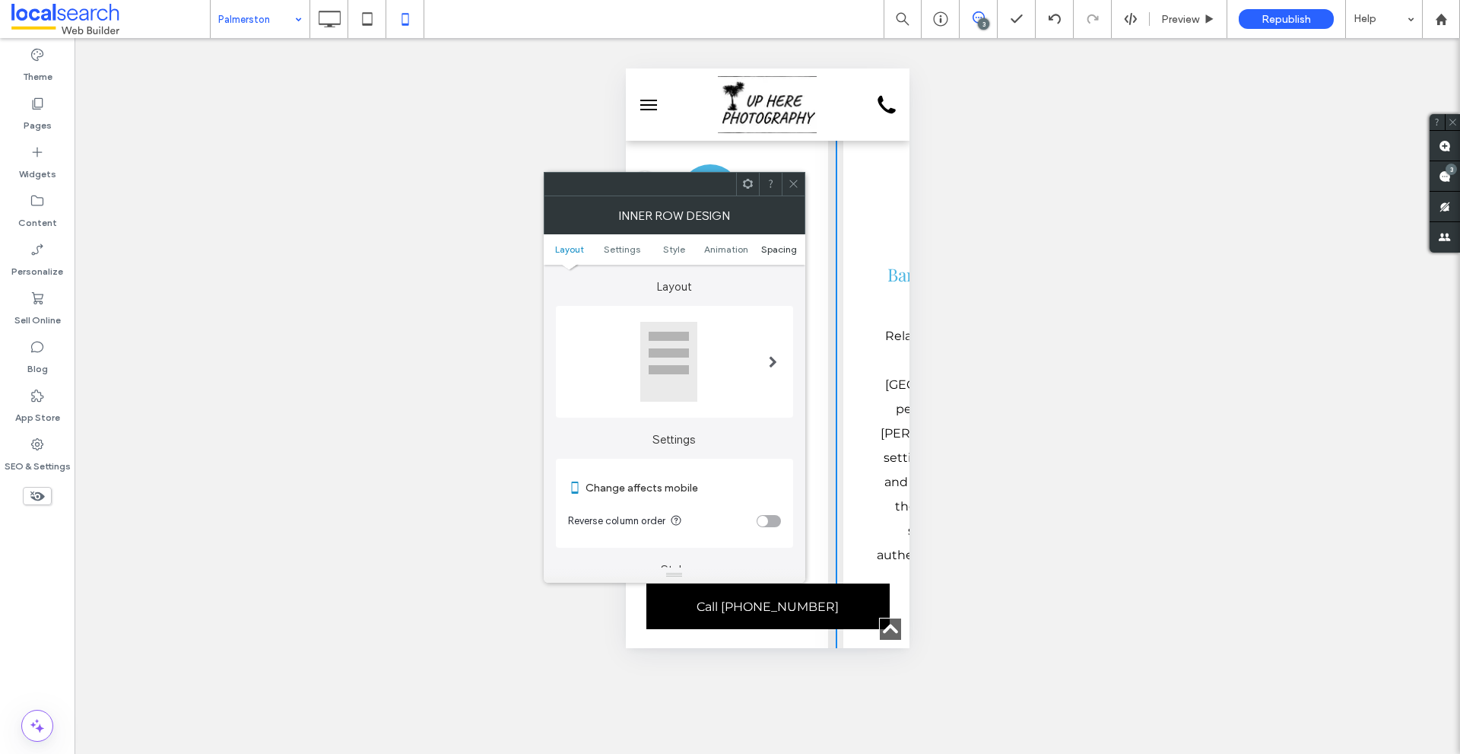
click at [776, 247] on span "Spacing" at bounding box center [779, 248] width 36 height 11
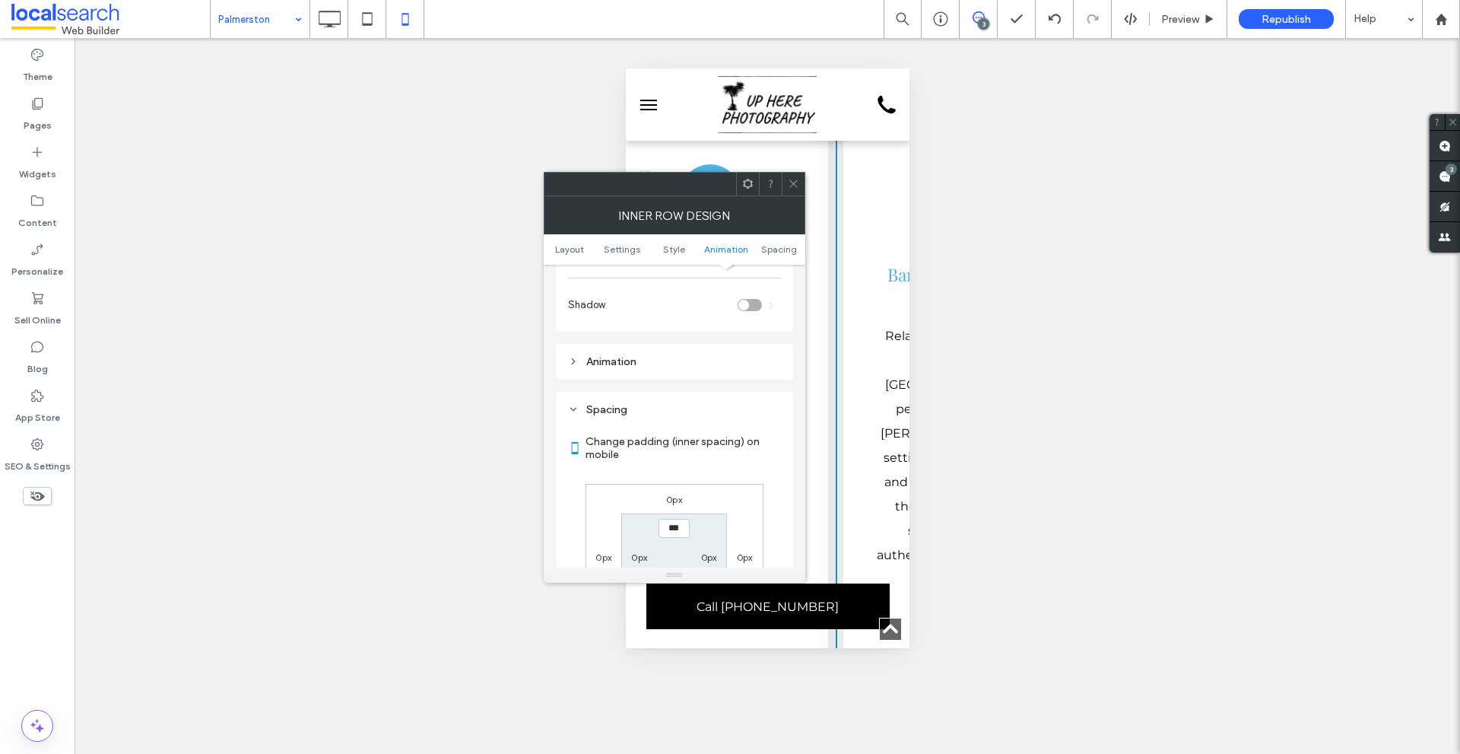
scroll to position [640, 0]
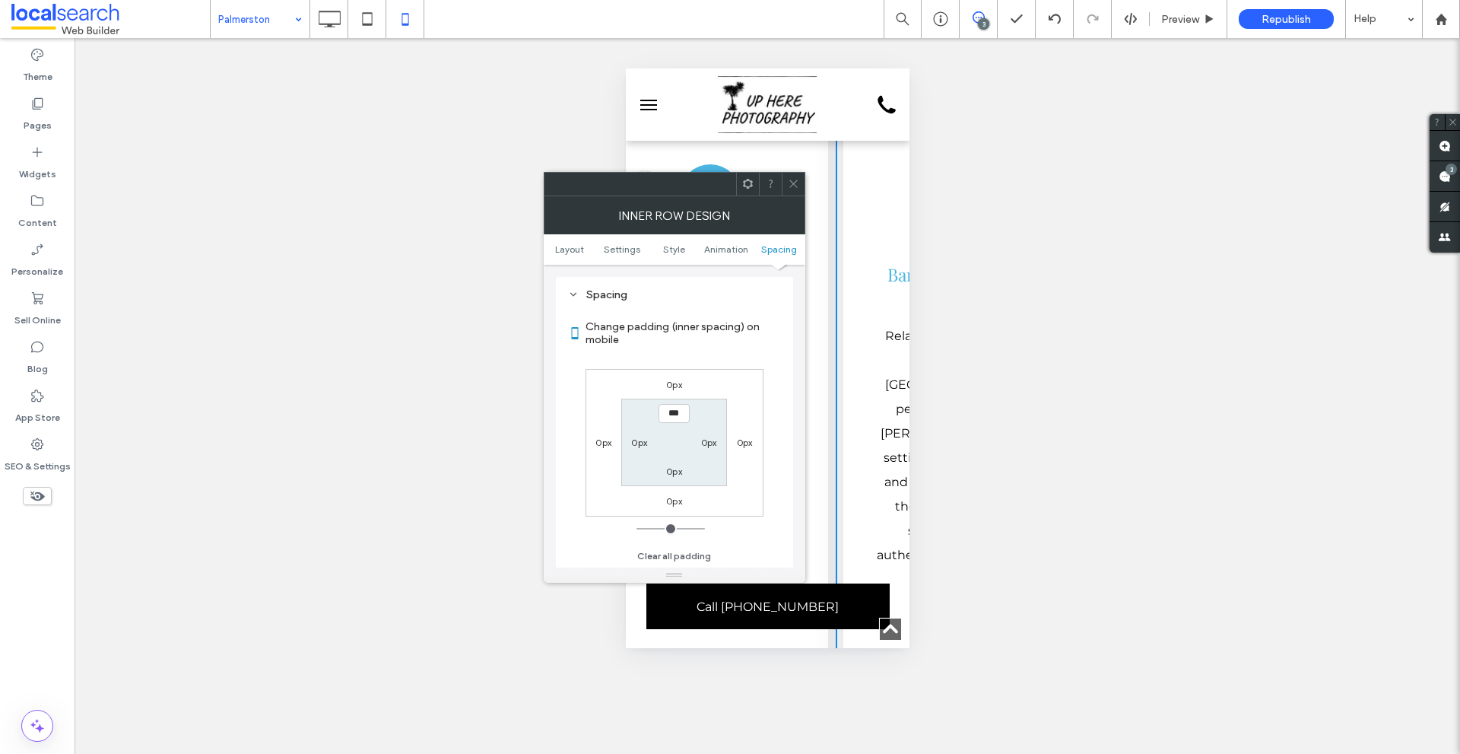
click at [793, 176] on span at bounding box center [793, 184] width 11 height 23
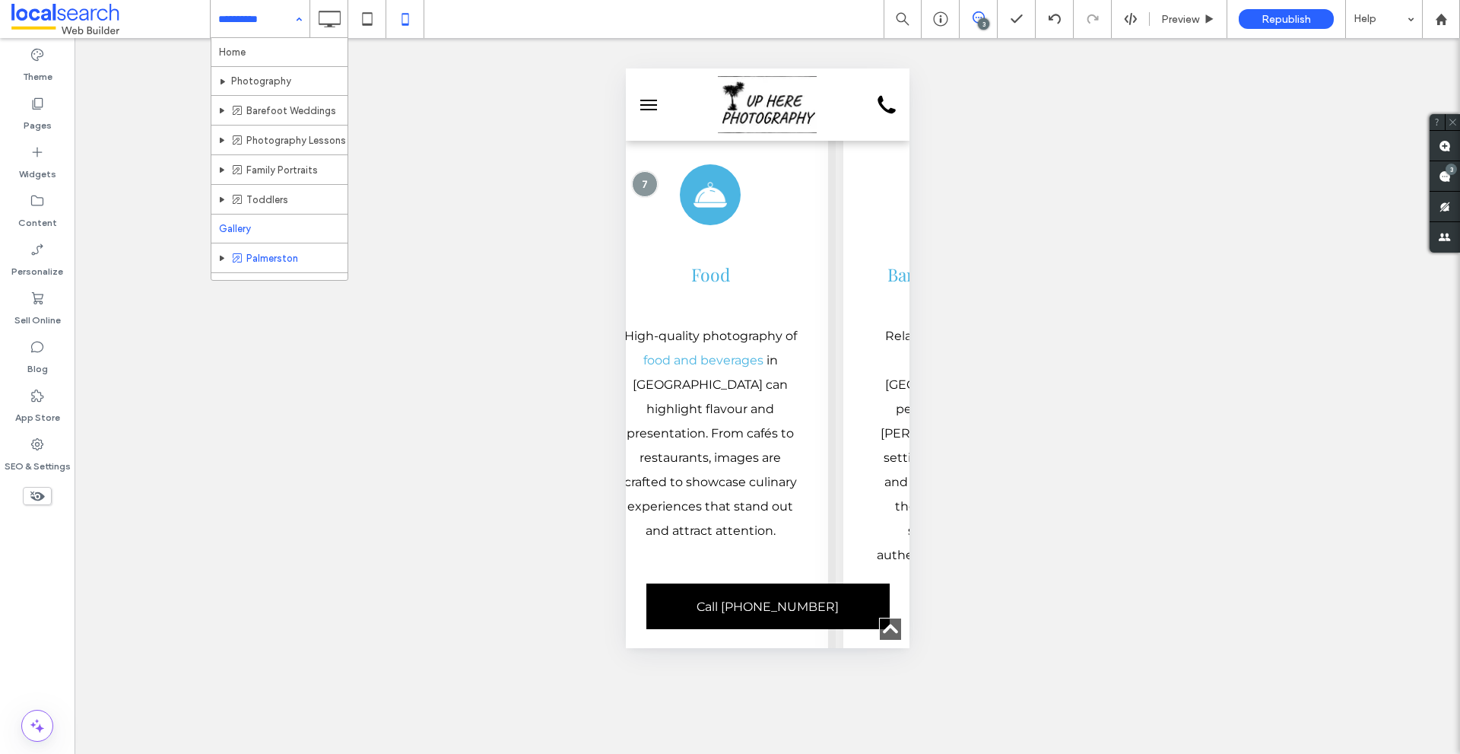
scroll to position [49, 0]
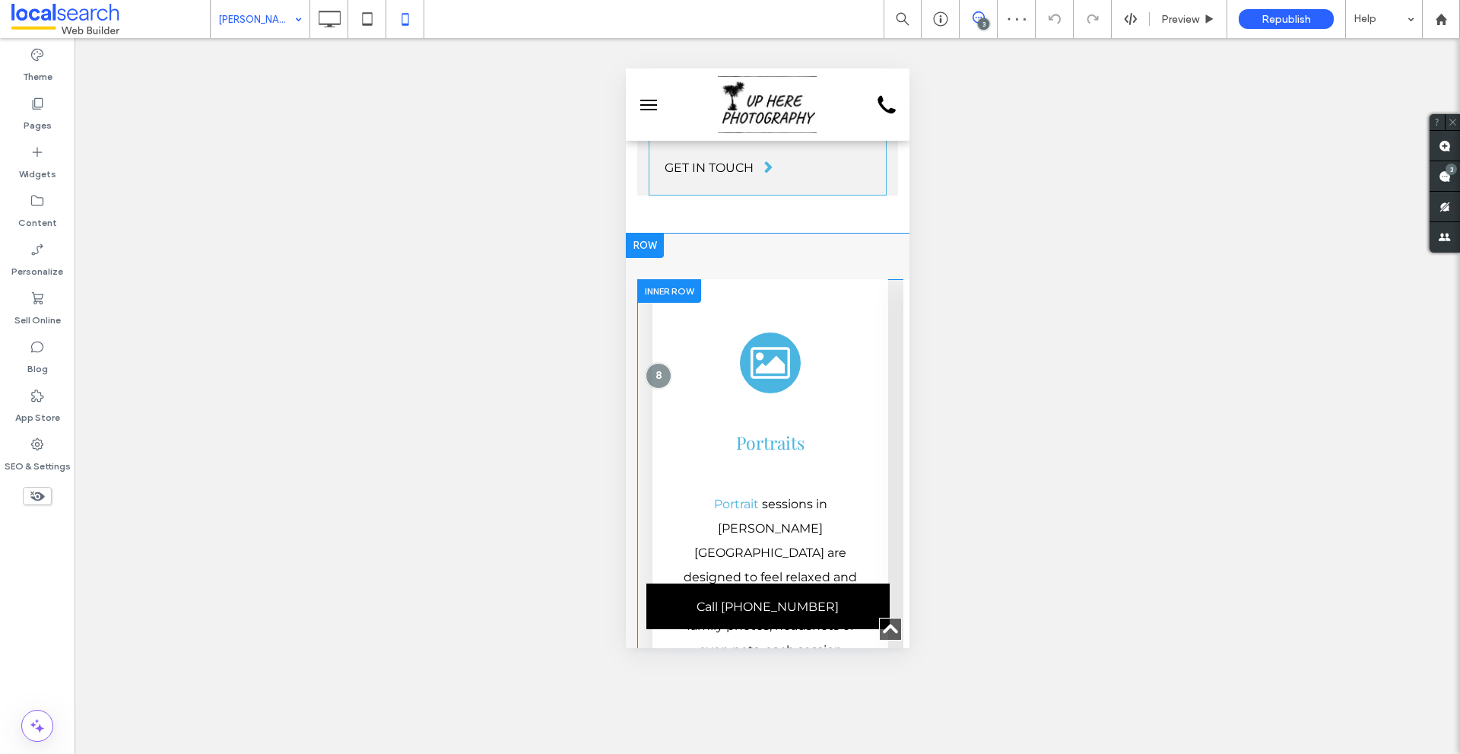
scroll to position [5187, 0]
click at [633, 282] on div "Portrait Icon Portraits Portrait sessions in Howard Springs are designed to fee…" at bounding box center [1016, 557] width 783 height 554
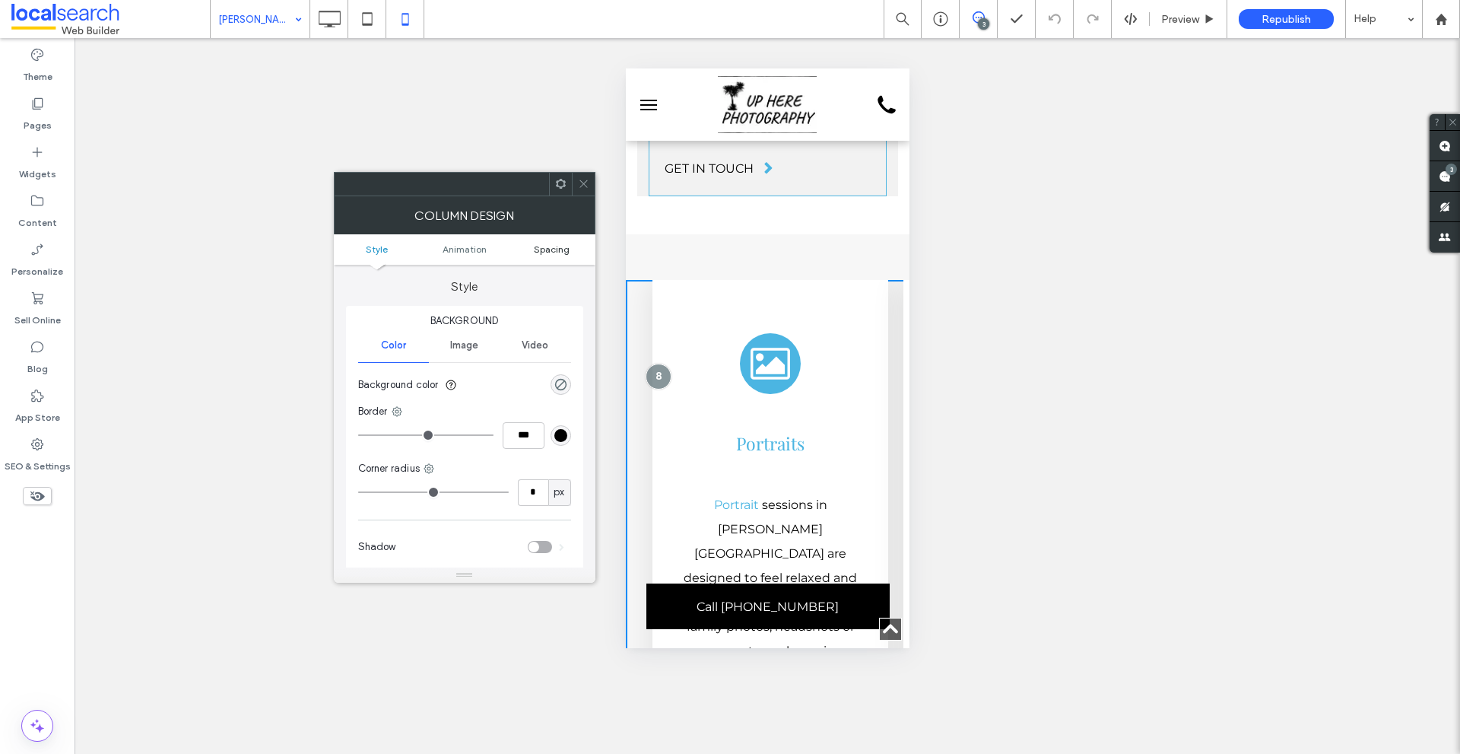
click at [554, 252] on span "Spacing" at bounding box center [552, 248] width 36 height 11
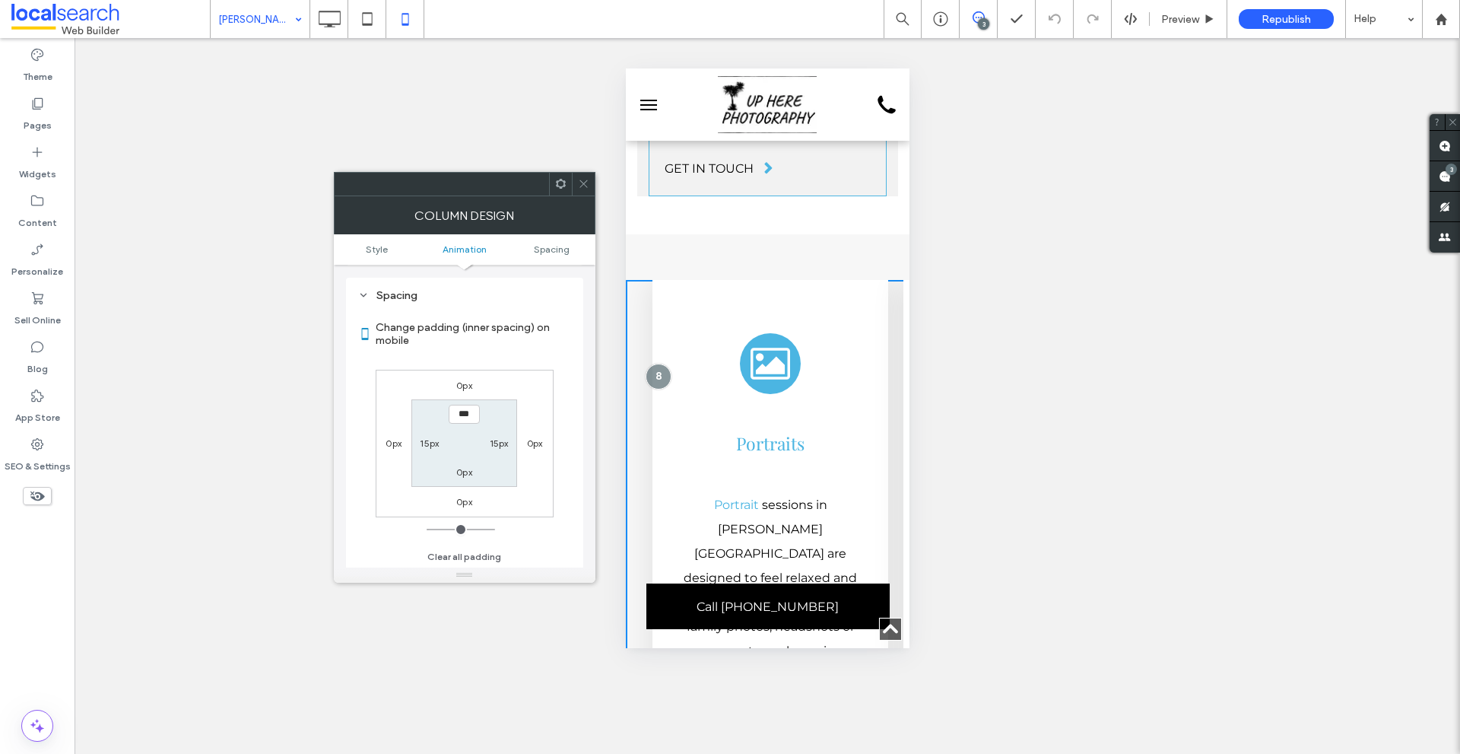
scroll to position [357, 0]
click at [425, 438] on label "15px" at bounding box center [429, 441] width 19 height 11
type input "**"
type input "*"
type input "***"
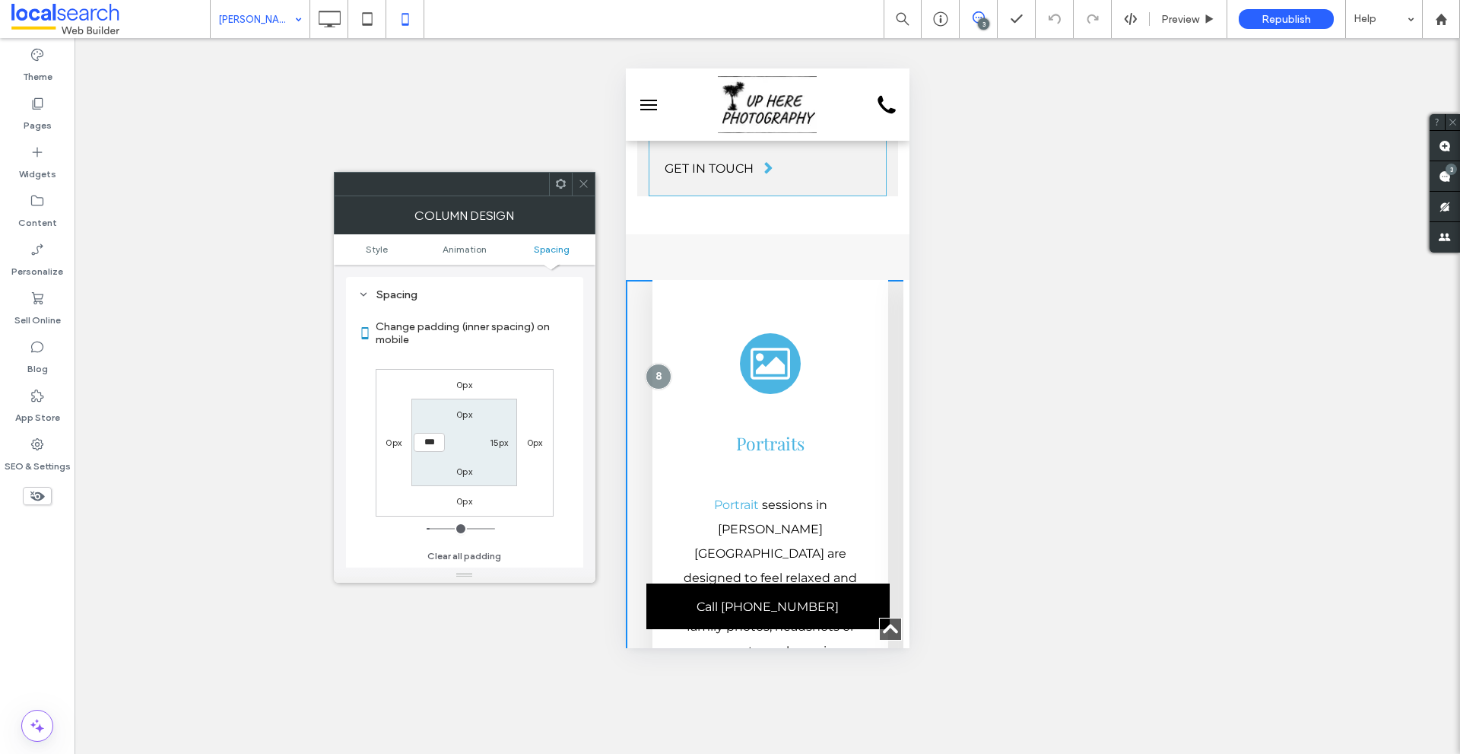
click at [491, 443] on label "15px" at bounding box center [499, 441] width 19 height 11
type input "**"
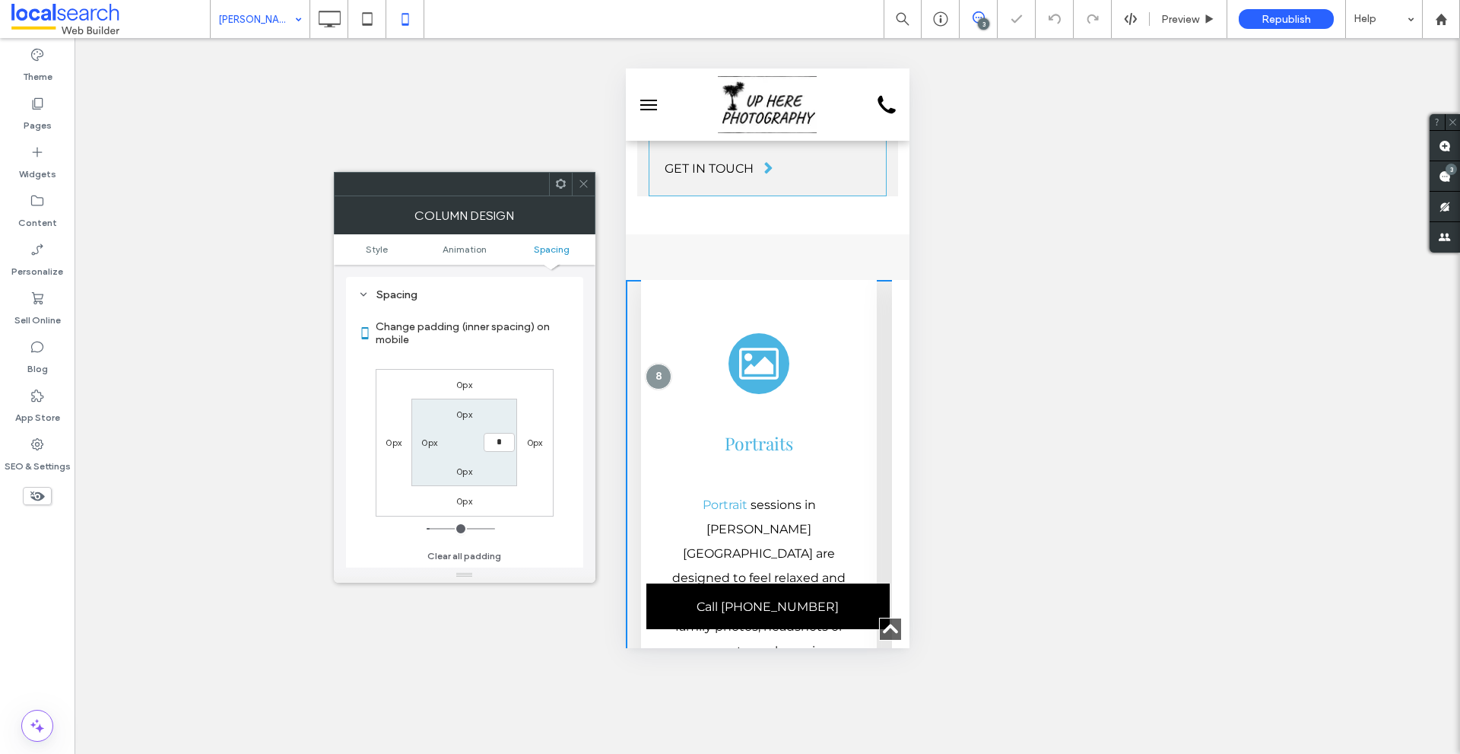
type input "*"
type input "***"
click at [516, 377] on div "0px 0px 0px 0px 0px *** 0px 0px" at bounding box center [465, 443] width 178 height 148
click at [578, 177] on span at bounding box center [583, 184] width 11 height 23
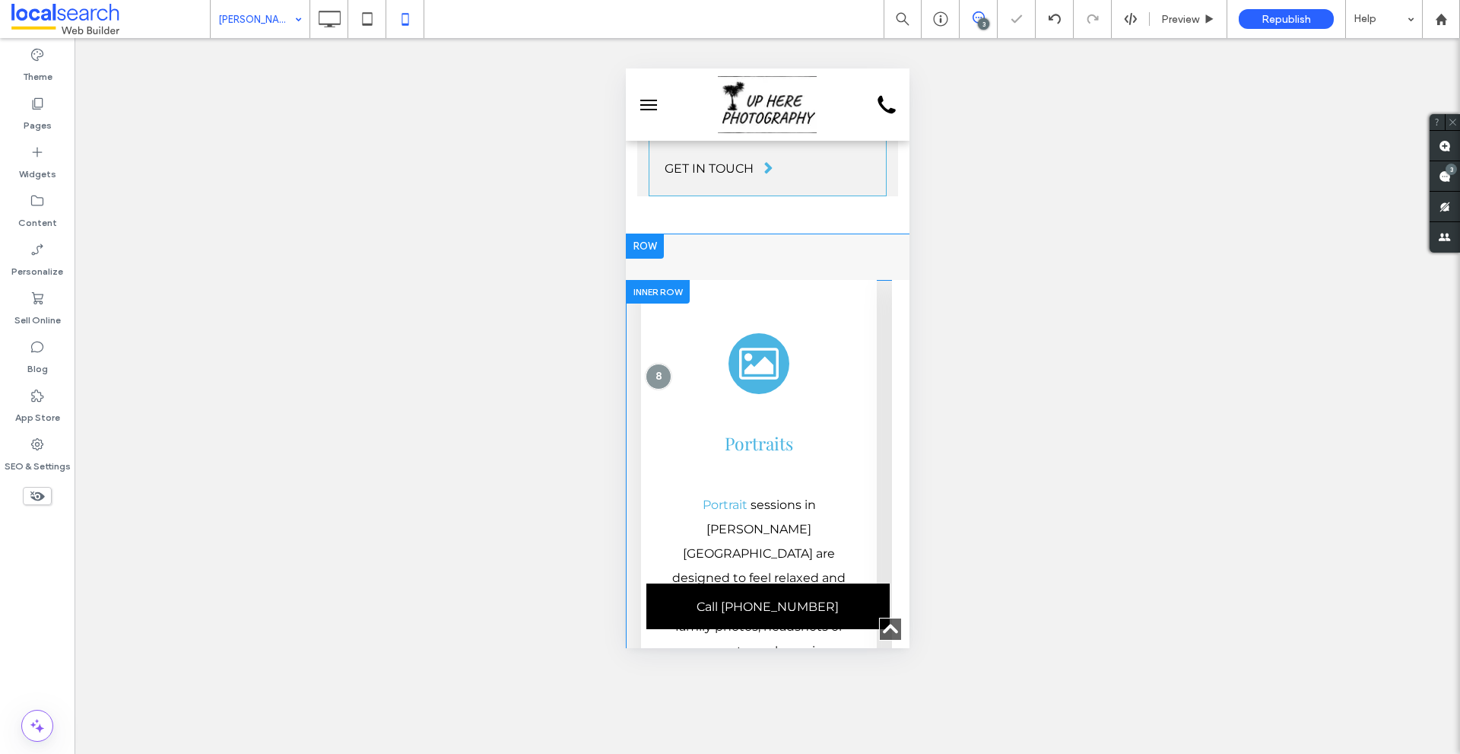
click at [647, 280] on div at bounding box center [657, 292] width 64 height 24
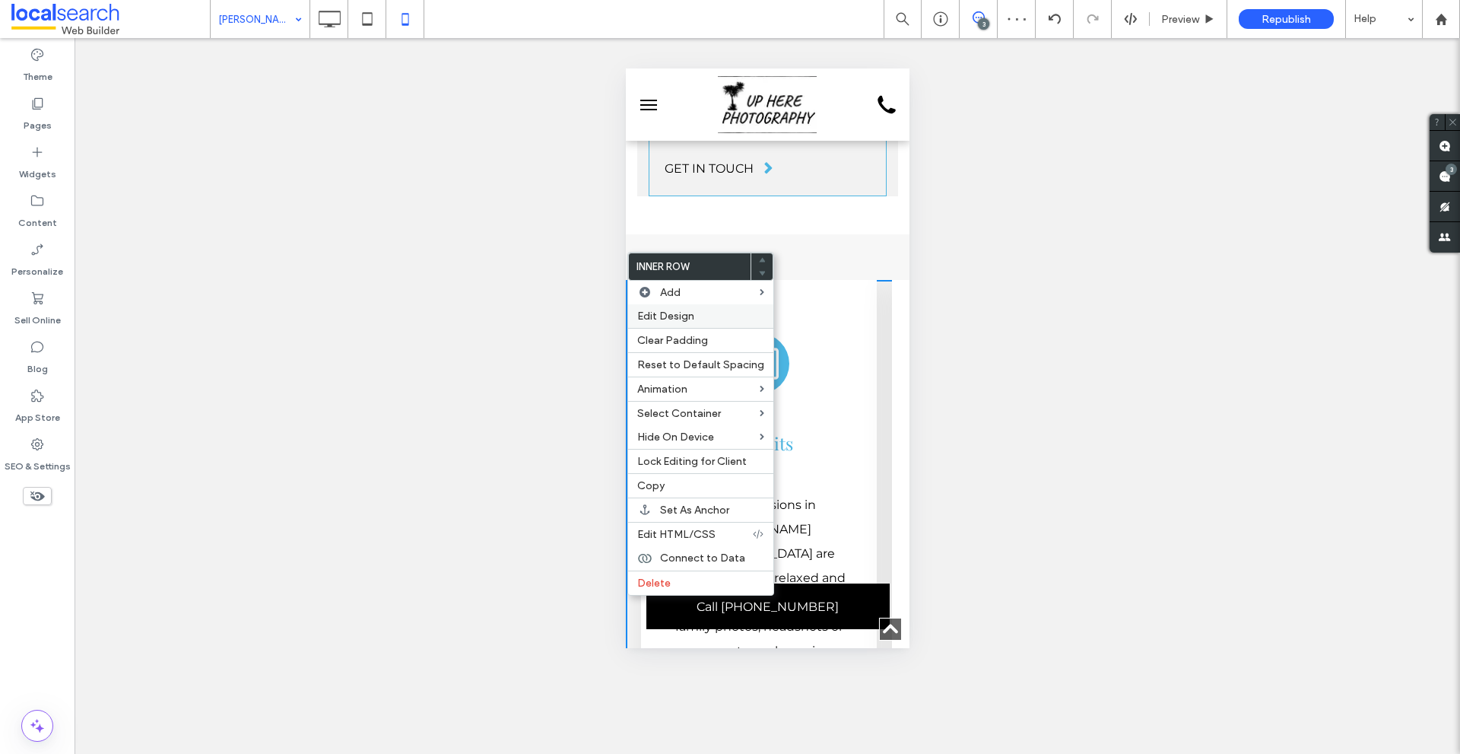
click at [649, 316] on span "Edit Design" at bounding box center [665, 315] width 57 height 13
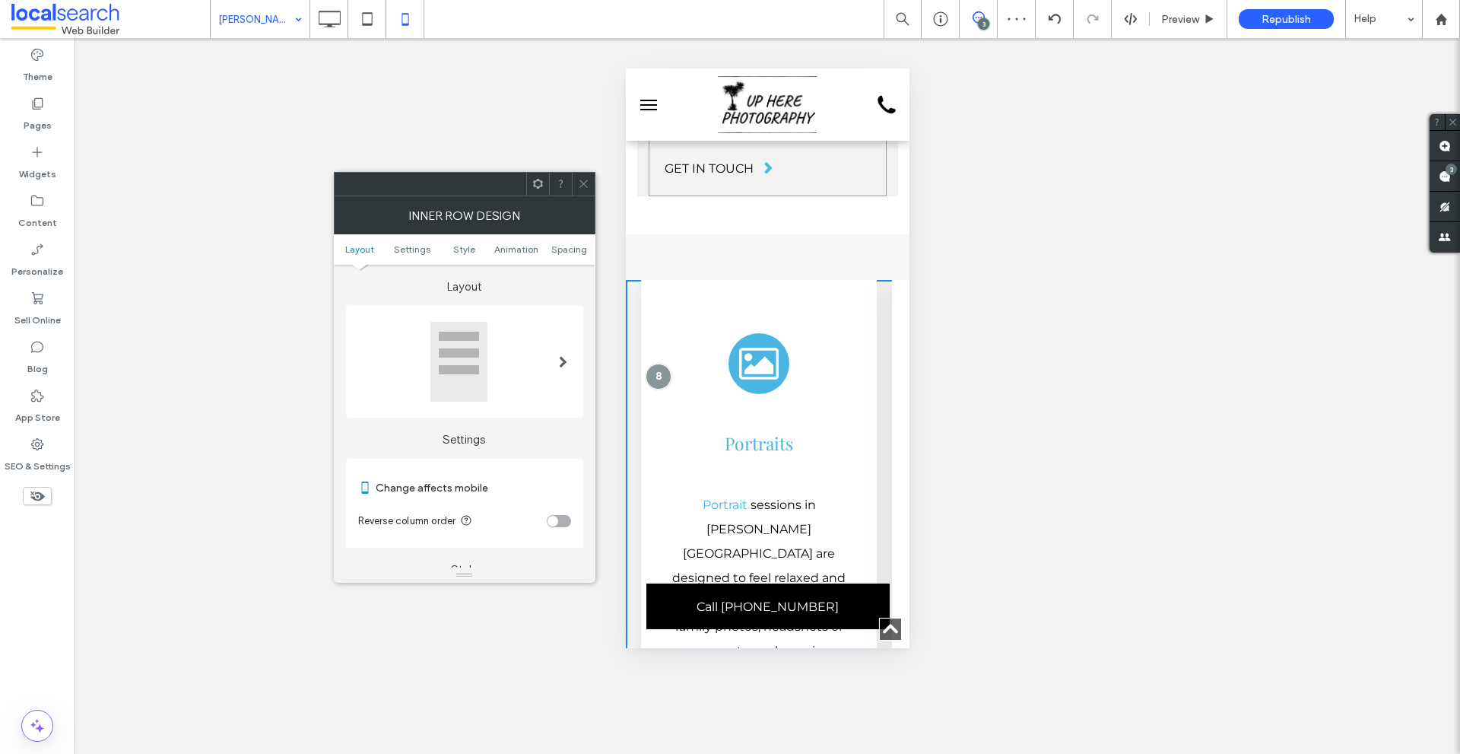
click at [563, 240] on ul "Layout Settings Style Animation Spacing" at bounding box center [465, 249] width 262 height 30
click at [563, 243] on span "Spacing" at bounding box center [569, 248] width 36 height 11
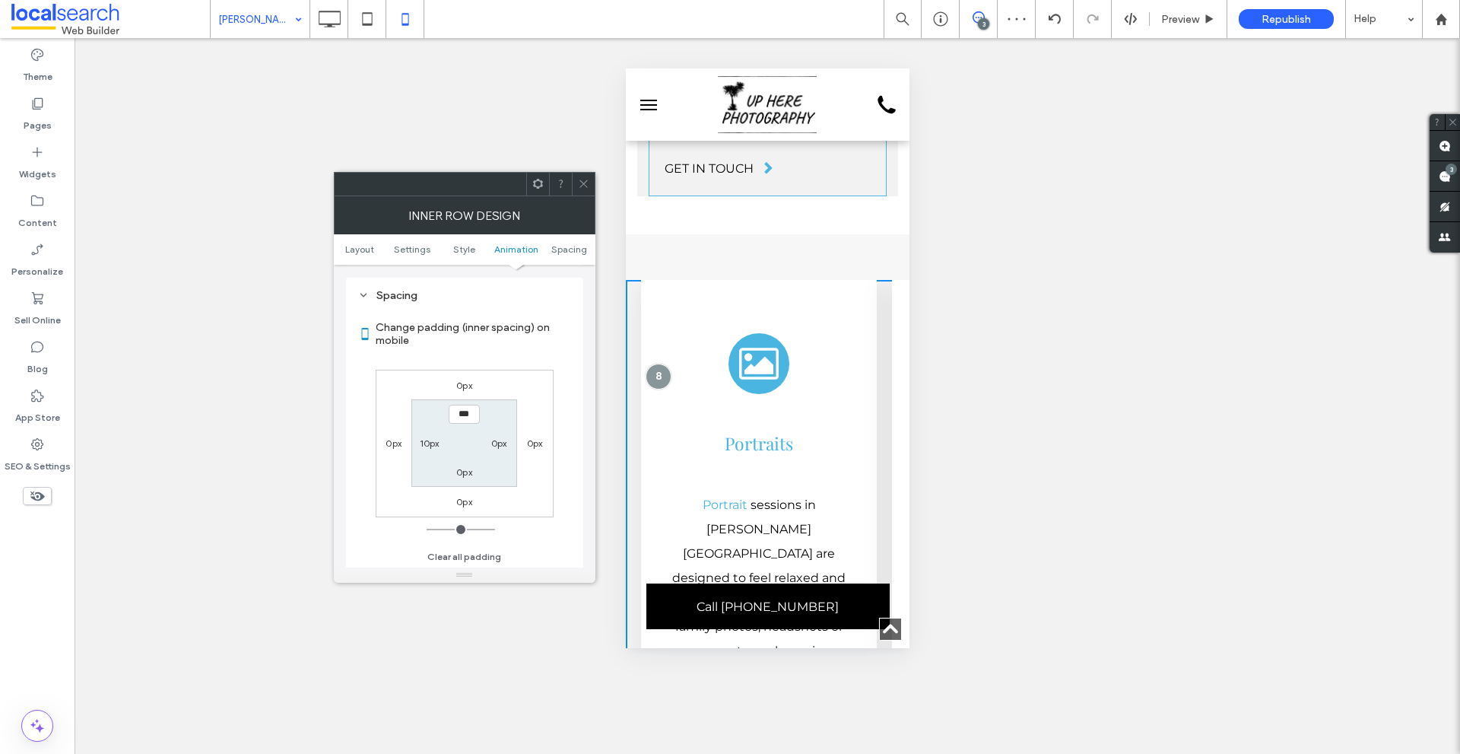
scroll to position [640, 0]
click at [574, 178] on div at bounding box center [583, 184] width 23 height 23
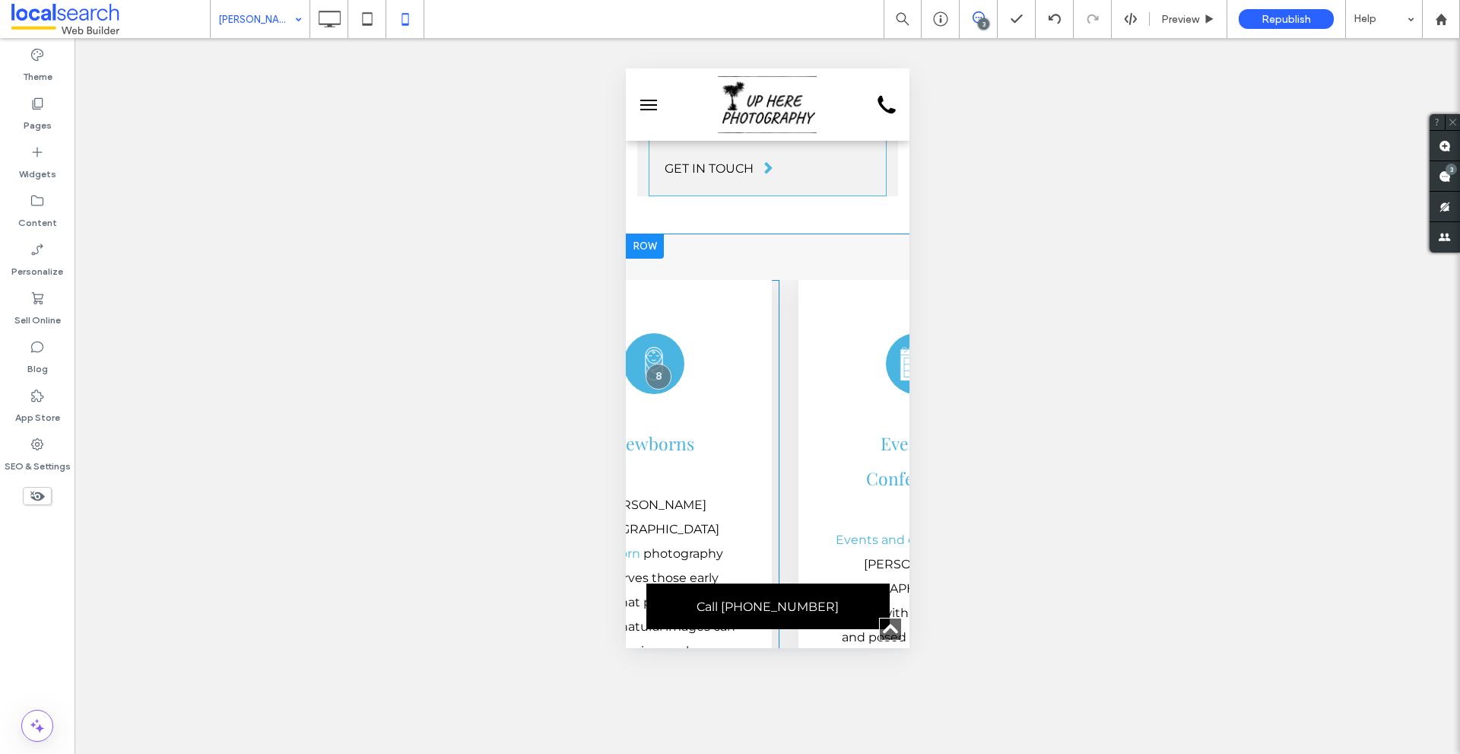
scroll to position [0, 608]
click at [785, 280] on div "Calendar Icon Events & Conferences Events and conferences in Howard Springs are…" at bounding box center [1166, 557] width 776 height 554
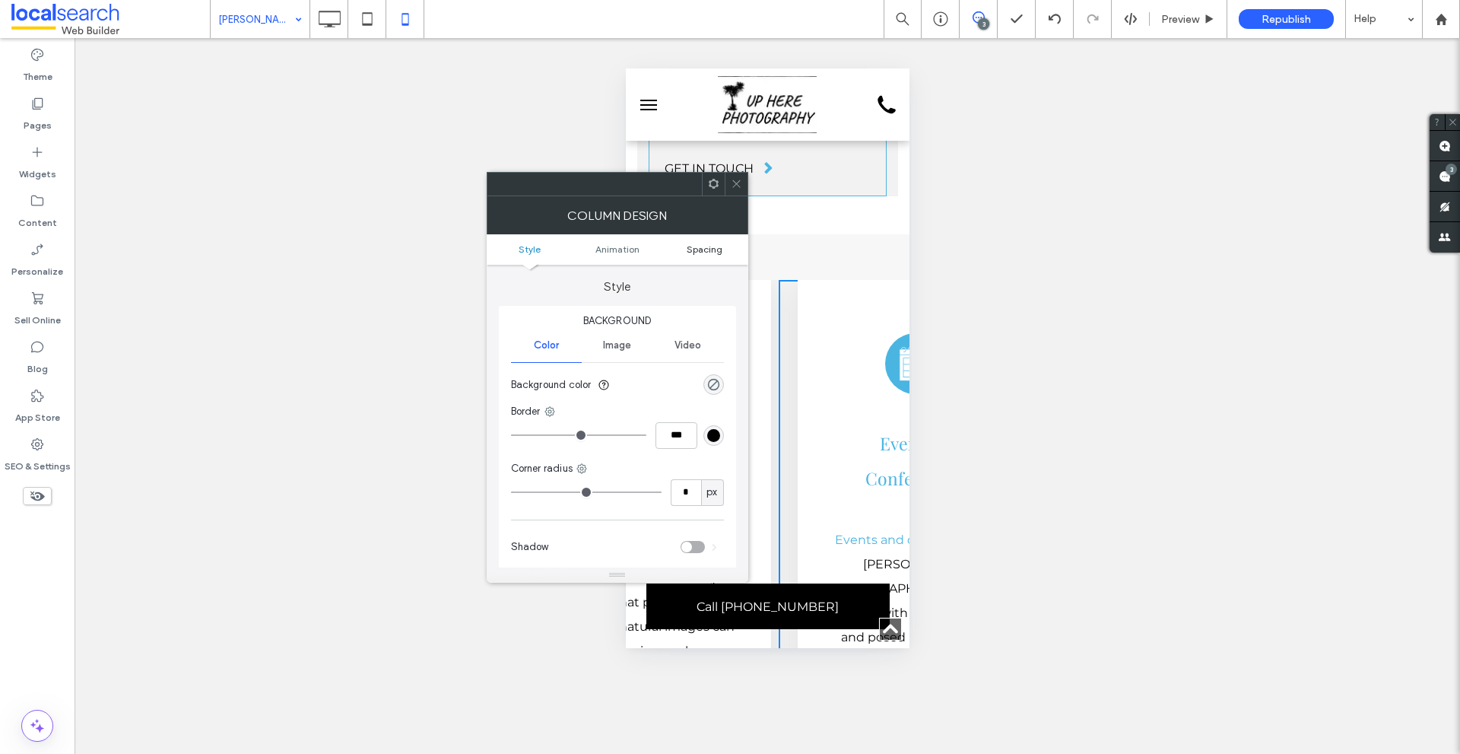
click at [716, 248] on span "Spacing" at bounding box center [705, 248] width 36 height 11
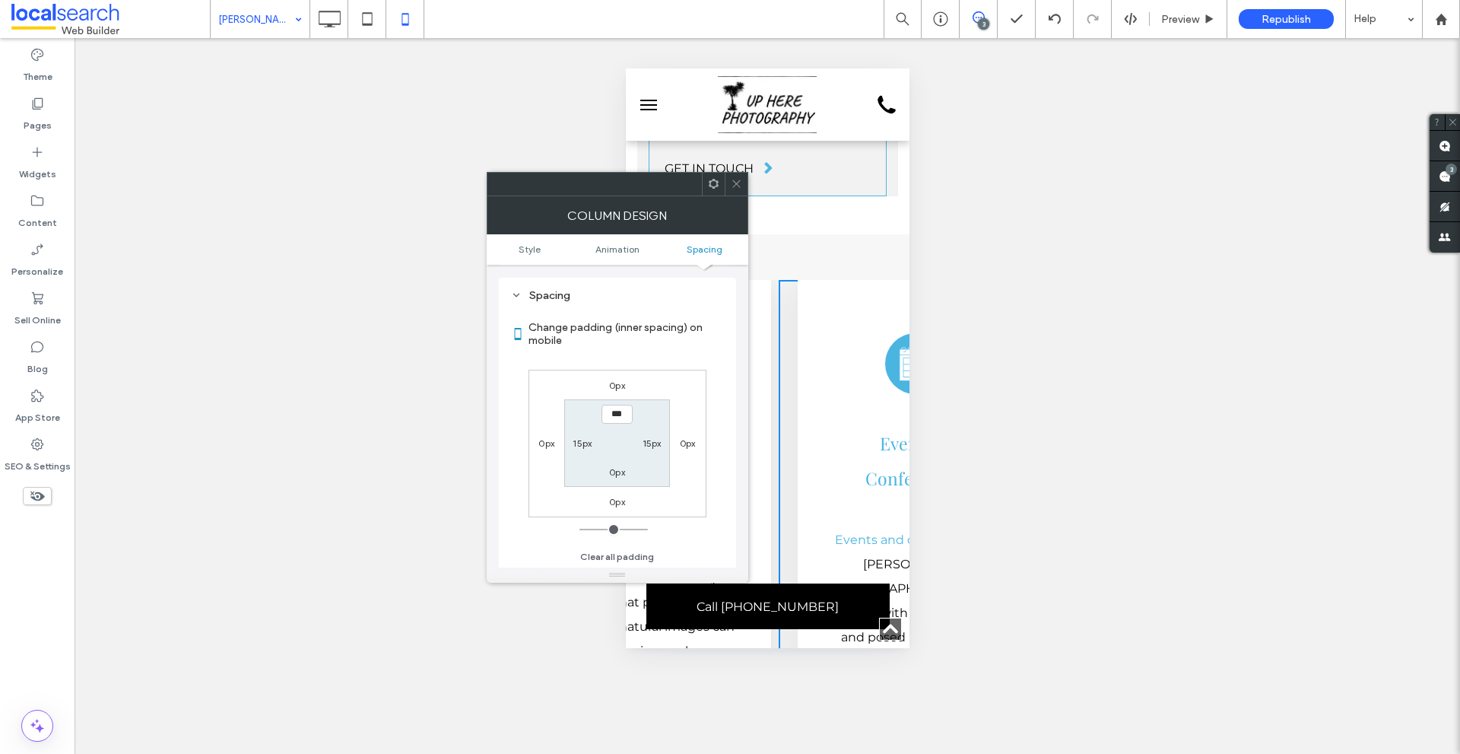
scroll to position [357, 0]
click at [576, 447] on label "15px" at bounding box center [582, 441] width 19 height 11
type input "**"
type input "*"
type input "***"
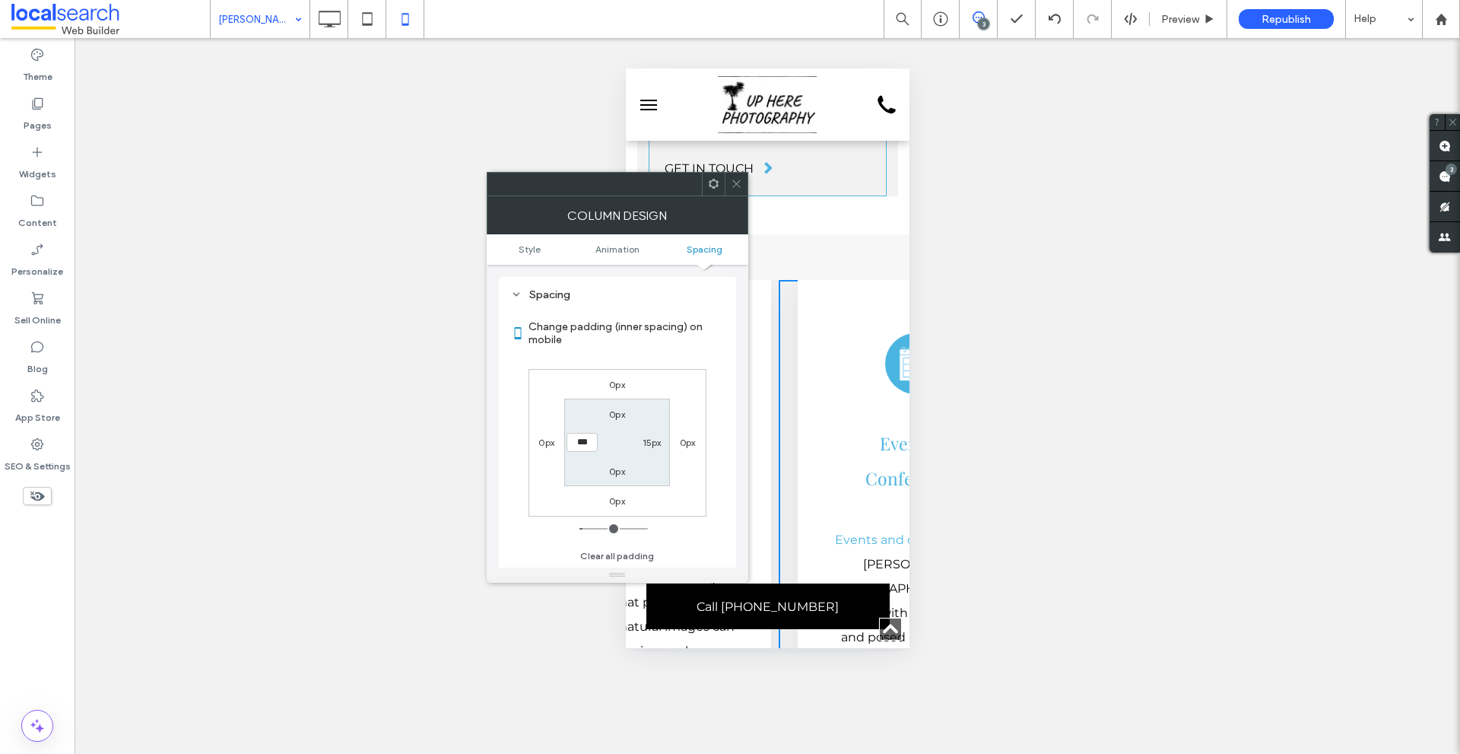
click at [657, 437] on label "15px" at bounding box center [652, 441] width 19 height 11
type input "**"
type input "*"
type input "***"
click at [671, 354] on section "Change padding (inner spacing) on mobile" at bounding box center [617, 333] width 213 height 56
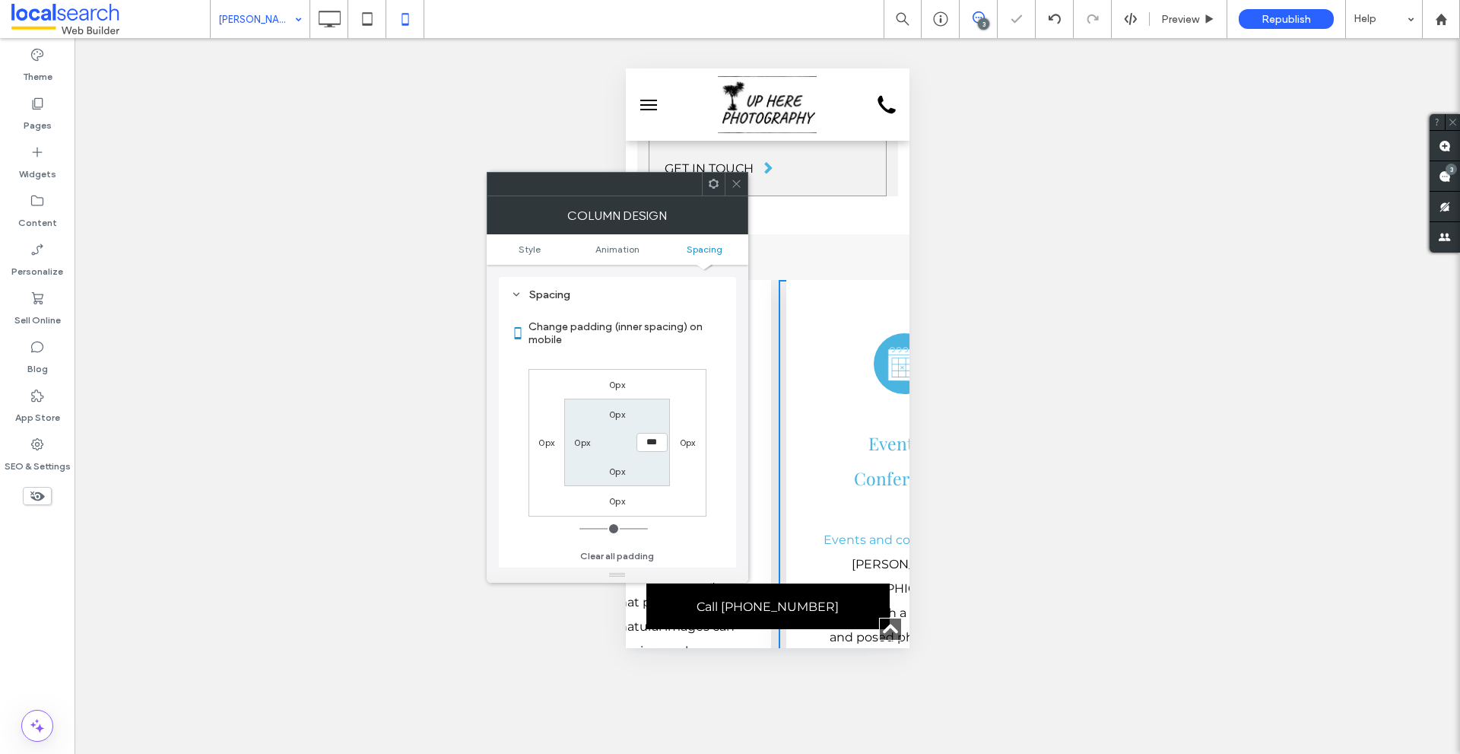
click at [731, 185] on icon at bounding box center [736, 183] width 11 height 11
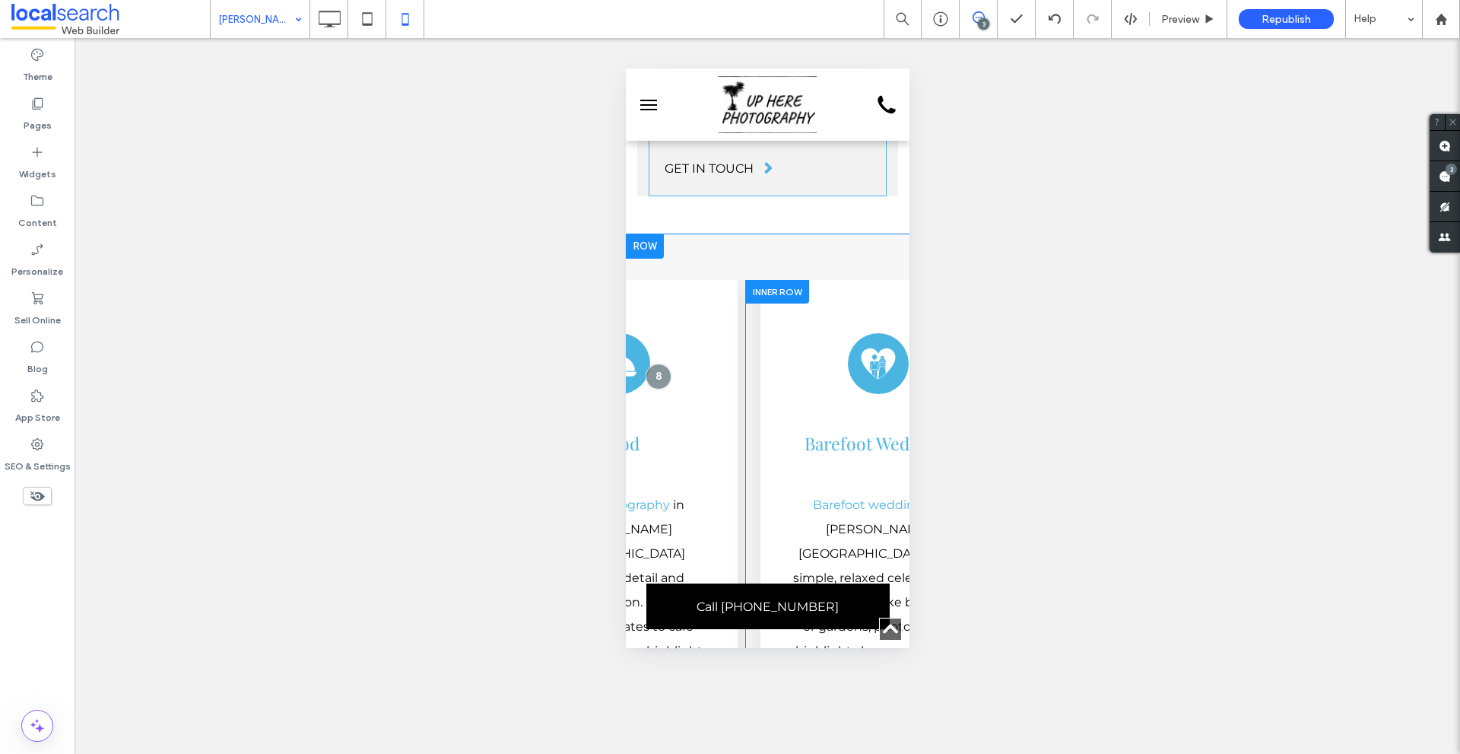
scroll to position [0, 1395]
click at [760, 280] on div at bounding box center [776, 292] width 64 height 24
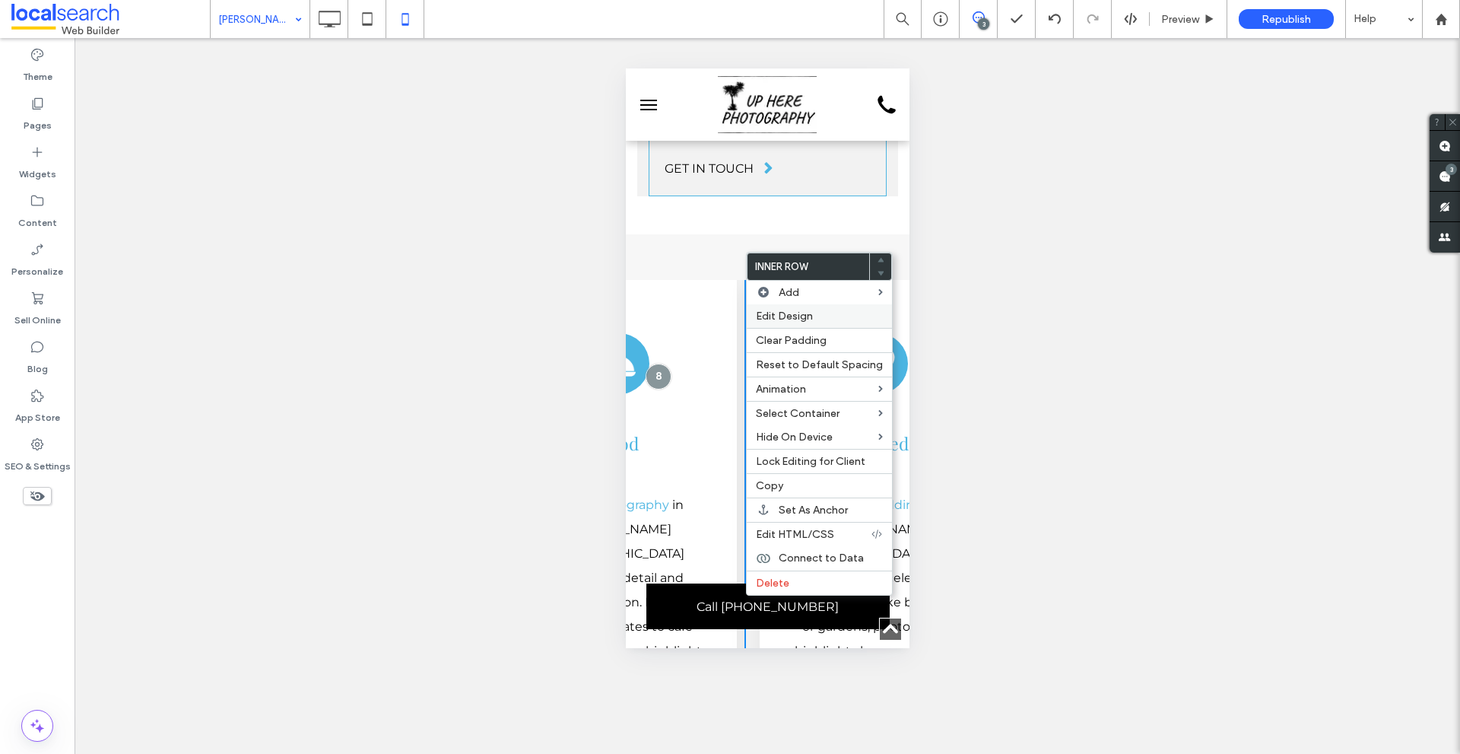
drag, startPoint x: 762, startPoint y: 308, endPoint x: 91, endPoint y: 212, distance: 677.5
click at [762, 308] on div "Edit Design" at bounding box center [819, 316] width 145 height 24
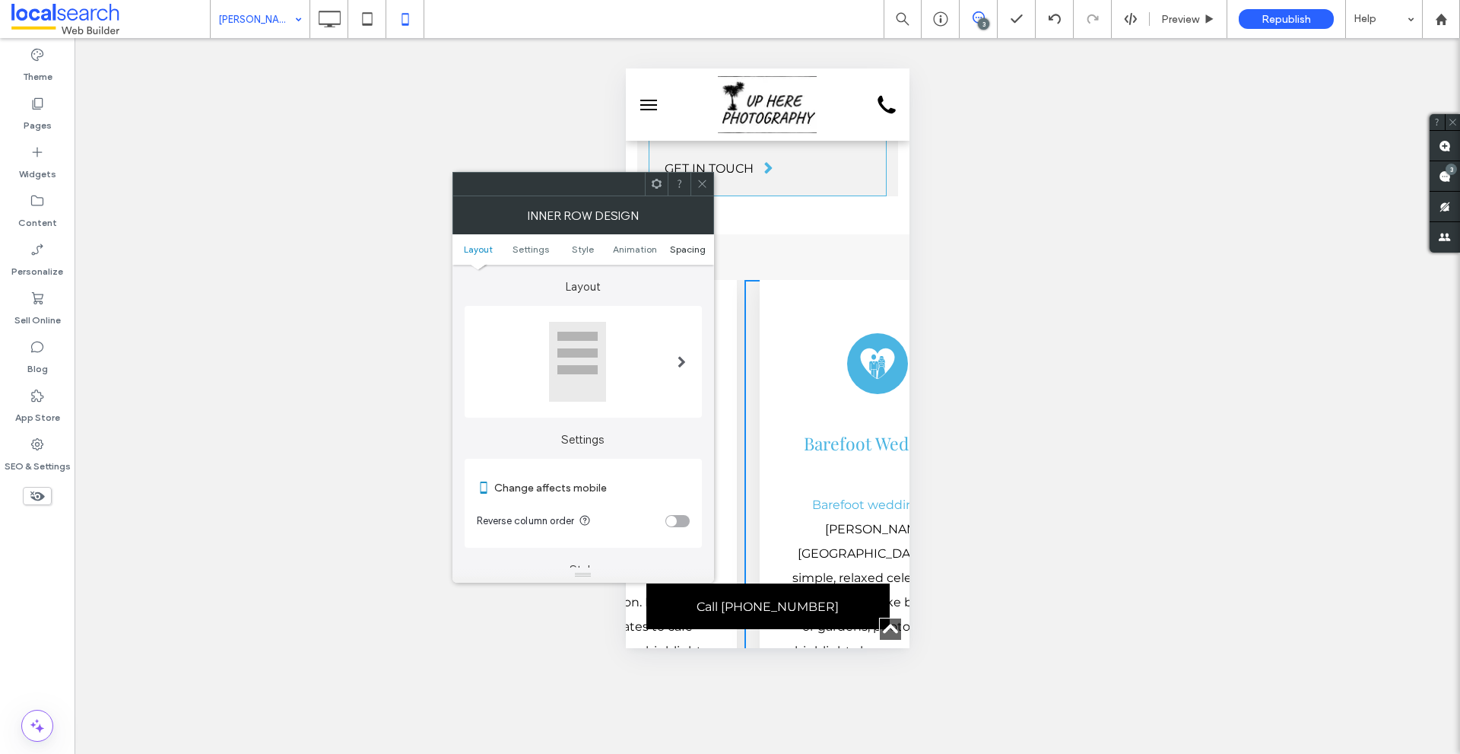
click at [689, 252] on span "Spacing" at bounding box center [688, 248] width 36 height 11
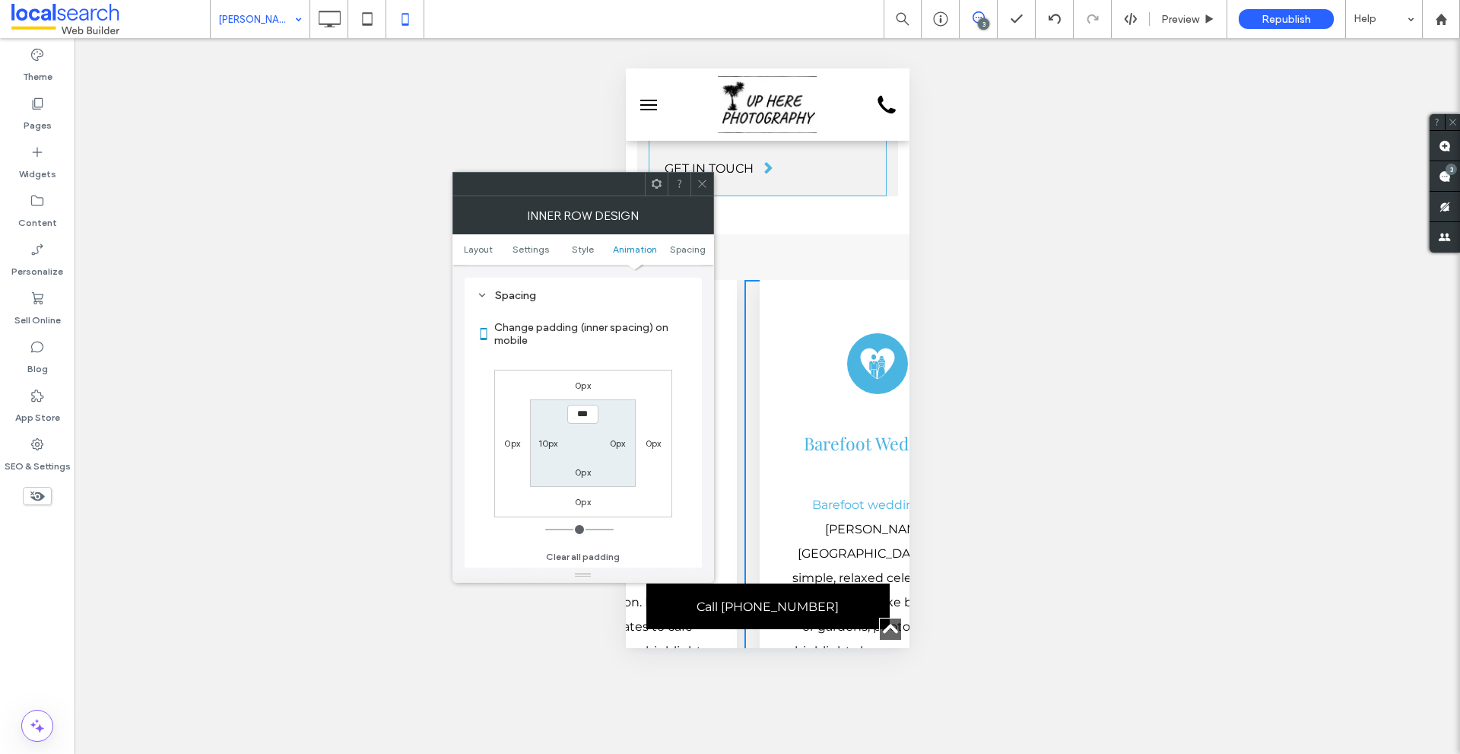
scroll to position [640, 0]
click at [551, 431] on section "*** 0px 0px 10px" at bounding box center [583, 441] width 106 height 87
click at [551, 440] on label "10px" at bounding box center [548, 441] width 20 height 11
type input "**"
type input "*"
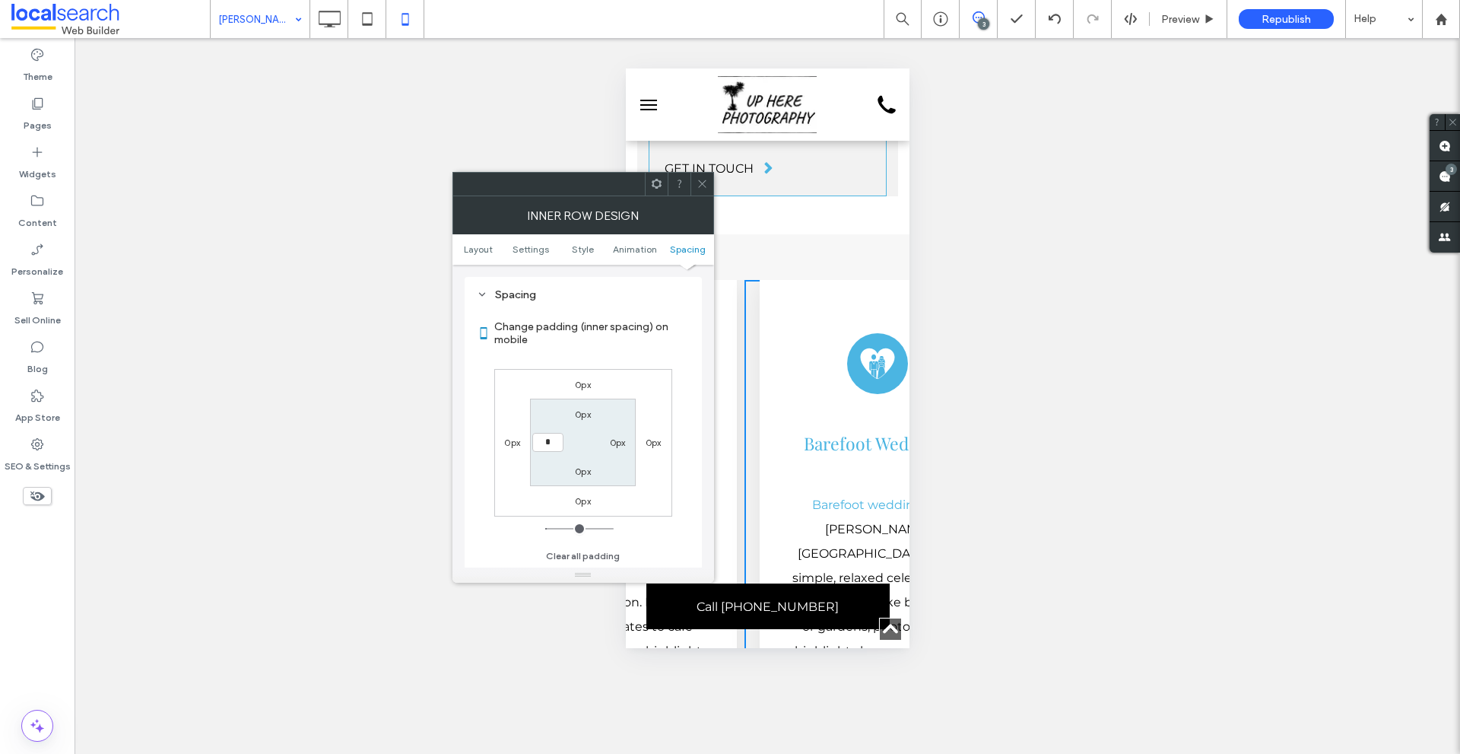
type input "***"
click at [643, 372] on div "0px 0px 0px 0px 0px 0px 0px ***" at bounding box center [583, 443] width 178 height 148
click at [697, 178] on icon at bounding box center [702, 183] width 11 height 11
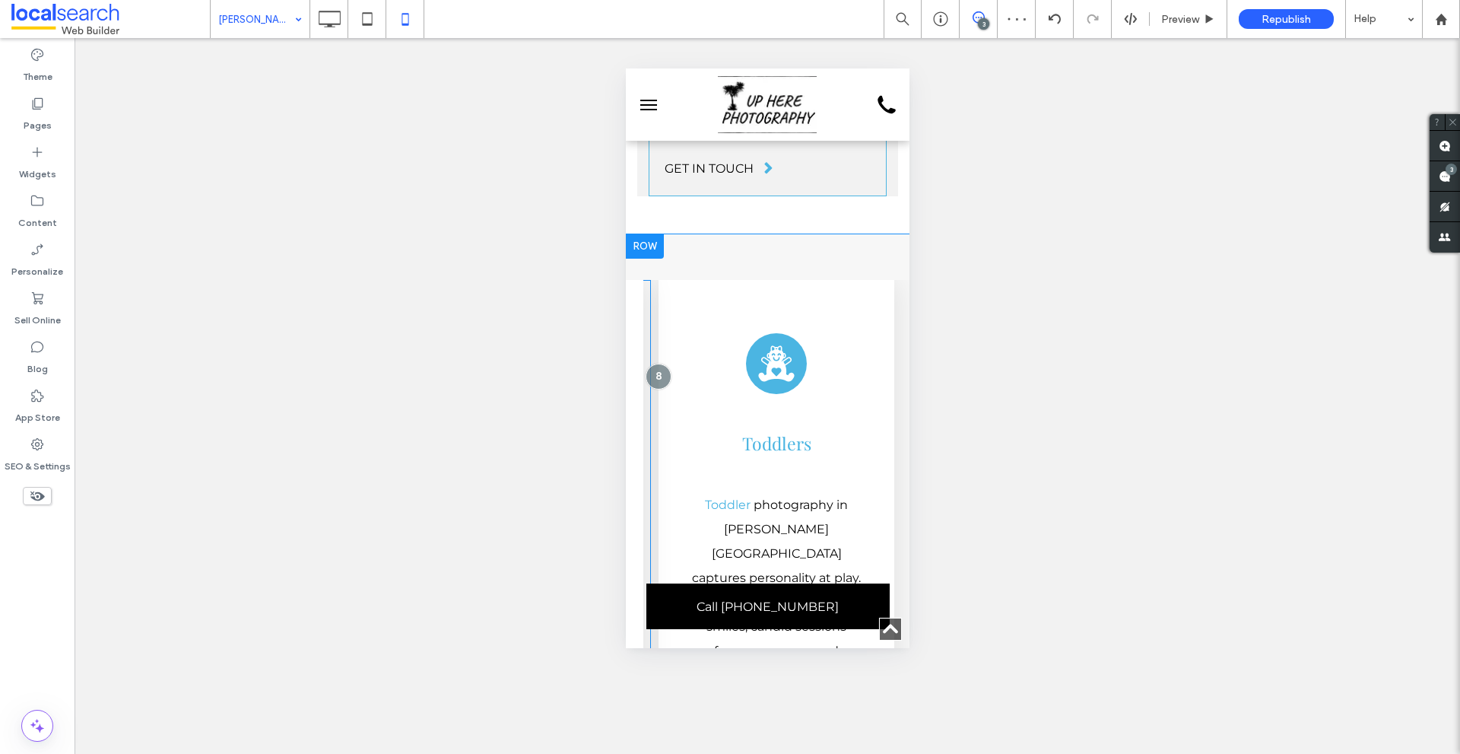
scroll to position [0, 2252]
click at [894, 312] on div "Click To Paste Baby Icon Toddlers Toddler photography in Howard Springs capture…" at bounding box center [779, 557] width 259 height 554
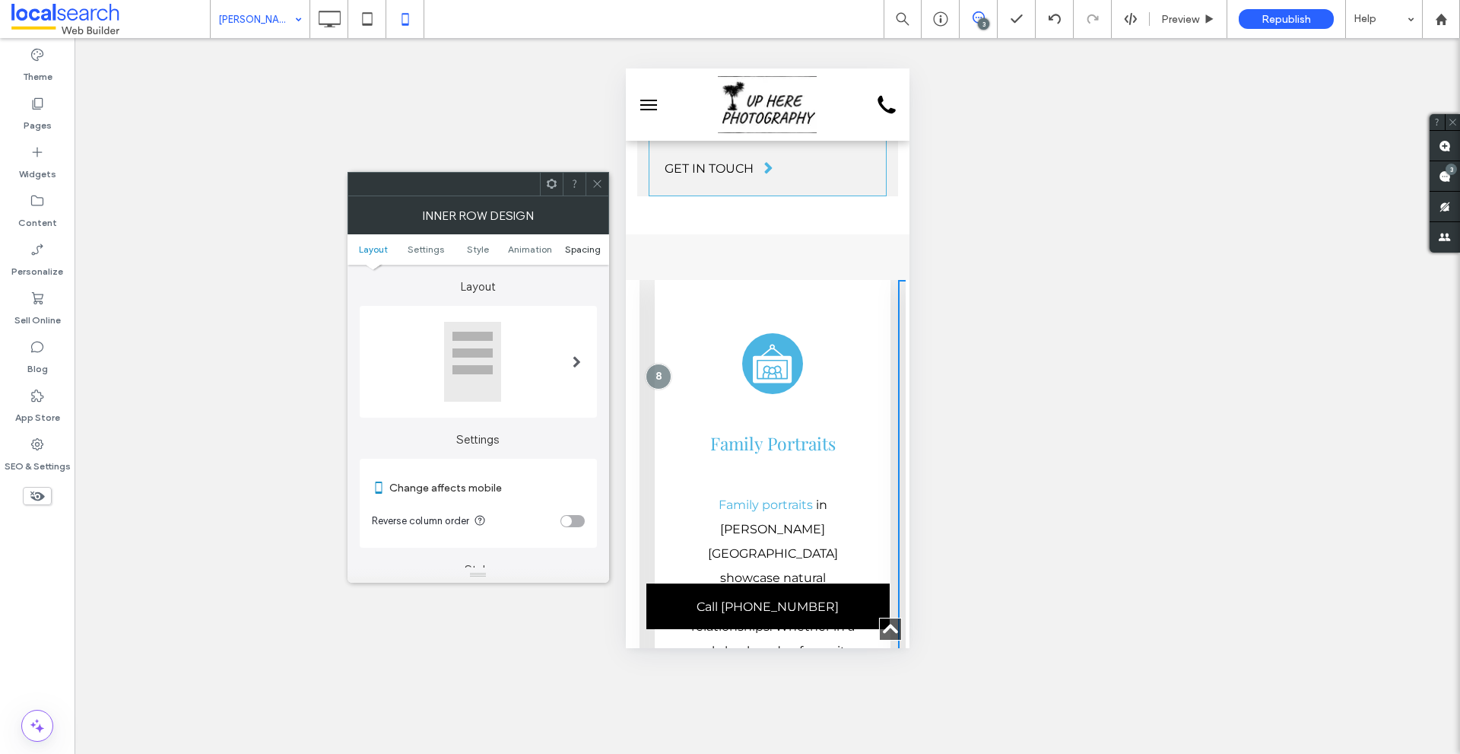
click at [575, 254] on span "Spacing" at bounding box center [583, 248] width 36 height 11
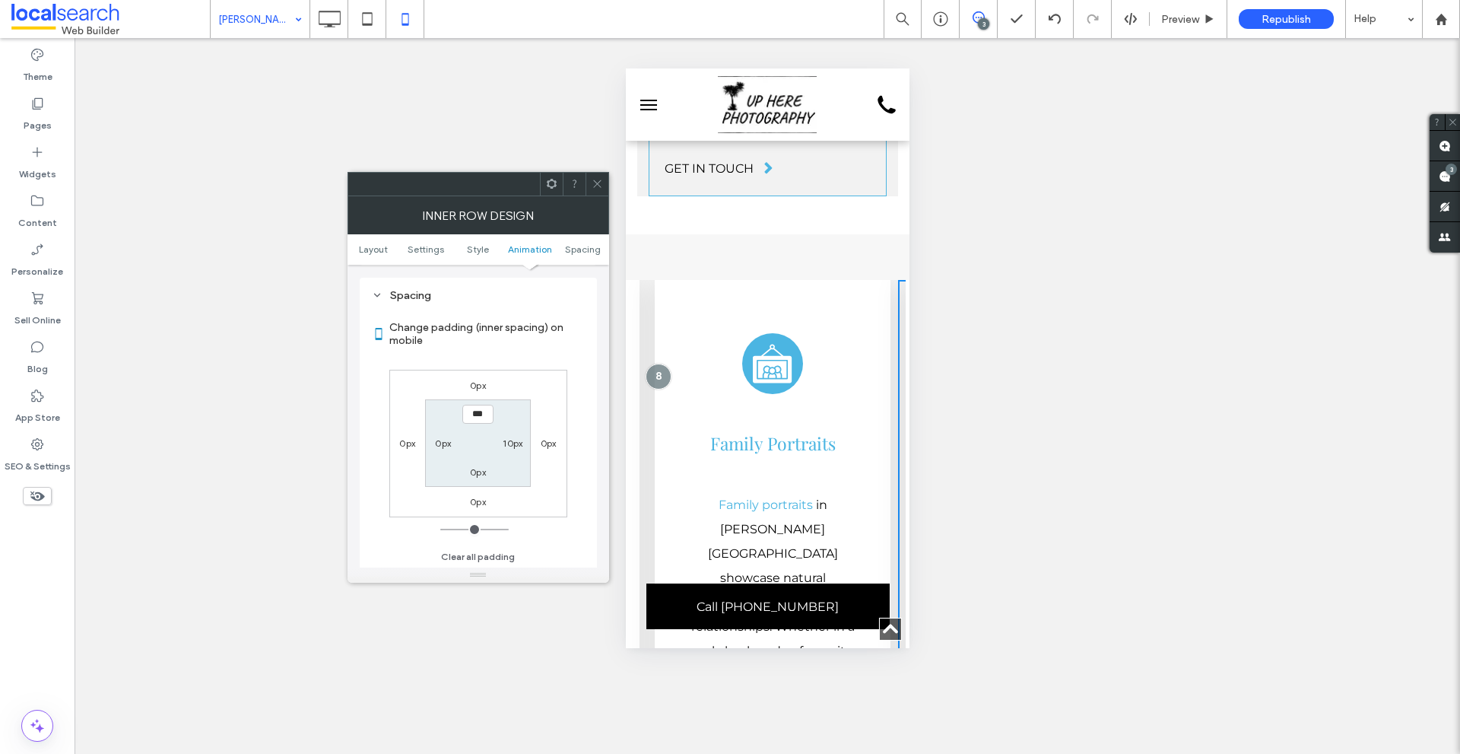
scroll to position [640, 0]
click at [594, 189] on span at bounding box center [597, 184] width 11 height 23
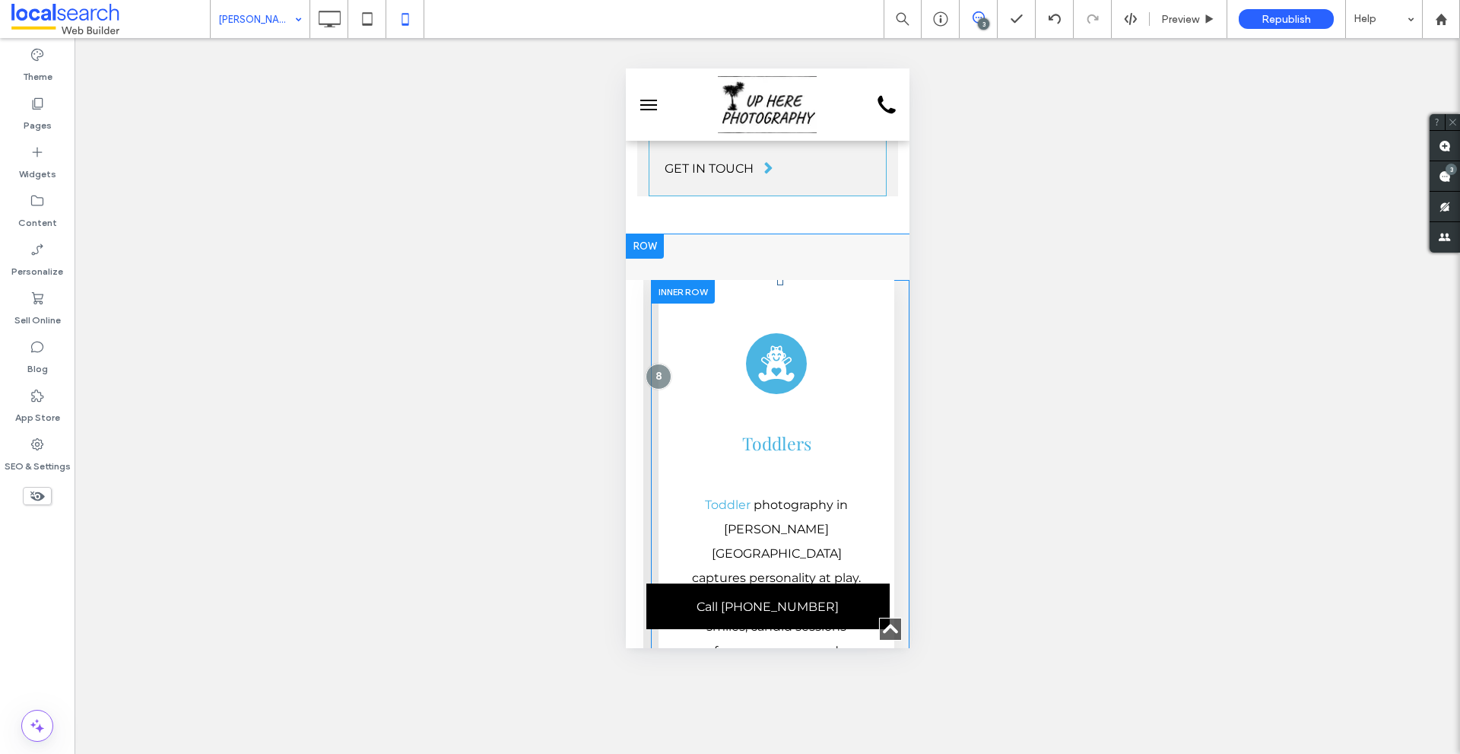
click at [685, 280] on div at bounding box center [682, 292] width 64 height 24
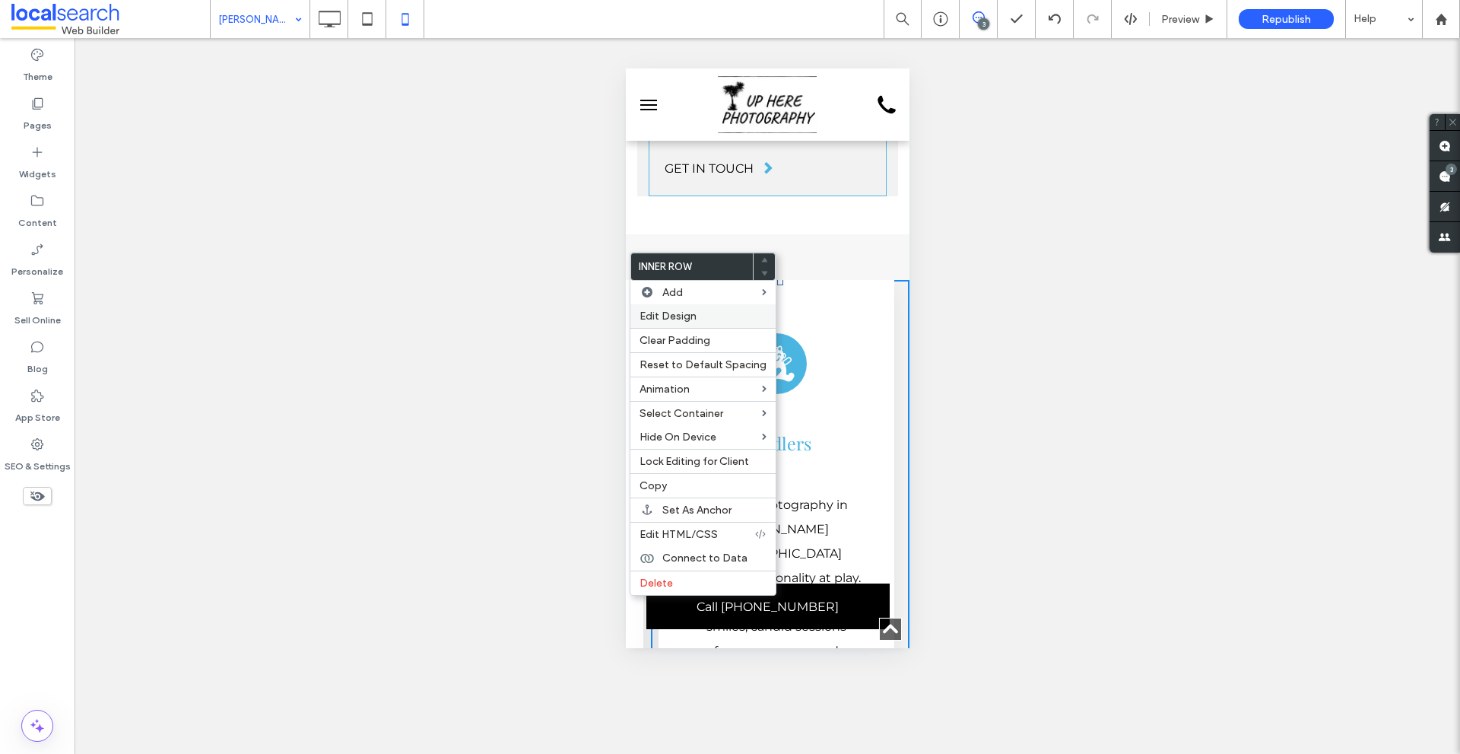
click at [700, 310] on label "Edit Design" at bounding box center [703, 315] width 127 height 13
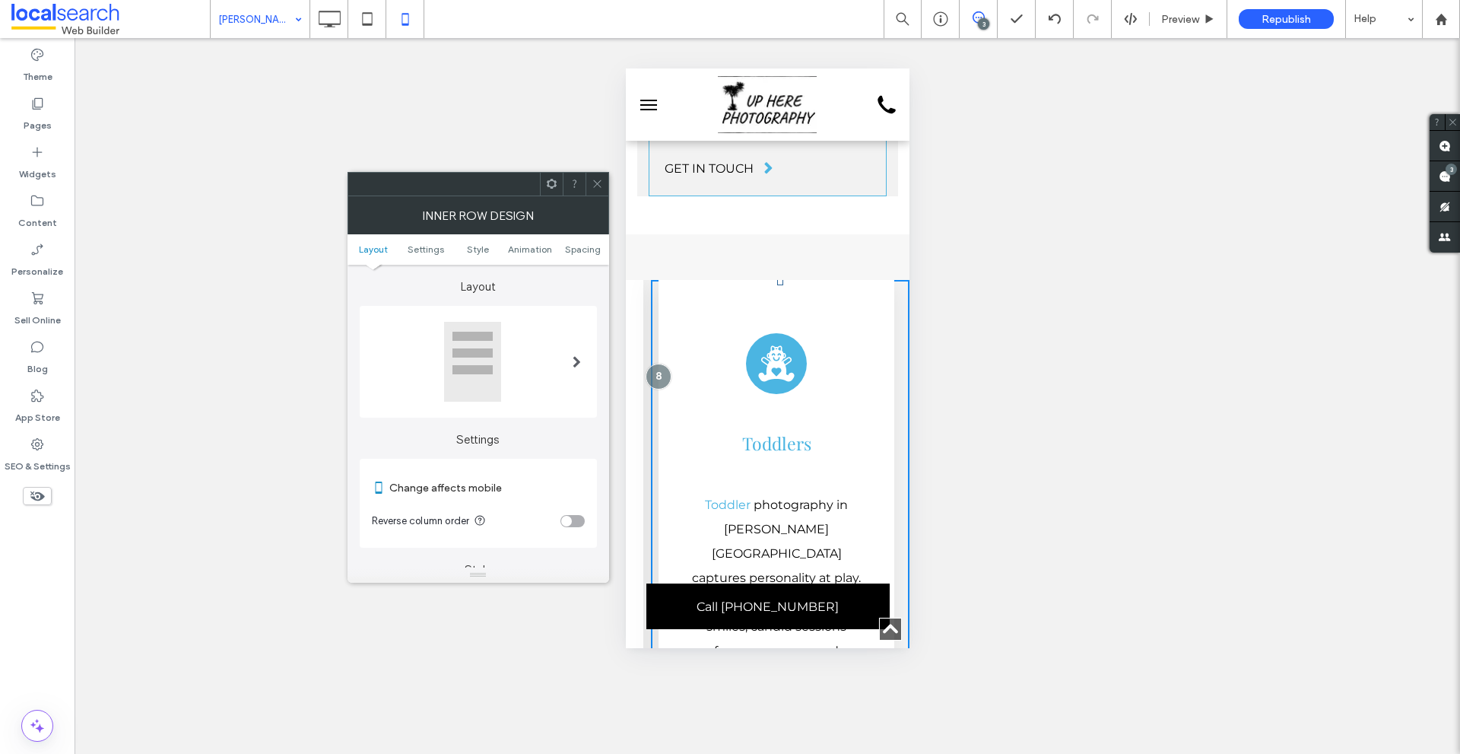
scroll to position [0, 1994]
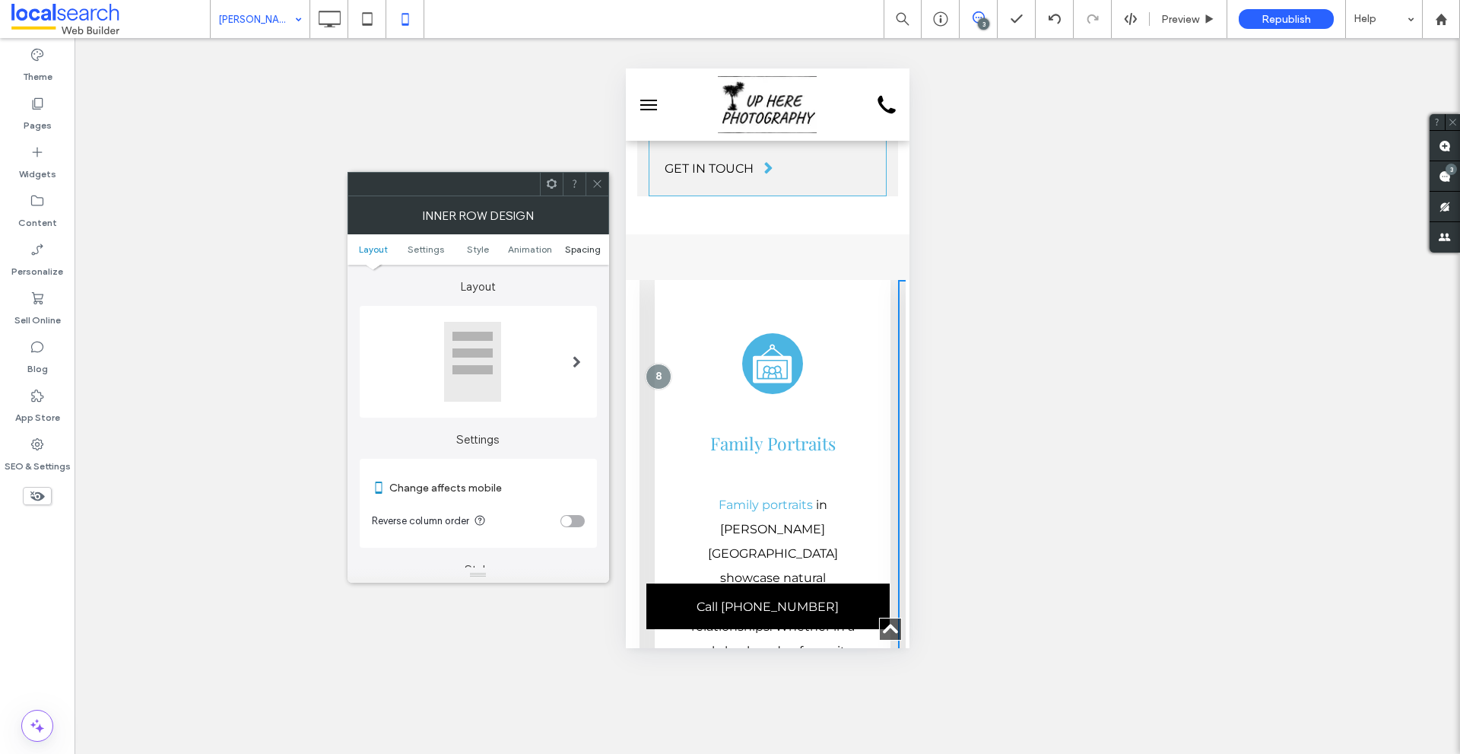
click at [591, 250] on span "Spacing" at bounding box center [583, 248] width 36 height 11
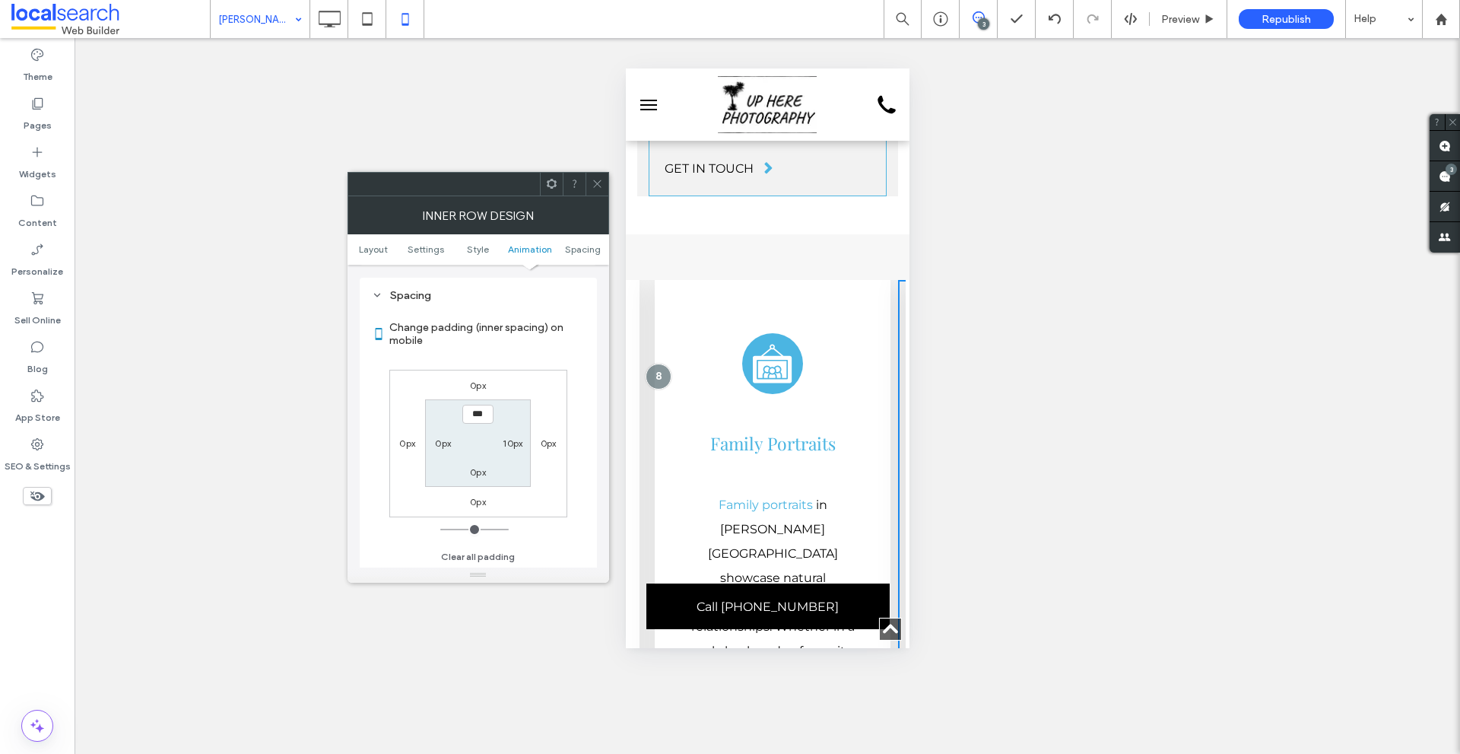
scroll to position [640, 0]
click at [605, 189] on div at bounding box center [597, 184] width 23 height 23
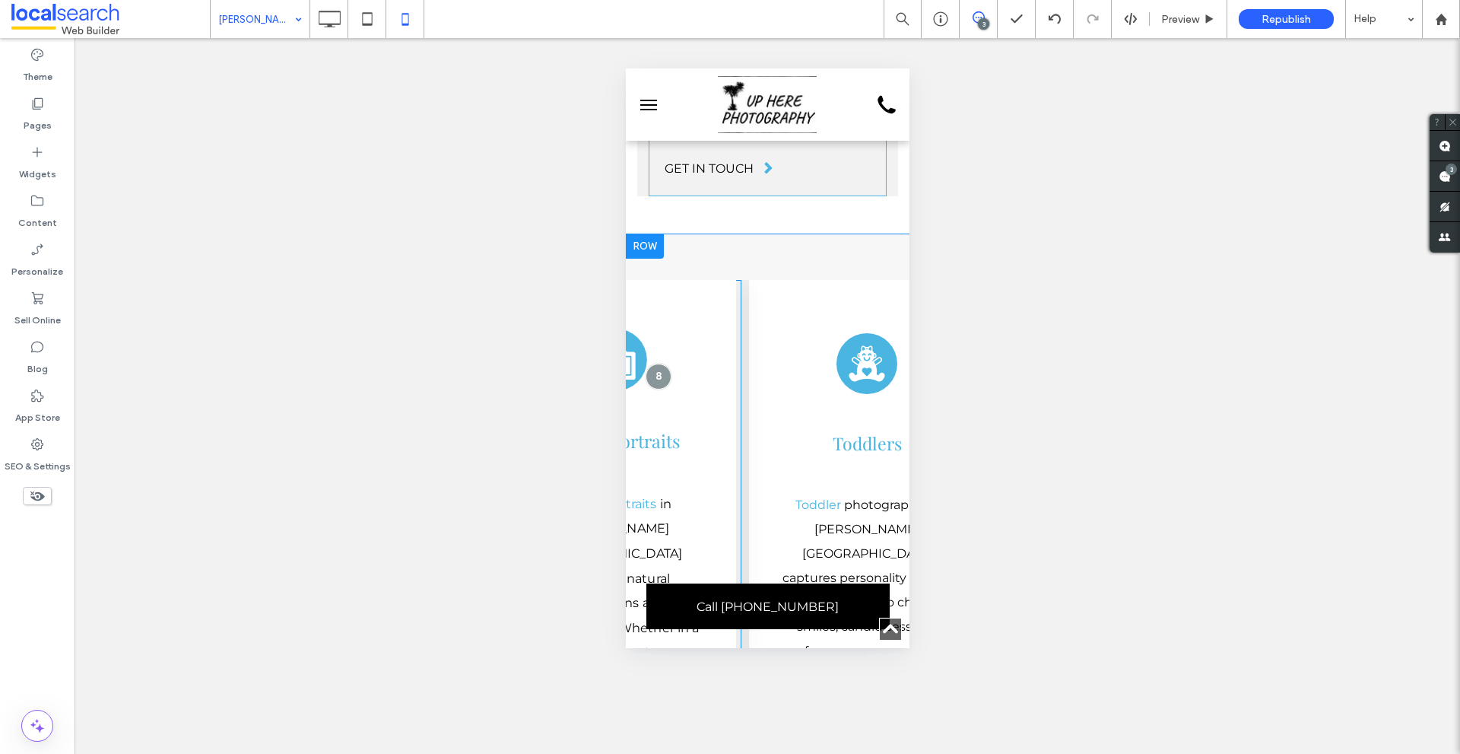
scroll to position [0, 2151]
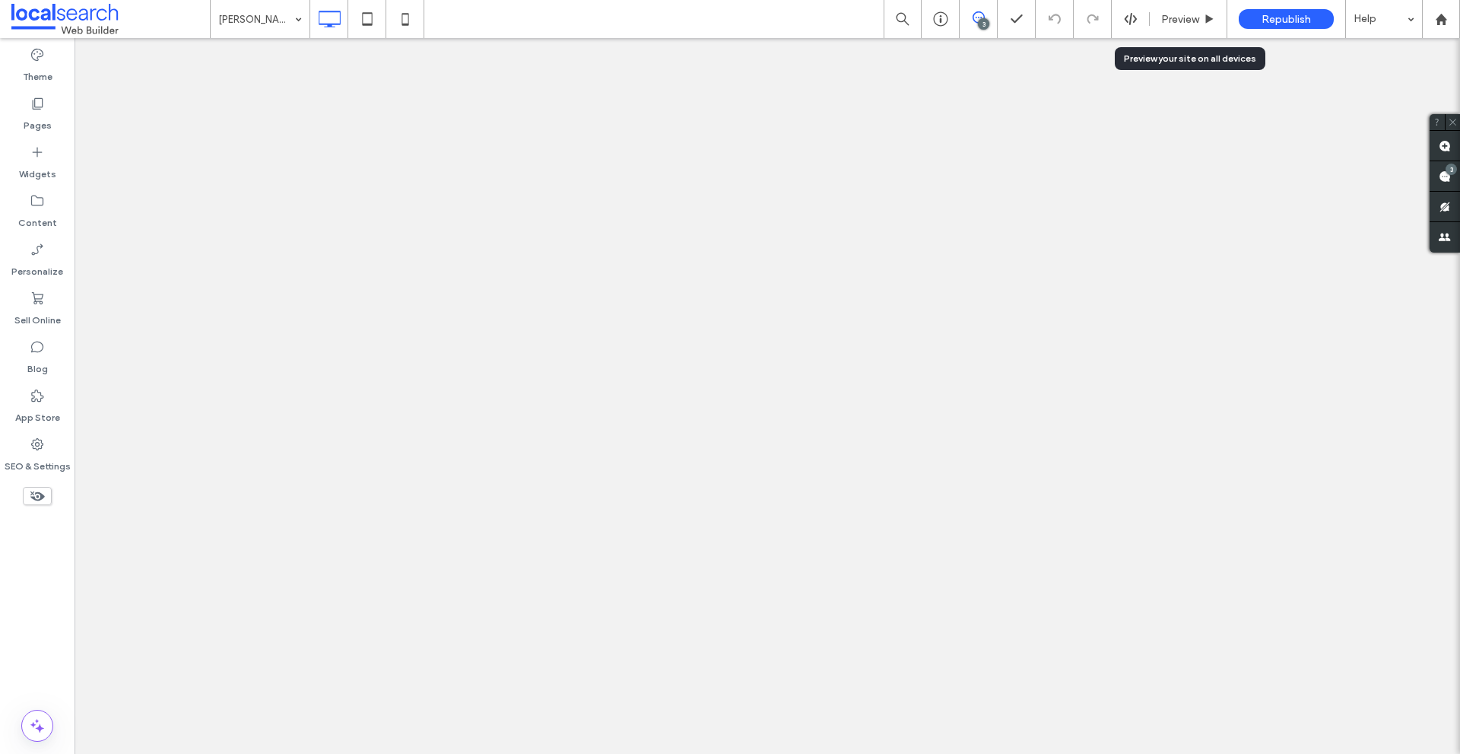
click at [1160, 19] on div "Preview" at bounding box center [1188, 19] width 77 height 13
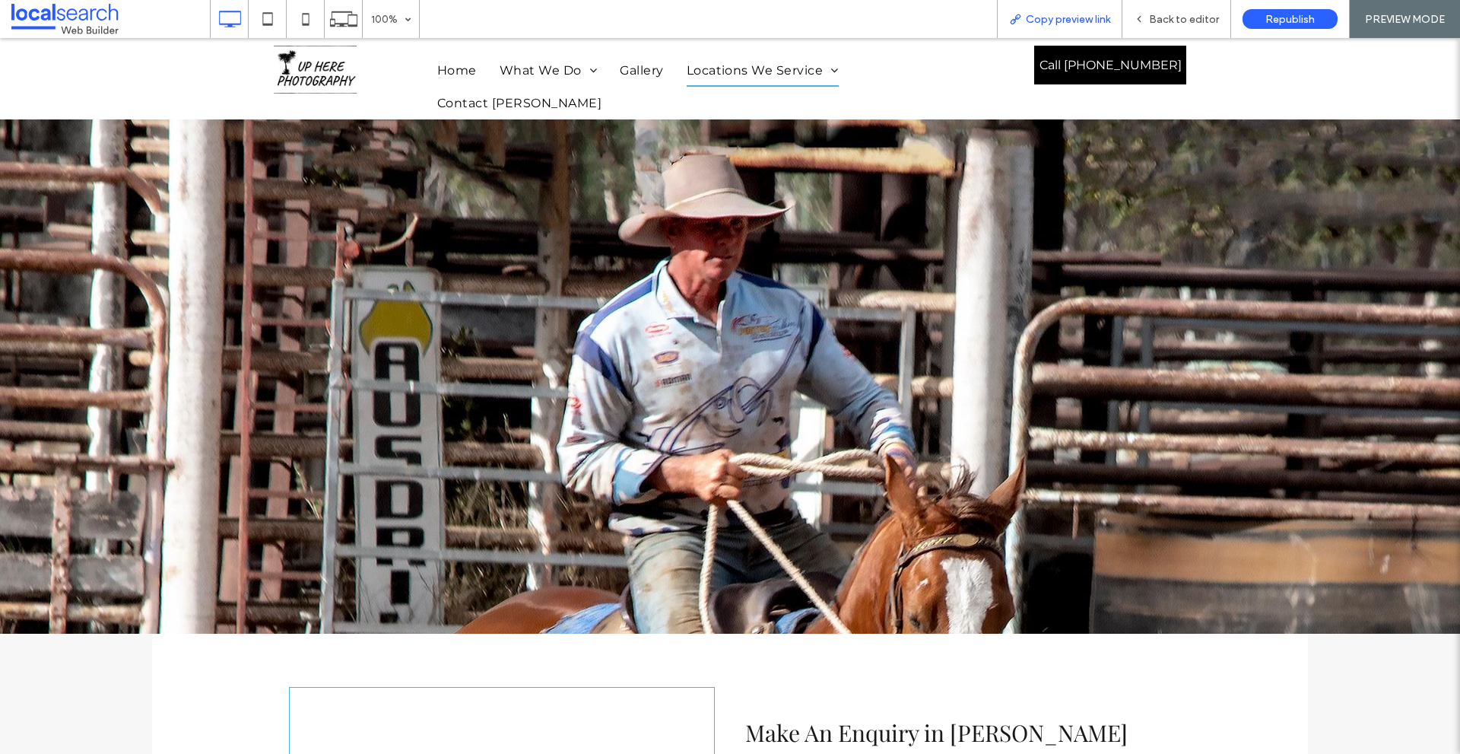
click at [1084, 23] on span "Copy preview link" at bounding box center [1068, 19] width 84 height 13
click at [1139, 17] on icon at bounding box center [1139, 19] width 11 height 11
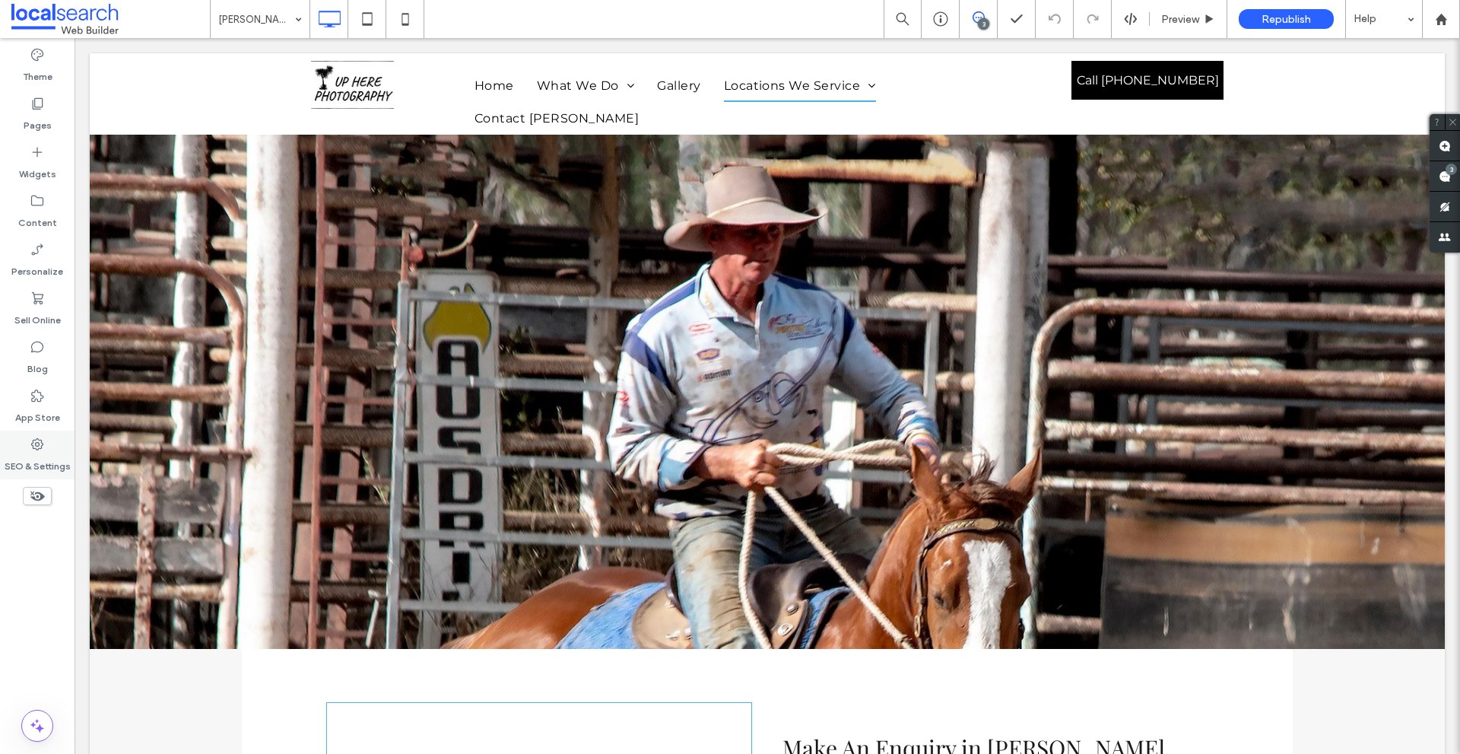
click at [34, 446] on icon at bounding box center [37, 443] width 15 height 15
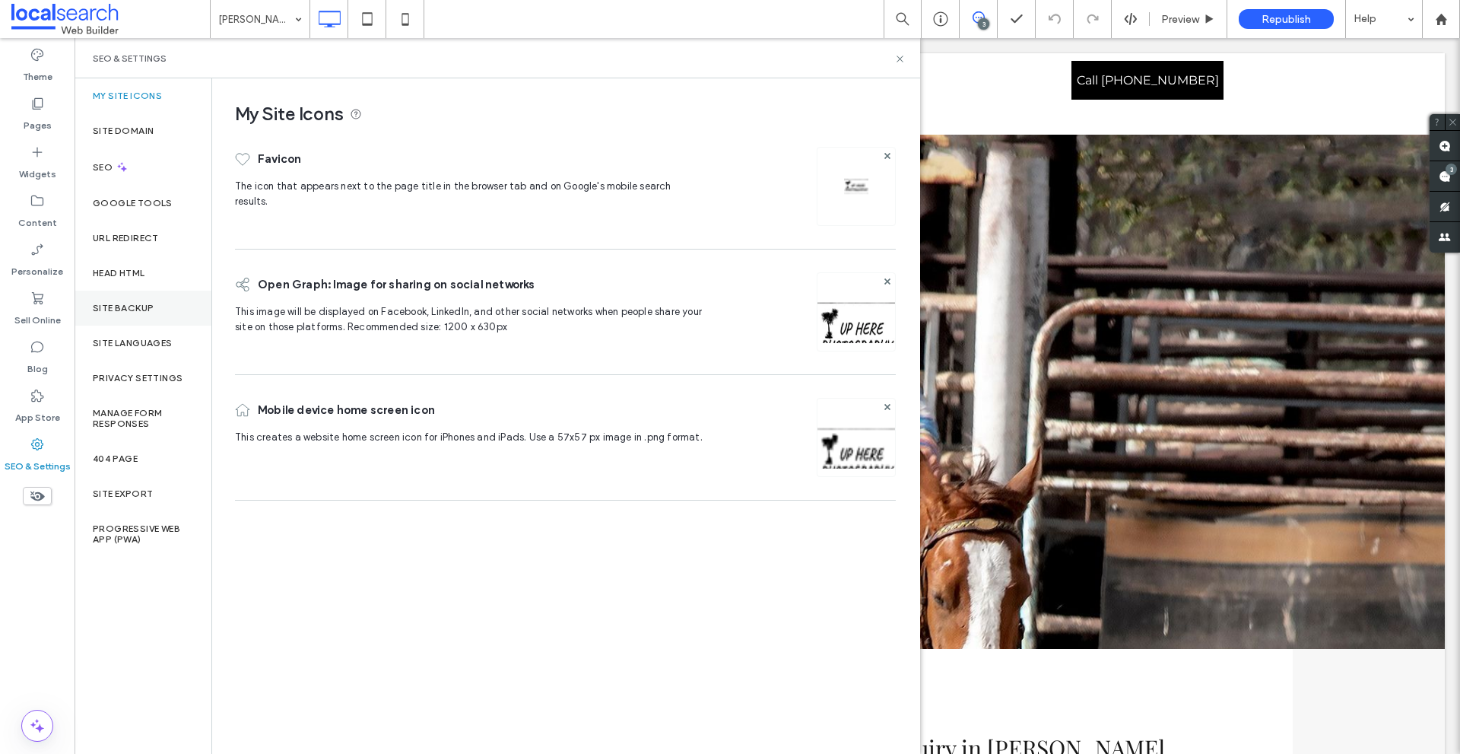
click at [122, 308] on label "Site Backup" at bounding box center [123, 308] width 61 height 11
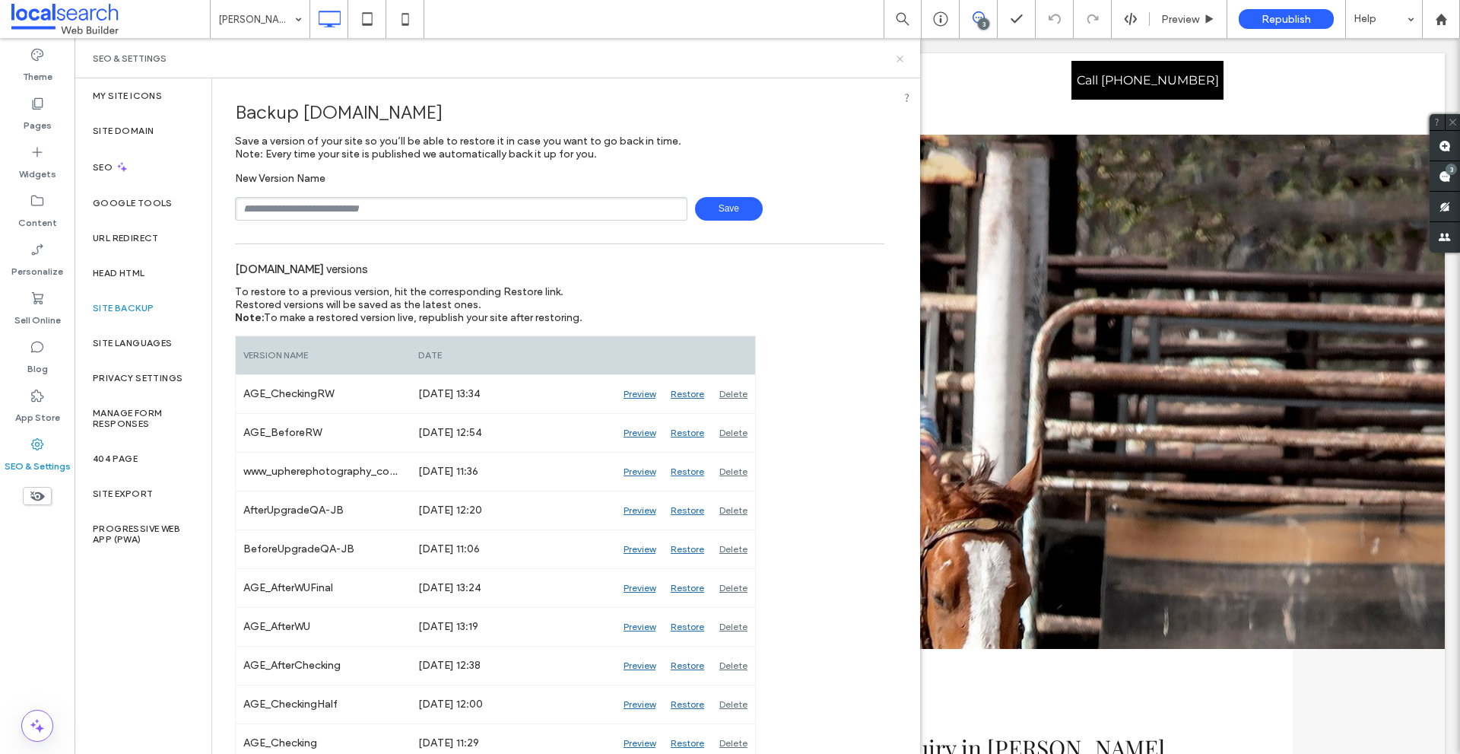
click at [900, 56] on icon at bounding box center [899, 58] width 11 height 11
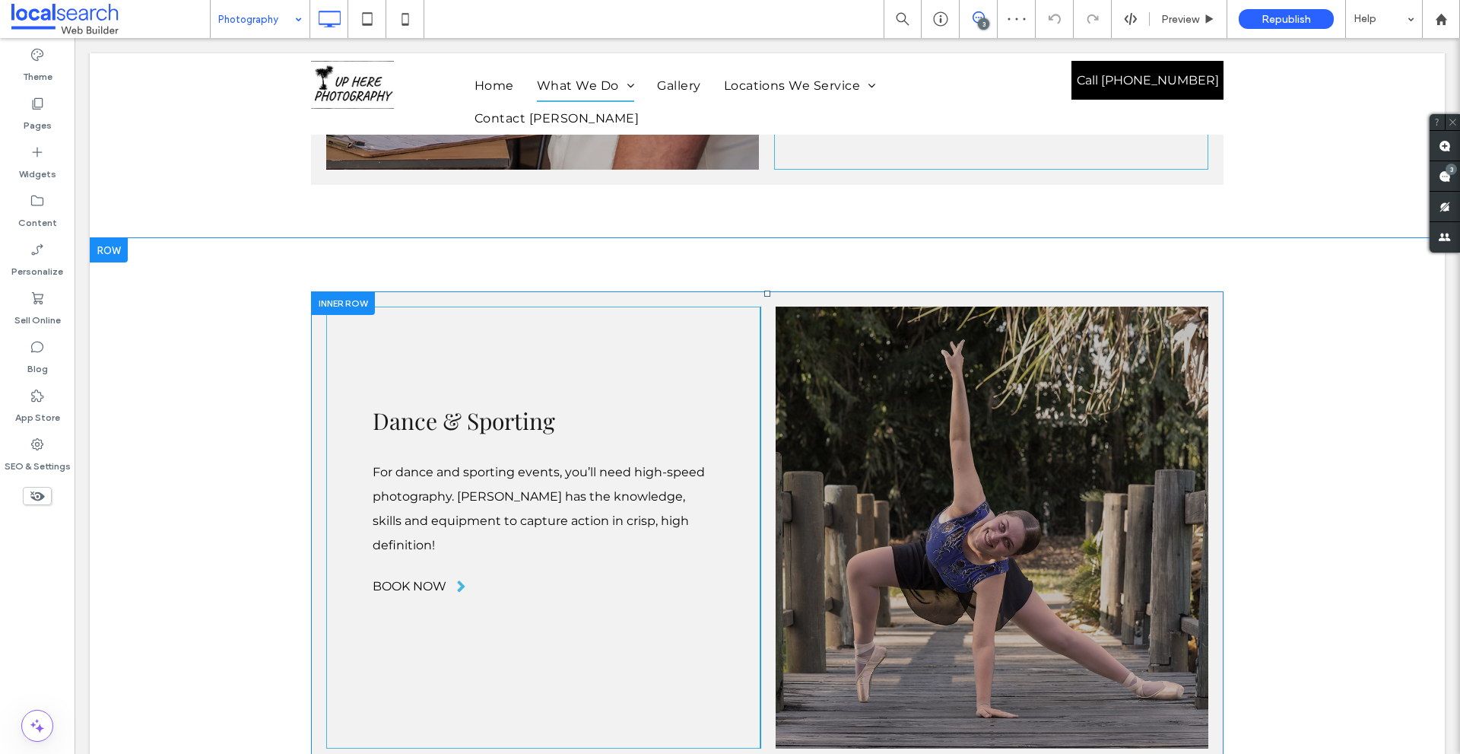
click at [315, 291] on div at bounding box center [343, 303] width 64 height 24
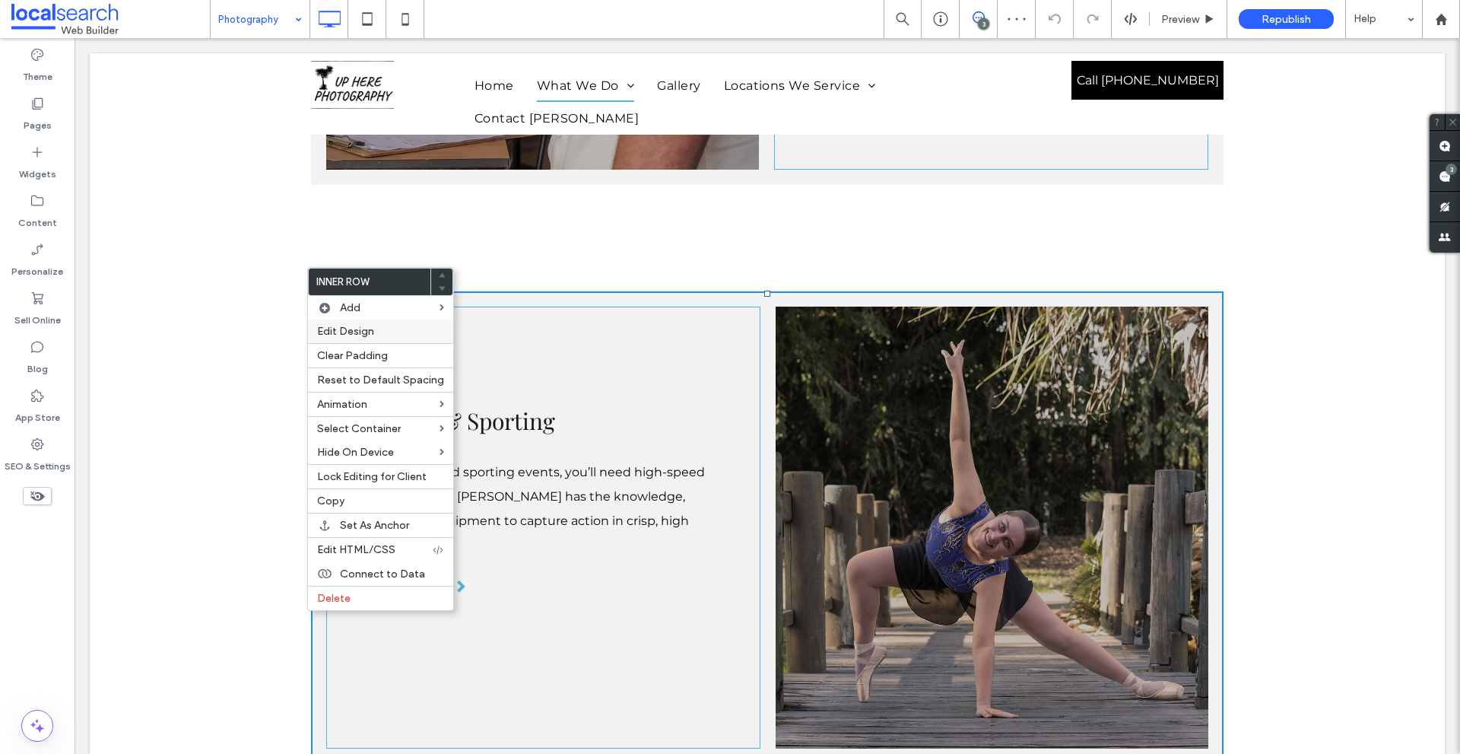
click at [344, 324] on div "Edit Design" at bounding box center [380, 331] width 145 height 24
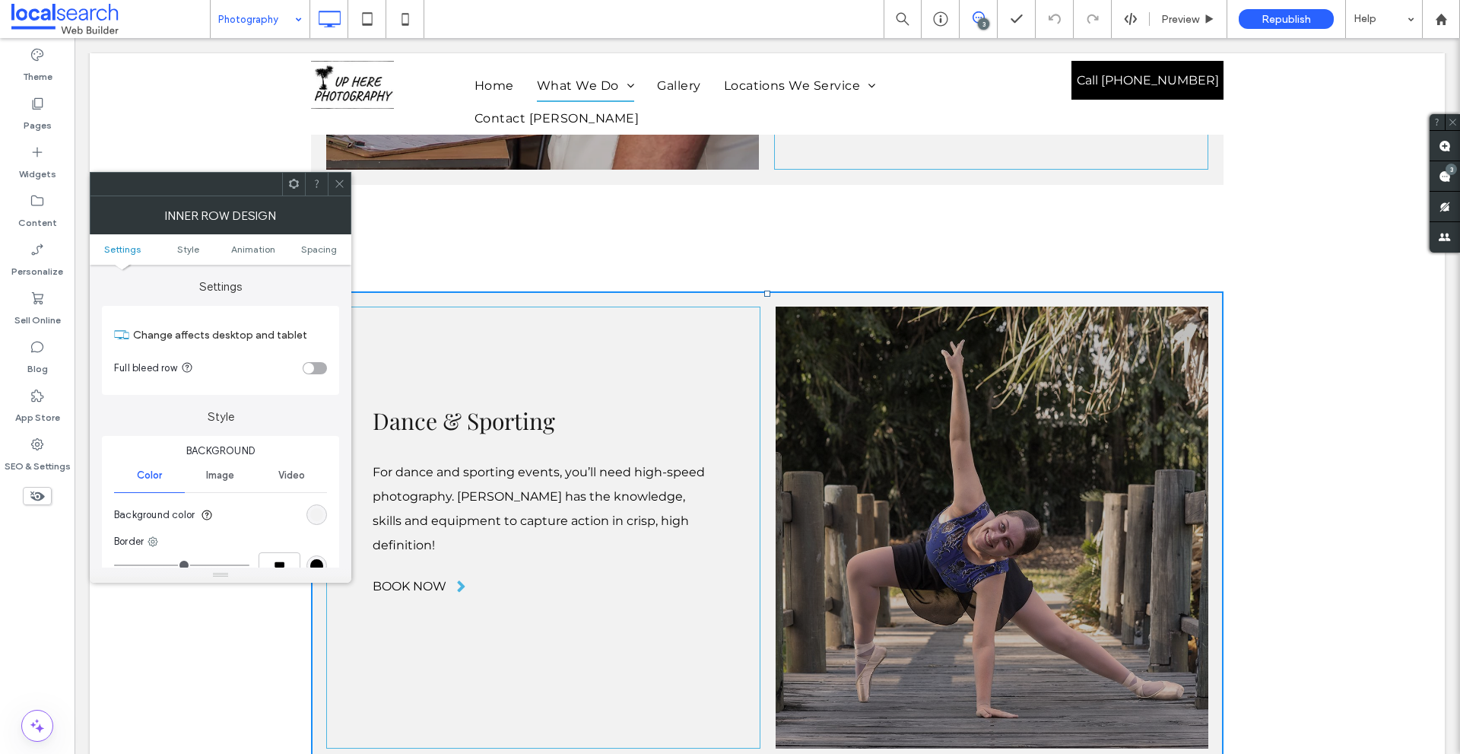
click at [296, 190] on span at bounding box center [293, 184] width 11 height 23
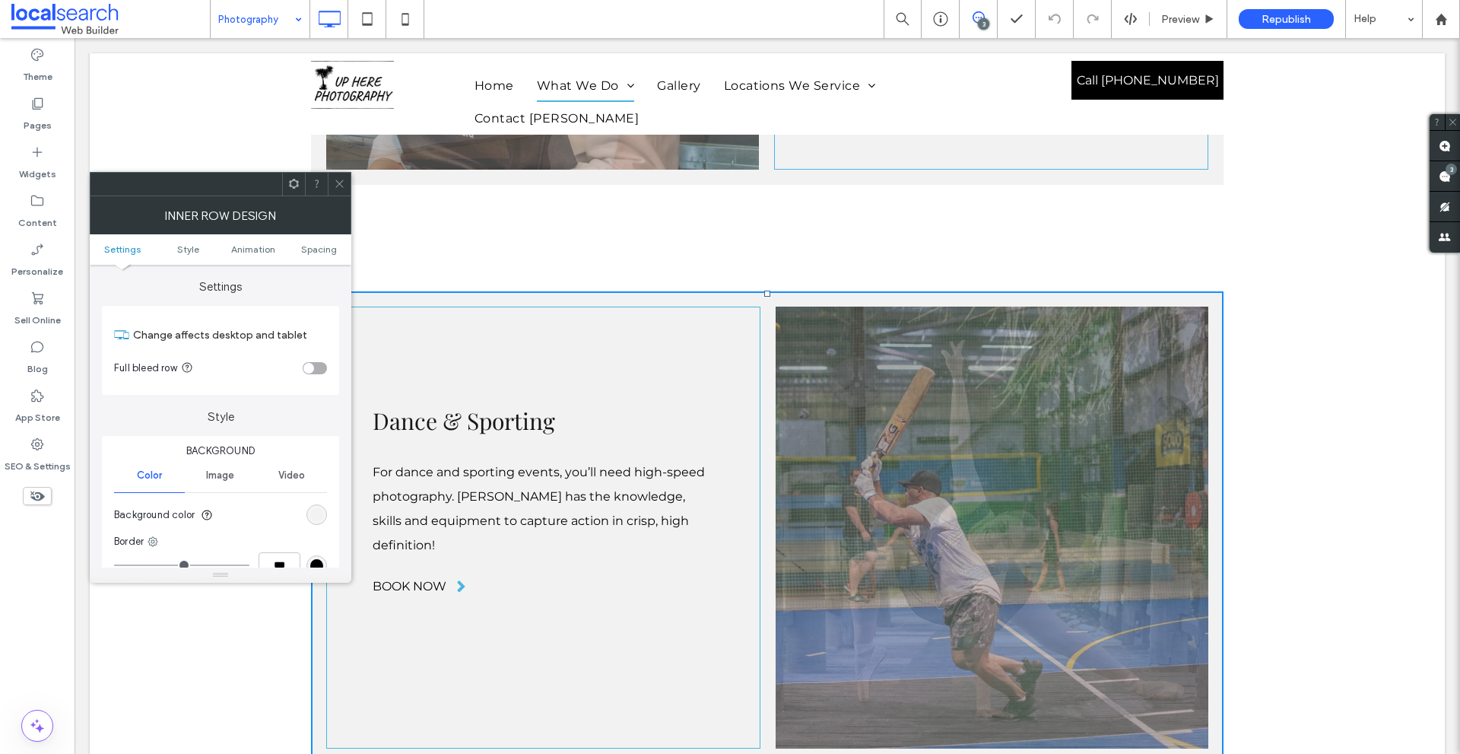
click at [340, 194] on span at bounding box center [339, 184] width 11 height 23
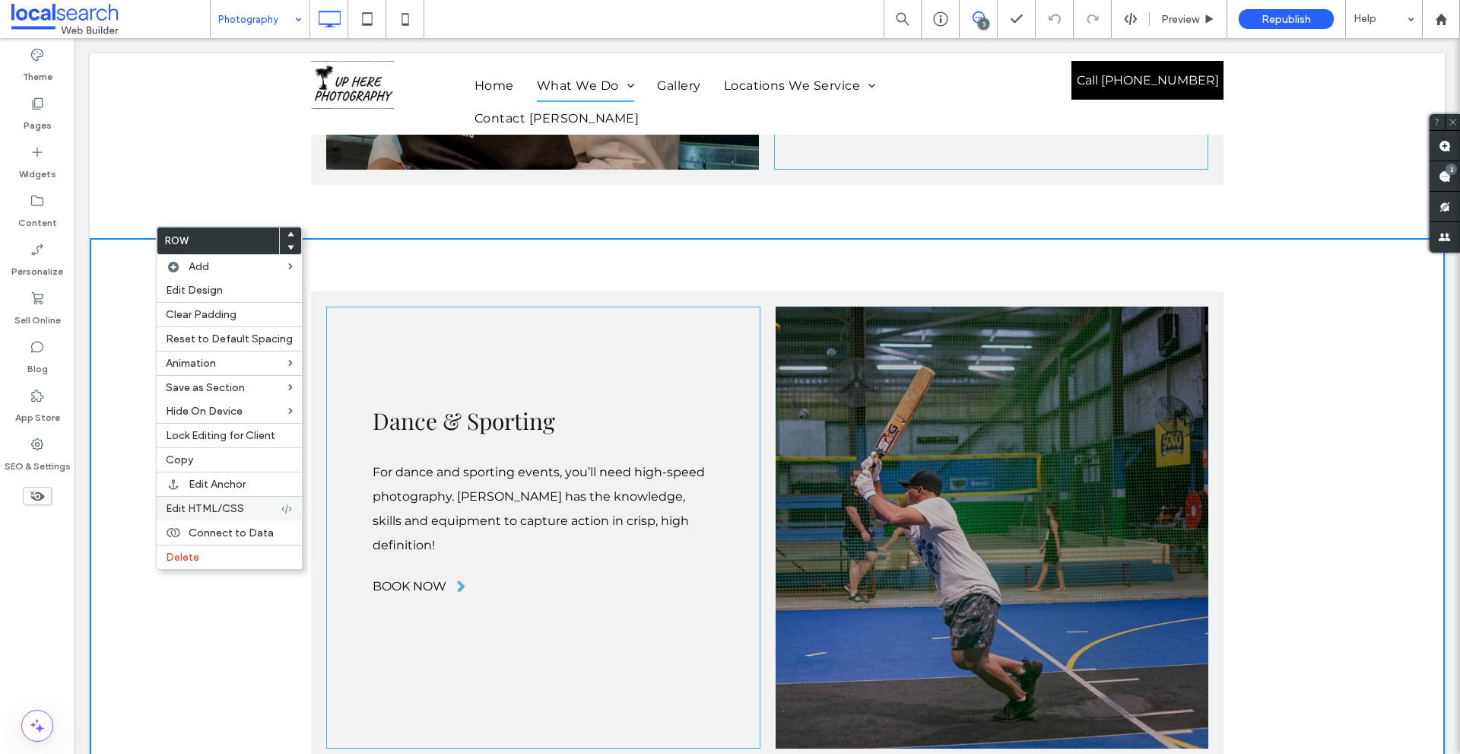
click at [240, 505] on span "Edit HTML/CSS" at bounding box center [205, 508] width 78 height 13
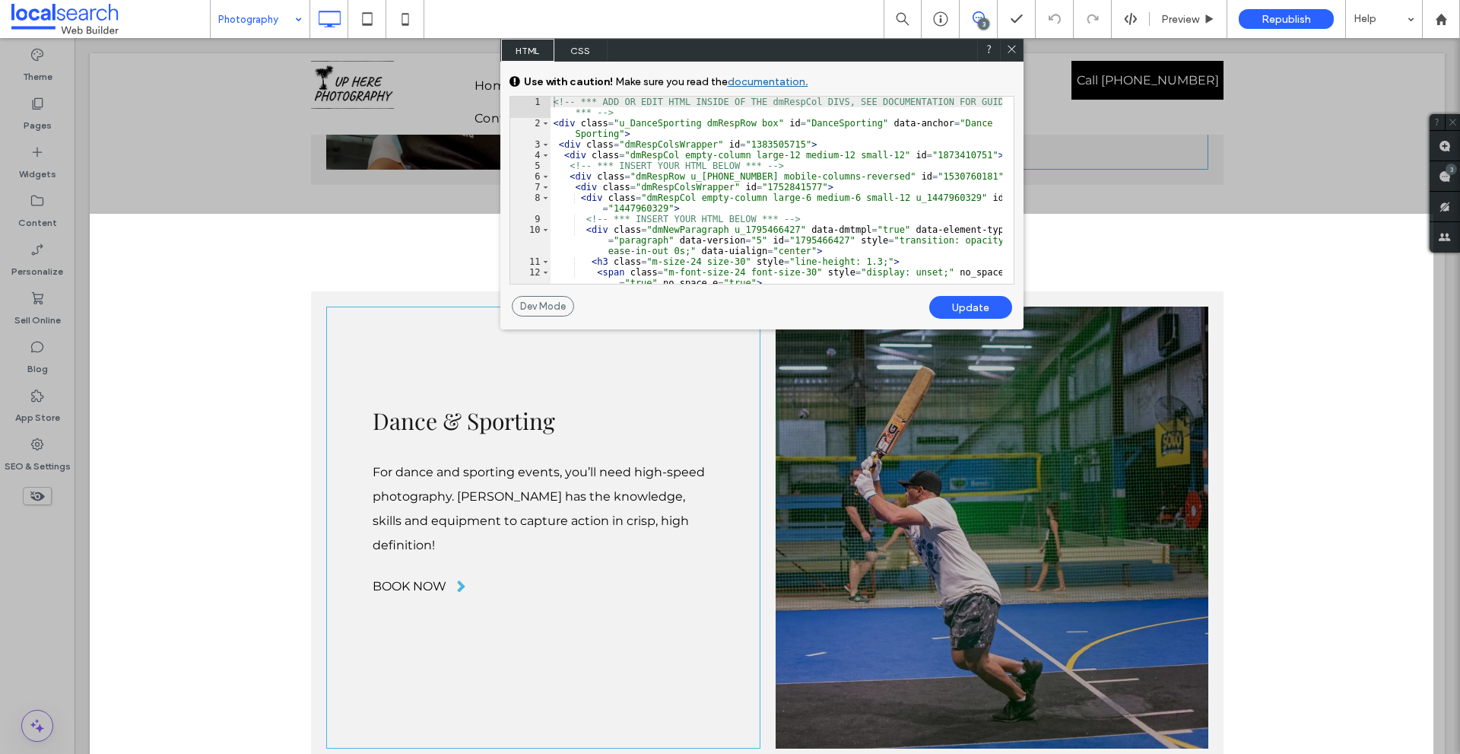
click at [1015, 46] on icon at bounding box center [1011, 48] width 11 height 11
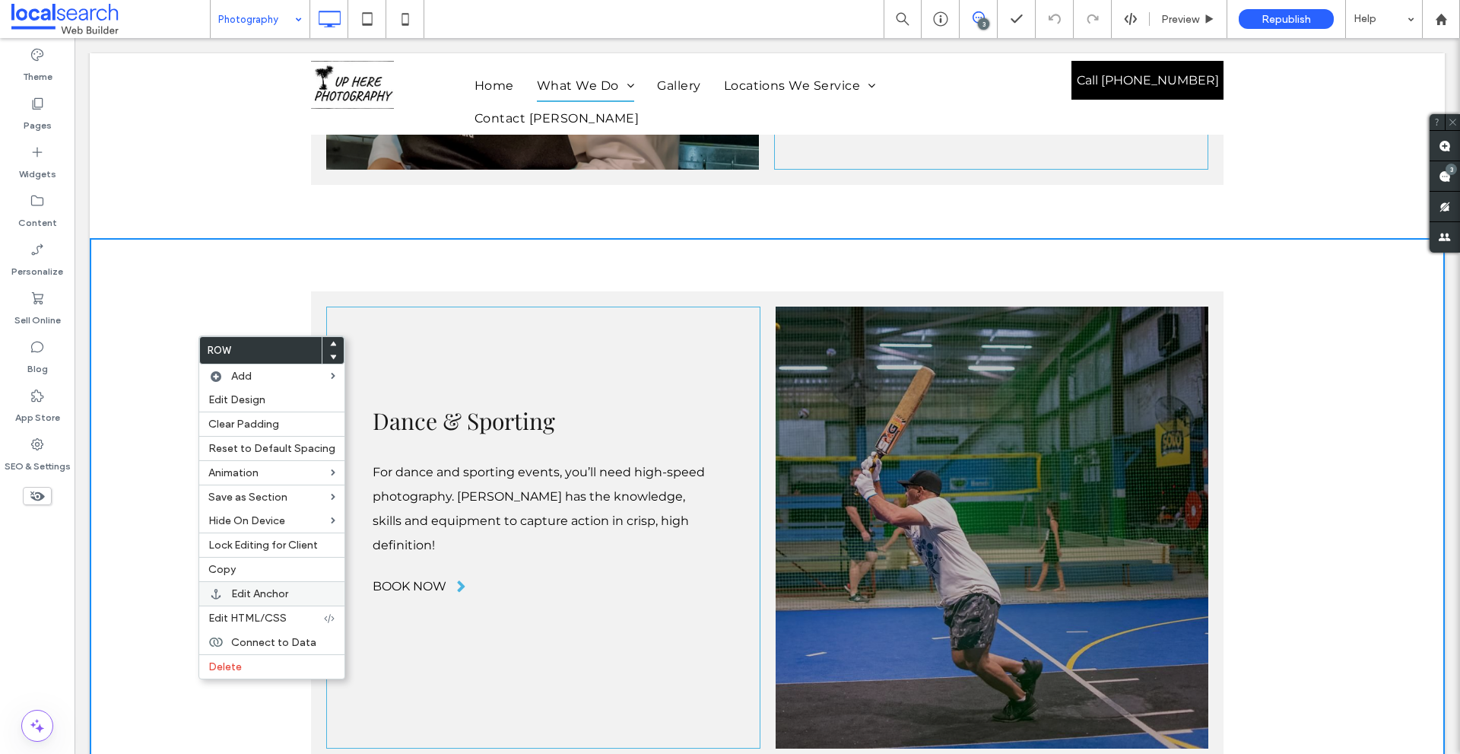
click at [262, 593] on span "Edit Anchor" at bounding box center [259, 593] width 57 height 13
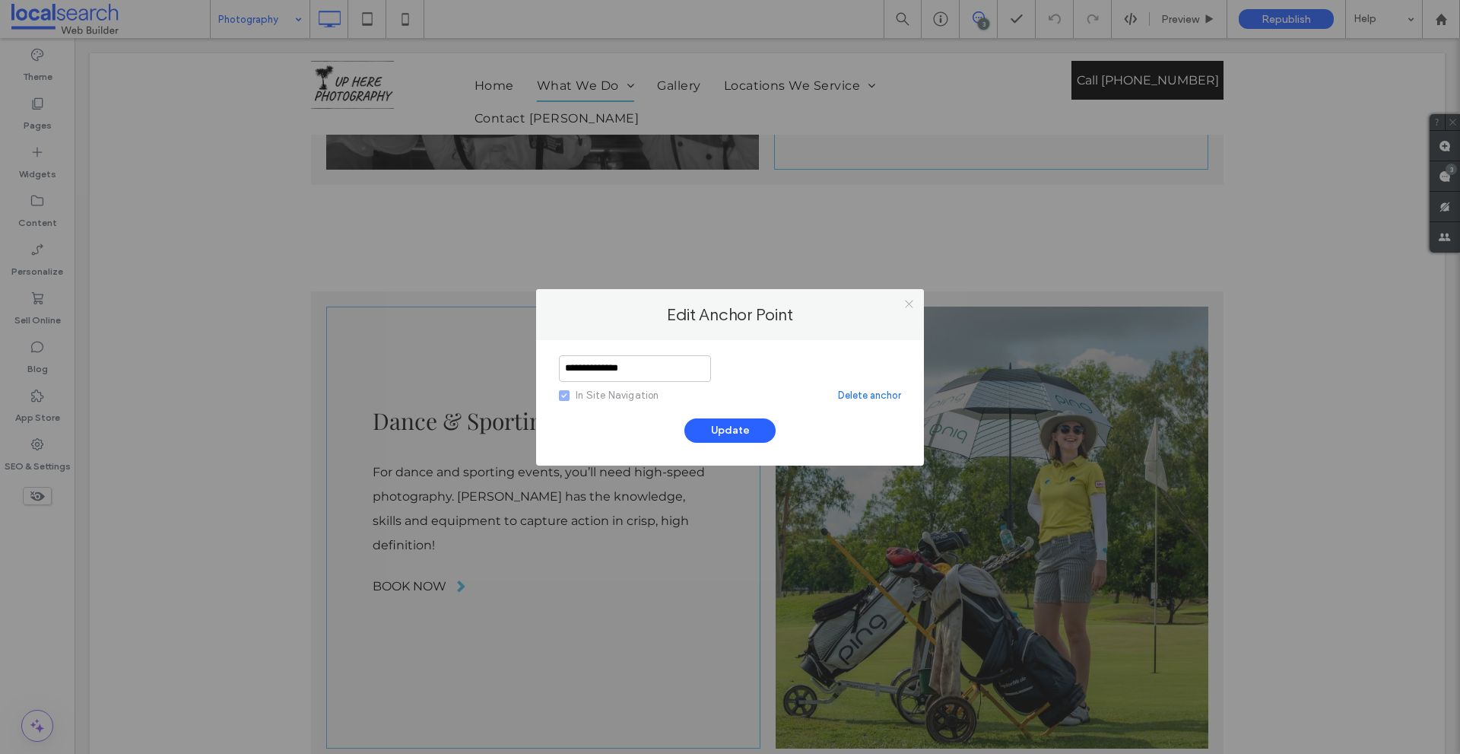
click at [909, 305] on icon at bounding box center [908, 303] width 11 height 11
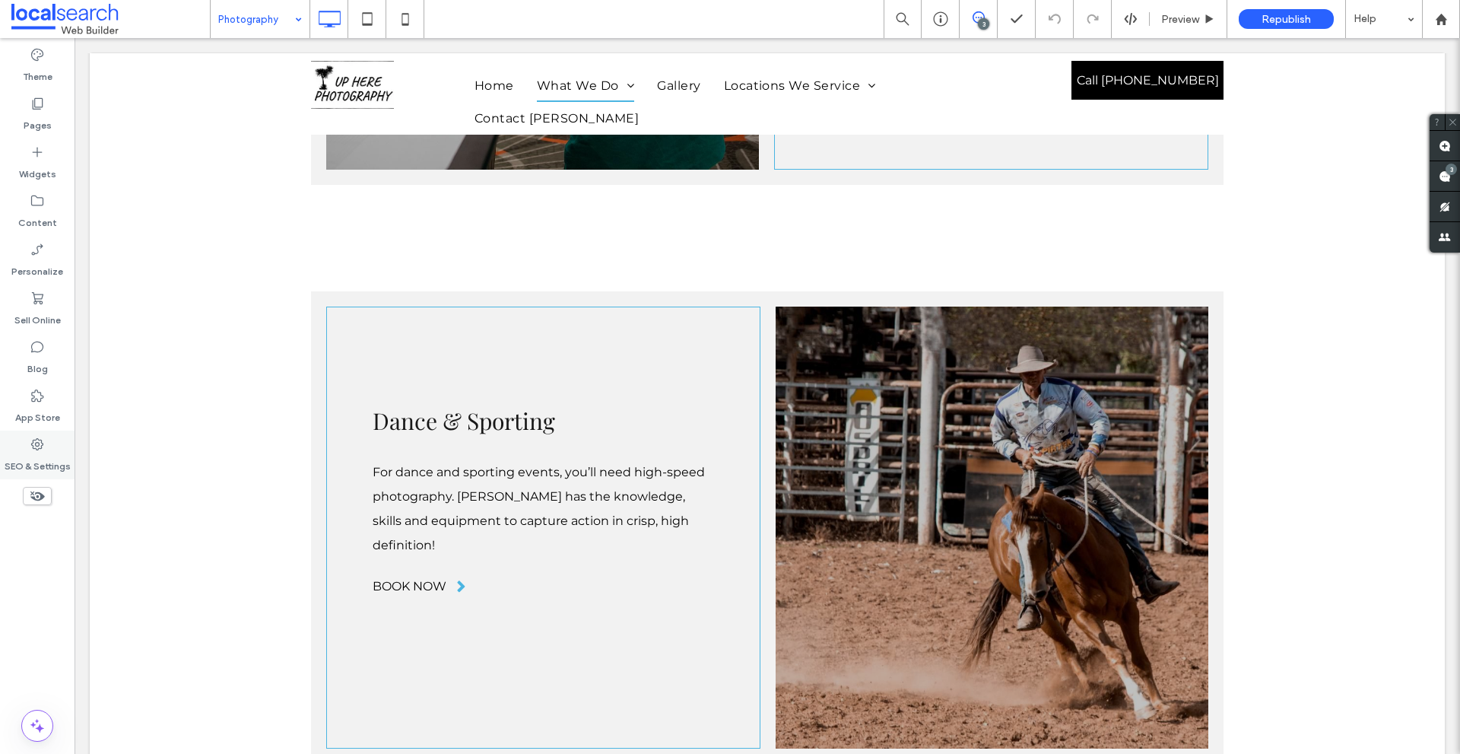
click at [41, 438] on icon at bounding box center [37, 443] width 15 height 15
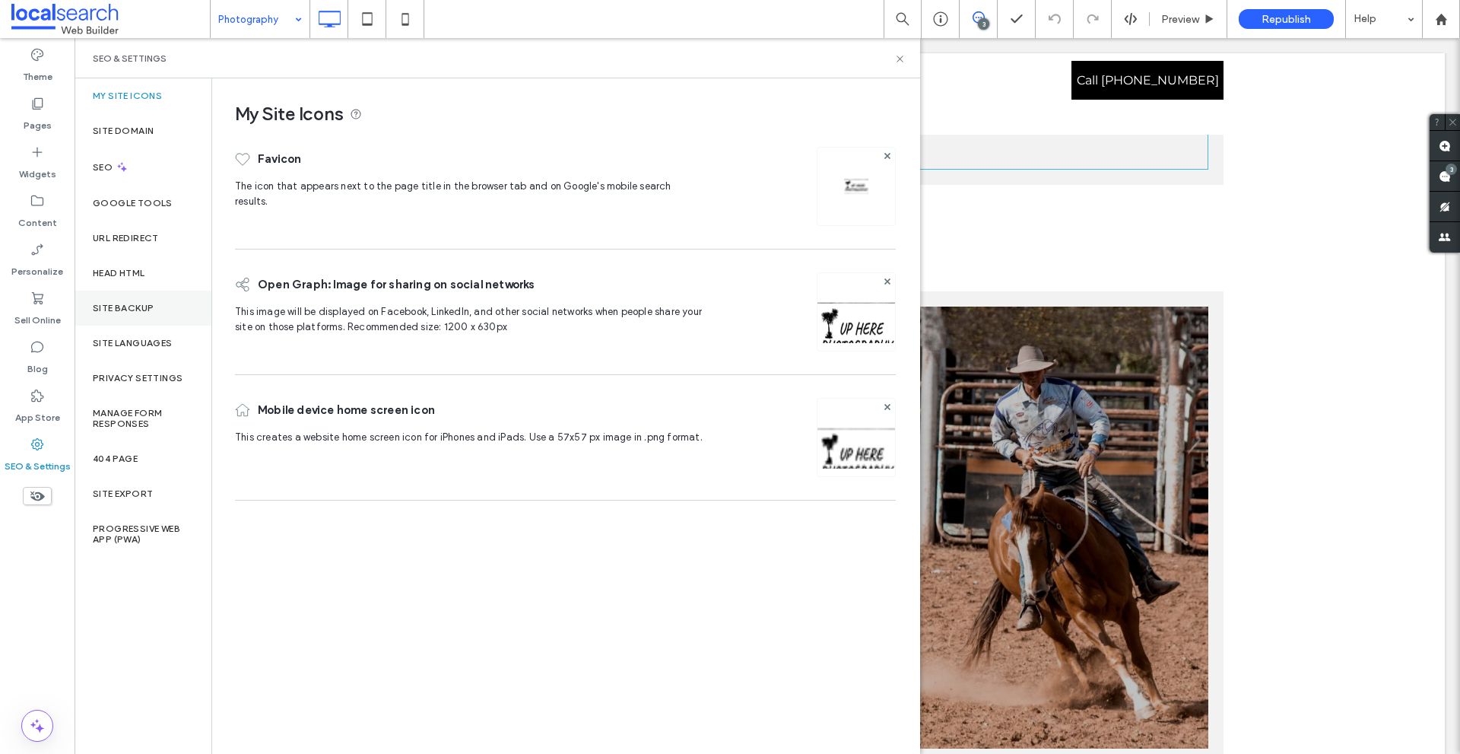
click at [152, 308] on label "Site Backup" at bounding box center [123, 308] width 61 height 11
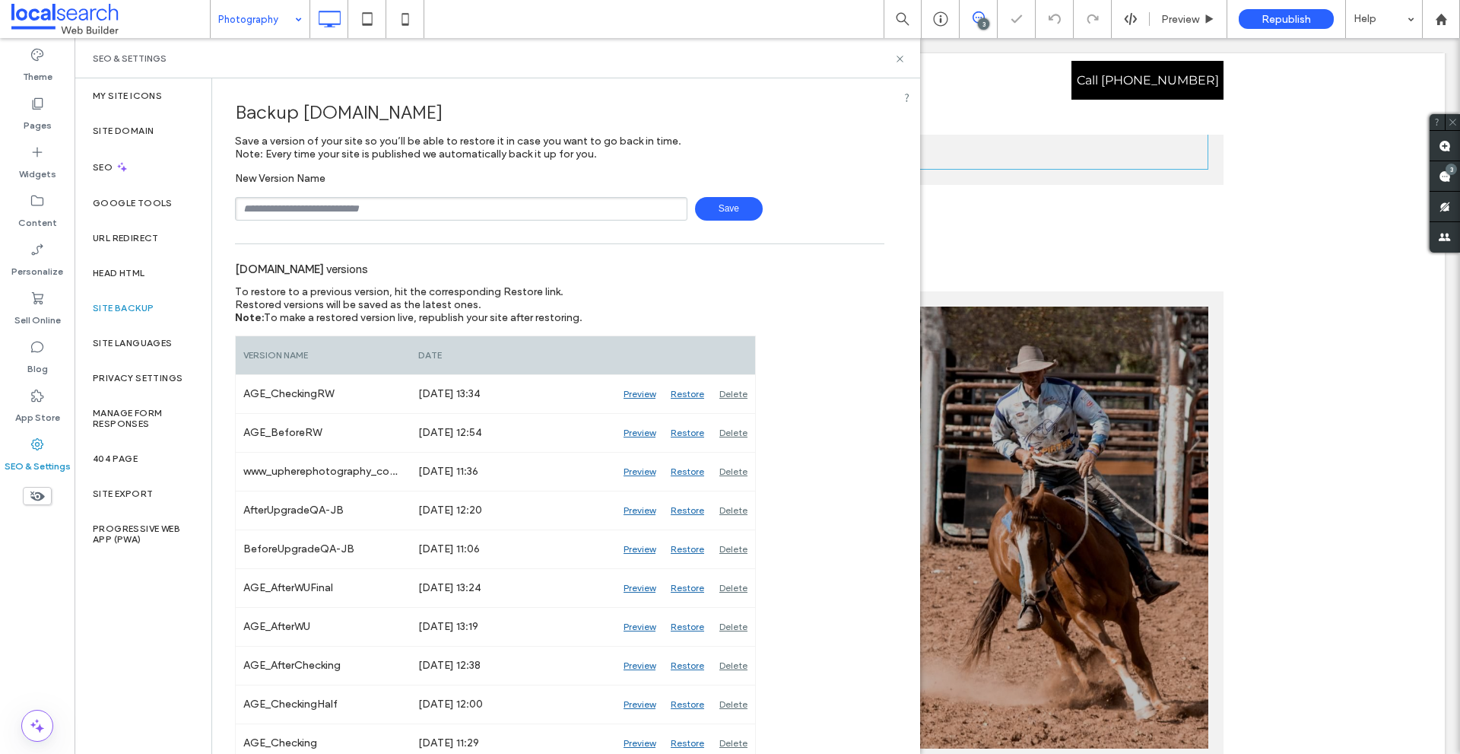
click at [367, 205] on input "text" at bounding box center [461, 209] width 452 height 24
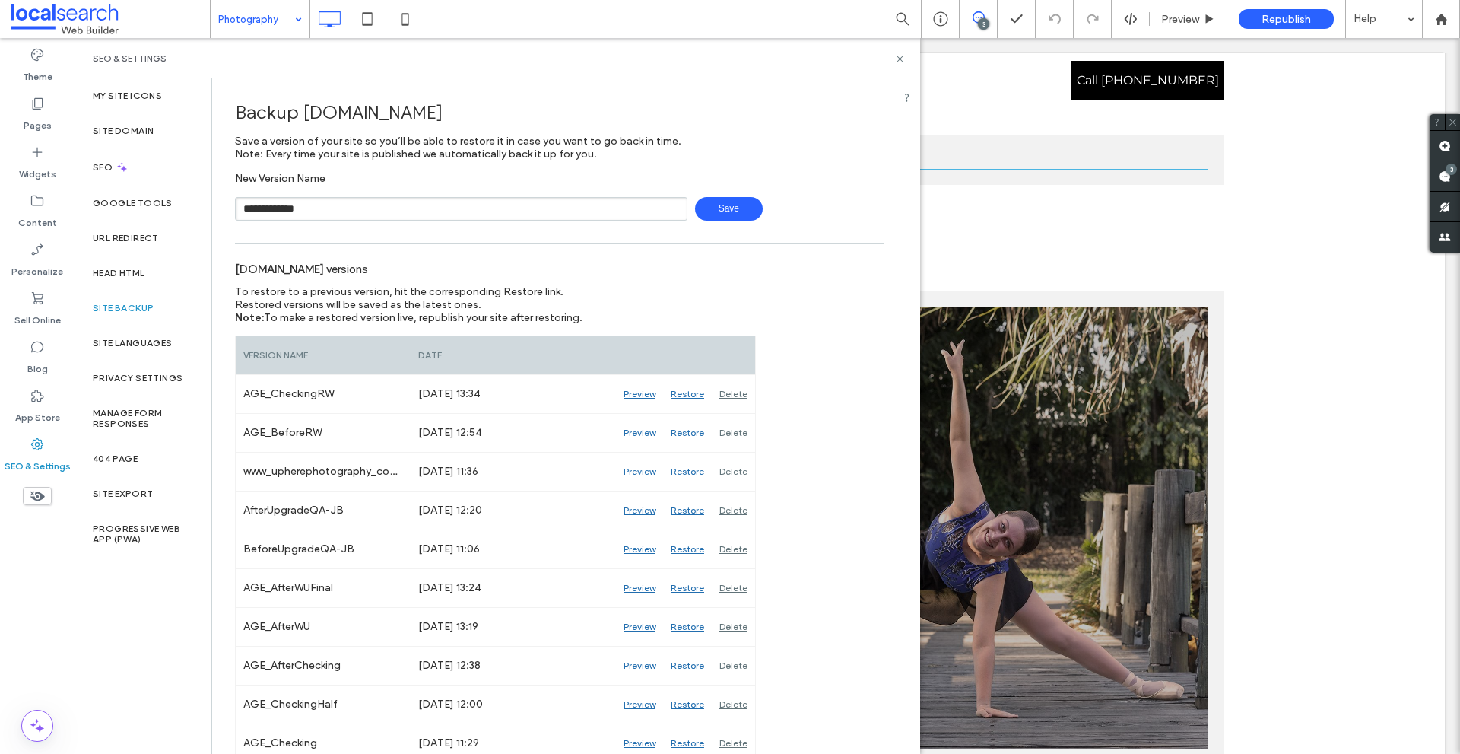
click at [729, 215] on span "Save" at bounding box center [729, 209] width 68 height 24
click at [387, 208] on input "**********" at bounding box center [461, 209] width 452 height 24
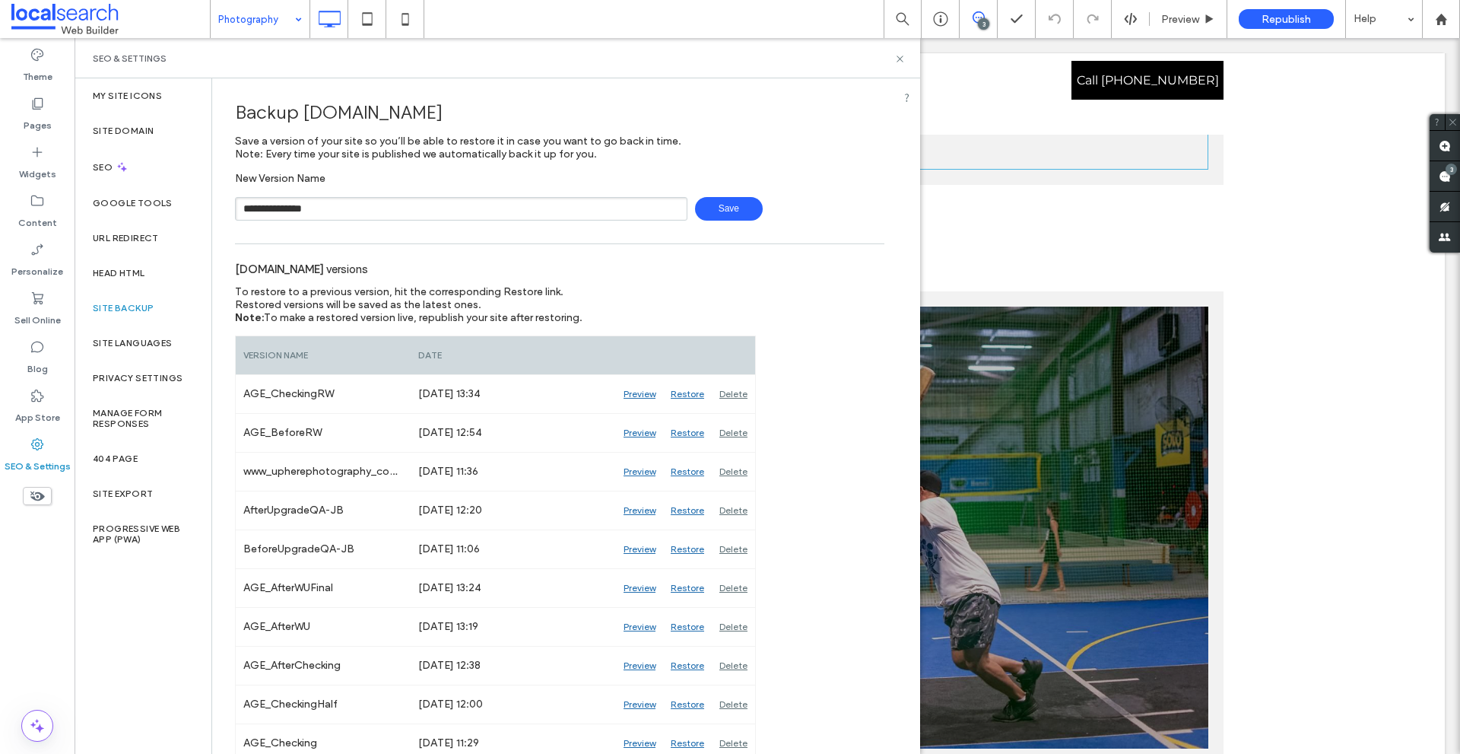
type input "**********"
click at [721, 210] on span "Save" at bounding box center [729, 209] width 68 height 24
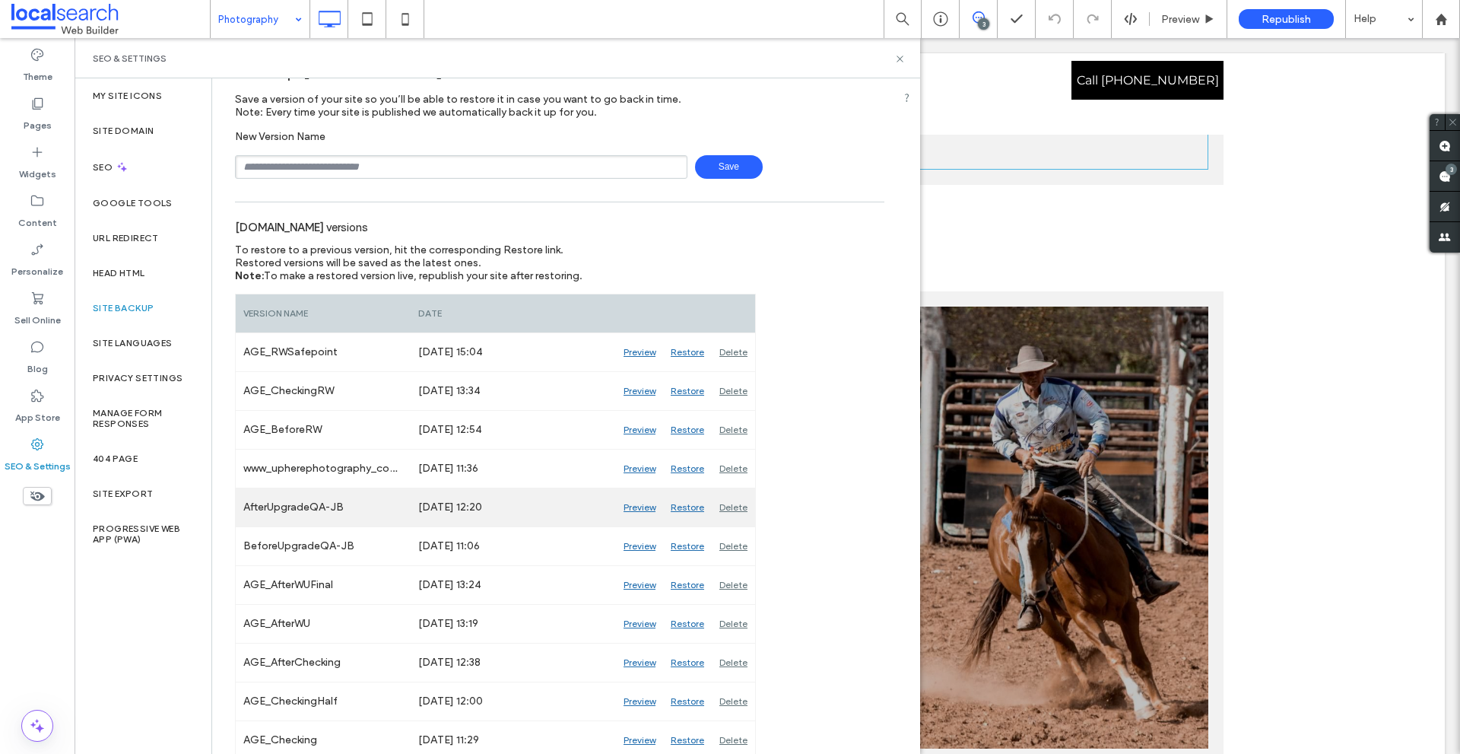
scroll to position [76, 0]
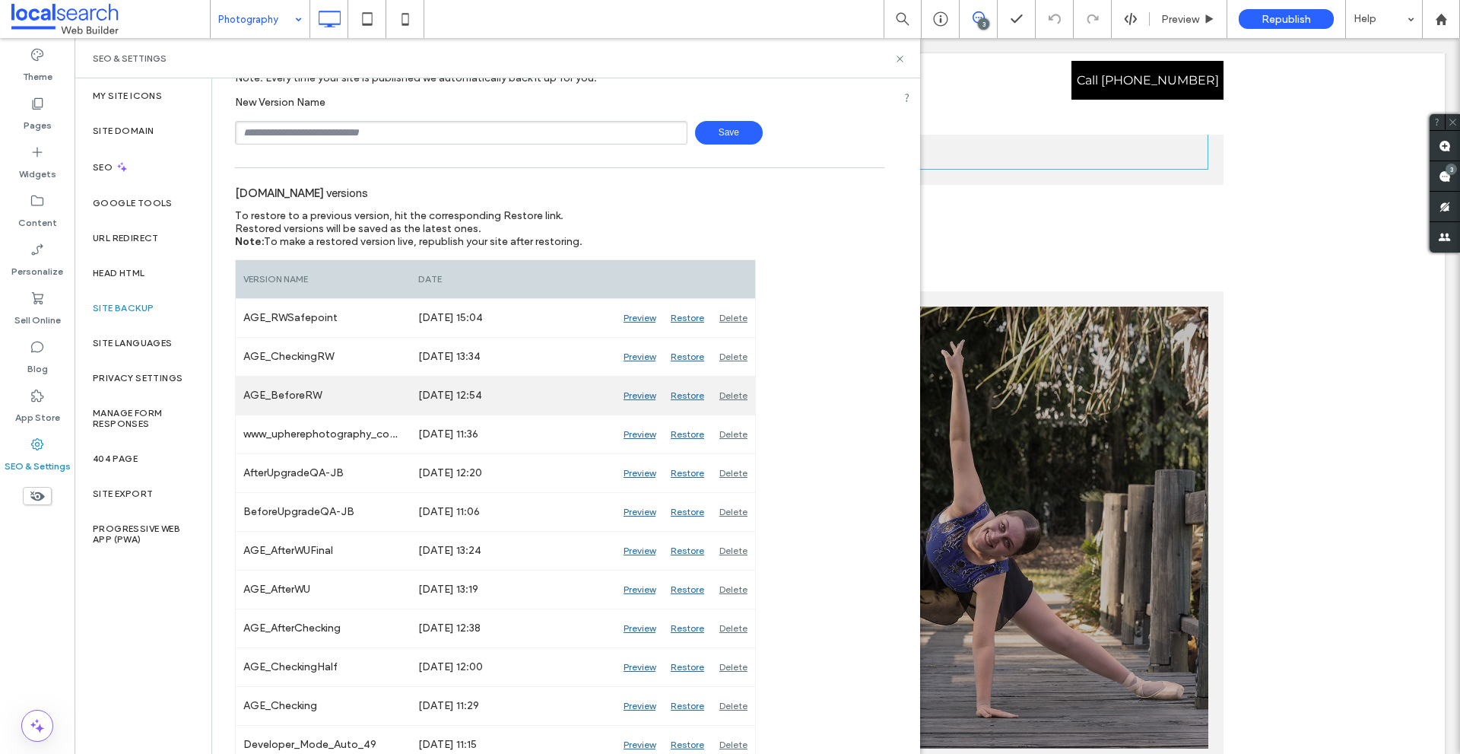
click at [634, 396] on div "Preview" at bounding box center [639, 395] width 47 height 38
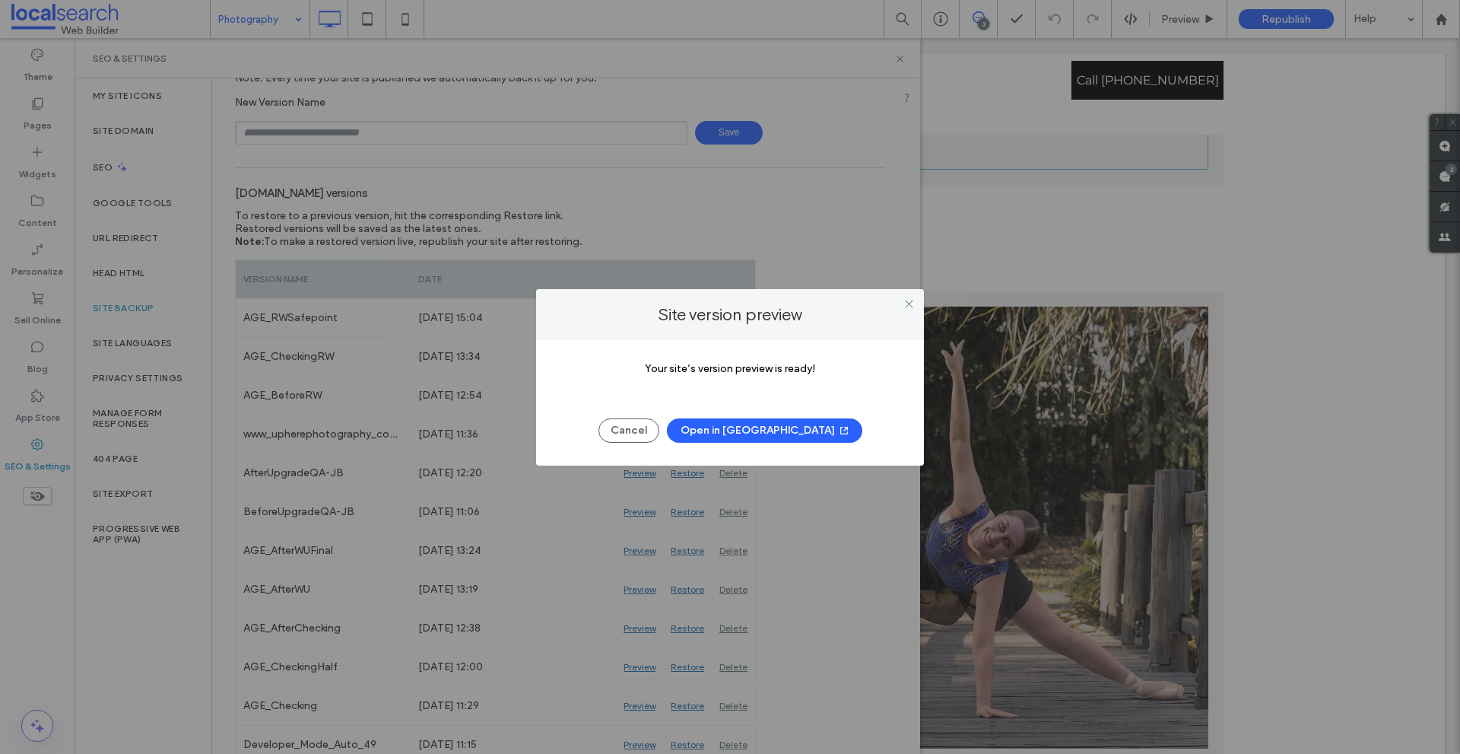
click at [749, 430] on button "Open in New Tab" at bounding box center [764, 430] width 195 height 24
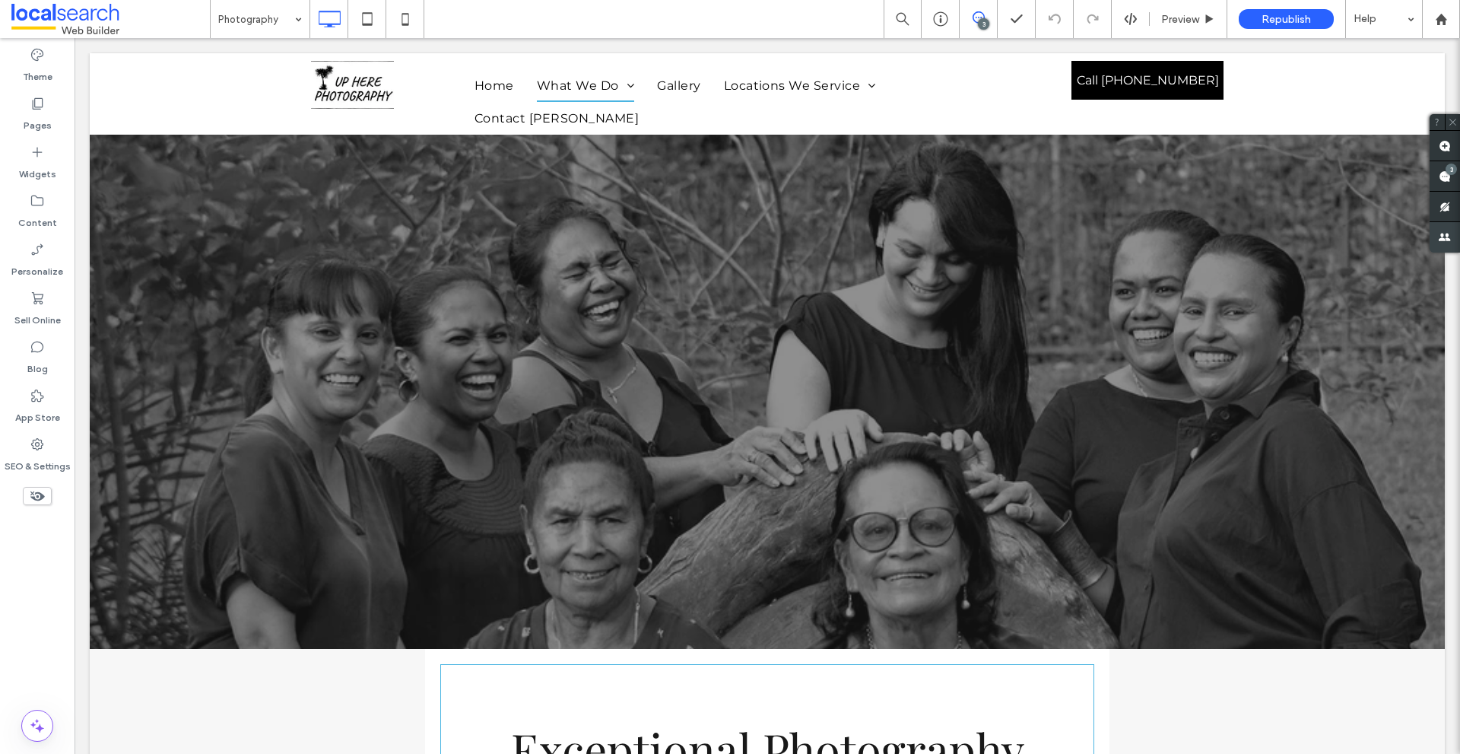
drag, startPoint x: 1449, startPoint y: 173, endPoint x: 1424, endPoint y: 234, distance: 66.5
click at [1449, 173] on div "3" at bounding box center [1451, 168] width 11 height 11
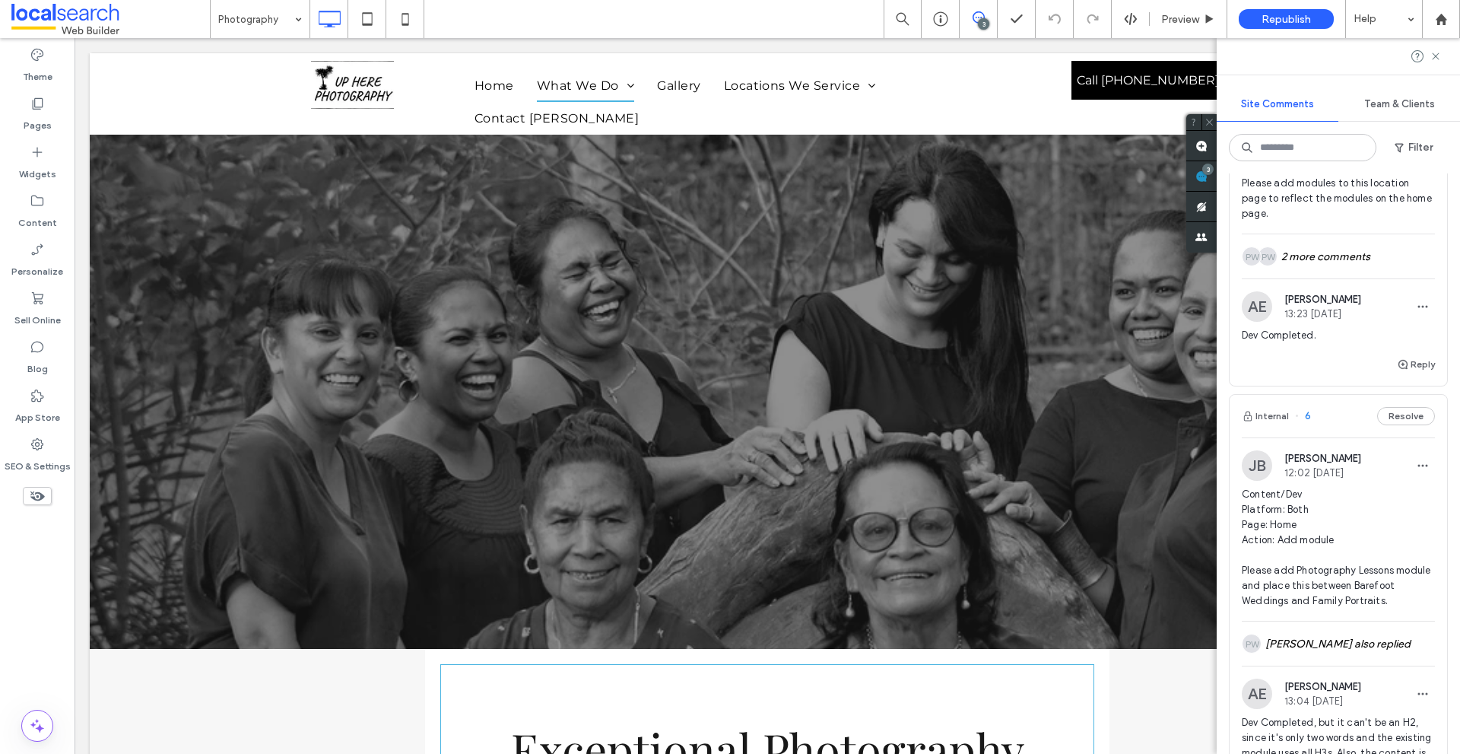
scroll to position [565, 0]
click at [1290, 655] on div "[PERSON_NAME] also replied" at bounding box center [1338, 644] width 193 height 44
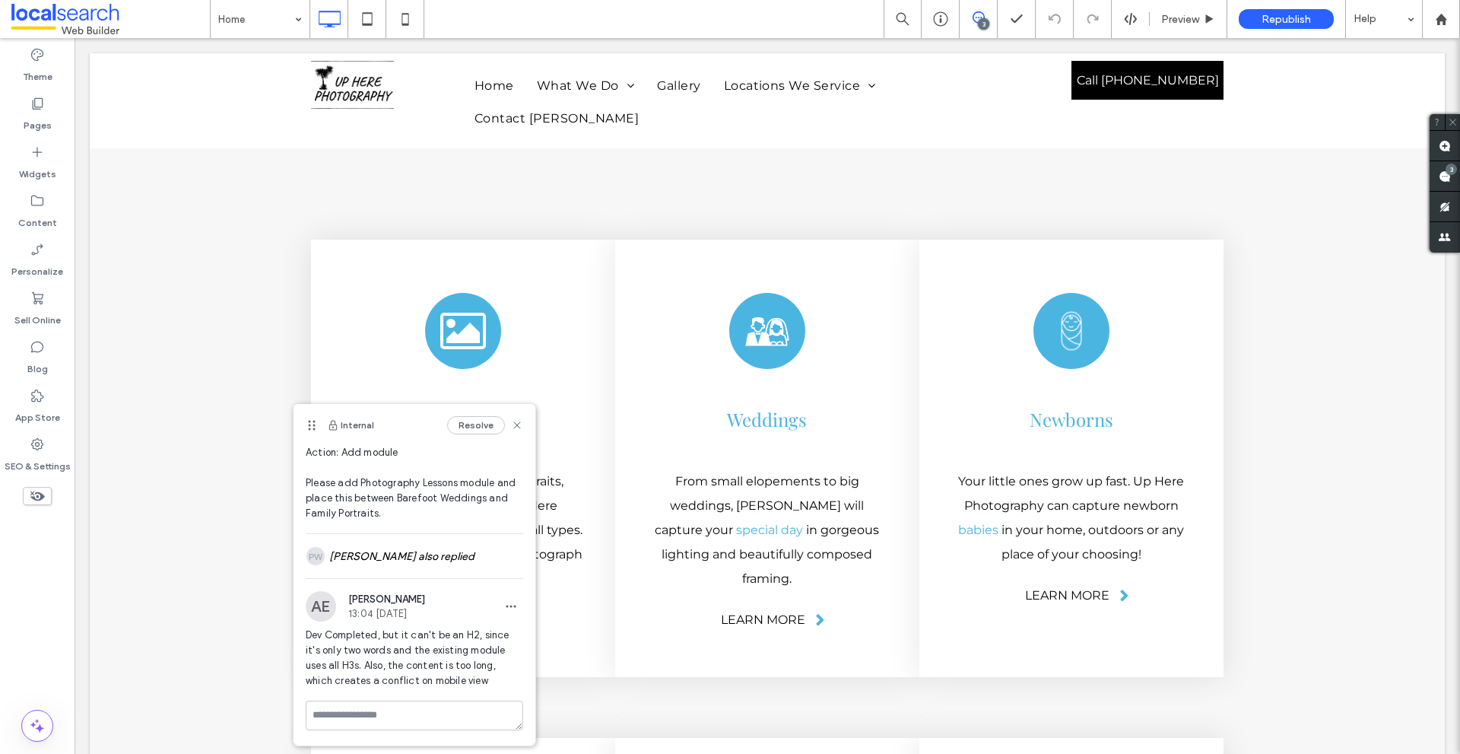
click at [439, 541] on div "[PERSON_NAME] also replied" at bounding box center [414, 556] width 217 height 44
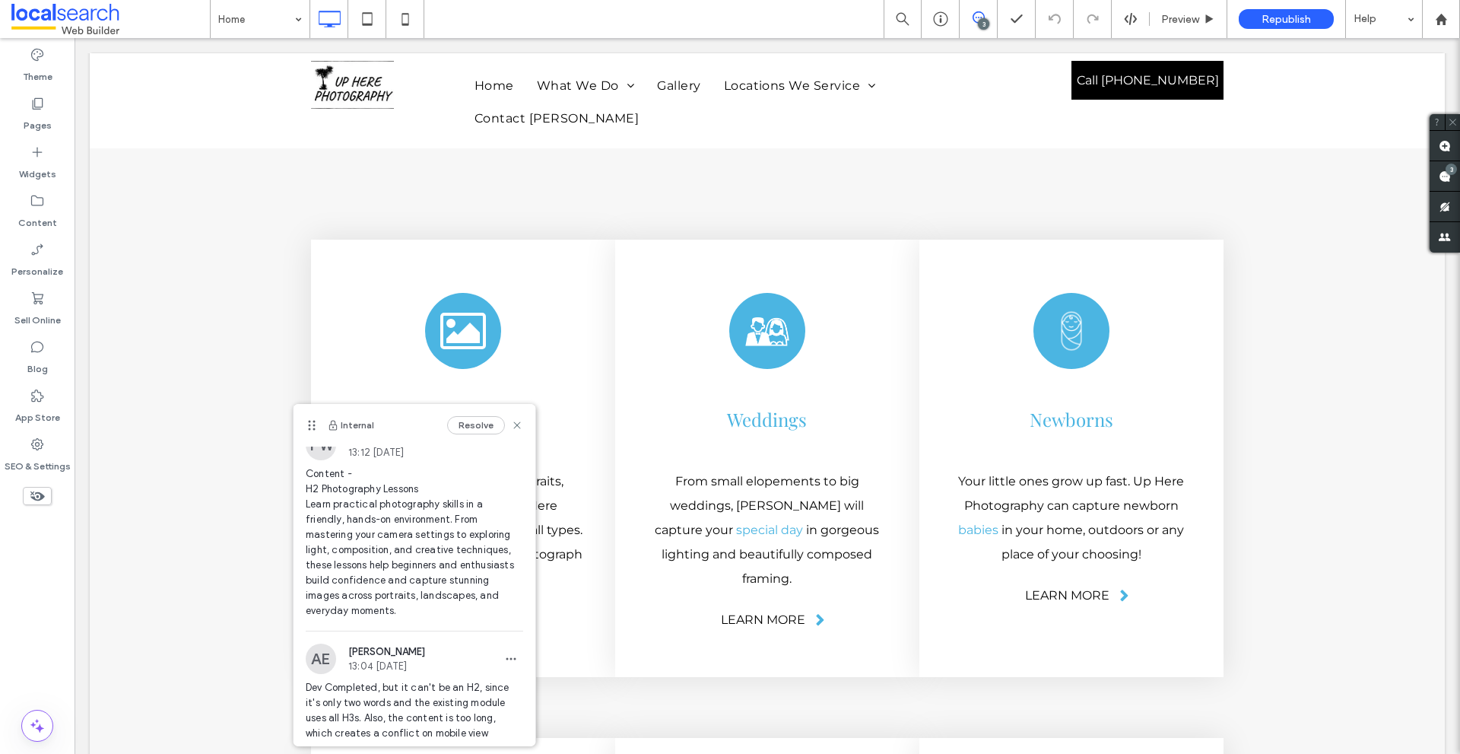
scroll to position [257, 0]
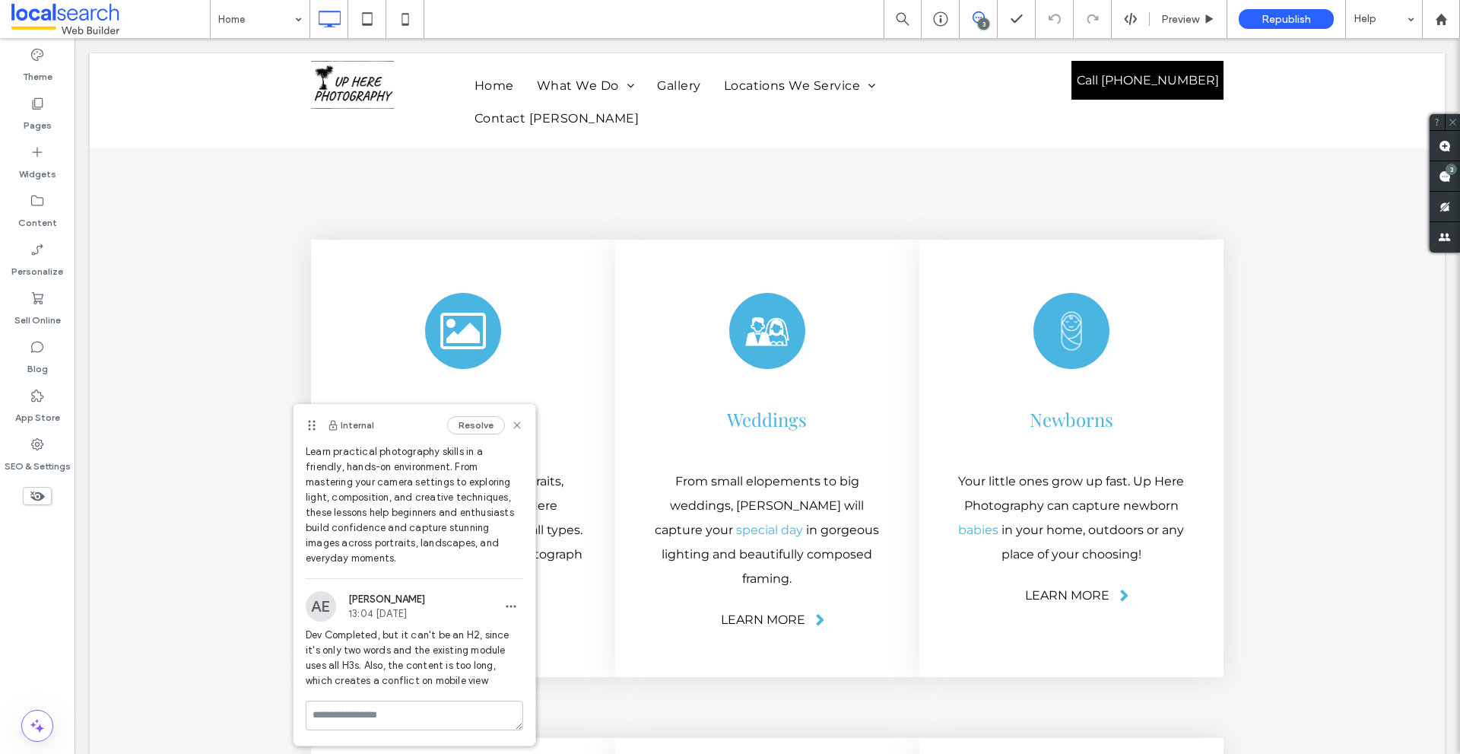
click at [513, 424] on div "Internal Resolve" at bounding box center [415, 425] width 242 height 43
click at [513, 424] on use at bounding box center [516, 424] width 7 height 7
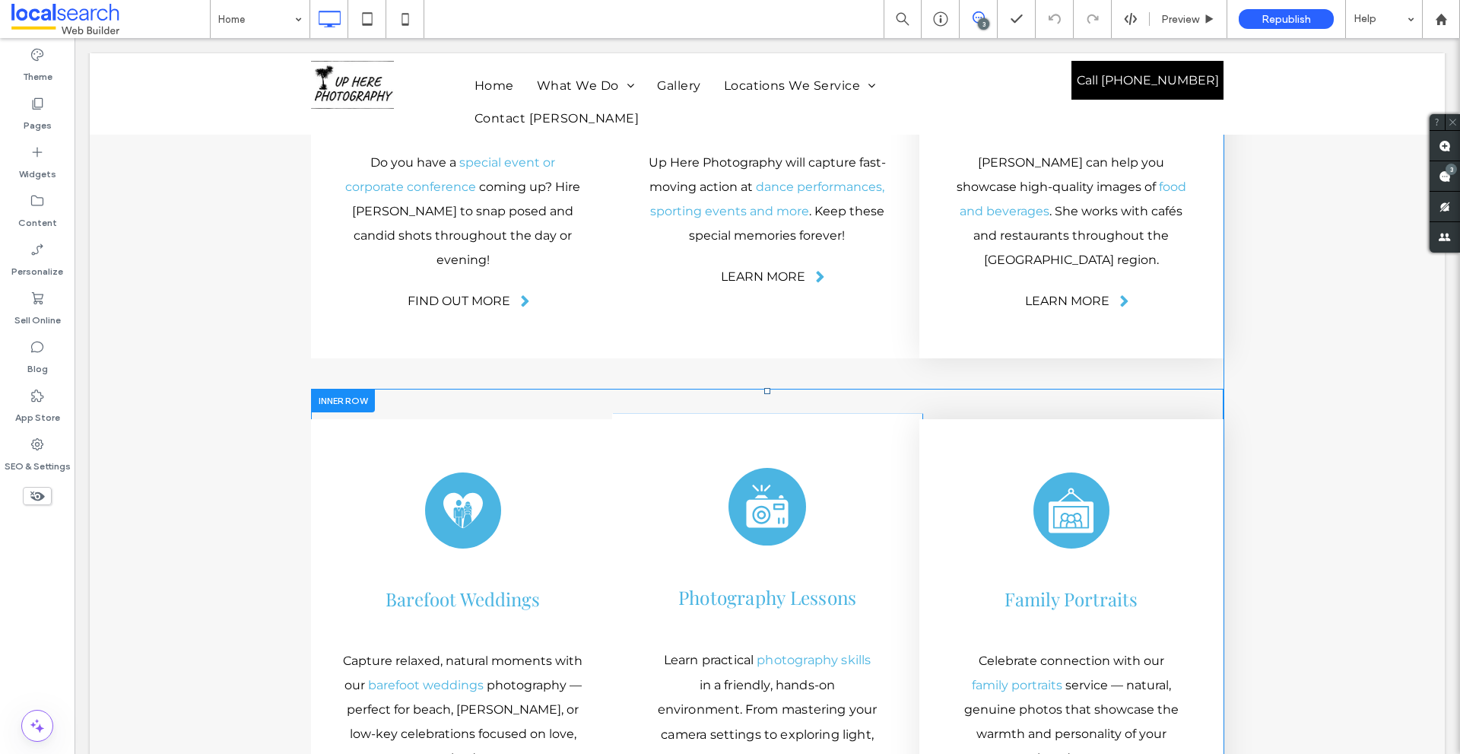
scroll to position [3583, 0]
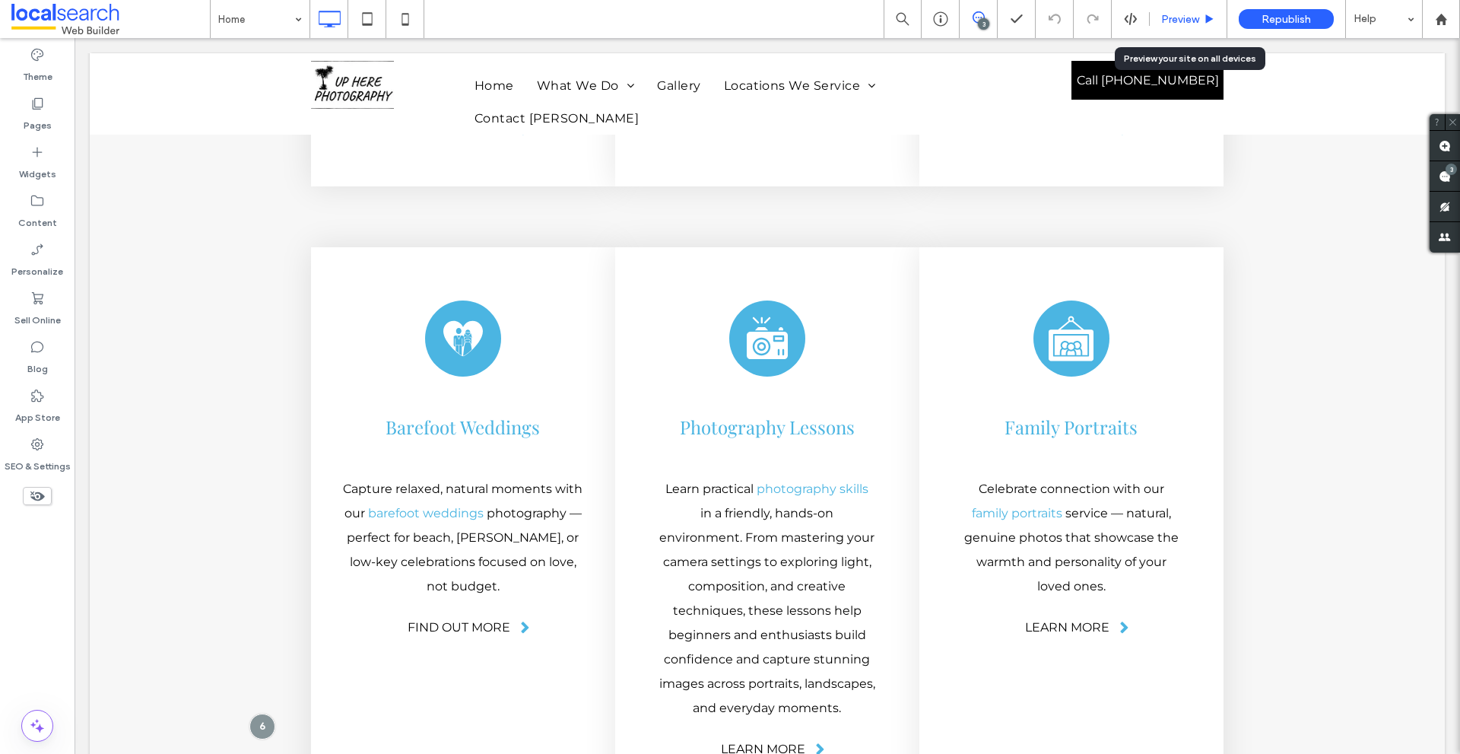
click at [1160, 21] on div "Preview" at bounding box center [1188, 19] width 77 height 13
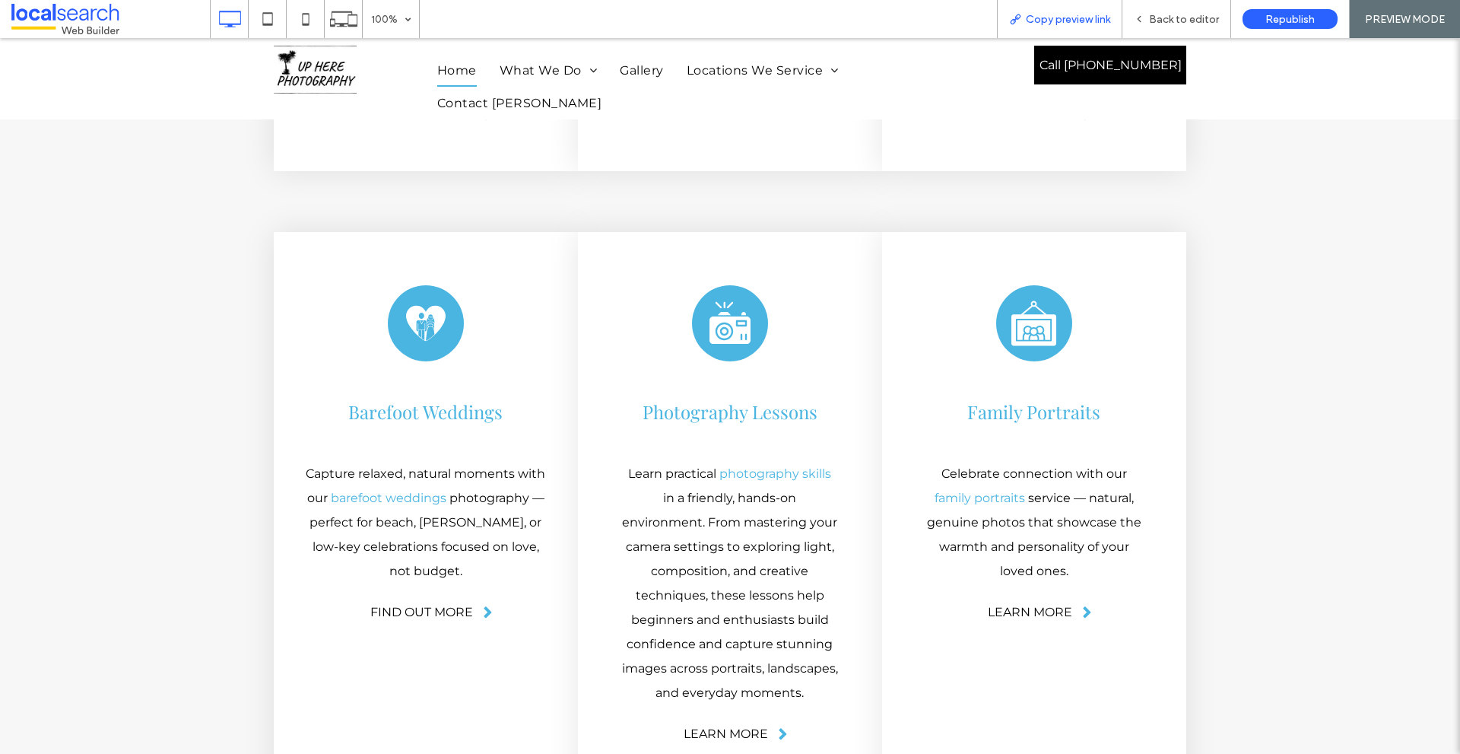
click at [1065, 17] on span "Copy preview link" at bounding box center [1068, 19] width 84 height 13
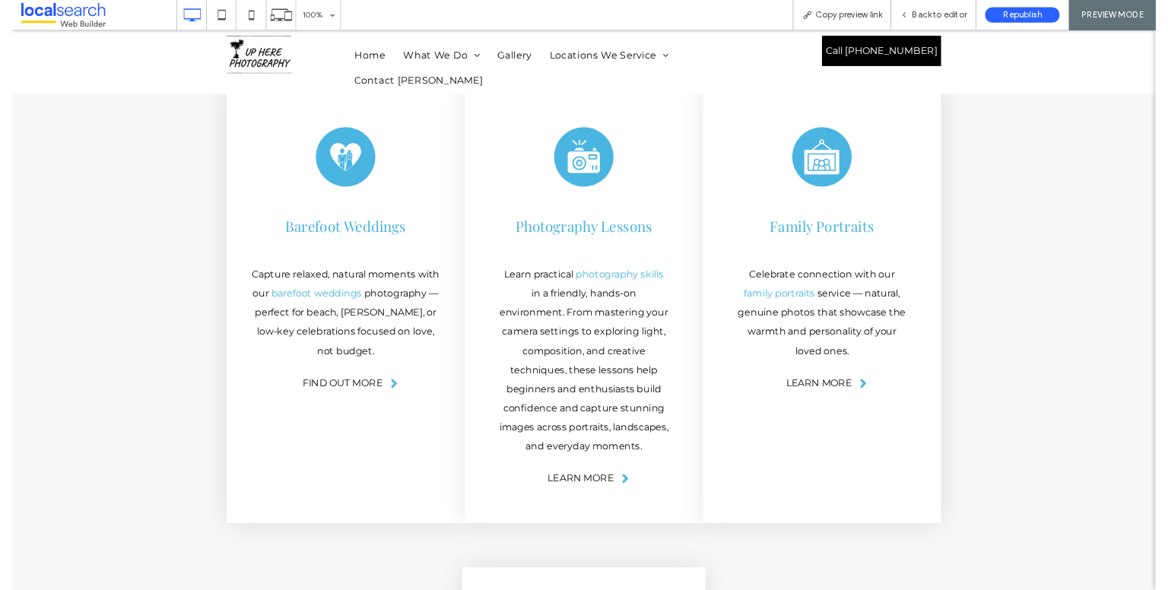
scroll to position [3887, 0]
